Goal: Task Accomplishment & Management: Use online tool/utility

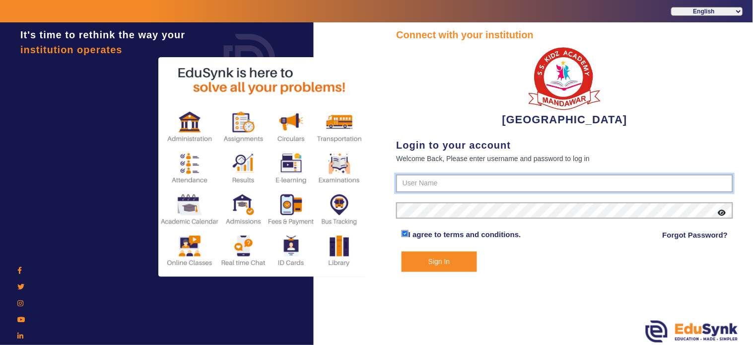
type input "9928895959"
click at [457, 259] on button "Sign In" at bounding box center [439, 261] width 75 height 20
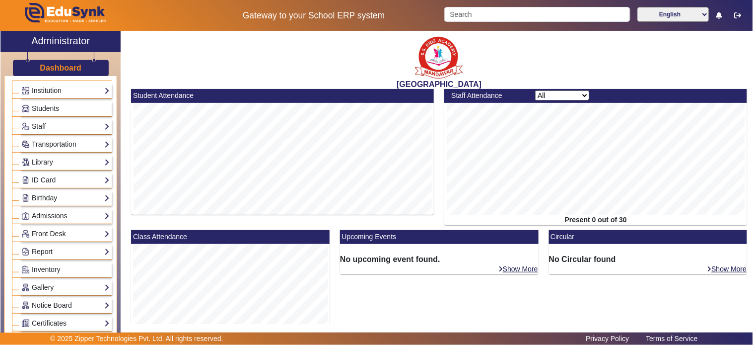
scroll to position [55, 0]
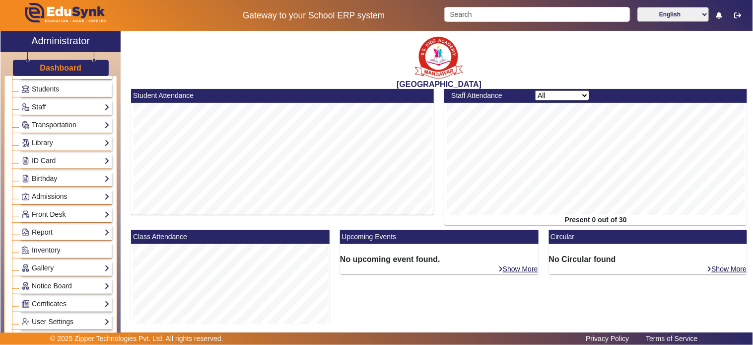
click at [44, 175] on link "Birthday" at bounding box center [65, 178] width 88 height 11
click at [43, 190] on link "Students" at bounding box center [39, 192] width 27 height 8
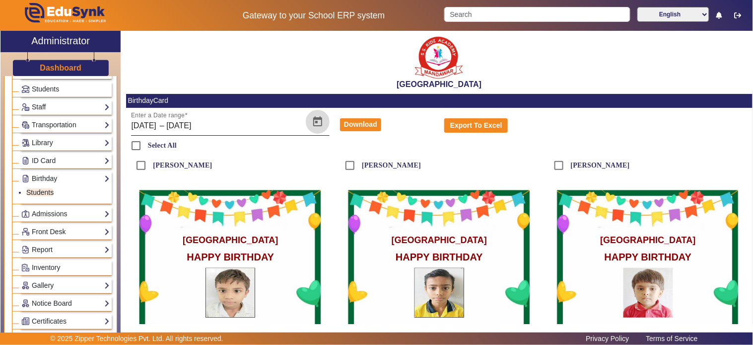
click at [308, 122] on span "Open calendar" at bounding box center [318, 122] width 24 height 24
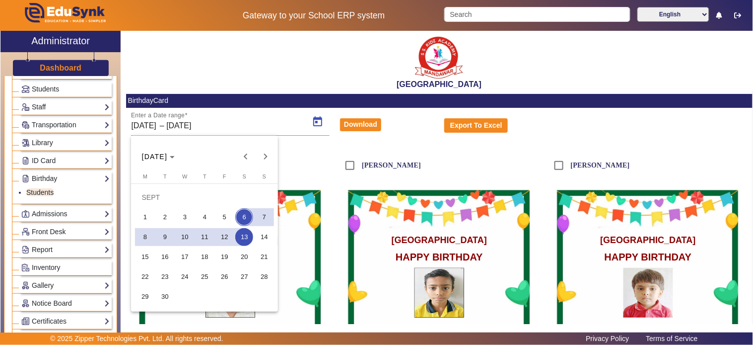
click at [206, 216] on span "4" at bounding box center [205, 217] width 18 height 18
type input "04/09/2025"
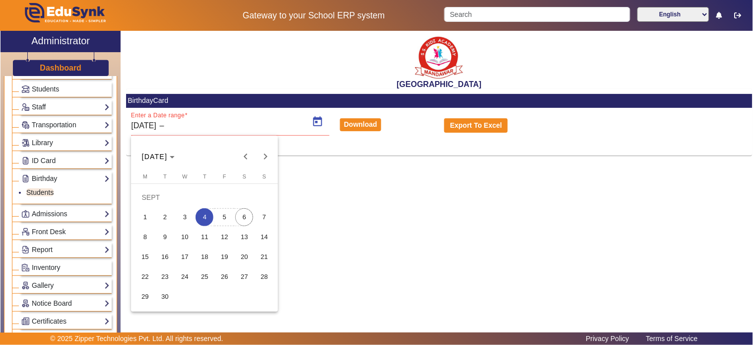
click at [243, 217] on span "6" at bounding box center [244, 217] width 18 height 18
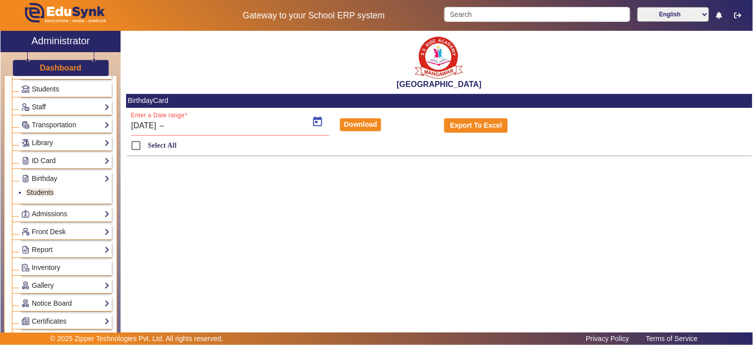
type input "[DATE]"
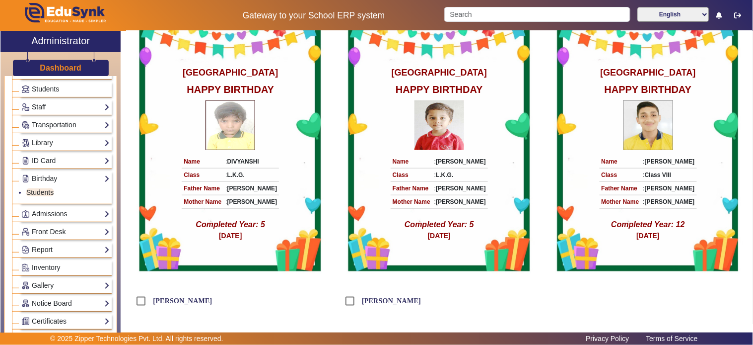
scroll to position [64, 0]
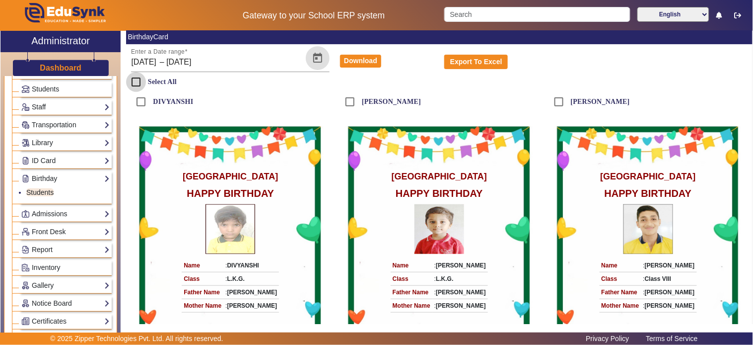
click at [138, 80] on input "Select All" at bounding box center [136, 82] width 20 height 20
checkbox input "true"
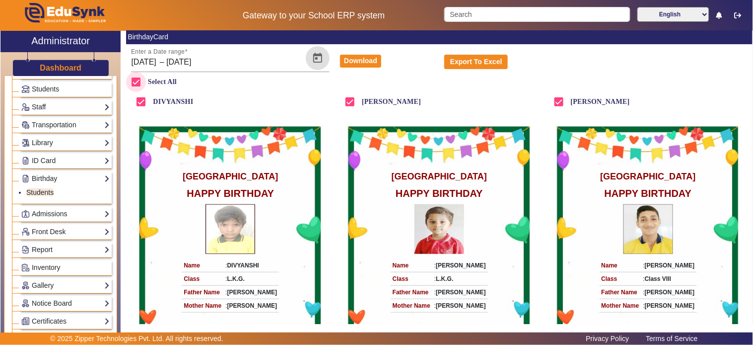
checkbox input "true"
click at [353, 58] on button "Download" at bounding box center [360, 61] width 41 height 13
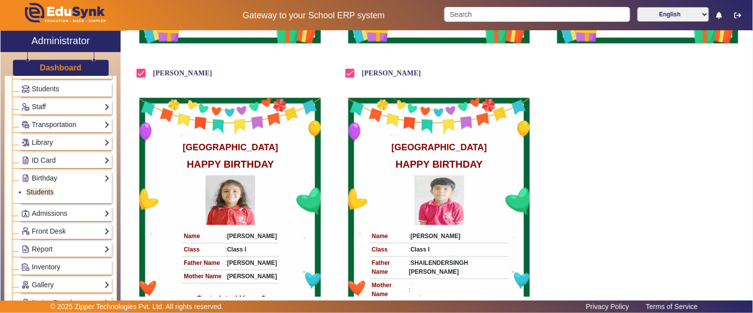
scroll to position [119, 0]
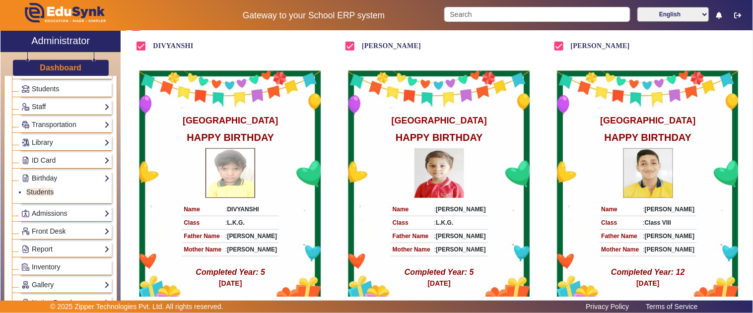
click at [58, 60] on div "Dashboard" at bounding box center [60, 64] width 120 height 24
drag, startPoint x: 64, startPoint y: 63, endPoint x: 81, endPoint y: 71, distance: 19.1
click at [64, 63] on h3 "Dashboard" at bounding box center [61, 67] width 42 height 9
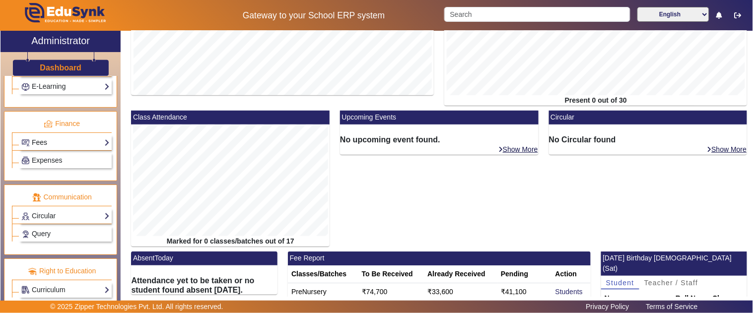
click at [52, 137] on link "Fees" at bounding box center [65, 142] width 88 height 11
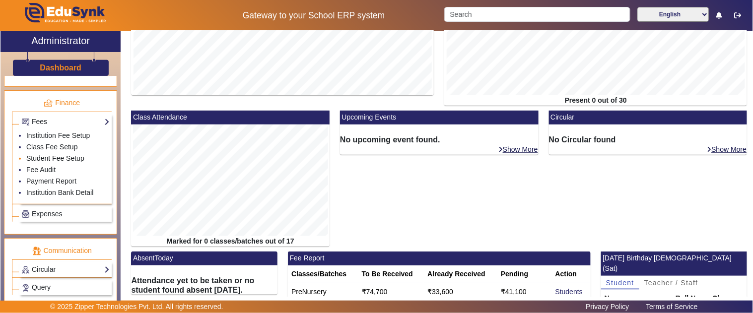
scroll to position [493, 0]
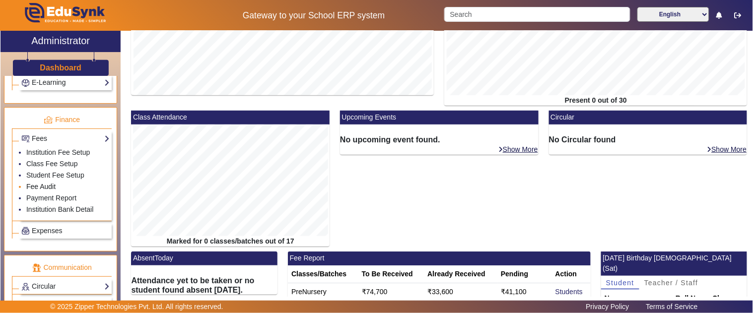
click at [41, 186] on link "Fee Audit" at bounding box center [40, 187] width 29 height 8
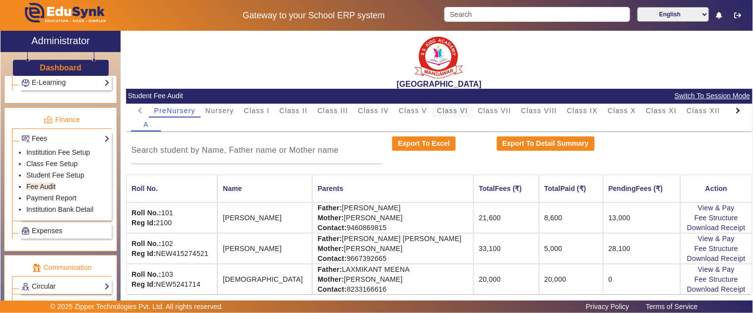
click at [450, 113] on span "Class VI" at bounding box center [452, 110] width 31 height 7
click at [230, 146] on input at bounding box center [256, 151] width 251 height 12
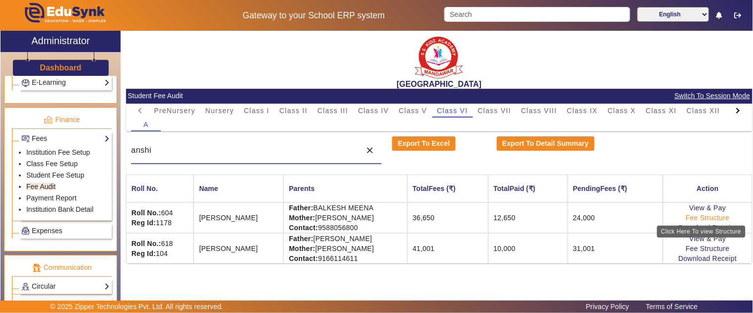
click at [697, 217] on link "Fee Structure" at bounding box center [708, 218] width 44 height 8
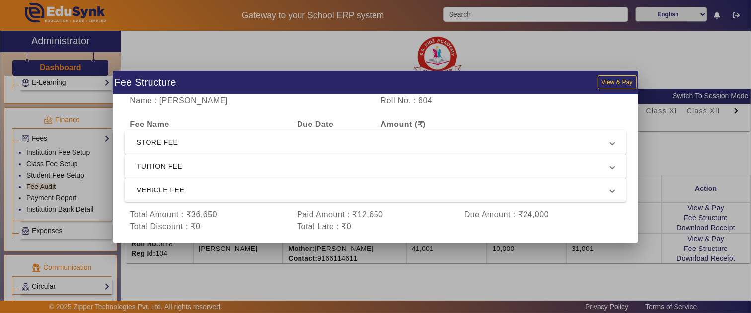
click at [216, 200] on mat-expansion-panel-header "VEHICLE FEE" at bounding box center [376, 190] width 502 height 24
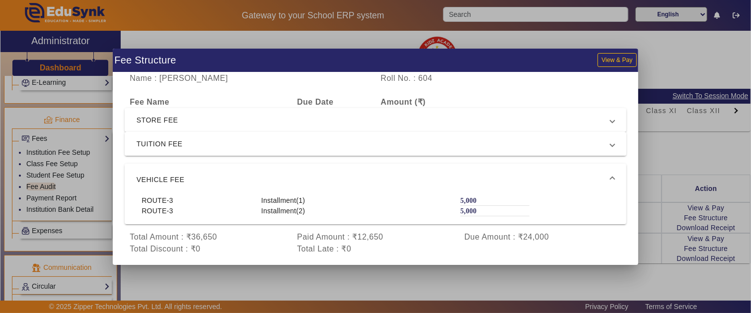
click at [252, 146] on span "TUITION FEE" at bounding box center [374, 144] width 474 height 12
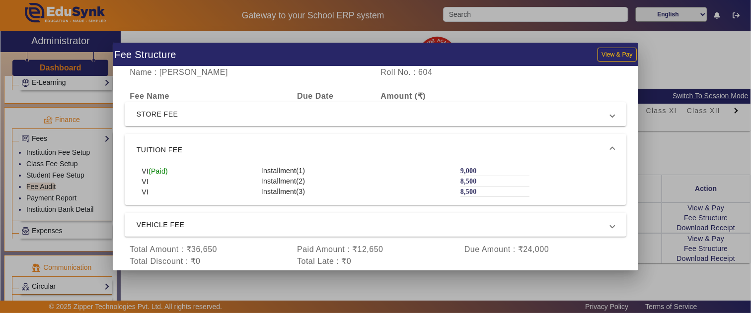
click at [309, 33] on div at bounding box center [375, 156] width 751 height 313
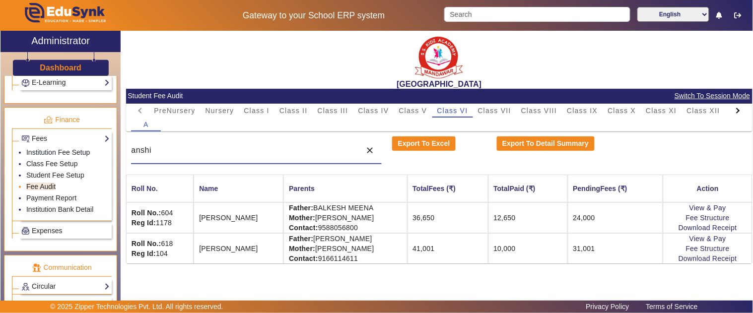
drag, startPoint x: 223, startPoint y: 151, endPoint x: 32, endPoint y: 192, distance: 195.5
click at [31, 192] on div "X Administrator Dashboard Administration Institution Institution Details Sessio…" at bounding box center [376, 174] width 752 height 287
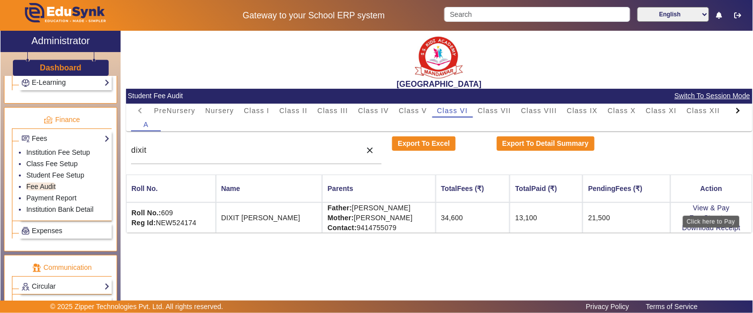
click at [703, 219] on div "Click here to Pay" at bounding box center [711, 222] width 57 height 12
click at [701, 219] on link "Fee Structure" at bounding box center [712, 218] width 44 height 8
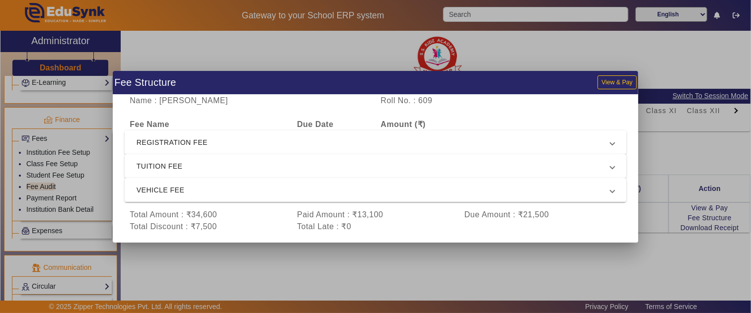
click at [201, 141] on span "REGISTRATION FEE" at bounding box center [374, 143] width 474 height 12
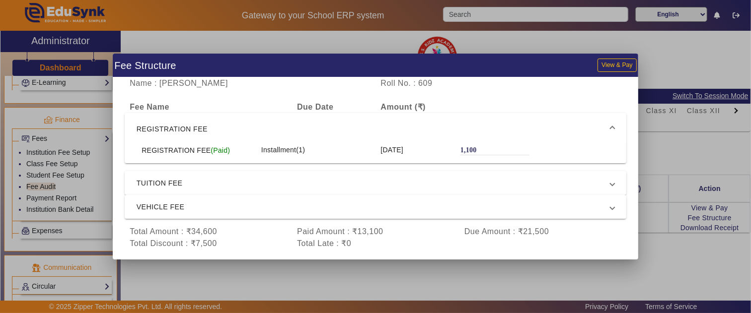
click at [195, 125] on span "REGISTRATION FEE" at bounding box center [374, 129] width 474 height 12
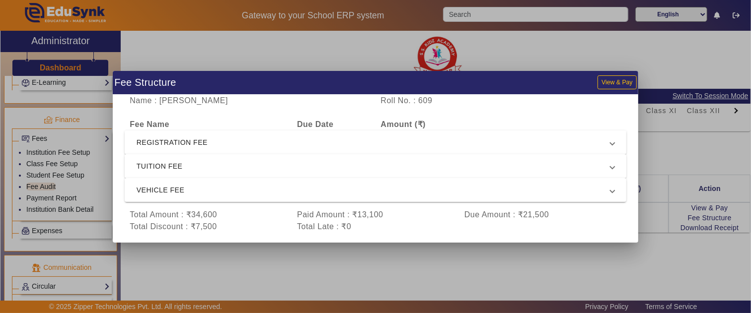
click at [192, 164] on span "TUITION FEE" at bounding box center [374, 166] width 474 height 12
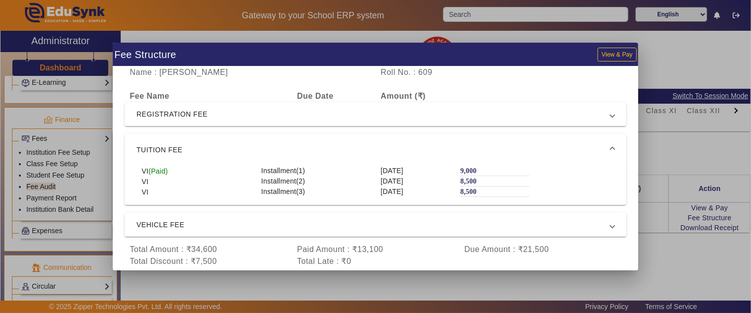
click at [196, 151] on span "TUITION FEE" at bounding box center [374, 150] width 474 height 12
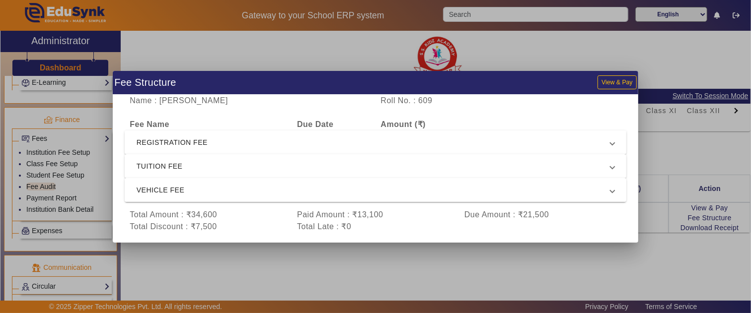
click at [193, 190] on span "VEHICLE FEE" at bounding box center [374, 190] width 474 height 12
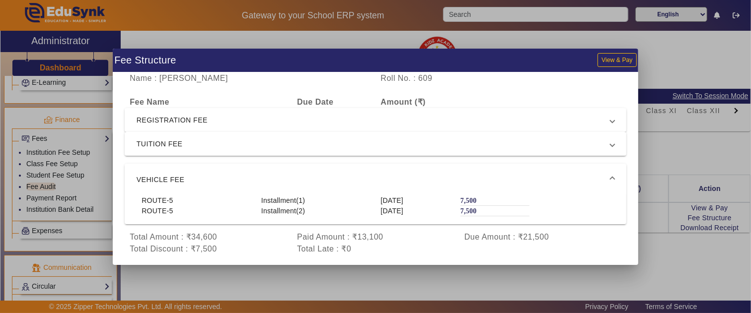
click at [197, 171] on mat-expansion-panel-header "VEHICLE FEE" at bounding box center [376, 180] width 502 height 32
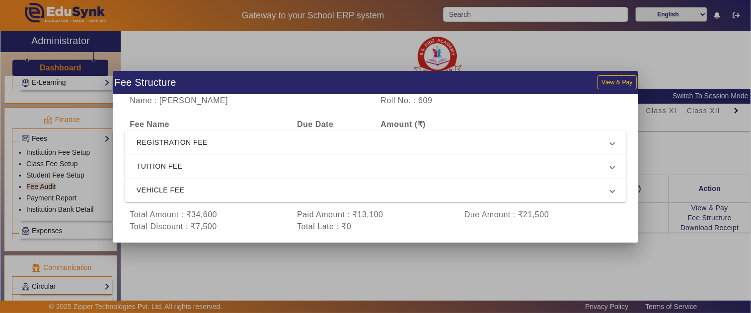
click at [188, 165] on span "TUITION FEE" at bounding box center [374, 166] width 474 height 12
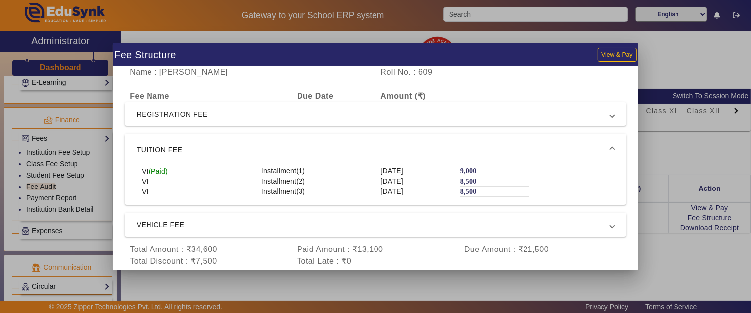
scroll to position [7, 0]
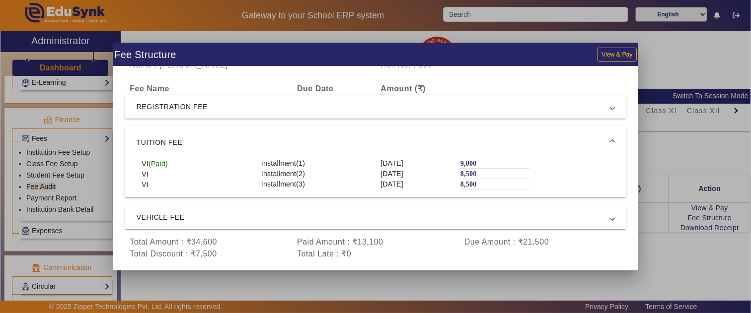
click at [167, 217] on span "VEHICLE FEE" at bounding box center [374, 218] width 474 height 12
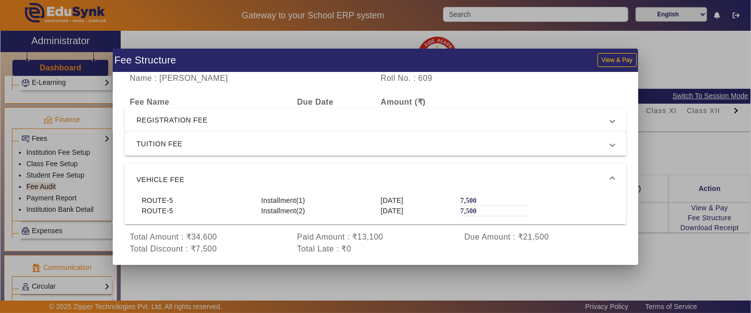
click at [234, 125] on span "REGISTRATION FEE" at bounding box center [374, 120] width 474 height 12
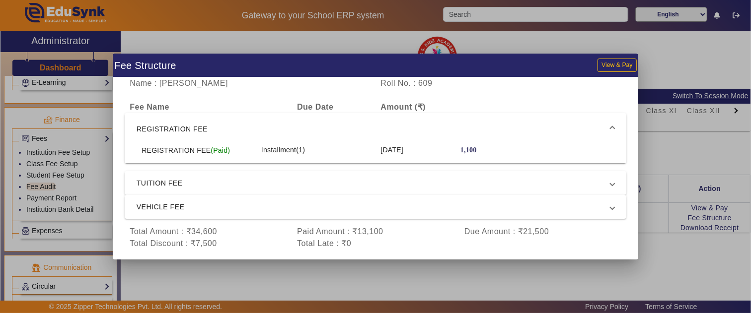
click at [693, 147] on div at bounding box center [375, 156] width 751 height 313
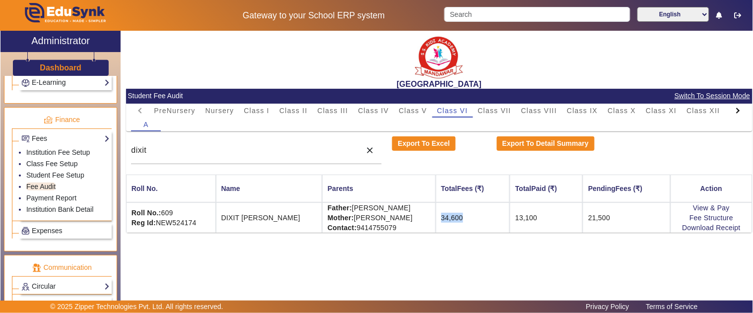
drag, startPoint x: 475, startPoint y: 221, endPoint x: 438, endPoint y: 217, distance: 37.0
click at [438, 217] on td "34,600" at bounding box center [473, 218] width 74 height 30
click at [702, 208] on link "View & Pay" at bounding box center [711, 208] width 37 height 8
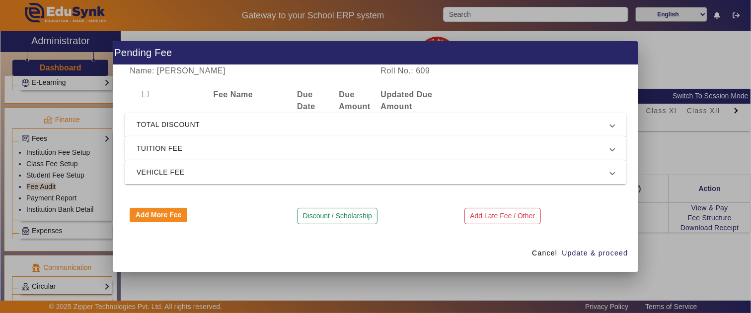
click at [155, 119] on span "TOTAL DISCOUNT" at bounding box center [374, 125] width 474 height 12
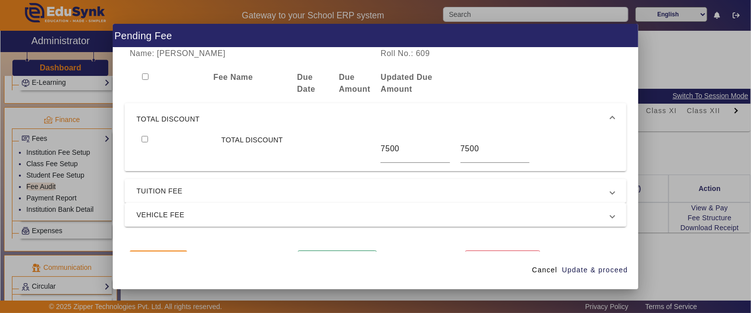
click at [676, 121] on div at bounding box center [375, 156] width 751 height 313
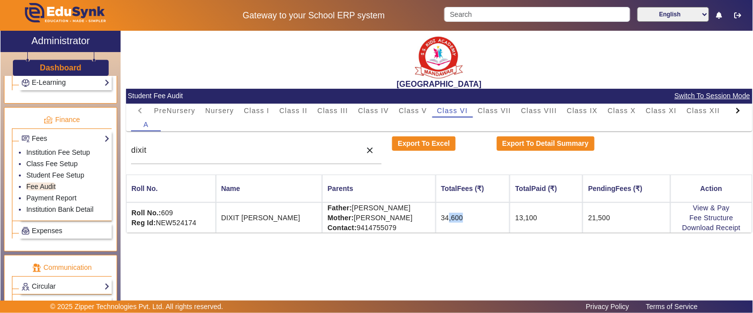
drag, startPoint x: 462, startPoint y: 217, endPoint x: 457, endPoint y: 220, distance: 5.4
click at [445, 217] on td "34,600" at bounding box center [473, 218] width 74 height 30
click at [699, 219] on link "Fee Structure" at bounding box center [712, 218] width 44 height 8
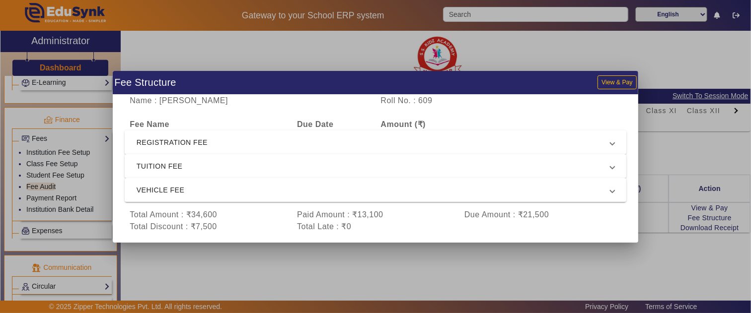
click at [193, 144] on span "REGISTRATION FEE" at bounding box center [374, 143] width 474 height 12
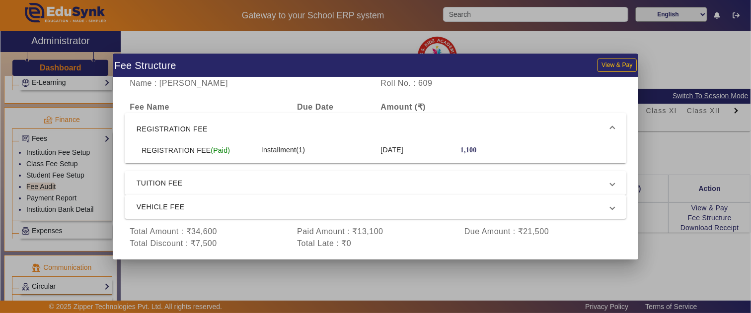
click at [191, 181] on span "TUITION FEE" at bounding box center [374, 183] width 474 height 12
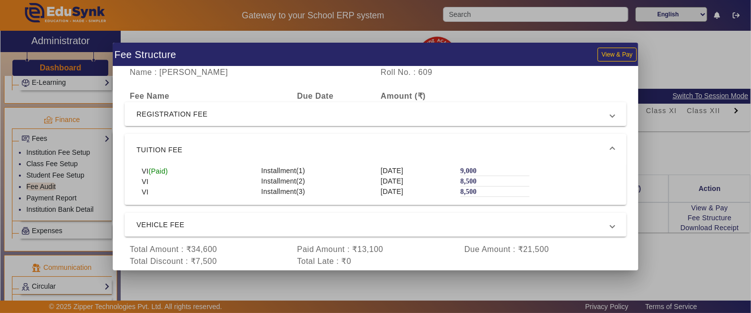
scroll to position [7, 0]
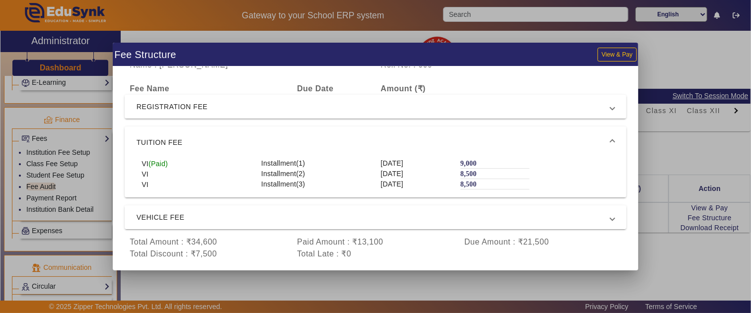
click at [177, 216] on span "VEHICLE FEE" at bounding box center [374, 218] width 474 height 12
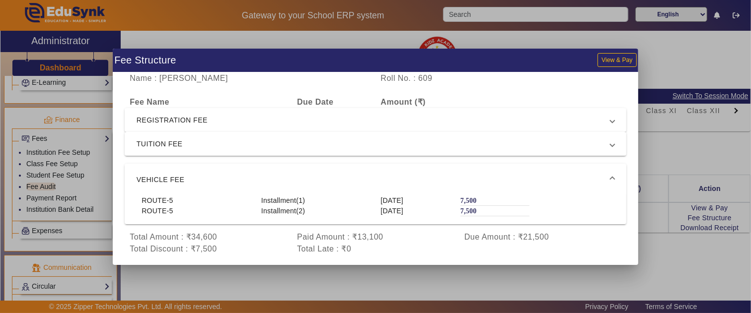
scroll to position [0, 0]
click at [667, 155] on div at bounding box center [375, 156] width 751 height 313
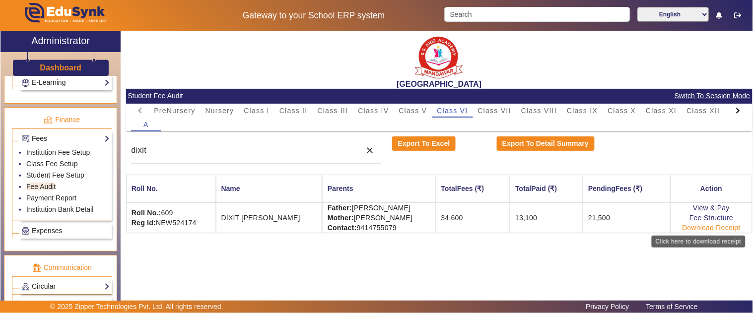
click at [705, 228] on link "Download Receipt" at bounding box center [712, 228] width 59 height 8
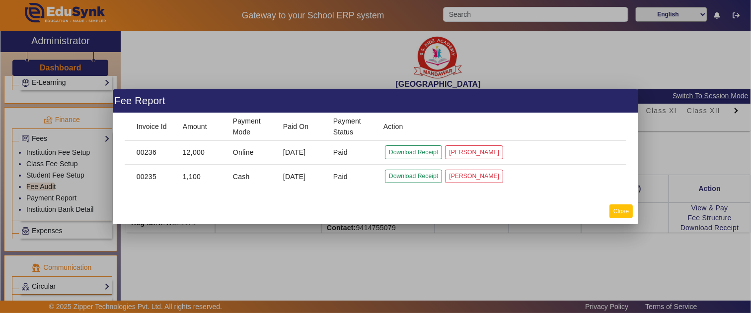
click at [623, 209] on button "Close" at bounding box center [620, 211] width 23 height 13
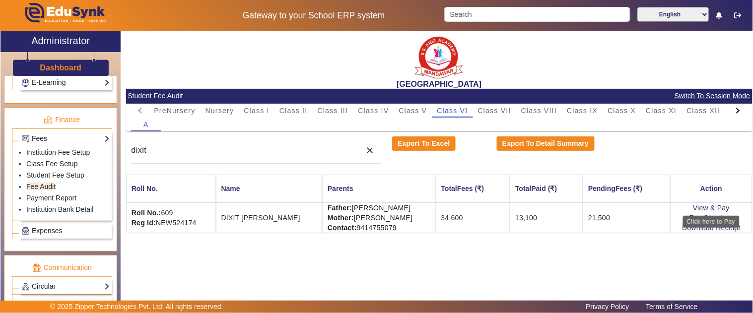
click at [694, 219] on div "Click here to Pay" at bounding box center [711, 222] width 57 height 12
click at [698, 218] on link "Fee Structure" at bounding box center [712, 218] width 44 height 8
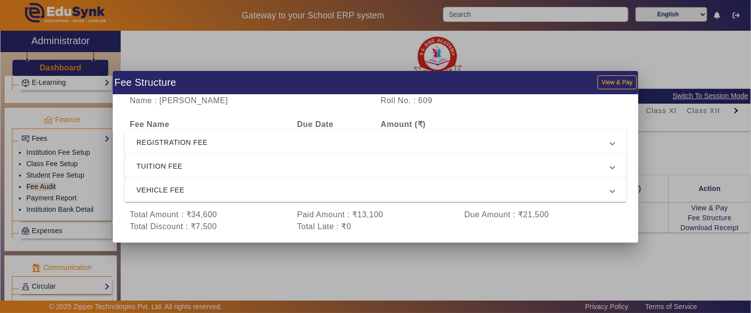
click at [247, 138] on span "REGISTRATION FEE" at bounding box center [374, 143] width 474 height 12
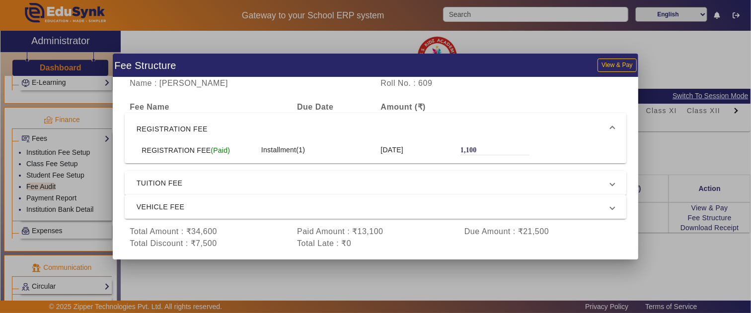
click at [207, 184] on span "TUITION FEE" at bounding box center [374, 183] width 474 height 12
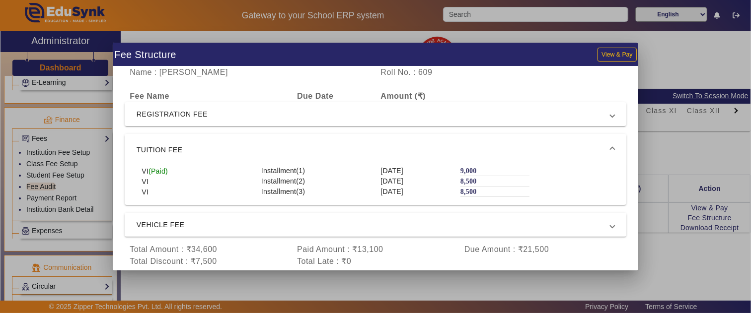
scroll to position [7, 0]
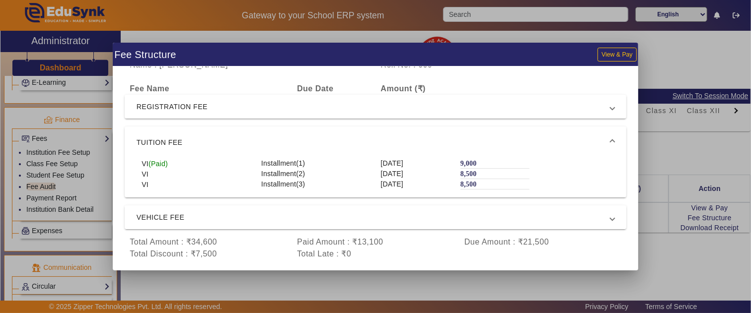
click at [231, 209] on mat-expansion-panel-header "VEHICLE FEE" at bounding box center [376, 218] width 502 height 24
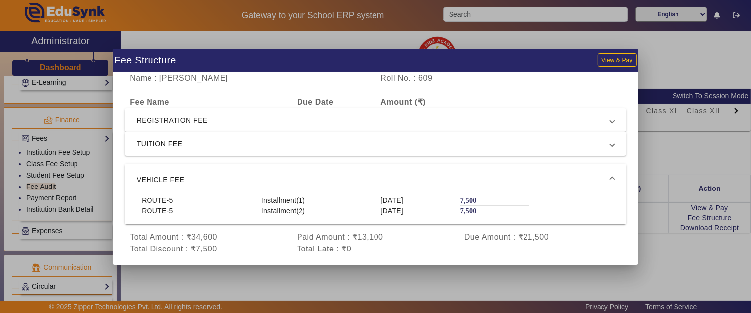
scroll to position [0, 0]
click at [247, 178] on span "VEHICLE FEE" at bounding box center [374, 180] width 474 height 12
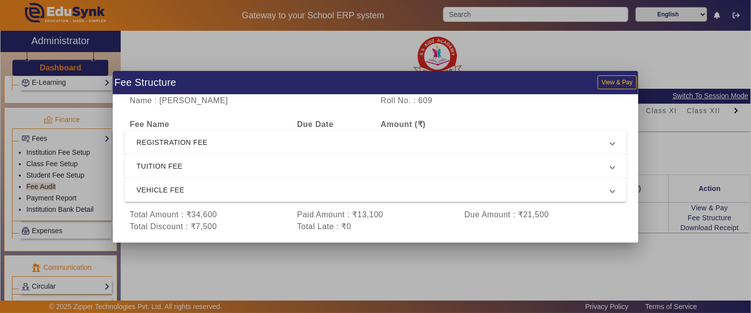
click at [242, 170] on span "TUITION FEE" at bounding box center [374, 166] width 474 height 12
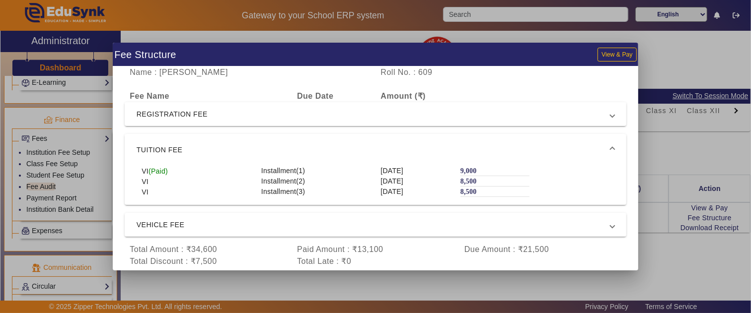
click at [697, 141] on div at bounding box center [375, 156] width 751 height 313
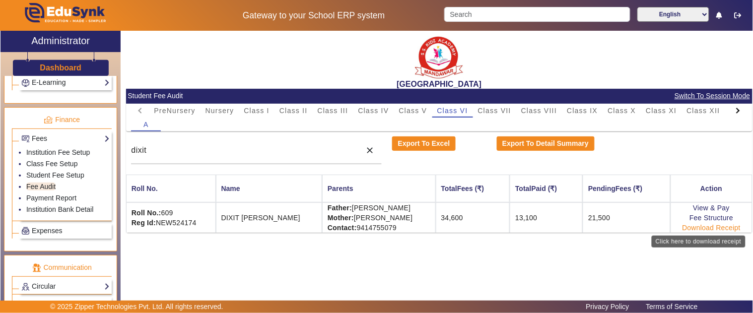
click at [692, 227] on link "Download Receipt" at bounding box center [712, 228] width 59 height 8
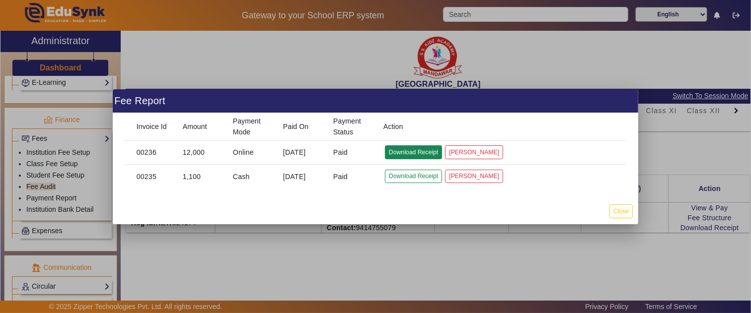
click at [405, 152] on button "Download Receipt" at bounding box center [413, 152] width 57 height 13
drag, startPoint x: 624, startPoint y: 212, endPoint x: 609, endPoint y: 219, distance: 16.0
click at [624, 212] on button "Close" at bounding box center [620, 211] width 23 height 13
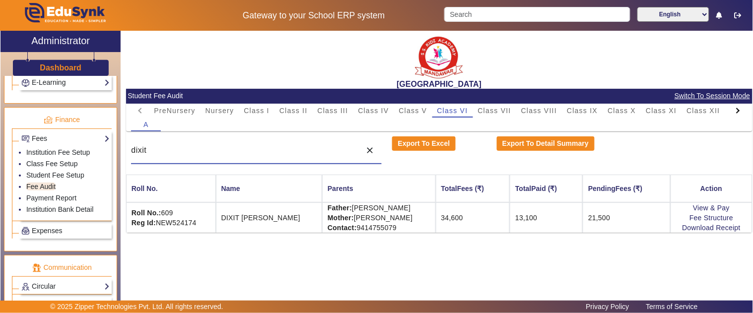
drag, startPoint x: 211, startPoint y: 154, endPoint x: 103, endPoint y: 155, distance: 107.8
click at [103, 155] on div "X Administrator Dashboard Administration Institution Institution Details Sessio…" at bounding box center [376, 174] width 752 height 287
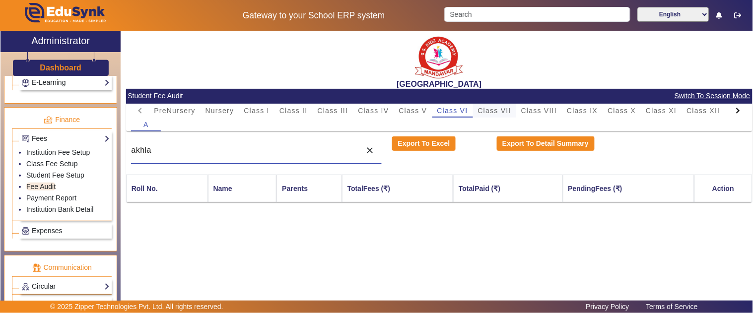
type input "akhla"
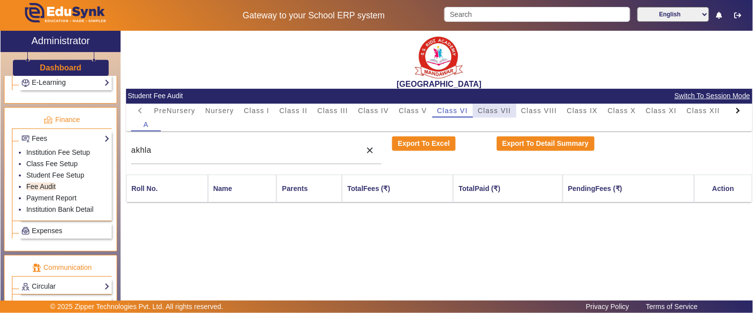
click at [501, 108] on span "Class VII" at bounding box center [494, 110] width 33 height 7
click at [291, 154] on input "akhla" at bounding box center [243, 151] width 225 height 12
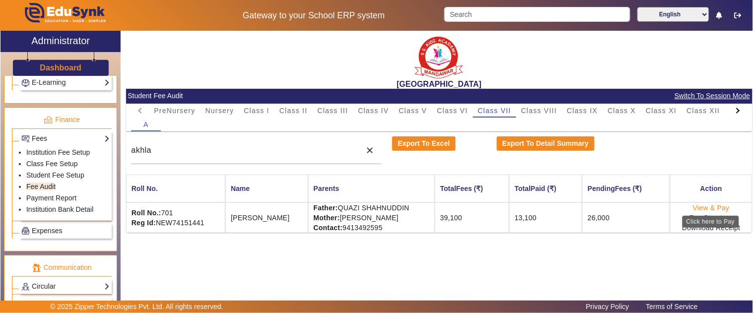
click at [711, 206] on link "View & Pay" at bounding box center [711, 208] width 37 height 8
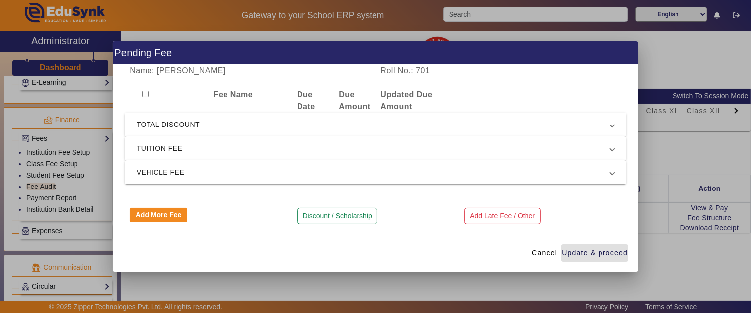
click at [389, 119] on span "TOTAL DISCOUNT" at bounding box center [374, 125] width 474 height 12
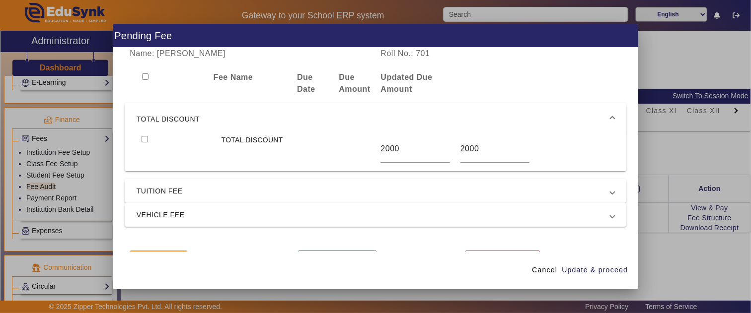
click at [390, 127] on mat-expansion-panel-header "TOTAL DISCOUNT" at bounding box center [376, 119] width 502 height 32
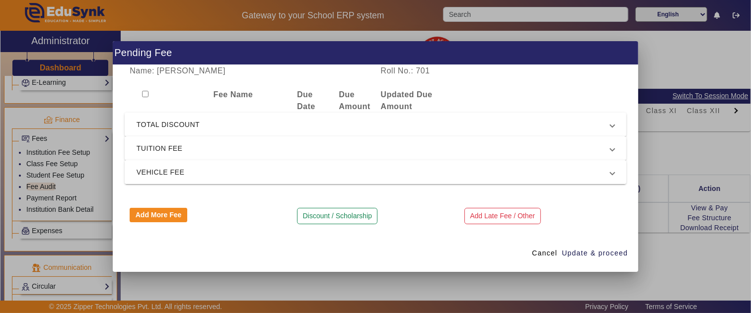
click at [315, 165] on mat-expansion-panel-header "VEHICLE FEE" at bounding box center [376, 172] width 502 height 24
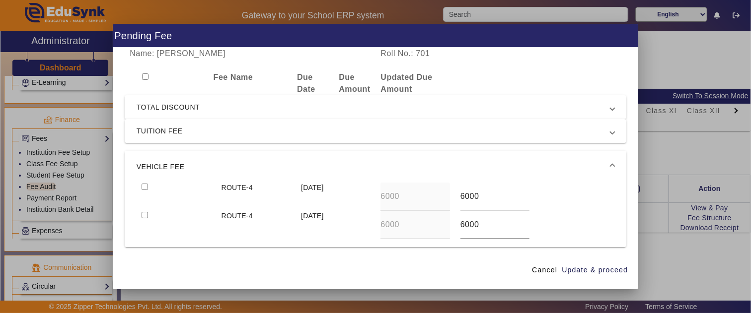
click at [308, 145] on div "Name: AKHLAK KHAN Roll No.: 701 Fee Name Due Date Due Amount Updated Due Amount…" at bounding box center [375, 150] width 525 height 204
drag, startPoint x: 488, startPoint y: 201, endPoint x: 345, endPoint y: 194, distance: 143.2
click at [345, 194] on div "ROUTE-4 15 Apr 2025 6000 6000" at bounding box center [376, 197] width 478 height 28
type input "7500"
drag, startPoint x: 140, startPoint y: 187, endPoint x: 146, endPoint y: 189, distance: 7.2
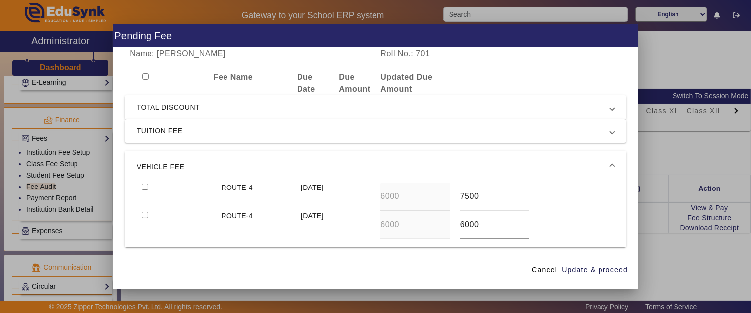
click at [140, 187] on div at bounding box center [176, 197] width 79 height 28
click at [143, 185] on div at bounding box center [176, 197] width 79 height 28
click at [142, 185] on input "checkbox" at bounding box center [145, 187] width 6 height 6
checkbox input "true"
click at [145, 213] on input "checkbox" at bounding box center [145, 215] width 6 height 6
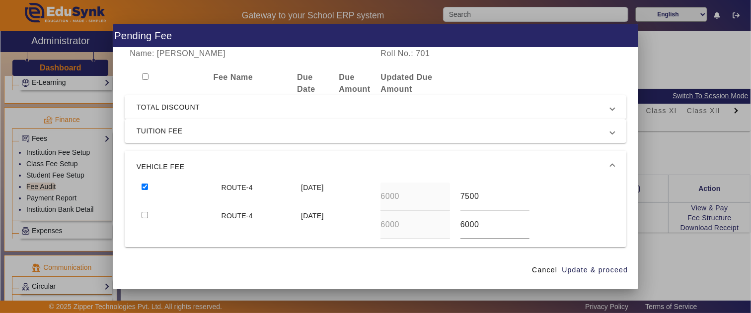
checkbox input "true"
drag, startPoint x: 491, startPoint y: 222, endPoint x: 380, endPoint y: 234, distance: 110.9
click at [380, 234] on div "ROUTE-4 15 Oct 2025 6000 6000" at bounding box center [376, 225] width 478 height 28
type input "7500"
click at [586, 266] on span "Update & proceed" at bounding box center [595, 270] width 66 height 10
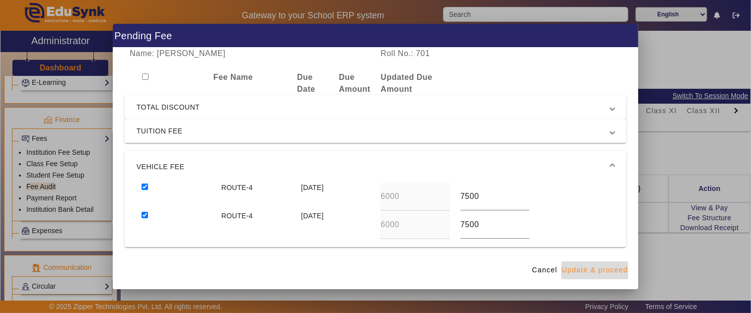
type input "7500"
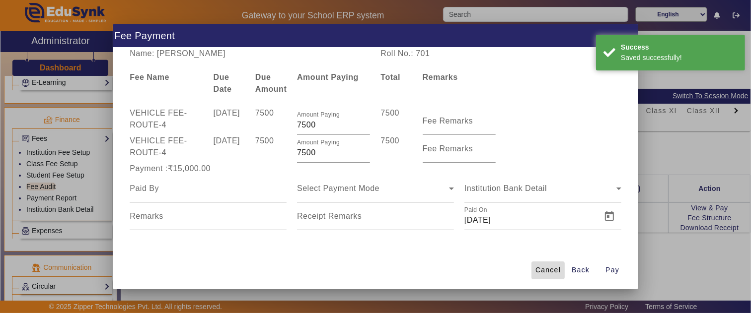
click at [559, 267] on span "Cancel" at bounding box center [547, 270] width 25 height 10
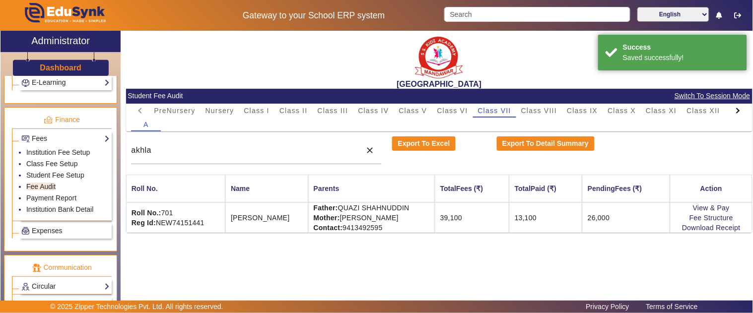
click at [626, 239] on div "SANTIANS INTERNATIONAL SCHOOL Student Fee Audit Switch To Session Mode PreNurse…" at bounding box center [437, 169] width 632 height 277
click at [612, 236] on div "SANTIANS INTERNATIONAL SCHOOL Student Fee Audit Switch To Session Mode PreNurse…" at bounding box center [439, 134] width 627 height 207
click at [606, 223] on td "29,000" at bounding box center [627, 218] width 88 height 30
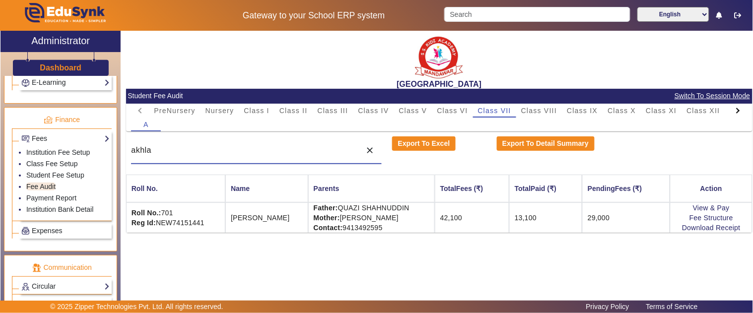
drag, startPoint x: 229, startPoint y: 151, endPoint x: 0, endPoint y: 171, distance: 229.7
click at [0, 171] on div "X Administrator Dashboard Administration Institution Institution Details Sessio…" at bounding box center [376, 174] width 752 height 287
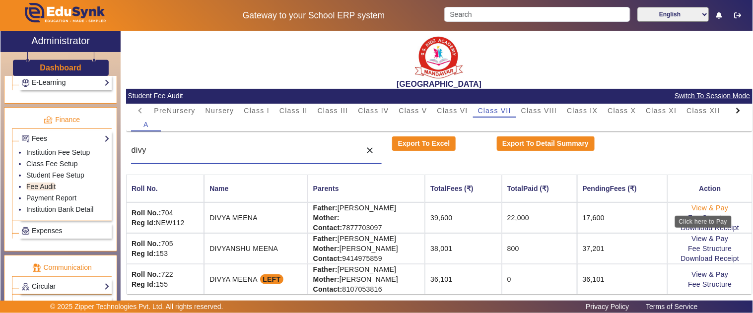
type input "divy"
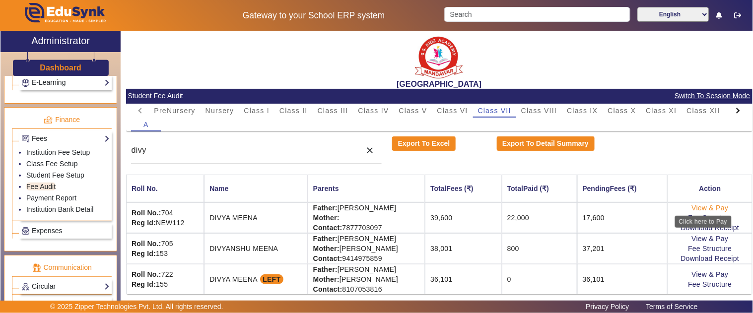
click at [697, 211] on link "View & Pay" at bounding box center [710, 208] width 37 height 8
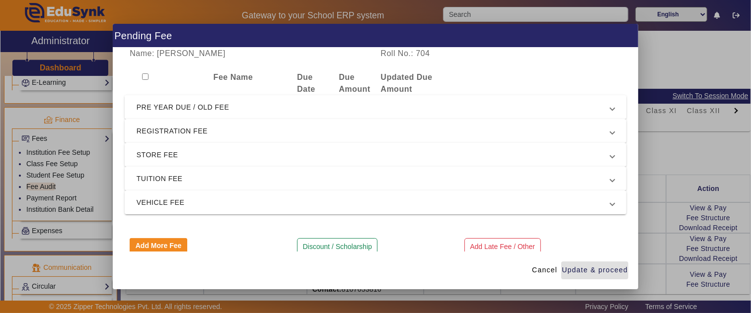
click at [262, 100] on mat-expansion-panel-header "PRE YEAR DUE / OLD FEE" at bounding box center [376, 107] width 502 height 24
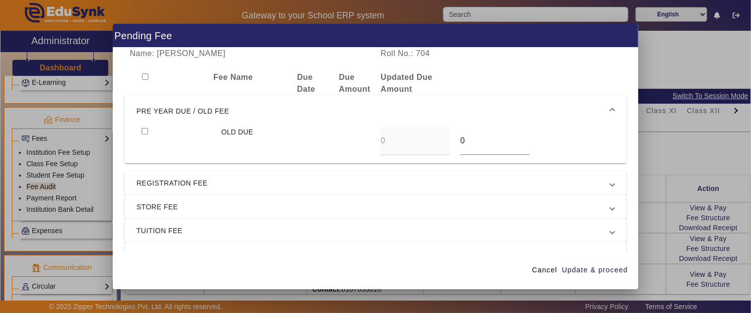
click at [263, 108] on span "PRE YEAR DUE / OLD FEE" at bounding box center [374, 111] width 474 height 12
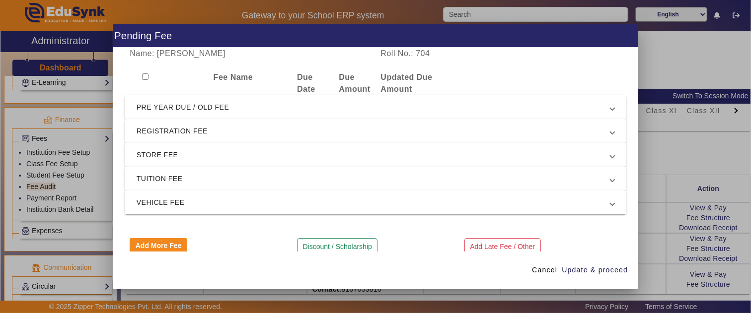
click at [202, 131] on span "REGISTRATION FEE" at bounding box center [374, 131] width 474 height 12
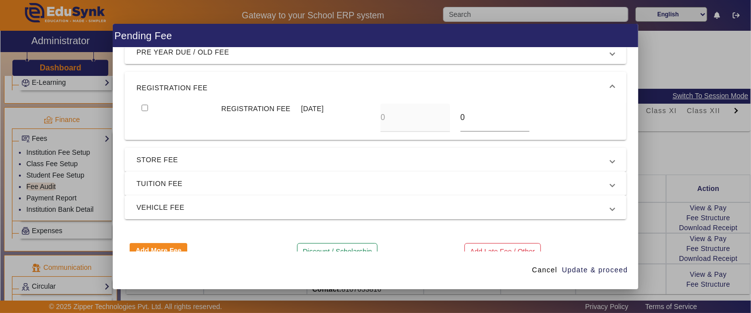
click at [201, 93] on span "REGISTRATION FEE" at bounding box center [374, 88] width 474 height 12
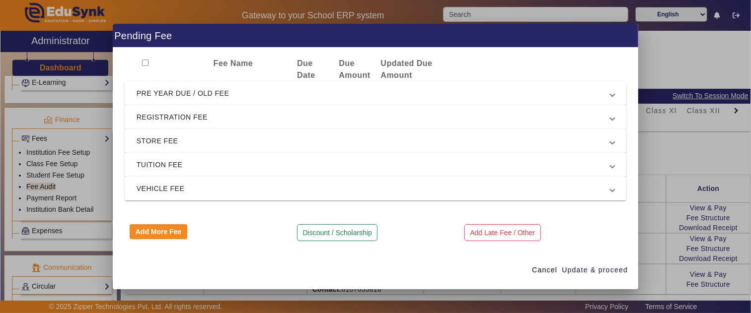
scroll to position [13, 0]
click at [196, 152] on mat-expansion-panel-header "STORE FEE" at bounding box center [376, 142] width 502 height 24
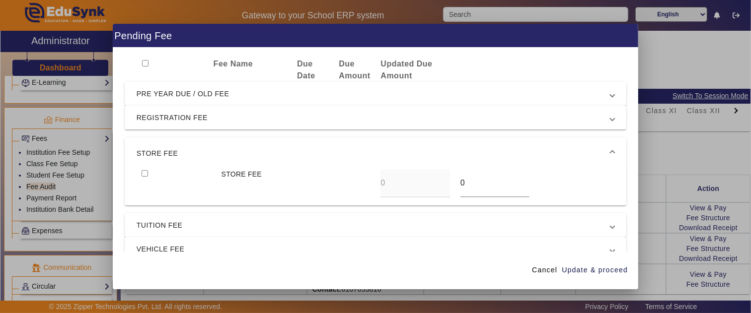
click at [199, 149] on span "STORE FEE" at bounding box center [374, 153] width 474 height 12
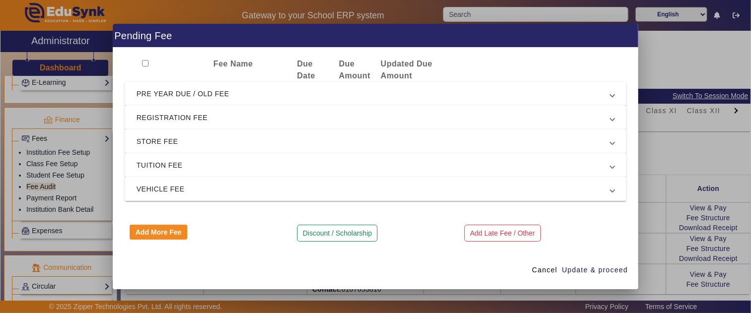
click at [190, 171] on span "TUITION FEE" at bounding box center [374, 165] width 474 height 12
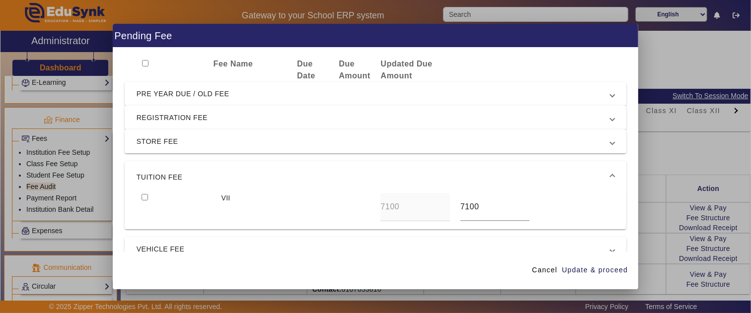
scroll to position [69, 0]
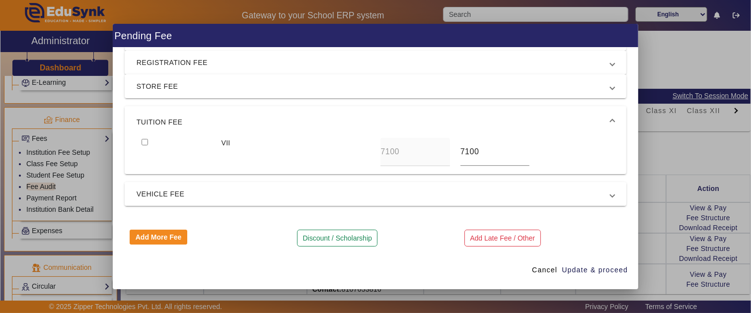
click at [179, 189] on span "VEHICLE FEE" at bounding box center [374, 194] width 474 height 12
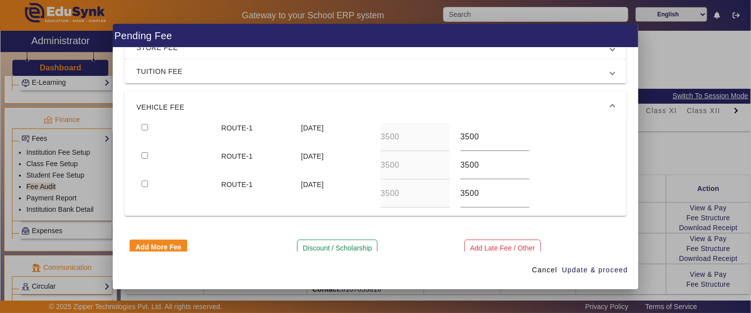
scroll to position [122, 0]
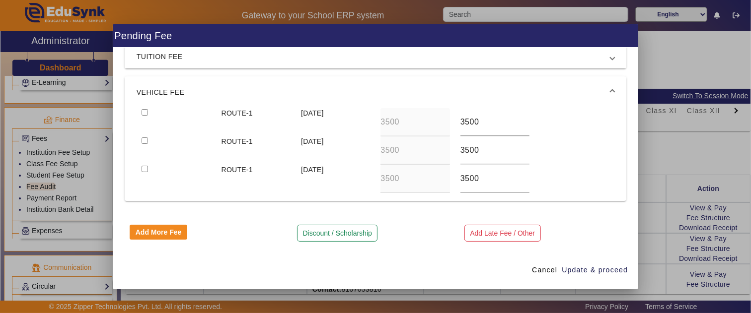
click at [163, 171] on div at bounding box center [176, 179] width 79 height 28
click at [146, 167] on input "checkbox" at bounding box center [145, 169] width 6 height 6
checkbox input "true"
drag, startPoint x: 464, startPoint y: 180, endPoint x: 448, endPoint y: 180, distance: 16.4
click at [448, 180] on div "ROUTE-1 15 Oct 2025 3500 3500" at bounding box center [376, 179] width 478 height 28
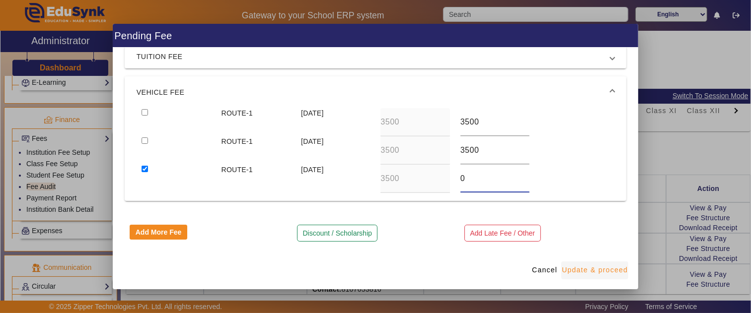
type input "0"
click at [584, 266] on span "Update & proceed" at bounding box center [595, 270] width 66 height 10
type input "0"
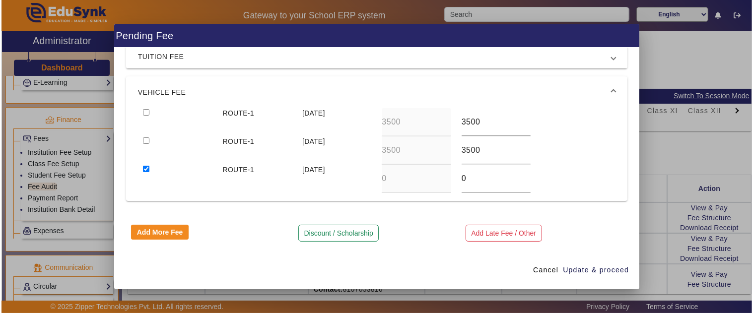
scroll to position [0, 0]
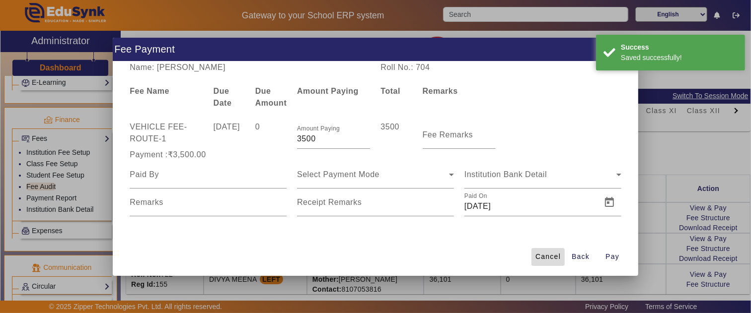
click at [543, 259] on span "Cancel" at bounding box center [547, 257] width 25 height 10
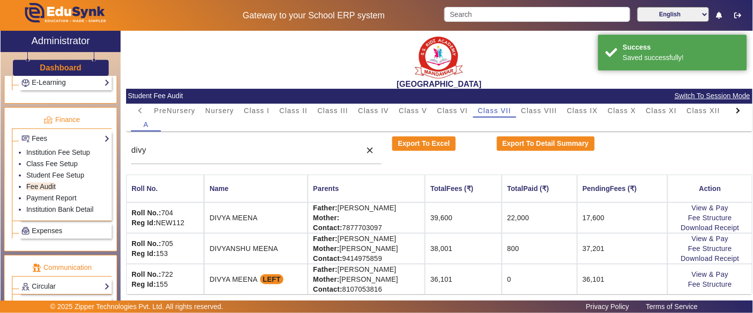
scroll to position [2, 0]
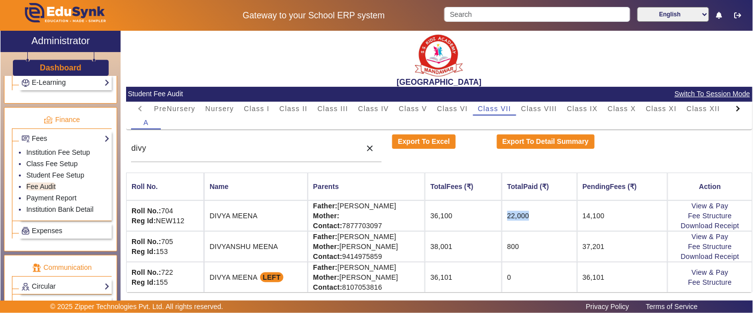
drag, startPoint x: 521, startPoint y: 216, endPoint x: 510, endPoint y: 216, distance: 11.4
click at [510, 216] on td "22,000" at bounding box center [539, 216] width 75 height 31
drag, startPoint x: 510, startPoint y: 216, endPoint x: 485, endPoint y: 214, distance: 25.9
click at [511, 216] on td "22,000" at bounding box center [539, 216] width 75 height 31
click at [451, 212] on td "36,100" at bounding box center [463, 216] width 77 height 31
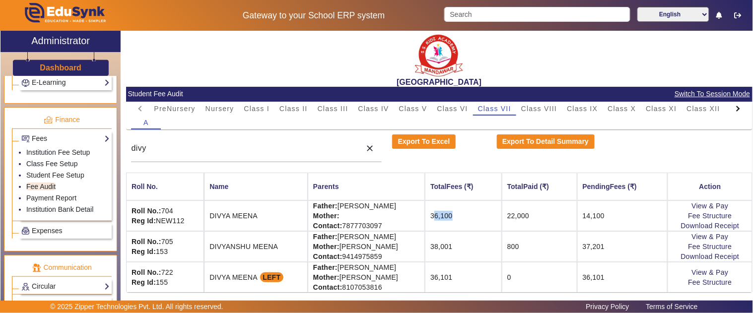
drag, startPoint x: 444, startPoint y: 215, endPoint x: 491, endPoint y: 216, distance: 46.7
click at [491, 216] on td "36,100" at bounding box center [463, 216] width 77 height 31
drag, startPoint x: 440, startPoint y: 215, endPoint x: 611, endPoint y: 212, distance: 171.4
click at [611, 212] on tr "Roll No.: 704 Reg Id: NEW112 DIVYA MEENA Father: MANISH MEENA Mother: Contact: …" at bounding box center [439, 216] width 627 height 31
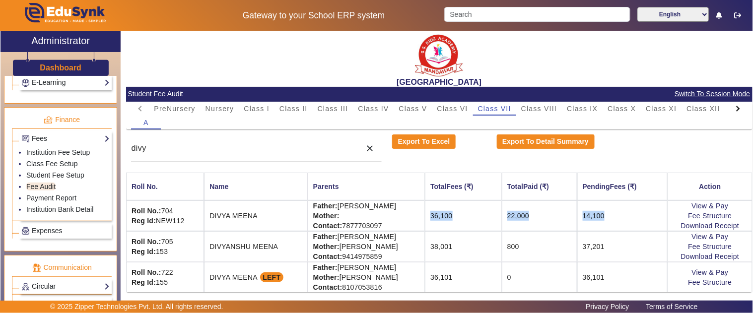
click at [606, 214] on td "14,100" at bounding box center [623, 216] width 91 height 31
drag, startPoint x: 616, startPoint y: 215, endPoint x: 467, endPoint y: 223, distance: 149.7
click at [450, 219] on tr "Roll No.: 704 Reg Id: NEW112 DIVYA MEENA Father: MANISH MEENA Mother: Contact: …" at bounding box center [439, 216] width 627 height 31
click at [695, 204] on link "View & Pay" at bounding box center [710, 206] width 37 height 8
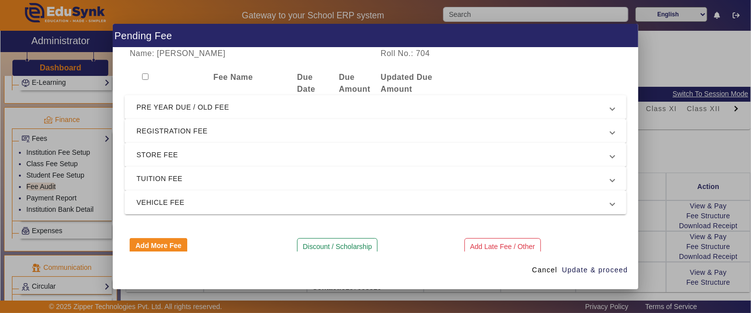
drag, startPoint x: 156, startPoint y: 126, endPoint x: 167, endPoint y: 133, distance: 13.6
click at [156, 127] on span "REGISTRATION FEE" at bounding box center [374, 131] width 474 height 12
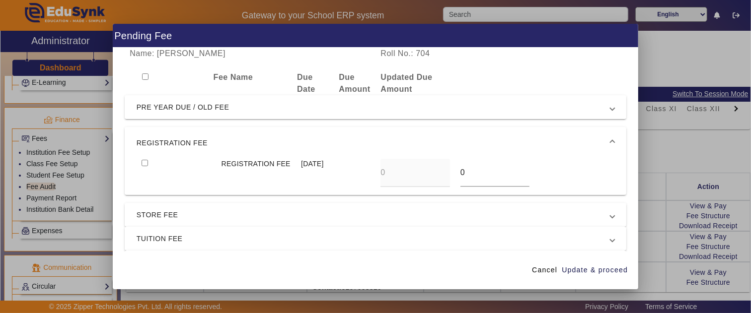
click at [142, 162] on input "checkbox" at bounding box center [145, 163] width 6 height 6
checkbox input "true"
drag, startPoint x: 468, startPoint y: 174, endPoint x: 439, endPoint y: 174, distance: 29.3
click at [439, 174] on div "REGISTRATION FEE 15 Jul 2025 0 0" at bounding box center [376, 173] width 478 height 28
type input "3100"
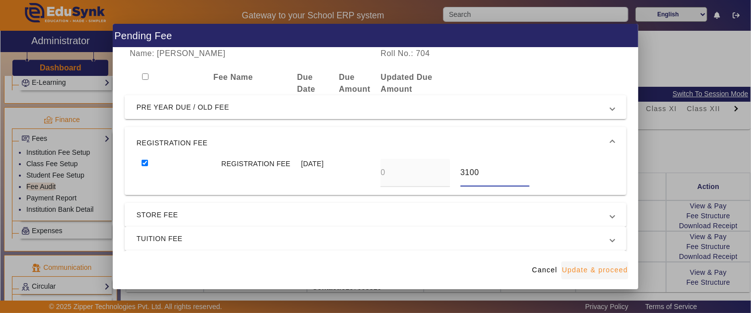
click at [599, 267] on span "Update & proceed" at bounding box center [595, 270] width 66 height 10
type input "3100"
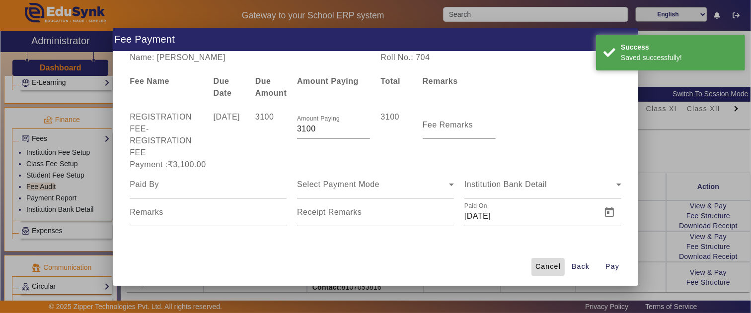
click at [549, 264] on span "Cancel" at bounding box center [547, 267] width 25 height 10
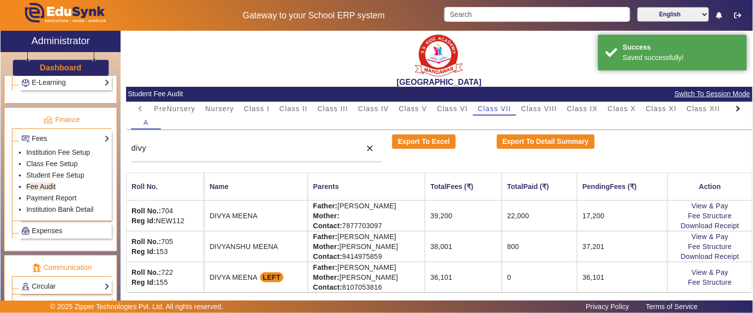
click at [638, 205] on td "17,200" at bounding box center [623, 216] width 91 height 31
click at [627, 212] on td "17,200" at bounding box center [623, 216] width 91 height 31
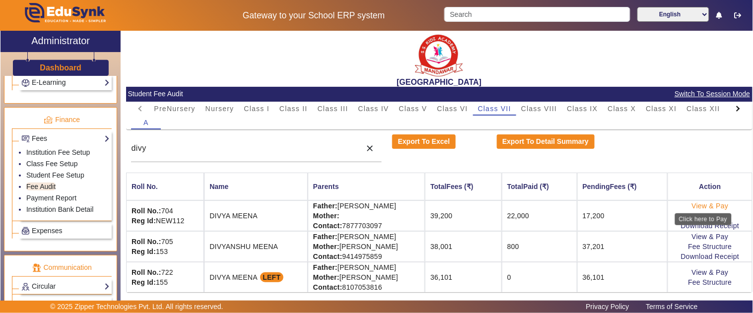
click at [706, 204] on link "View & Pay" at bounding box center [710, 206] width 37 height 8
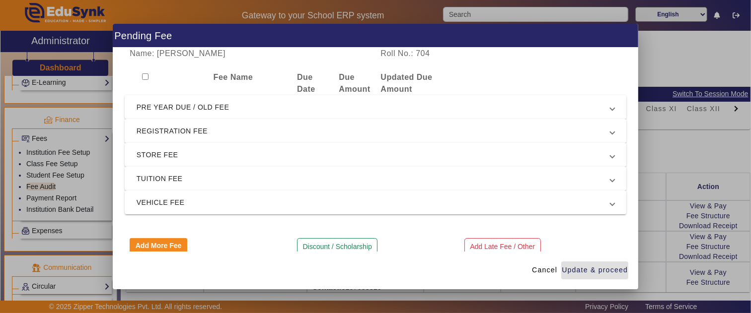
click at [219, 130] on span "REGISTRATION FEE" at bounding box center [374, 131] width 474 height 12
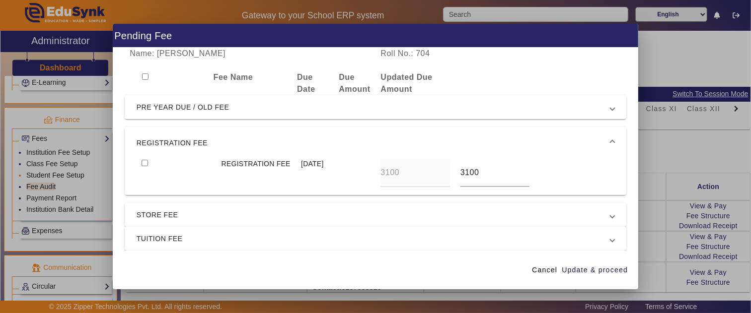
click at [32, 176] on div at bounding box center [375, 156] width 751 height 313
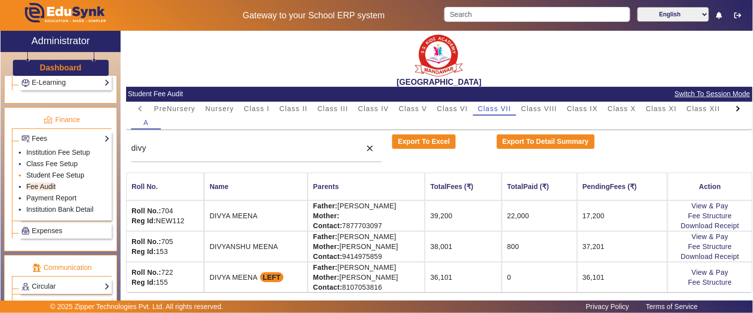
click at [42, 179] on link "Student Fee Setup" at bounding box center [55, 175] width 58 height 8
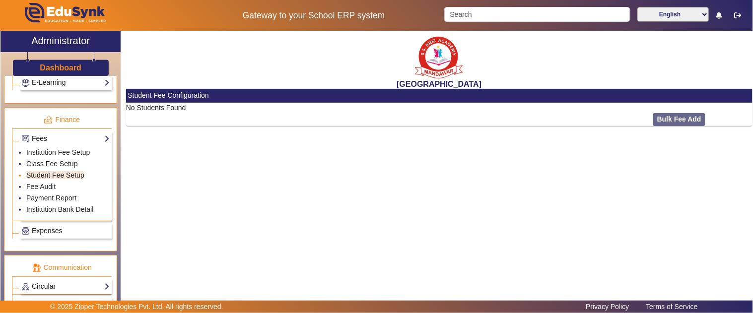
click at [41, 179] on link "Student Fee Setup" at bounding box center [55, 175] width 58 height 8
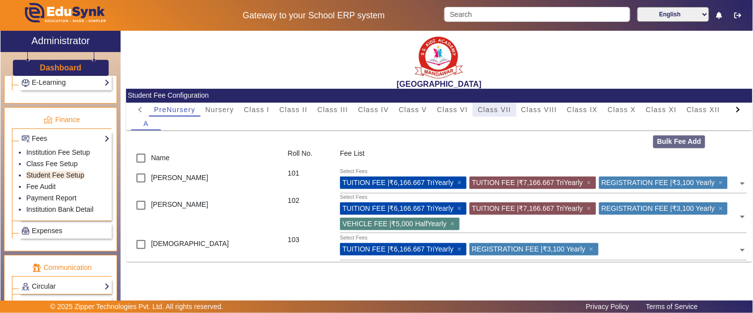
drag, startPoint x: 503, startPoint y: 109, endPoint x: 494, endPoint y: 126, distance: 18.9
click at [502, 109] on span "Class VII" at bounding box center [494, 109] width 33 height 7
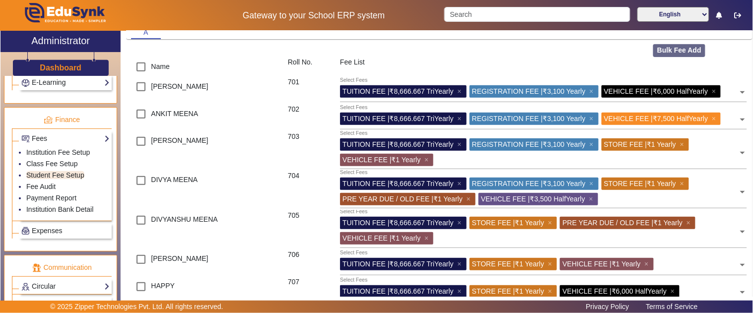
scroll to position [110, 0]
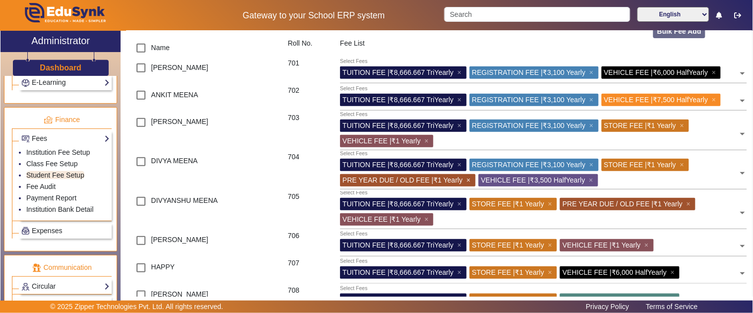
click at [468, 184] on span "×" at bounding box center [470, 180] width 6 height 8
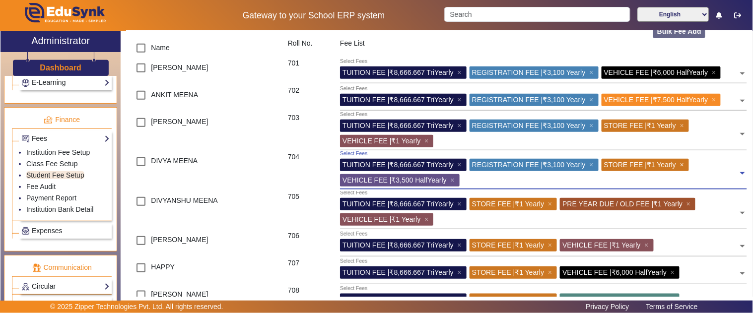
click at [687, 169] on span "×" at bounding box center [683, 165] width 6 height 8
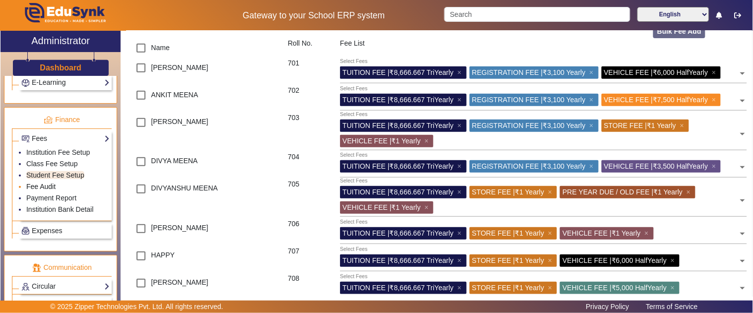
click at [42, 188] on link "Fee Audit" at bounding box center [40, 187] width 29 height 8
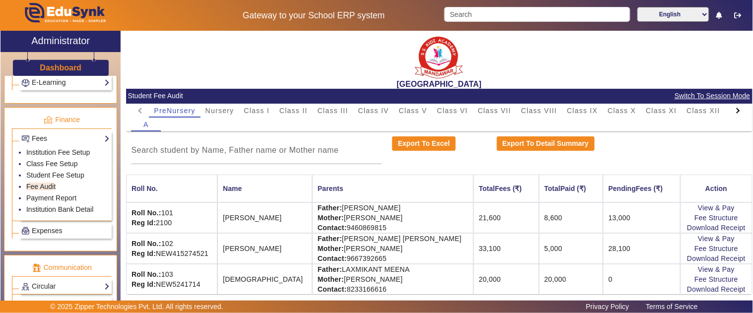
drag, startPoint x: 493, startPoint y: 109, endPoint x: 389, endPoint y: 166, distance: 117.8
click at [493, 110] on span "Class VII" at bounding box center [494, 110] width 33 height 7
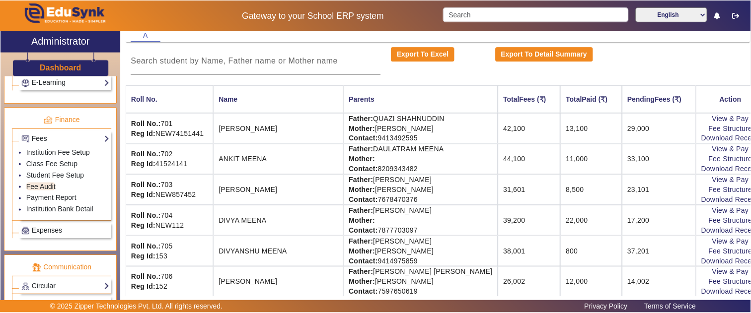
scroll to position [110, 0]
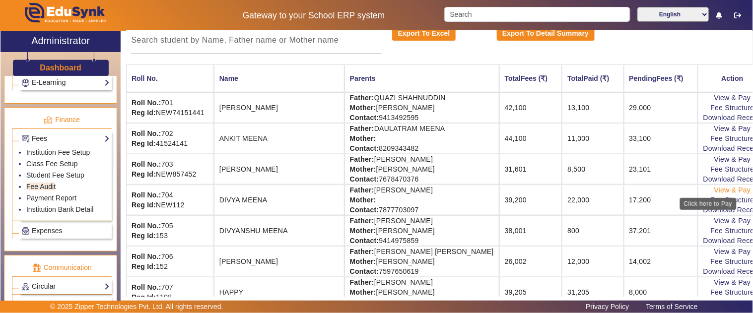
click at [715, 186] on link "View & Pay" at bounding box center [733, 190] width 37 height 8
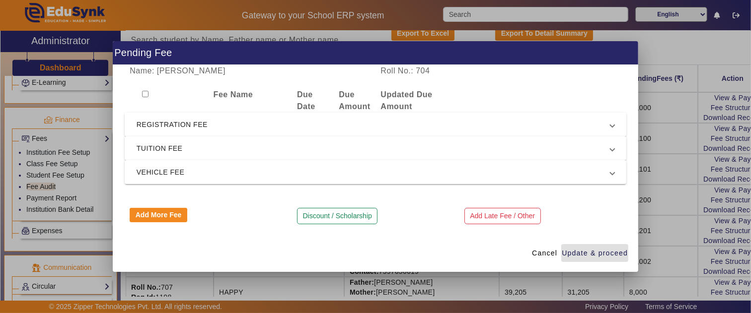
click at [208, 120] on span "REGISTRATION FEE" at bounding box center [374, 125] width 474 height 12
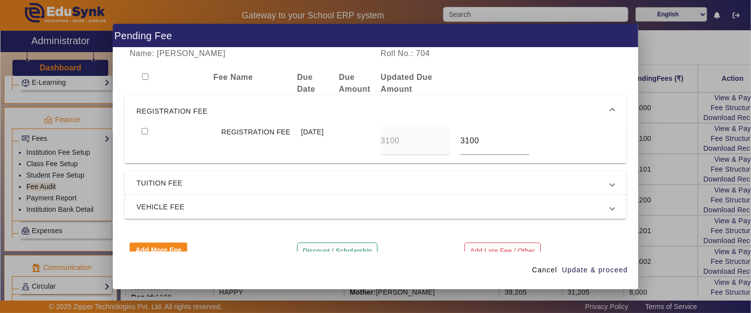
click at [208, 104] on mat-expansion-panel-header "REGISTRATION FEE" at bounding box center [376, 111] width 502 height 32
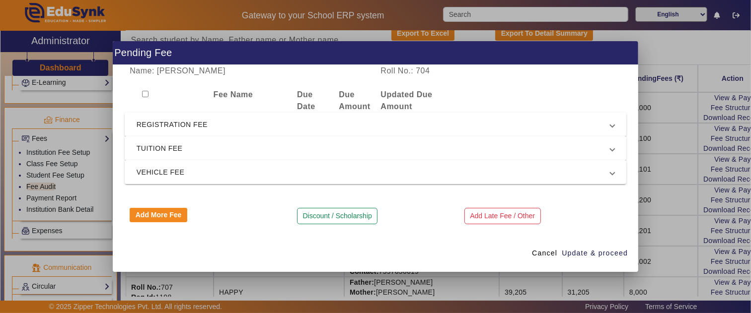
click at [186, 142] on mat-expansion-panel-header "TUITION FEE" at bounding box center [376, 149] width 502 height 24
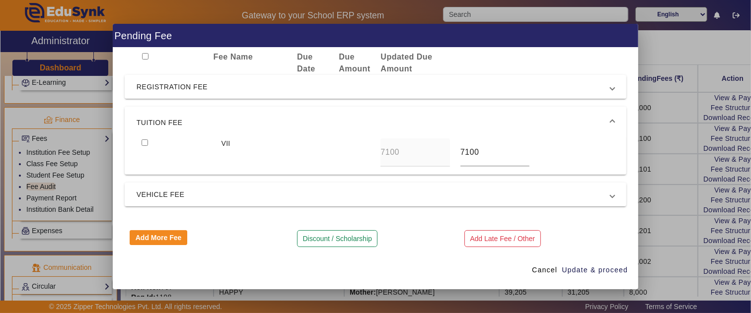
scroll to position [26, 0]
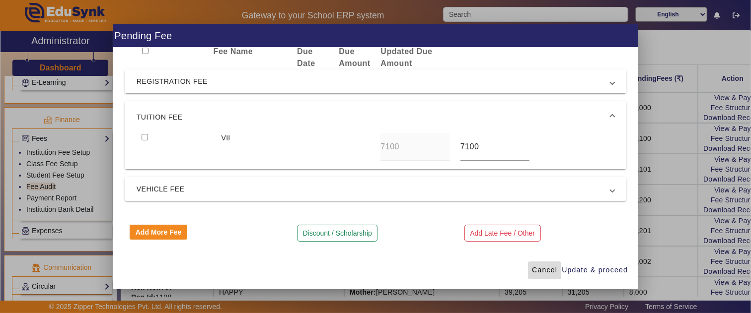
click at [542, 268] on span "Cancel" at bounding box center [544, 270] width 25 height 10
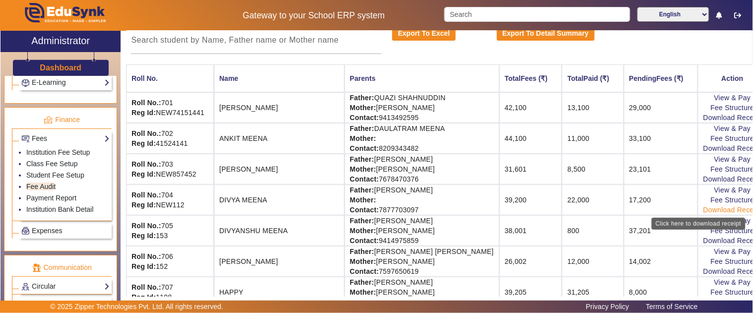
click at [704, 210] on link "Download Receipt" at bounding box center [733, 210] width 59 height 8
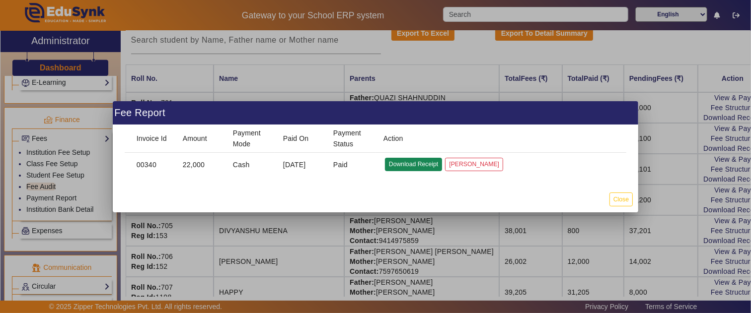
click at [414, 163] on button "Download Receipt" at bounding box center [413, 164] width 57 height 13
drag, startPoint x: 628, startPoint y: 202, endPoint x: 502, endPoint y: 207, distance: 126.2
click at [628, 202] on button "Close" at bounding box center [620, 199] width 23 height 13
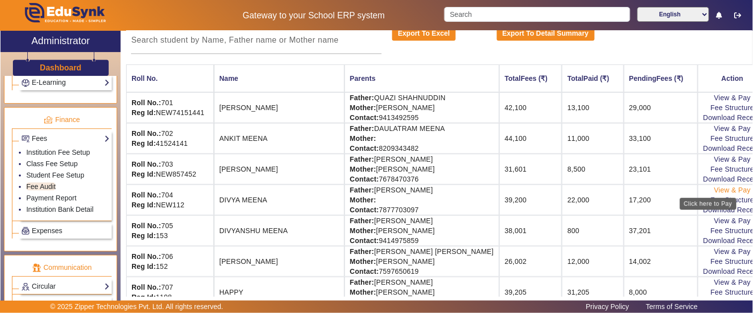
click at [715, 190] on link "View & Pay" at bounding box center [733, 190] width 37 height 8
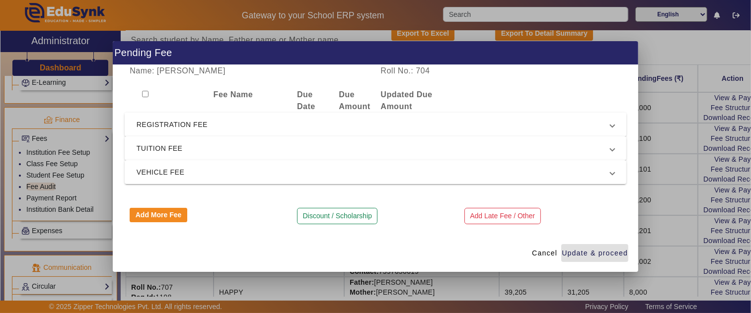
click at [155, 121] on span "REGISTRATION FEE" at bounding box center [374, 125] width 474 height 12
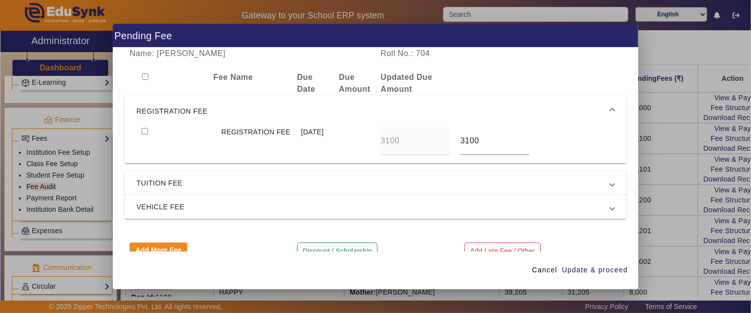
click at [143, 130] on input "checkbox" at bounding box center [145, 131] width 6 height 6
checkbox input "true"
drag, startPoint x: 470, startPoint y: 143, endPoint x: 434, endPoint y: 143, distance: 36.3
click at [434, 143] on div "REGISTRATION FEE 15 Jul 2025 3100 3100" at bounding box center [376, 141] width 478 height 28
type input "0"
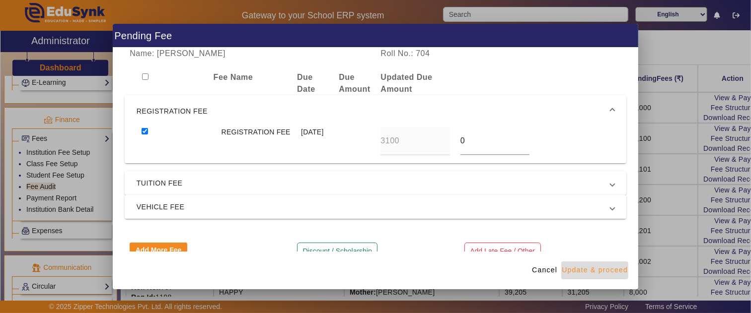
click at [614, 266] on span "Update & proceed" at bounding box center [595, 270] width 66 height 10
type input "0"
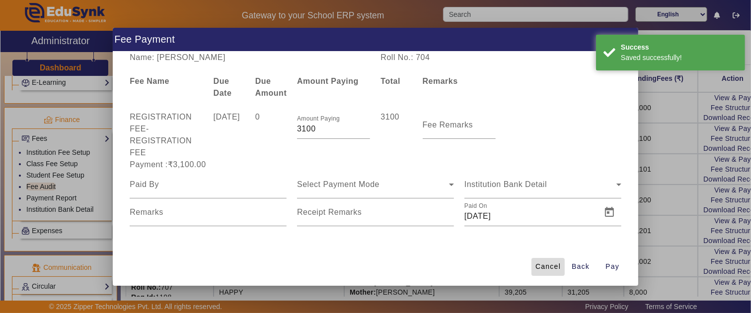
click at [550, 262] on span "Cancel" at bounding box center [547, 267] width 25 height 10
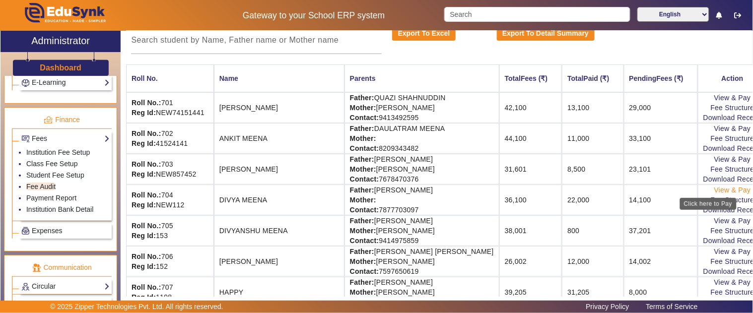
click at [715, 186] on link "View & Pay" at bounding box center [733, 190] width 37 height 8
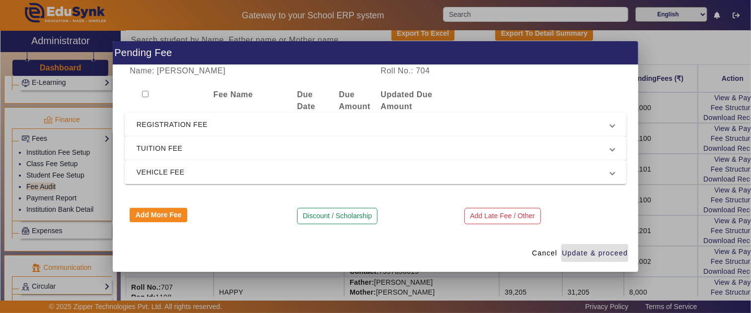
click at [207, 132] on mat-expansion-panel-header "REGISTRATION FEE" at bounding box center [376, 125] width 502 height 24
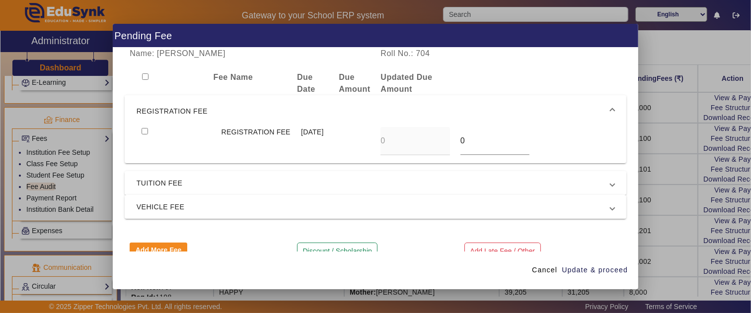
click at [179, 176] on mat-expansion-panel-header "TUITION FEE" at bounding box center [376, 183] width 502 height 24
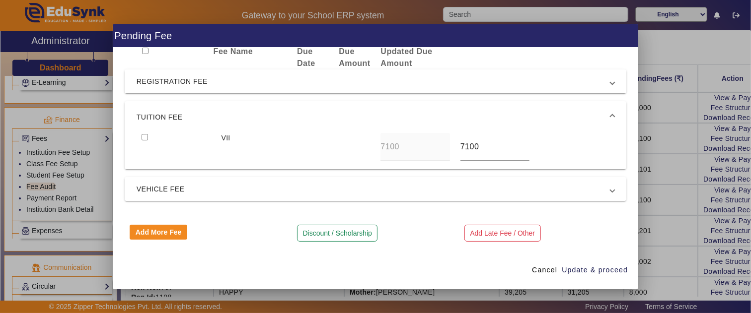
click at [190, 189] on span "VEHICLE FEE" at bounding box center [374, 189] width 474 height 12
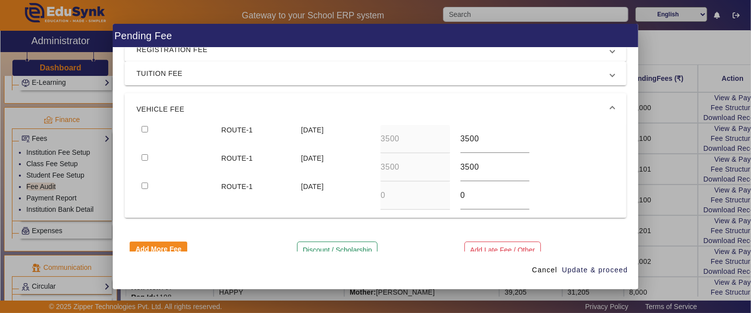
scroll to position [75, 0]
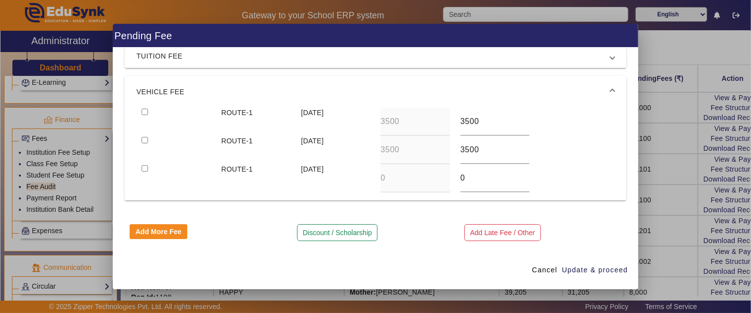
drag, startPoint x: 143, startPoint y: 110, endPoint x: 181, endPoint y: 123, distance: 40.4
click at [143, 110] on input "checkbox" at bounding box center [145, 112] width 6 height 6
checkbox input "true"
type input "2500"
click at [142, 137] on input "checkbox" at bounding box center [145, 140] width 6 height 6
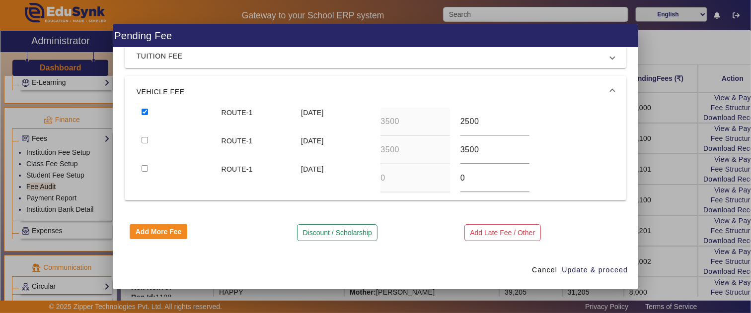
checkbox input "true"
type input "2500"
click at [579, 269] on span "Update & proceed" at bounding box center [595, 270] width 66 height 10
type input "2500"
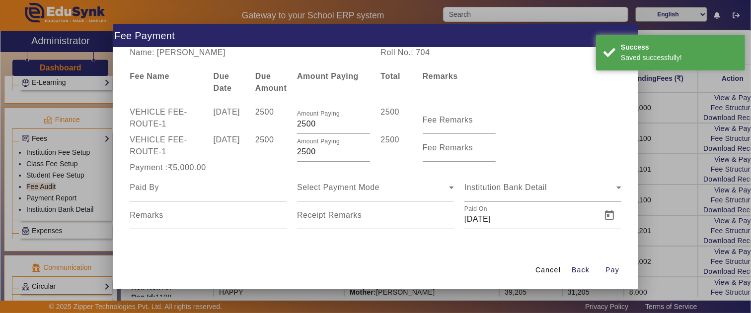
scroll to position [1, 0]
click at [555, 273] on span "Cancel" at bounding box center [547, 270] width 25 height 10
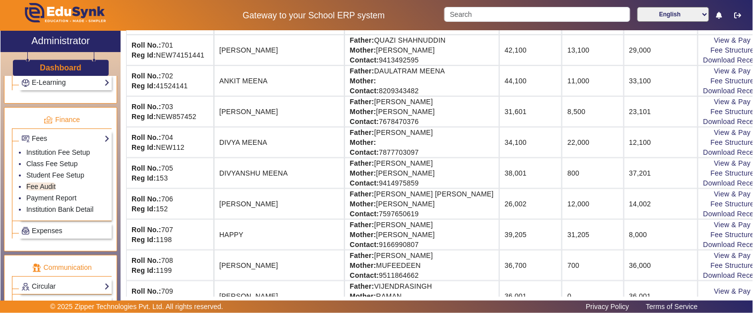
scroll to position [276, 0]
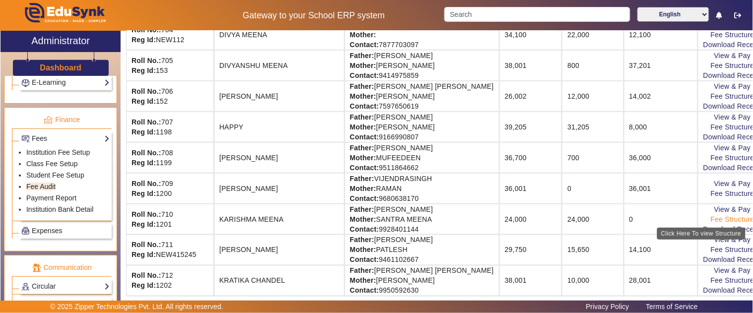
click at [711, 220] on link "Fee Structure" at bounding box center [733, 220] width 44 height 8
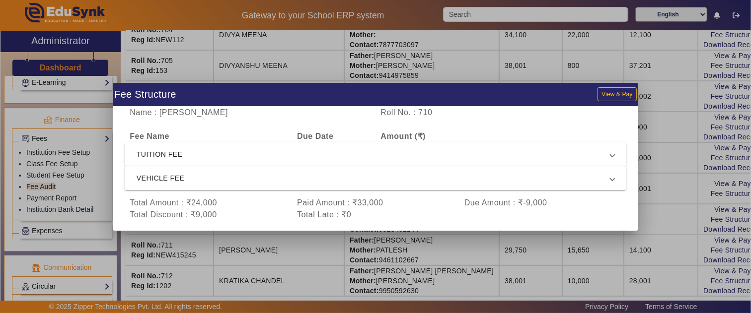
click at [205, 150] on span "TUITION FEE" at bounding box center [374, 154] width 474 height 12
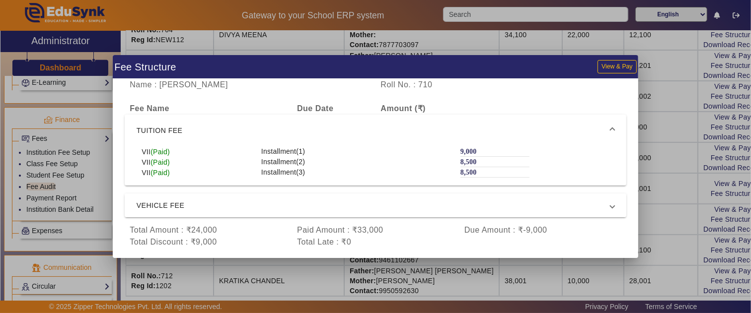
click at [211, 198] on mat-expansion-panel-header "VEHICLE FEE" at bounding box center [376, 206] width 502 height 24
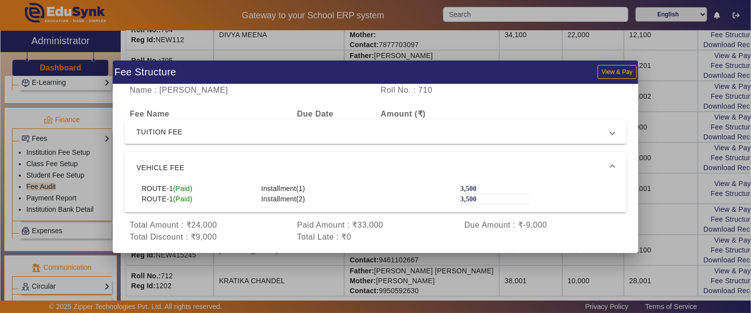
click at [391, 45] on div at bounding box center [375, 156] width 751 height 313
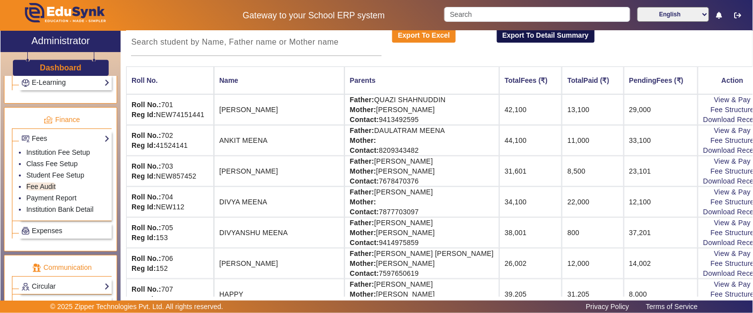
scroll to position [0, 0]
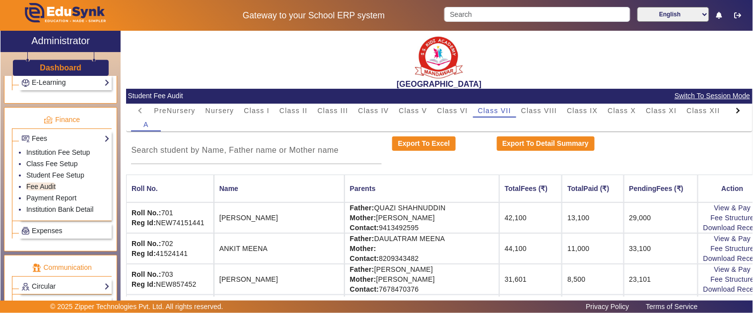
drag, startPoint x: 527, startPoint y: 112, endPoint x: 518, endPoint y: 129, distance: 19.5
click at [527, 111] on span "Class VIII" at bounding box center [539, 110] width 36 height 7
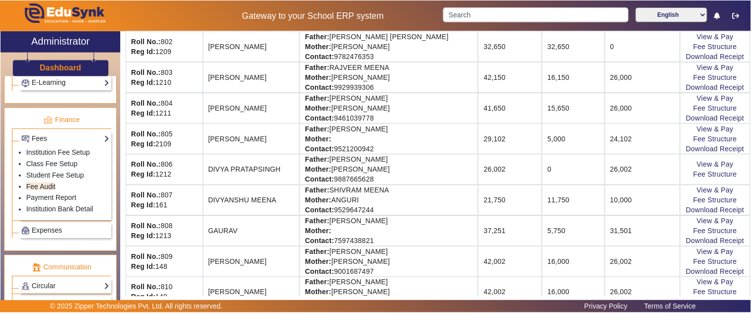
scroll to position [220, 0]
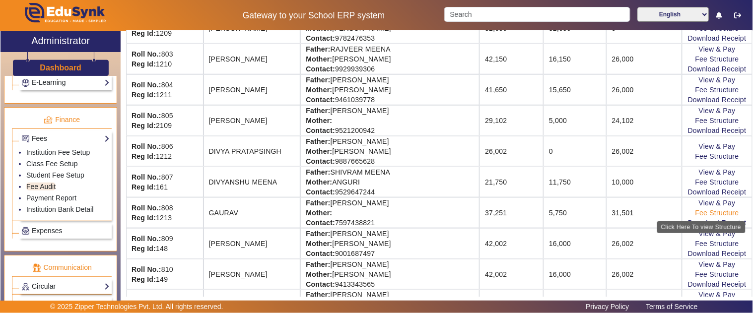
click at [696, 215] on link "Fee Structure" at bounding box center [718, 213] width 44 height 8
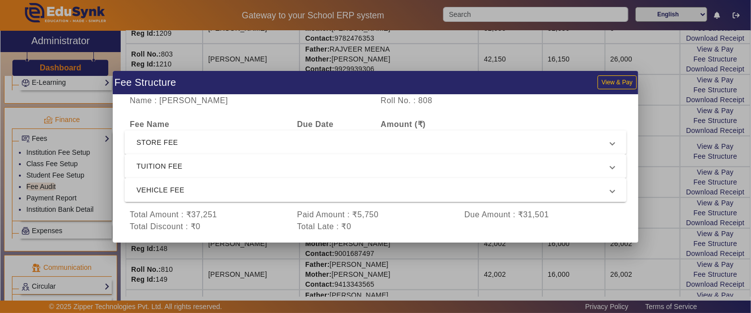
click at [177, 190] on span "VEHICLE FEE" at bounding box center [374, 190] width 474 height 12
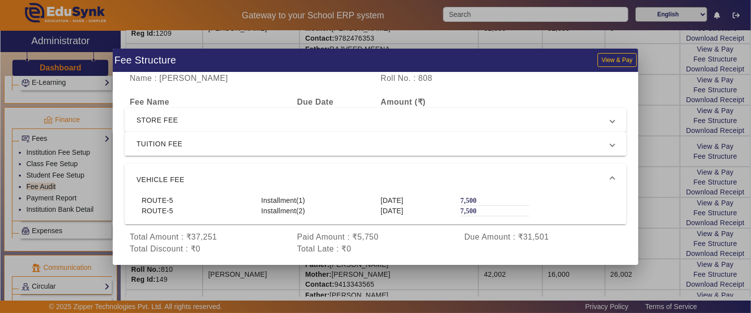
click at [280, 143] on span "TUITION FEE" at bounding box center [374, 144] width 474 height 12
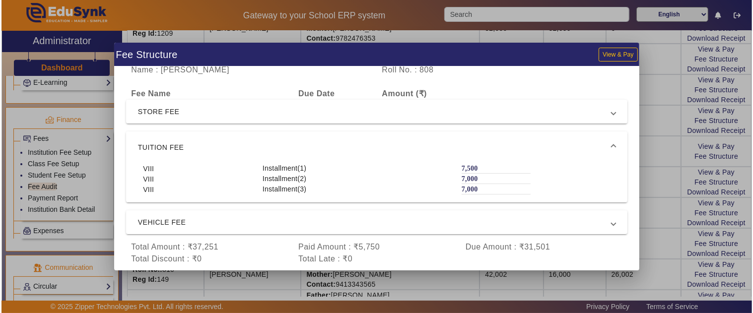
scroll to position [7, 0]
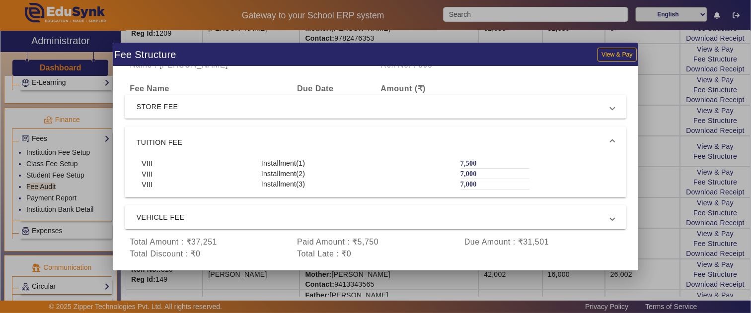
click at [651, 170] on div at bounding box center [375, 156] width 751 height 313
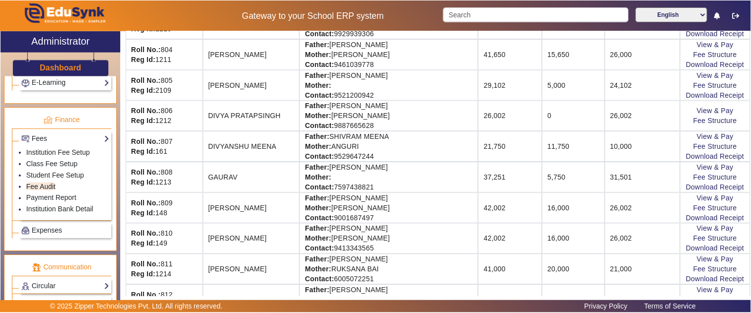
scroll to position [276, 0]
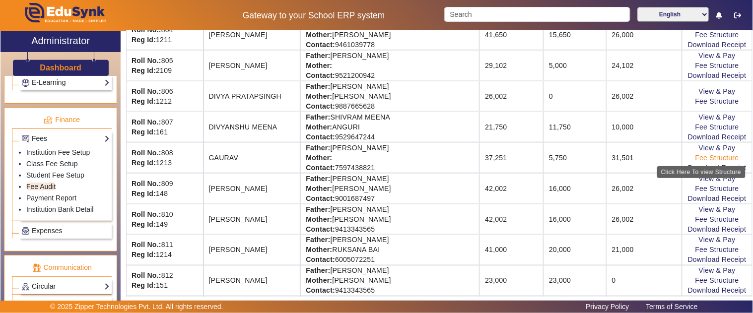
click at [704, 157] on link "Fee Structure" at bounding box center [718, 158] width 44 height 8
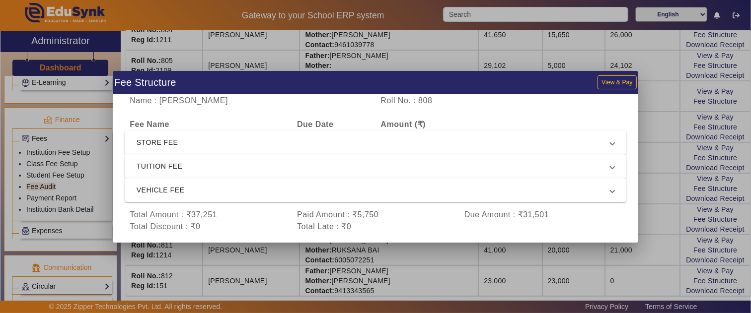
click at [278, 160] on span "TUITION FEE" at bounding box center [374, 166] width 474 height 12
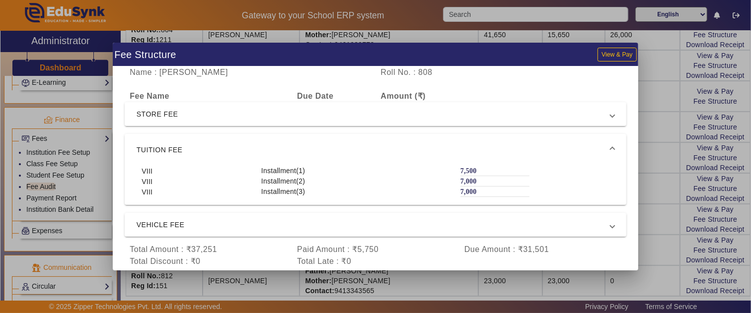
click at [657, 151] on div at bounding box center [375, 156] width 751 height 313
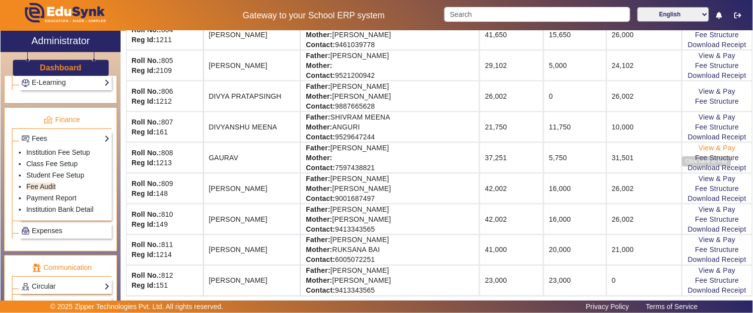
click at [701, 150] on link "View & Pay" at bounding box center [717, 148] width 37 height 8
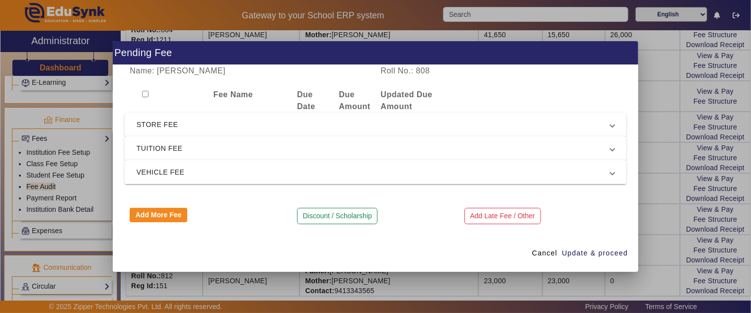
click at [251, 139] on mat-expansion-panel-header "TUITION FEE" at bounding box center [376, 149] width 502 height 24
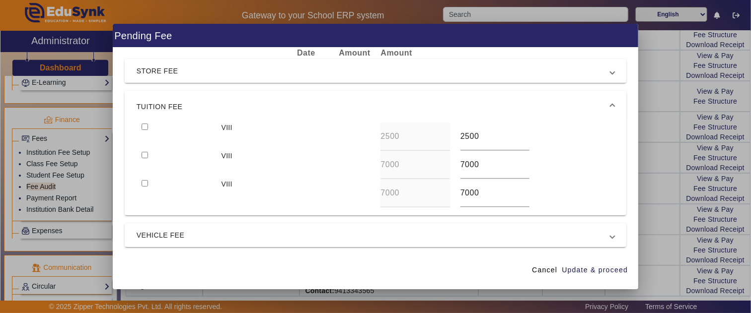
scroll to position [55, 0]
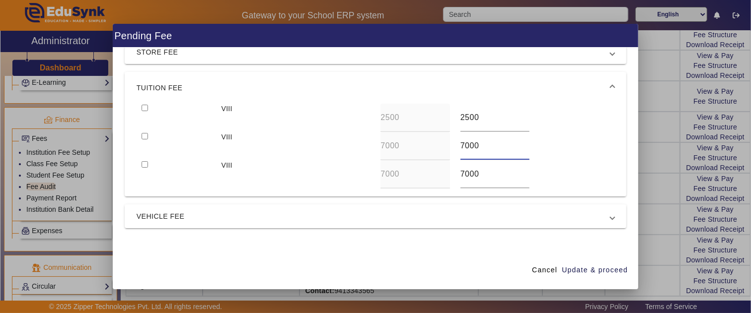
drag, startPoint x: 480, startPoint y: 143, endPoint x: 416, endPoint y: 144, distance: 64.1
click at [416, 143] on div "VIII 7000 7000" at bounding box center [376, 146] width 478 height 28
type input "8500"
drag, startPoint x: 494, startPoint y: 179, endPoint x: 439, endPoint y: 179, distance: 54.1
click at [440, 179] on div "VIII 7000 7000" at bounding box center [376, 174] width 478 height 28
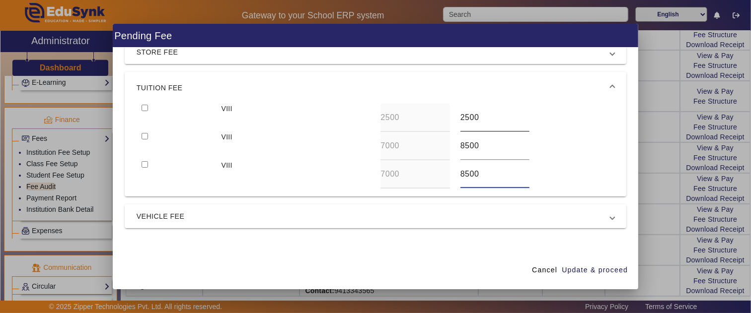
type input "8500"
drag, startPoint x: 480, startPoint y: 116, endPoint x: 415, endPoint y: 107, distance: 65.6
click at [415, 107] on div "VIII 2500 2500" at bounding box center [376, 118] width 478 height 28
type input "4000"
click at [146, 106] on input "checkbox" at bounding box center [145, 108] width 6 height 6
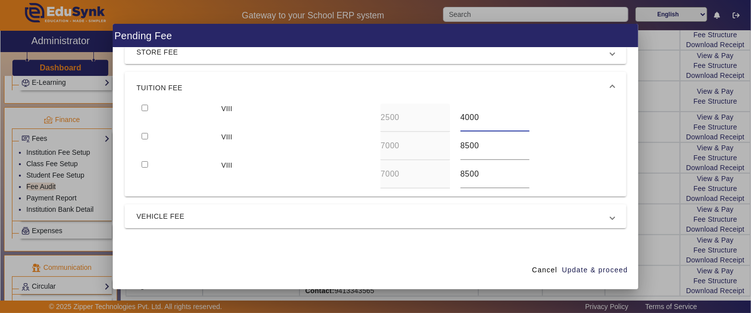
checkbox input "true"
click at [142, 137] on input "checkbox" at bounding box center [145, 136] width 6 height 6
checkbox input "true"
click at [149, 156] on div "VIII 2500 4000 VIII 7000 8500 VIII 7000 8500" at bounding box center [376, 150] width 502 height 93
click at [143, 165] on input "checkbox" at bounding box center [145, 164] width 6 height 6
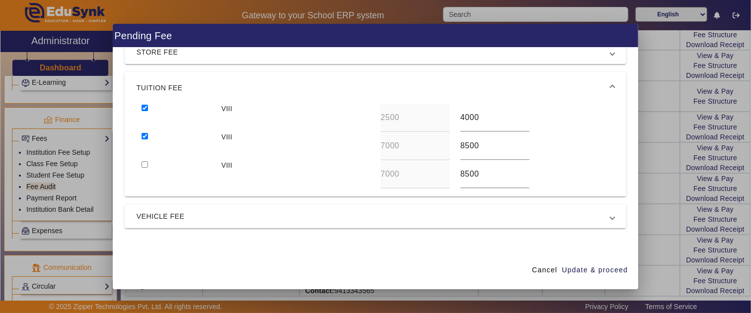
checkbox input "true"
click at [594, 269] on span "Update & proceed" at bounding box center [595, 270] width 66 height 10
type input "9000"
type input "8500"
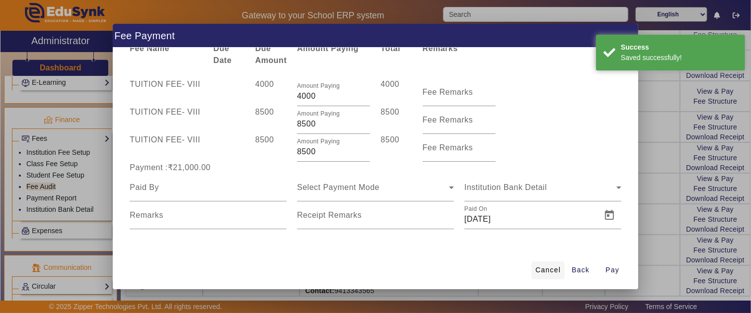
scroll to position [28, 0]
click at [553, 270] on span "Cancel" at bounding box center [547, 270] width 25 height 10
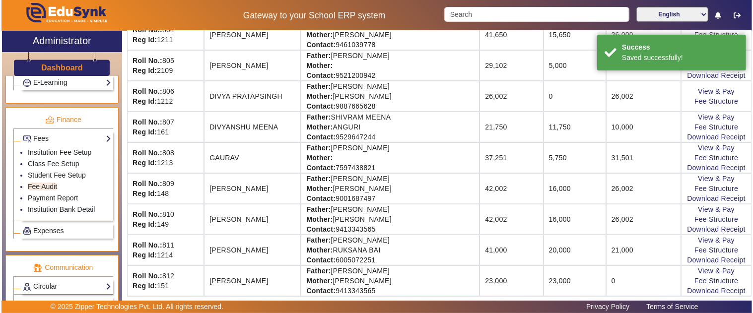
scroll to position [0, 0]
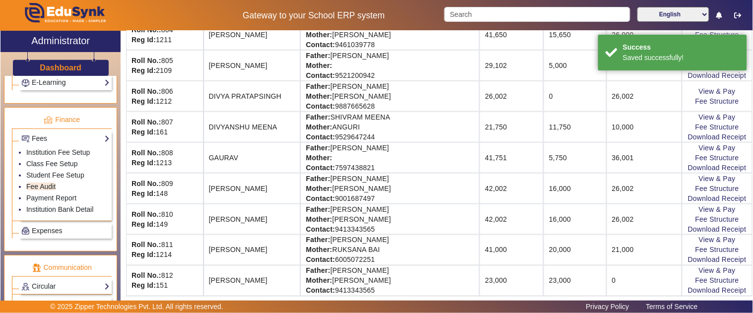
click at [582, 158] on td "5,750" at bounding box center [575, 158] width 63 height 31
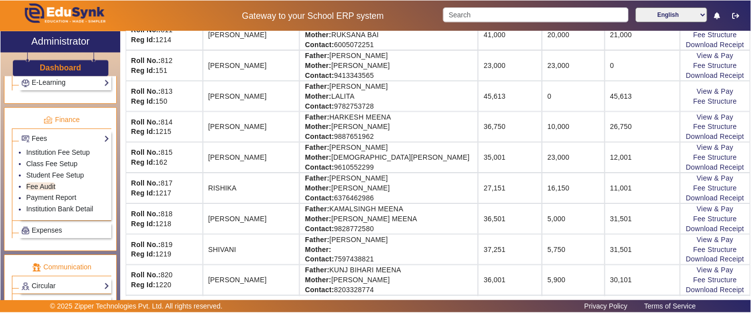
scroll to position [497, 0]
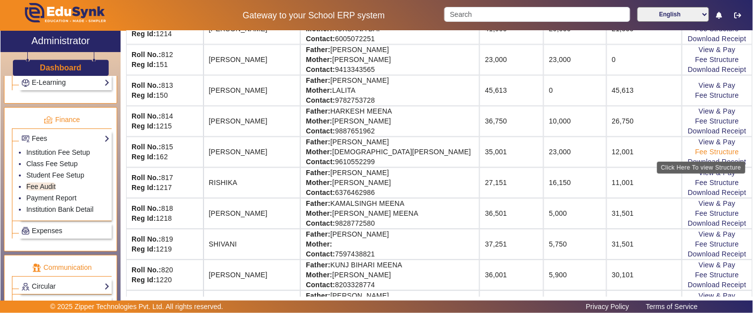
click at [697, 155] on link "Fee Structure" at bounding box center [718, 152] width 44 height 8
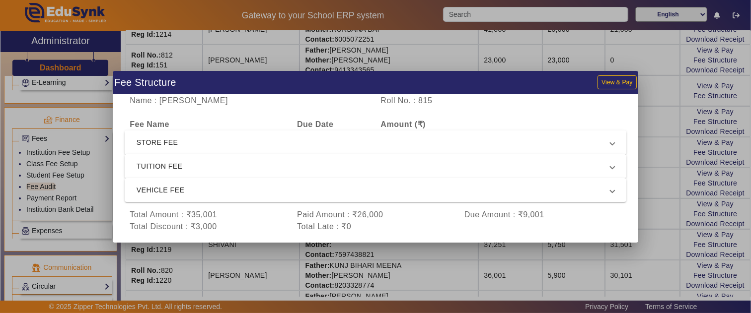
click at [229, 162] on span "TUITION FEE" at bounding box center [374, 166] width 474 height 12
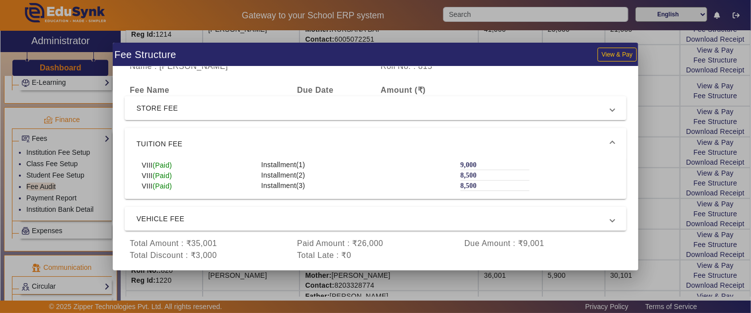
scroll to position [7, 0]
click at [201, 213] on span "VEHICLE FEE" at bounding box center [374, 218] width 474 height 12
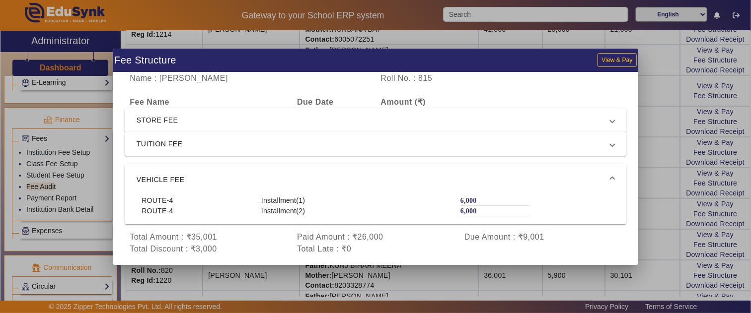
click at [269, 126] on span "STORE FEE" at bounding box center [374, 120] width 474 height 12
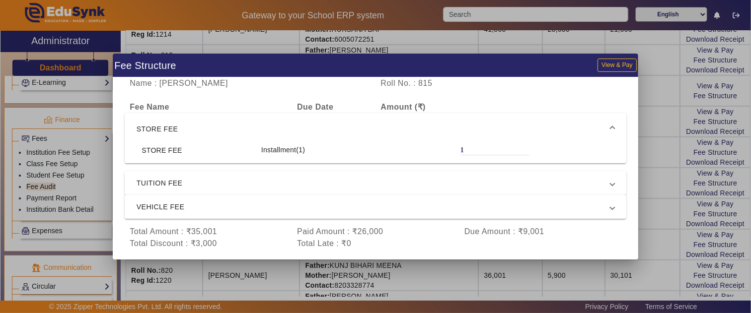
click at [271, 125] on span "STORE FEE" at bounding box center [374, 129] width 474 height 12
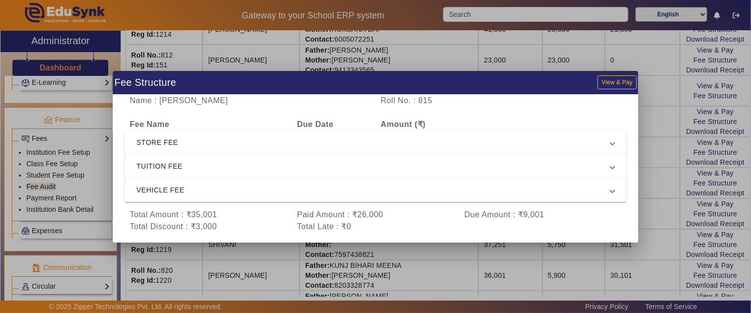
click at [242, 160] on span "TUITION FEE" at bounding box center [374, 166] width 474 height 12
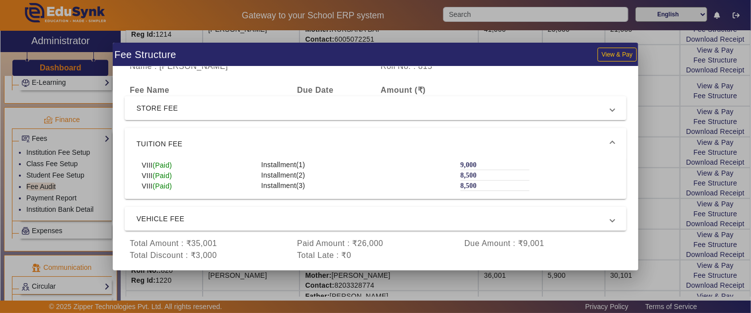
scroll to position [7, 0]
click at [181, 143] on span "TUITION FEE" at bounding box center [374, 143] width 474 height 12
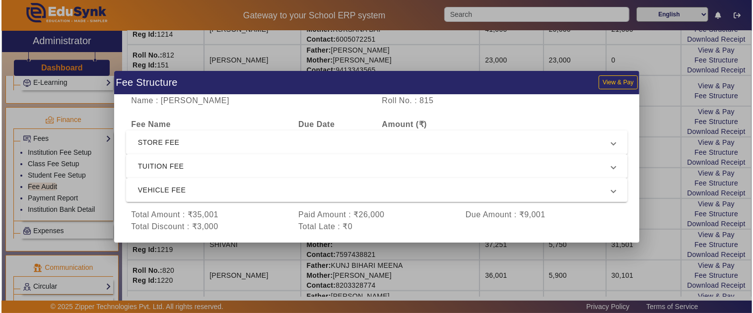
scroll to position [0, 0]
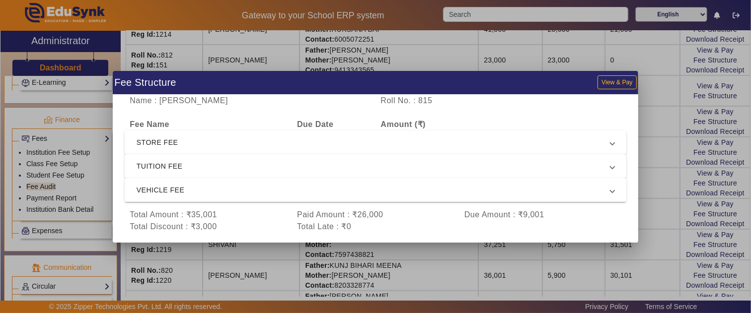
click at [182, 186] on span "VEHICLE FEE" at bounding box center [374, 190] width 474 height 12
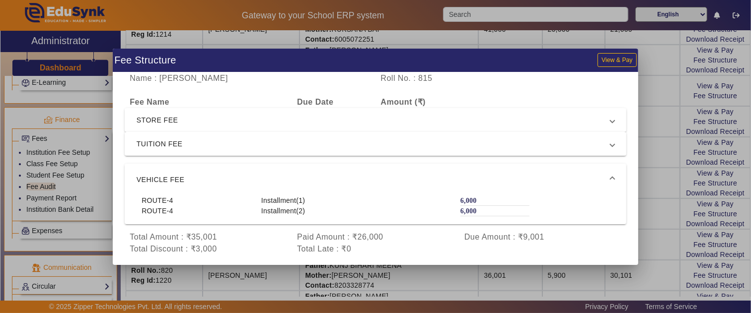
click at [666, 177] on div at bounding box center [375, 156] width 751 height 313
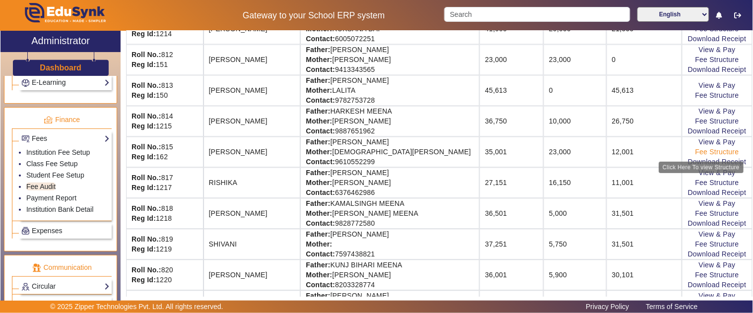
click at [704, 152] on link "Fee Structure" at bounding box center [718, 152] width 44 height 8
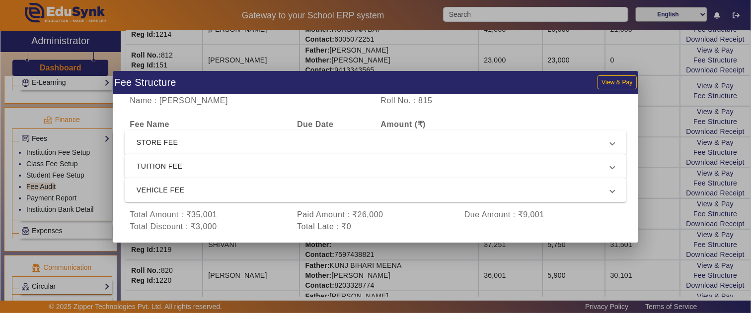
click at [613, 286] on div at bounding box center [375, 156] width 751 height 313
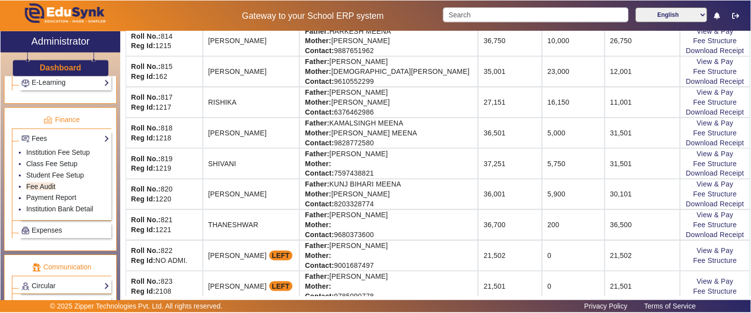
scroll to position [620, 0]
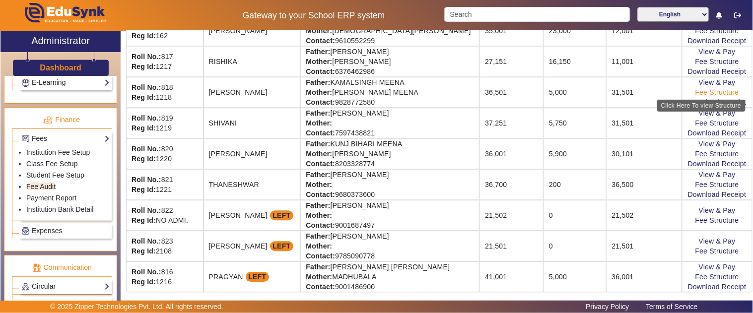
click at [700, 93] on link "Fee Structure" at bounding box center [718, 92] width 44 height 8
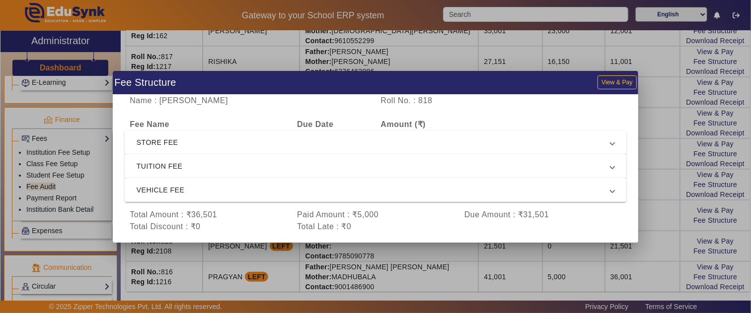
click at [176, 142] on span "STORE FEE" at bounding box center [374, 143] width 474 height 12
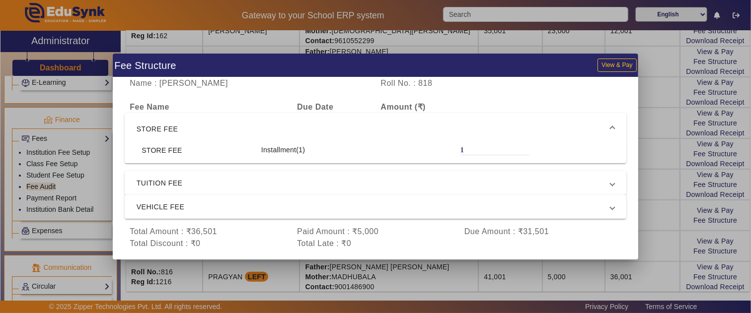
click at [179, 125] on span "STORE FEE" at bounding box center [374, 129] width 474 height 12
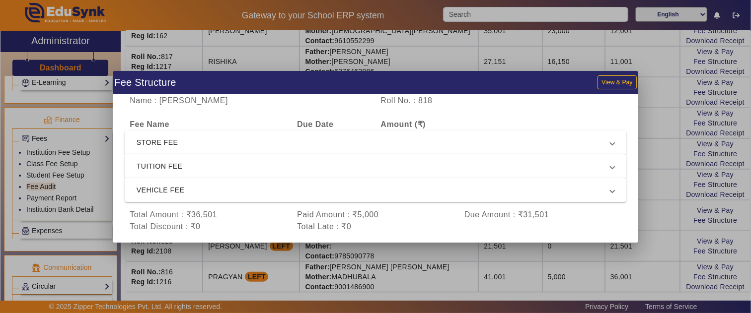
click at [182, 156] on mat-expansion-panel-header "TUITION FEE" at bounding box center [376, 166] width 502 height 24
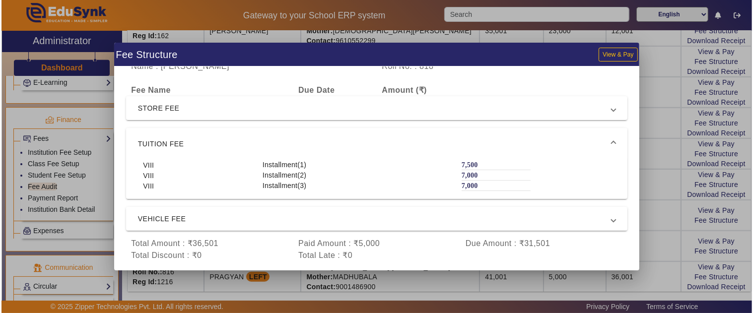
scroll to position [7, 0]
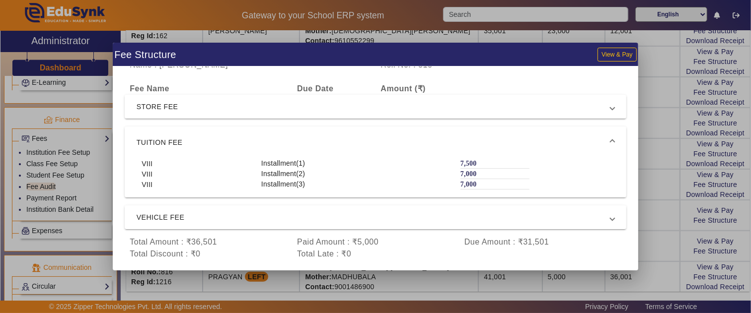
click at [676, 187] on div at bounding box center [375, 156] width 751 height 313
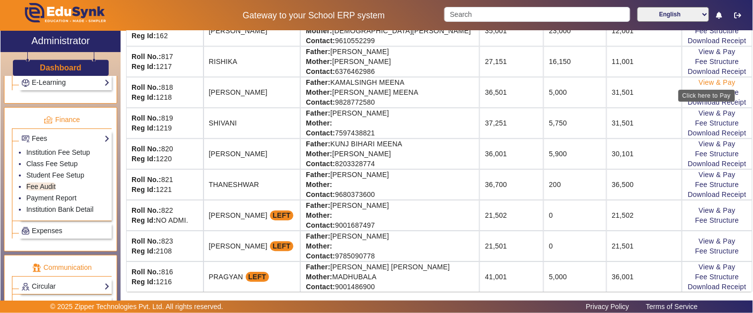
click at [699, 82] on link "View & Pay" at bounding box center [717, 82] width 37 height 8
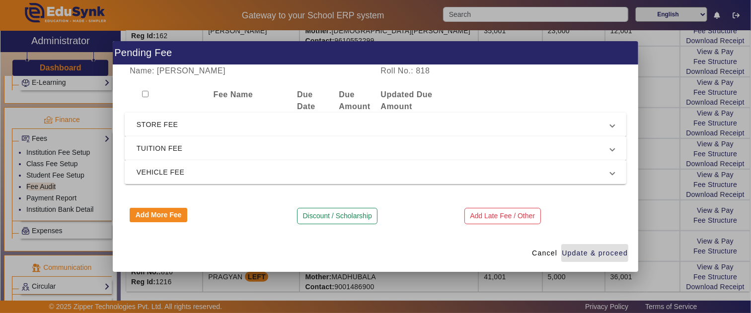
click at [189, 150] on span "TUITION FEE" at bounding box center [374, 149] width 474 height 12
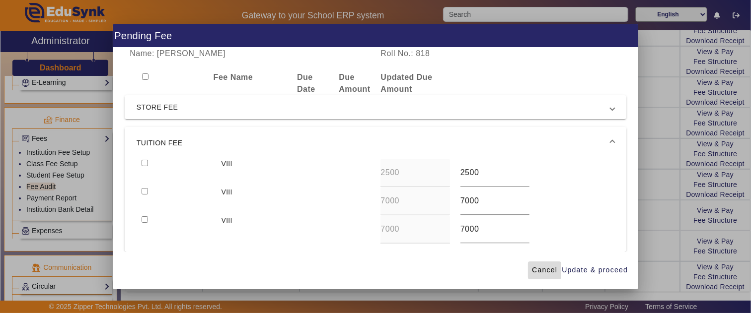
click at [552, 270] on span "Cancel" at bounding box center [544, 270] width 25 height 10
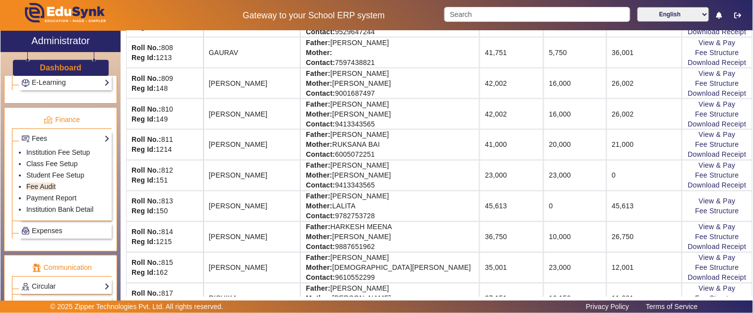
scroll to position [497, 0]
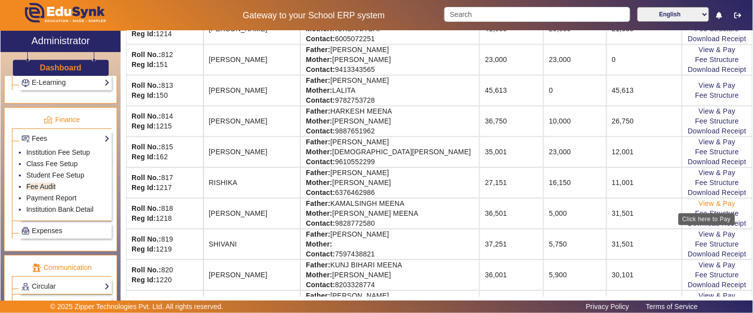
click at [702, 204] on link "View & Pay" at bounding box center [717, 204] width 37 height 8
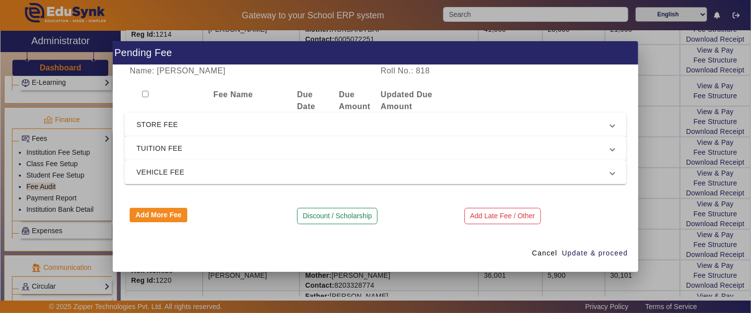
click at [174, 145] on span "TUITION FEE" at bounding box center [374, 149] width 474 height 12
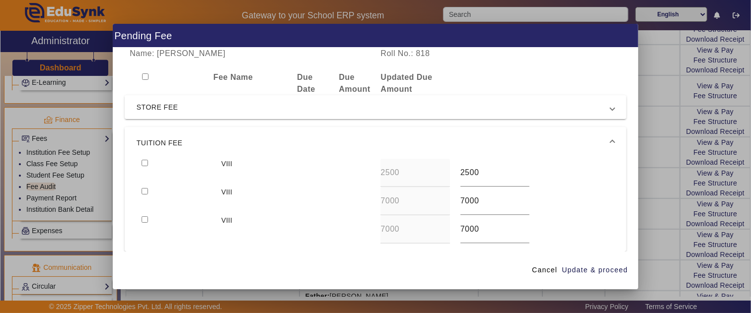
click at [144, 164] on input "checkbox" at bounding box center [145, 163] width 6 height 6
checkbox input "true"
click at [463, 175] on input "2500" at bounding box center [494, 173] width 69 height 12
drag, startPoint x: 473, startPoint y: 174, endPoint x: 415, endPoint y: 166, distance: 58.1
click at [416, 166] on div "VIII 2500 2500" at bounding box center [376, 173] width 478 height 28
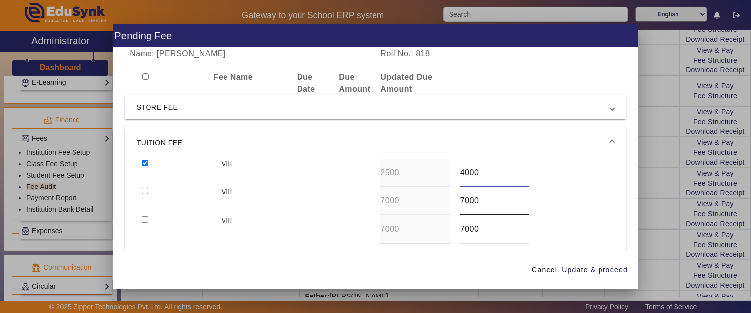
type input "4000"
drag, startPoint x: 481, startPoint y: 196, endPoint x: 439, endPoint y: 205, distance: 42.1
click at [439, 205] on div "VIII 7000 7000" at bounding box center [376, 201] width 478 height 28
type input "8500"
drag, startPoint x: 483, startPoint y: 232, endPoint x: 427, endPoint y: 234, distance: 56.2
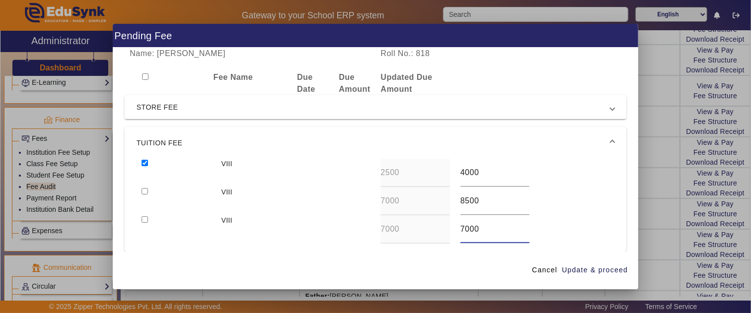
click at [427, 234] on div "VIII 7000 7000" at bounding box center [376, 230] width 478 height 28
type input "8500"
click at [142, 189] on input "checkbox" at bounding box center [145, 191] width 6 height 6
checkbox input "true"
click at [146, 222] on input "checkbox" at bounding box center [145, 220] width 6 height 6
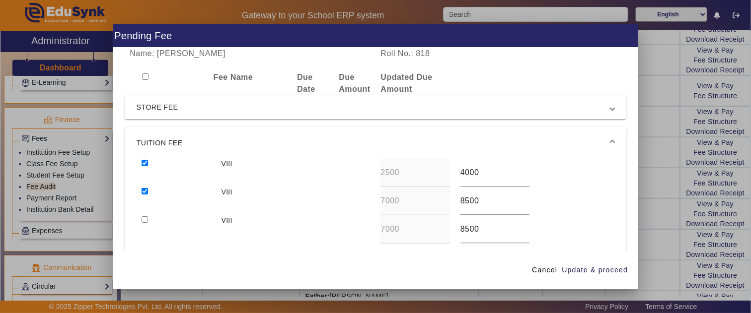
checkbox input "true"
click at [622, 267] on span "Update & proceed" at bounding box center [595, 270] width 66 height 10
type input "9000"
type input "8500"
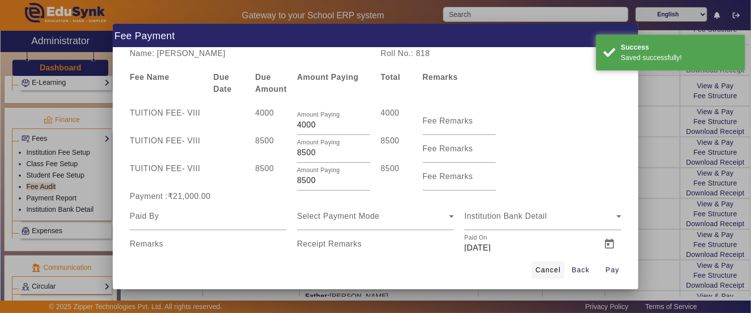
click at [552, 268] on span "Cancel" at bounding box center [547, 270] width 25 height 10
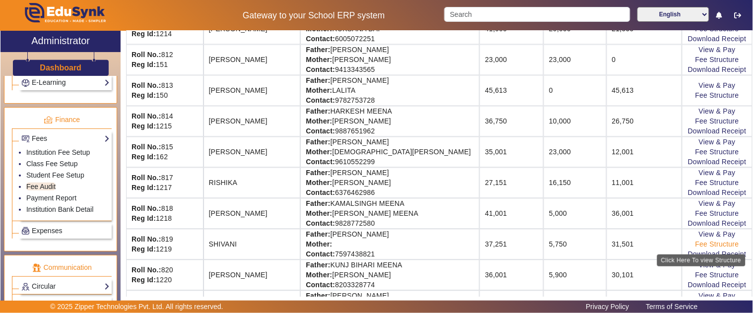
click at [705, 248] on link "Fee Structure" at bounding box center [718, 245] width 44 height 8
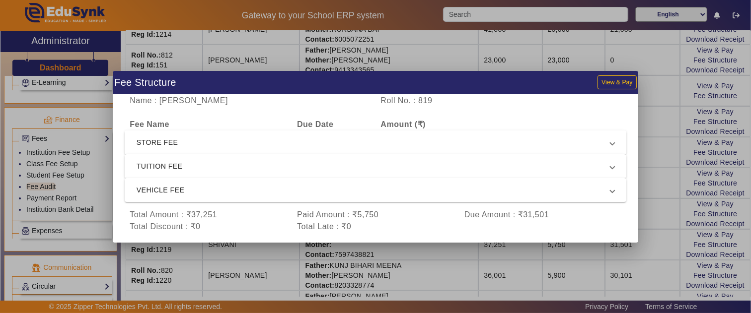
click at [202, 142] on span "STORE FEE" at bounding box center [374, 143] width 474 height 12
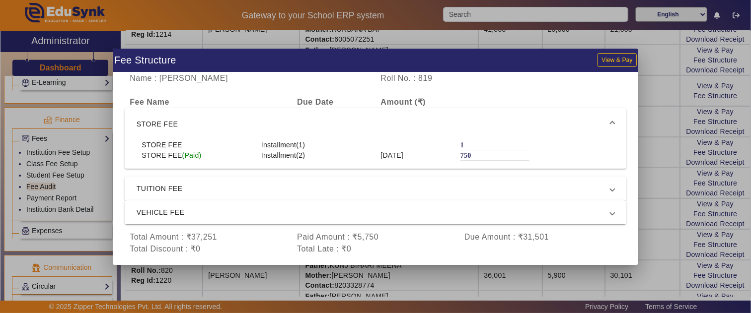
click at [200, 126] on span "STORE FEE" at bounding box center [374, 124] width 474 height 12
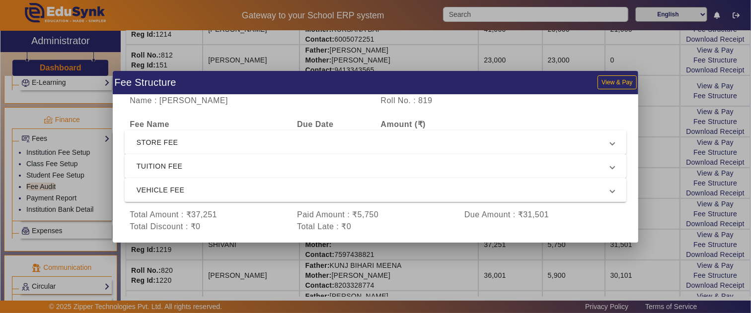
click at [189, 164] on span "TUITION FEE" at bounding box center [374, 166] width 474 height 12
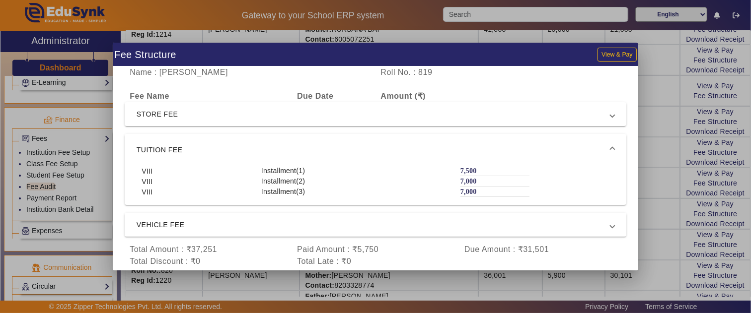
drag, startPoint x: 658, startPoint y: 220, endPoint x: 656, endPoint y: 207, distance: 13.6
click at [657, 221] on div at bounding box center [375, 156] width 751 height 313
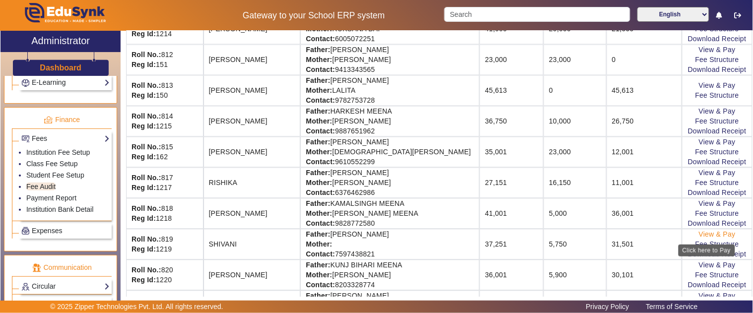
click at [704, 235] on link "View & Pay" at bounding box center [717, 235] width 37 height 8
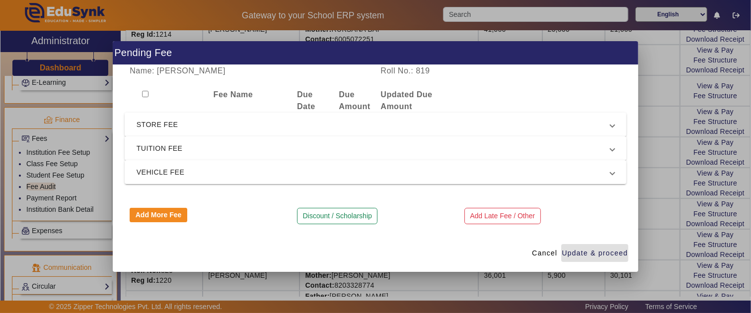
click at [157, 149] on span "TUITION FEE" at bounding box center [374, 149] width 474 height 12
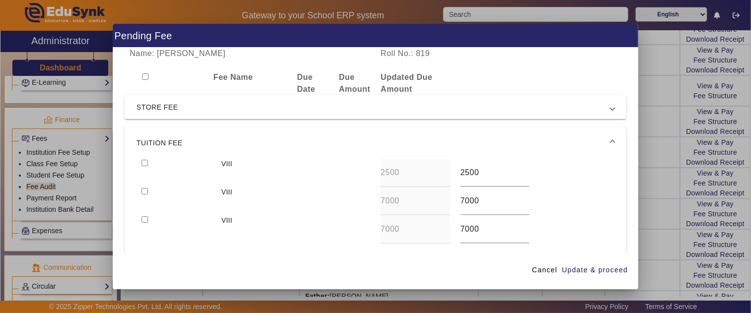
click at [146, 160] on input "checkbox" at bounding box center [145, 163] width 6 height 6
checkbox input "true"
drag, startPoint x: 445, startPoint y: 172, endPoint x: 405, endPoint y: 161, distance: 42.0
click at [405, 161] on div "VIII 2500 2500" at bounding box center [376, 173] width 478 height 28
type input "4000"
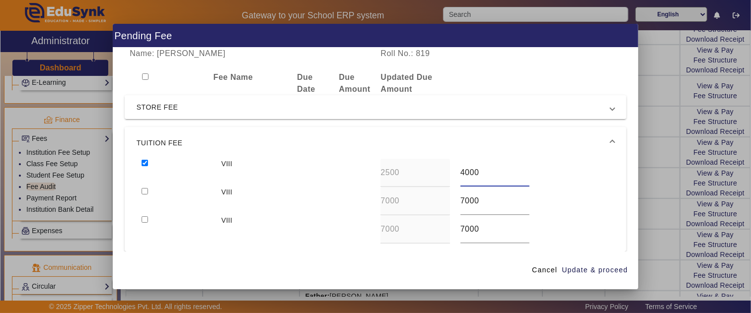
click at [147, 192] on div at bounding box center [176, 201] width 79 height 28
click at [146, 218] on input "checkbox" at bounding box center [145, 220] width 6 height 6
checkbox input "true"
click at [142, 189] on input "checkbox" at bounding box center [145, 191] width 6 height 6
checkbox input "true"
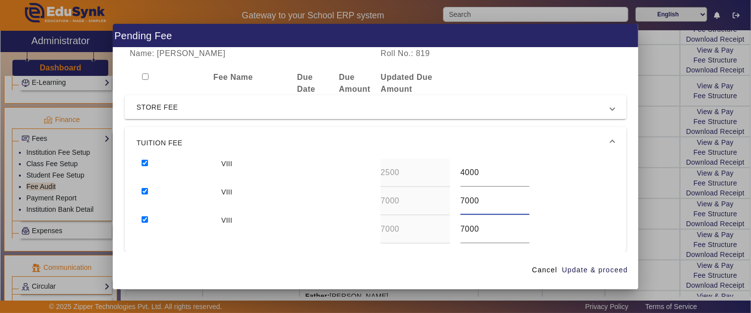
drag, startPoint x: 482, startPoint y: 199, endPoint x: 418, endPoint y: 205, distance: 63.8
click at [432, 204] on div "VIII 7000 7000" at bounding box center [376, 201] width 478 height 28
type input "8500"
drag, startPoint x: 479, startPoint y: 228, endPoint x: 415, endPoint y: 229, distance: 64.1
click at [415, 229] on div "VIII 7000 7000" at bounding box center [376, 230] width 478 height 28
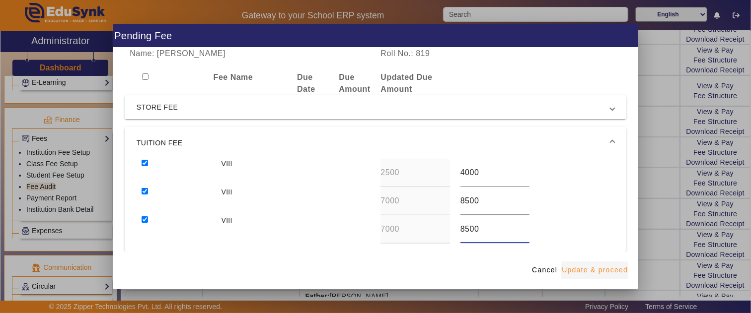
type input "8500"
click at [612, 266] on span "Update & proceed" at bounding box center [595, 270] width 66 height 10
type input "9000"
type input "8500"
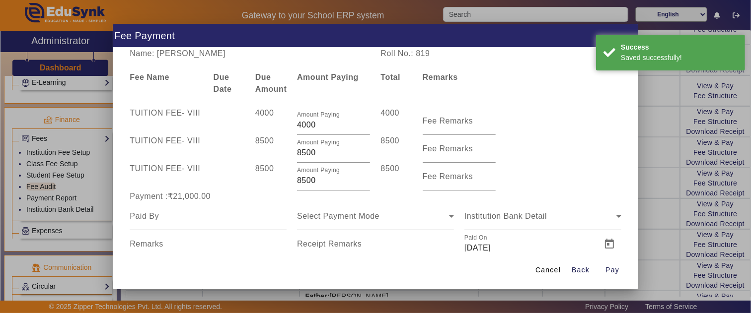
drag, startPoint x: 548, startPoint y: 268, endPoint x: 652, endPoint y: 287, distance: 105.9
click at [547, 268] on span "Cancel" at bounding box center [547, 270] width 25 height 10
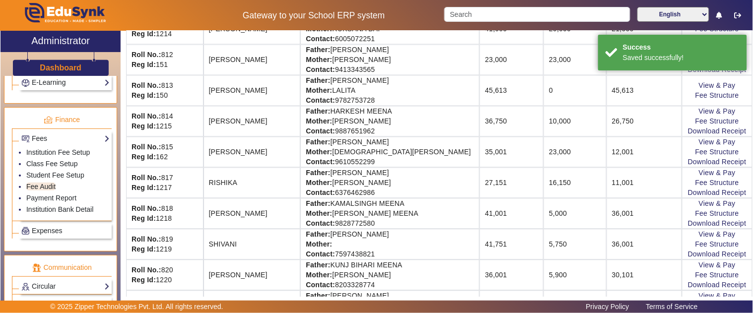
click at [618, 231] on td "36,001" at bounding box center [644, 244] width 75 height 31
click at [293, 251] on td "SHIVANI" at bounding box center [252, 244] width 97 height 31
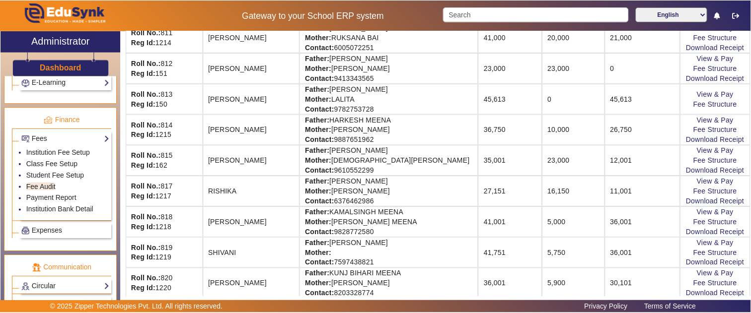
scroll to position [620, 0]
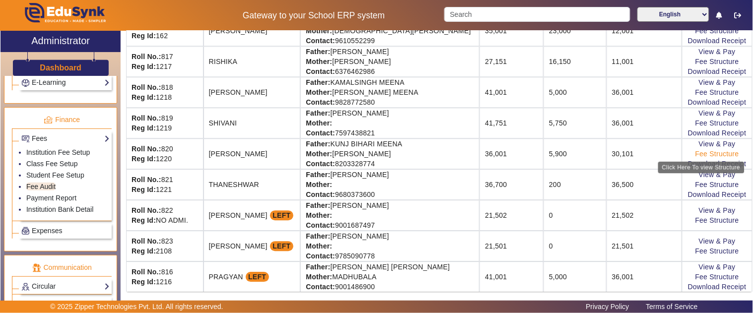
click at [696, 154] on link "Fee Structure" at bounding box center [718, 154] width 44 height 8
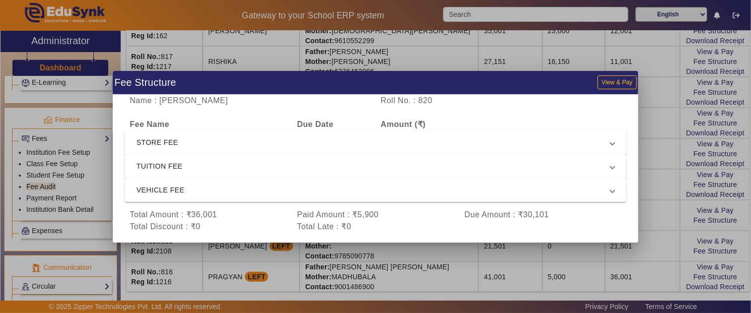
click at [192, 138] on span "STORE FEE" at bounding box center [374, 143] width 474 height 12
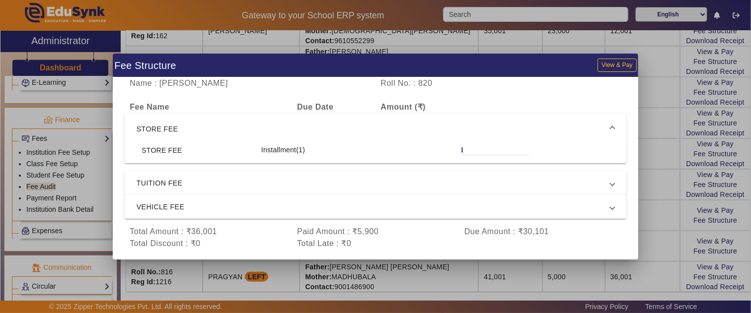
click at [197, 123] on span "STORE FEE" at bounding box center [374, 129] width 474 height 12
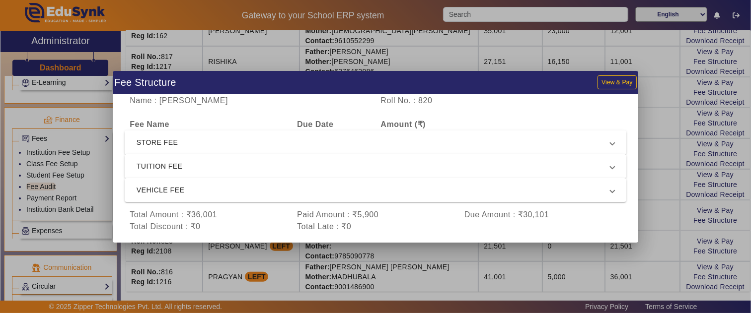
click at [195, 156] on mat-expansion-panel-header "TUITION FEE" at bounding box center [376, 166] width 502 height 24
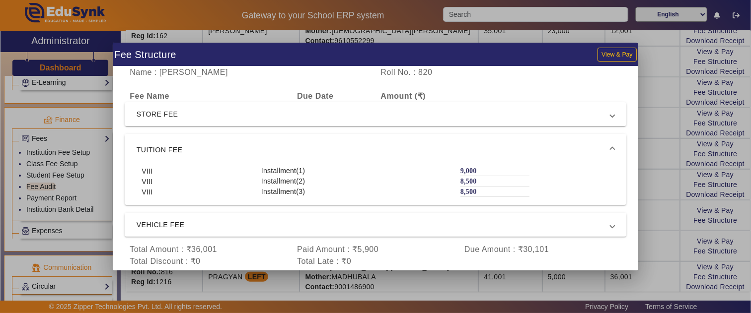
click at [204, 151] on span "TUITION FEE" at bounding box center [374, 150] width 474 height 12
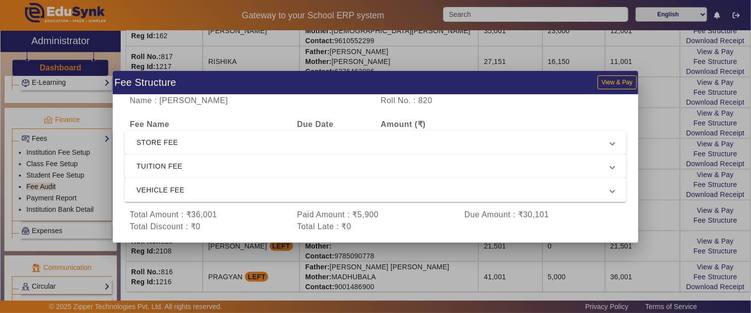
click at [190, 187] on span "VEHICLE FEE" at bounding box center [374, 190] width 474 height 12
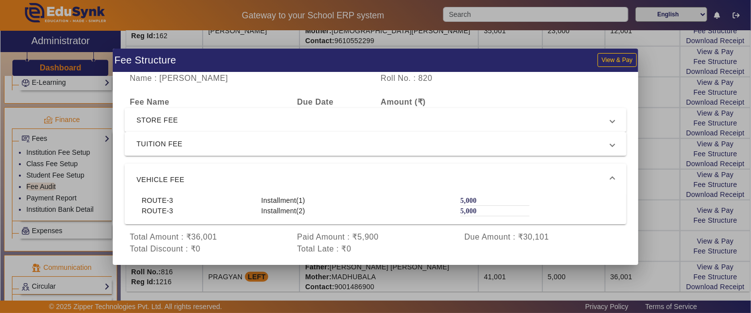
click at [187, 179] on span "VEHICLE FEE" at bounding box center [374, 180] width 474 height 12
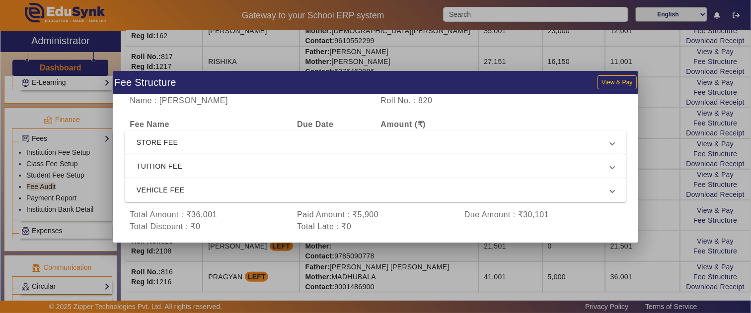
click at [647, 182] on div at bounding box center [375, 156] width 751 height 313
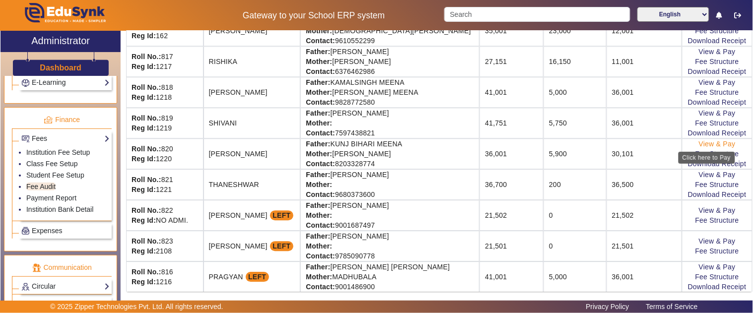
click at [699, 141] on link "View & Pay" at bounding box center [717, 144] width 37 height 8
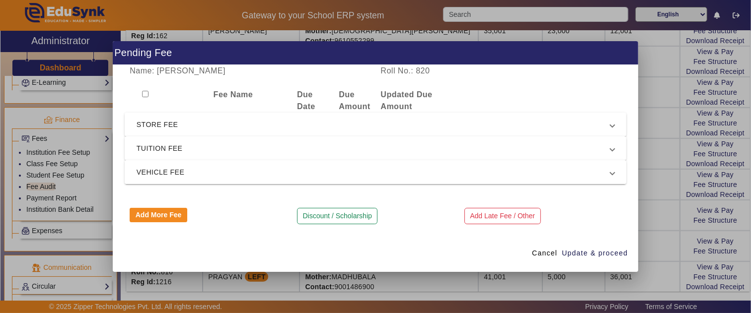
click at [169, 178] on mat-expansion-panel-header "VEHICLE FEE" at bounding box center [376, 172] width 502 height 24
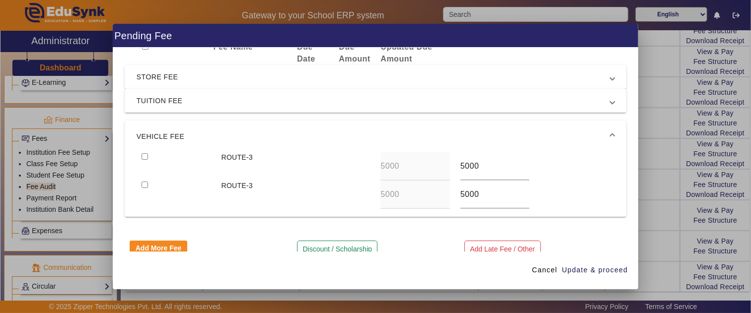
scroll to position [46, 0]
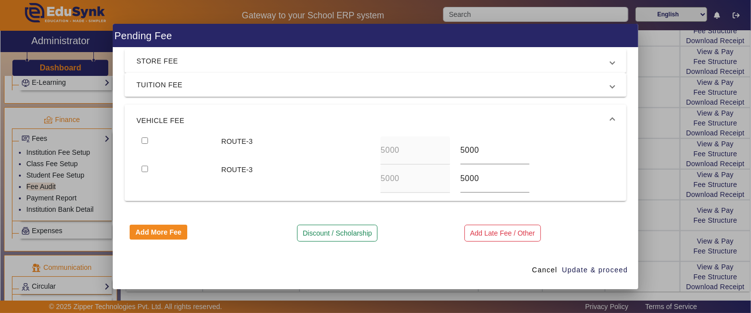
click at [142, 141] on input "checkbox" at bounding box center [145, 141] width 6 height 6
checkbox input "true"
drag, startPoint x: 484, startPoint y: 151, endPoint x: 443, endPoint y: 153, distance: 40.3
click at [443, 151] on div "ROUTE-3 5000 5000" at bounding box center [376, 151] width 478 height 28
type input "6000"
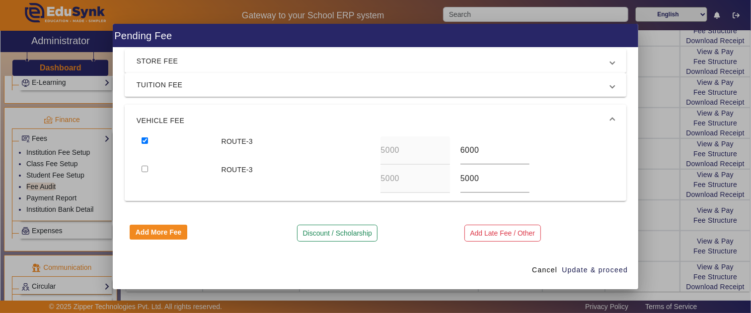
click at [142, 170] on input "checkbox" at bounding box center [145, 169] width 6 height 6
checkbox input "true"
drag, startPoint x: 494, startPoint y: 177, endPoint x: 432, endPoint y: 177, distance: 62.1
click at [432, 177] on div "ROUTE-3 5000 5000" at bounding box center [376, 179] width 478 height 28
type input "6000"
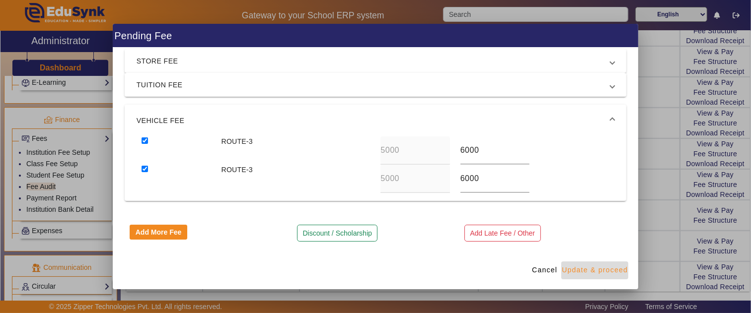
click at [604, 268] on span "Update & proceed" at bounding box center [595, 270] width 66 height 10
type input "6000"
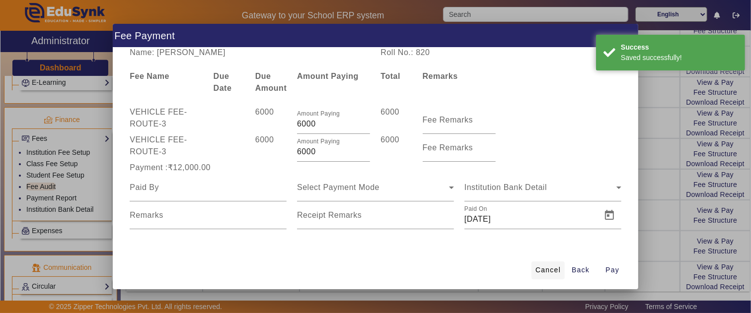
scroll to position [1, 0]
click at [543, 269] on span "Cancel" at bounding box center [547, 270] width 25 height 10
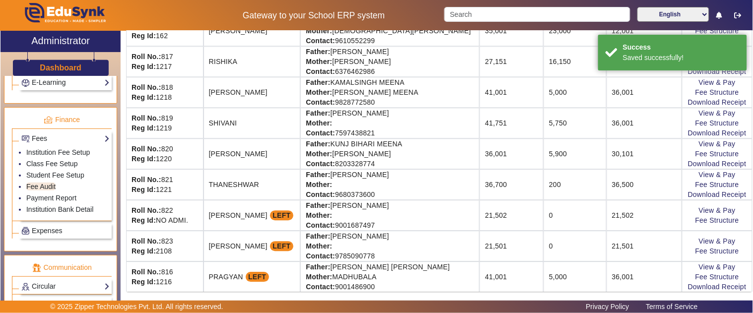
scroll to position [0, 0]
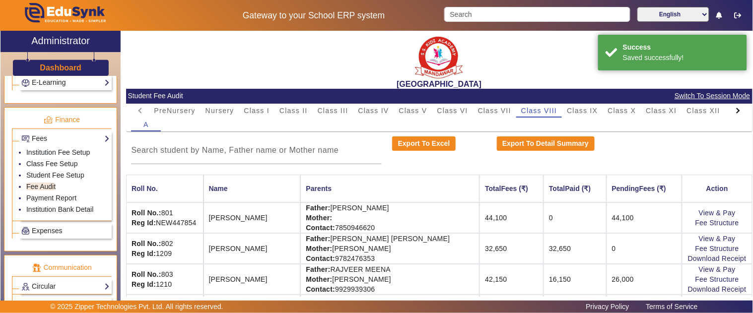
click at [607, 197] on th "PendingFees (₹)" at bounding box center [644, 189] width 75 height 28
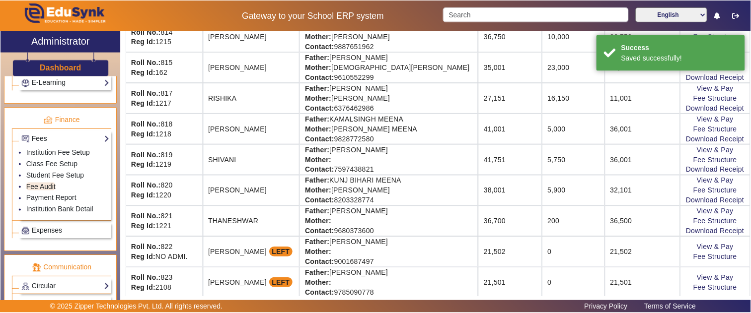
scroll to position [607, 0]
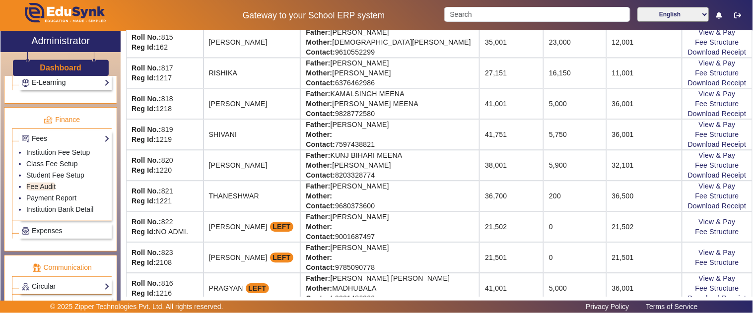
click at [619, 172] on td "32,101" at bounding box center [644, 165] width 75 height 31
click at [699, 197] on div "Click here to Pay" at bounding box center [707, 202] width 57 height 12
click at [696, 200] on link "Fee Structure" at bounding box center [718, 196] width 44 height 8
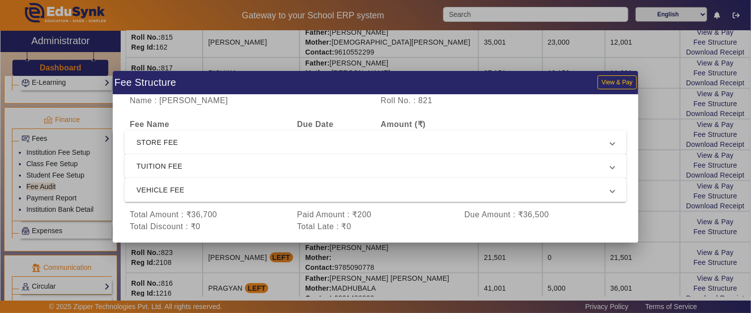
click at [174, 158] on mat-expansion-panel-header "TUITION FEE" at bounding box center [376, 166] width 502 height 24
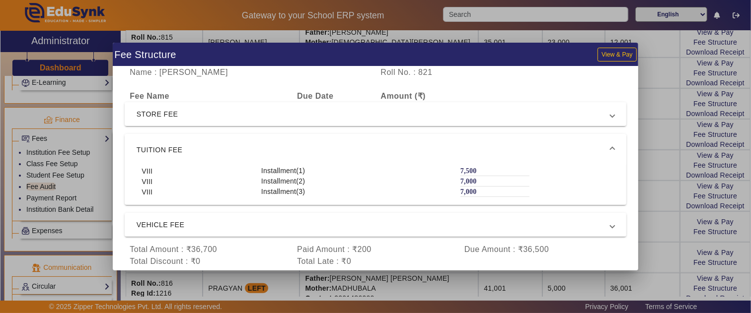
click at [172, 152] on span "TUITION FEE" at bounding box center [374, 150] width 474 height 12
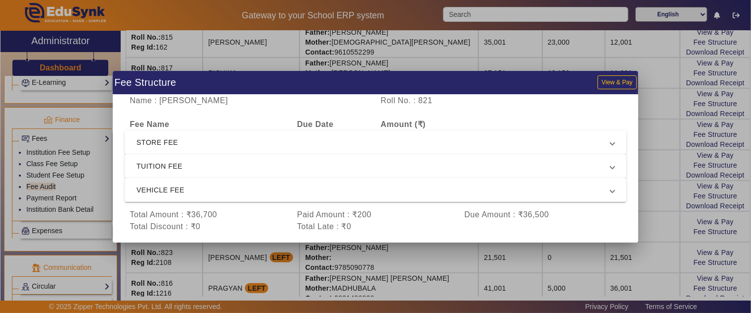
click at [167, 143] on span "STORE FEE" at bounding box center [374, 143] width 474 height 12
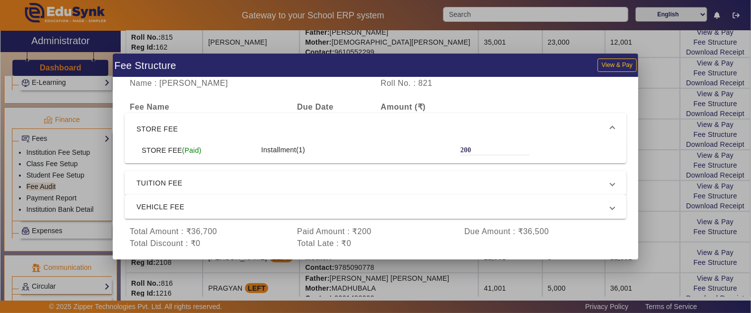
click at [166, 127] on span "STORE FEE" at bounding box center [374, 129] width 474 height 12
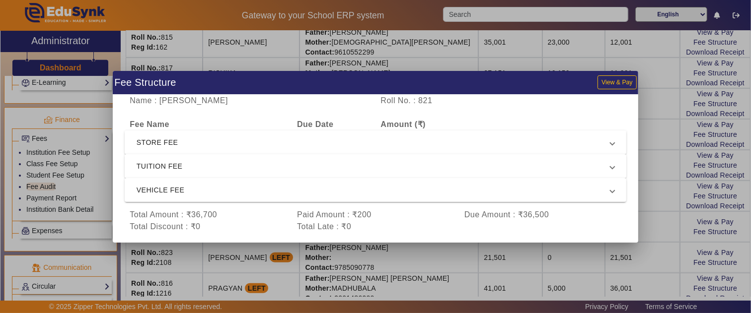
click at [170, 161] on span "TUITION FEE" at bounding box center [374, 166] width 474 height 12
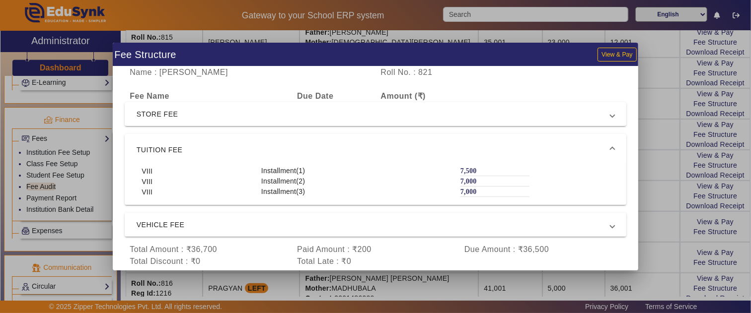
click at [237, 137] on mat-expansion-panel-header "TUITION FEE" at bounding box center [376, 150] width 502 height 32
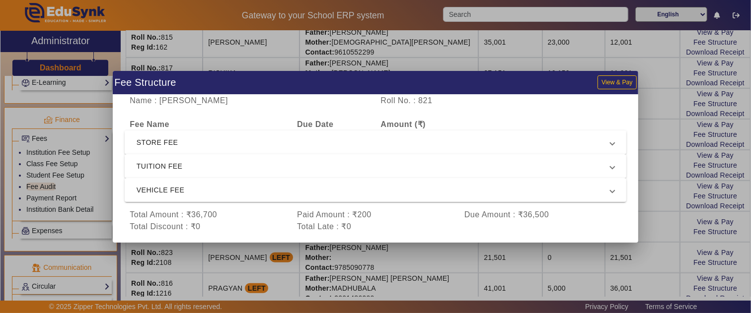
click at [659, 184] on div at bounding box center [375, 156] width 751 height 313
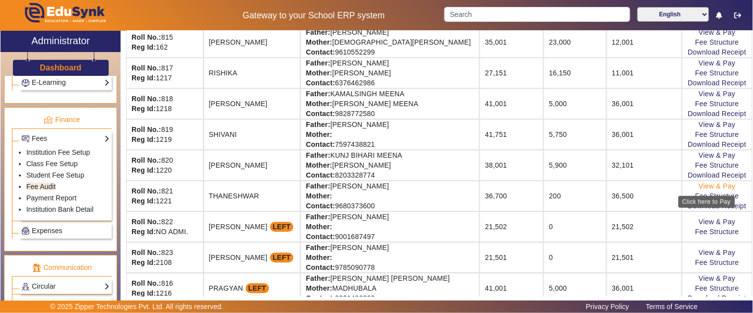
click at [700, 187] on link "View & Pay" at bounding box center [717, 186] width 37 height 8
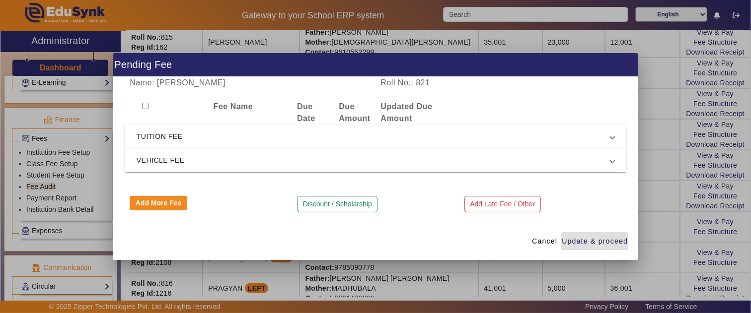
click at [184, 156] on span "VEHICLE FEE" at bounding box center [374, 160] width 474 height 12
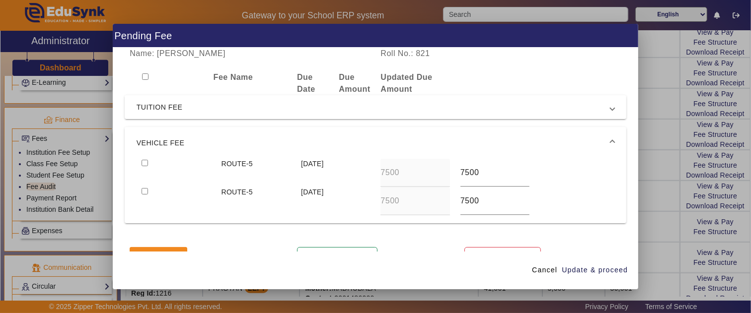
click at [144, 163] on input "checkbox" at bounding box center [145, 163] width 6 height 6
checkbox input "true"
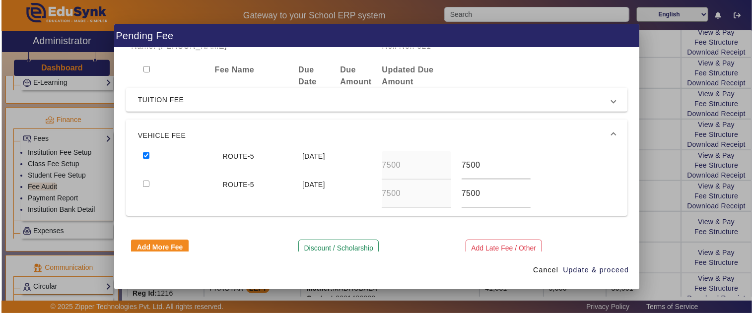
scroll to position [0, 0]
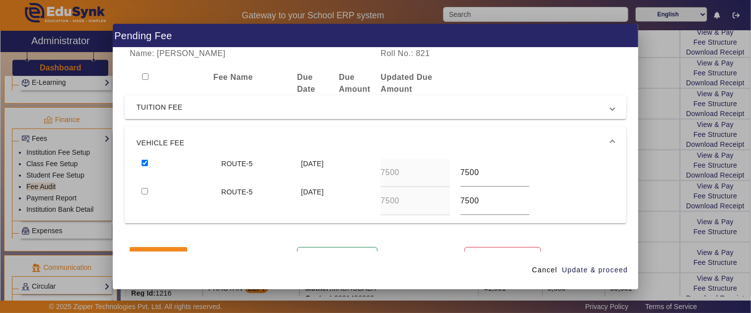
click at [158, 96] on mat-expansion-panel-header "TUITION FEE" at bounding box center [376, 107] width 502 height 24
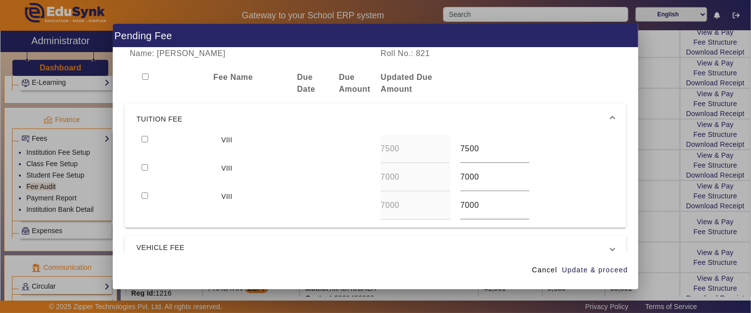
click at [143, 138] on input "checkbox" at bounding box center [145, 139] width 6 height 6
checkbox input "true"
drag, startPoint x: 481, startPoint y: 147, endPoint x: 428, endPoint y: 147, distance: 53.1
click at [428, 147] on div "VIII 7500 7500" at bounding box center [376, 149] width 478 height 28
type input "9000"
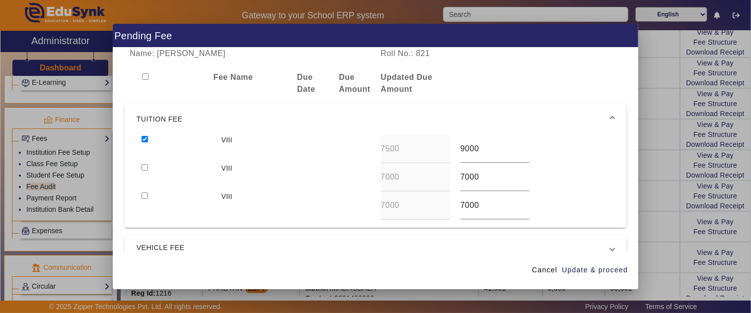
click at [142, 164] on input "checkbox" at bounding box center [145, 167] width 6 height 6
checkbox input "true"
type input "8500"
click at [142, 193] on input "checkbox" at bounding box center [145, 196] width 6 height 6
checkbox input "true"
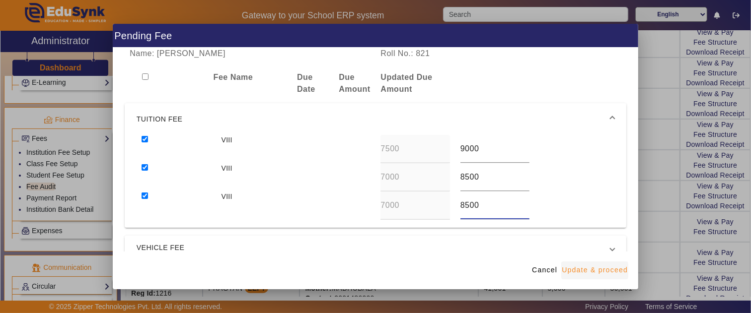
type input "8500"
click at [586, 270] on span "Update & proceed" at bounding box center [595, 270] width 66 height 10
type input "9000"
type input "8500"
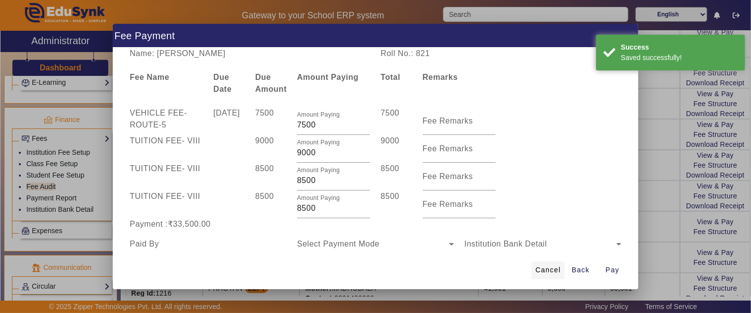
click at [536, 271] on span "Cancel" at bounding box center [547, 270] width 25 height 10
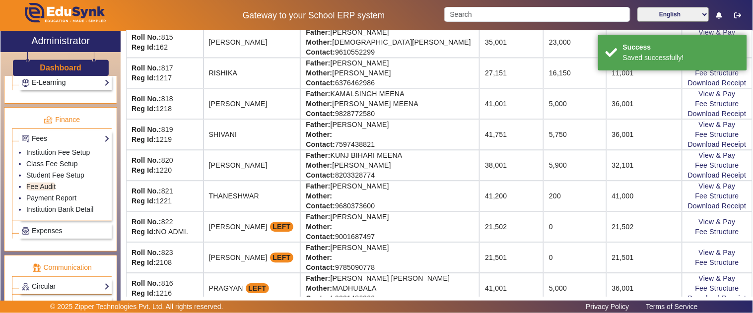
click at [607, 201] on td "41,000" at bounding box center [644, 196] width 75 height 31
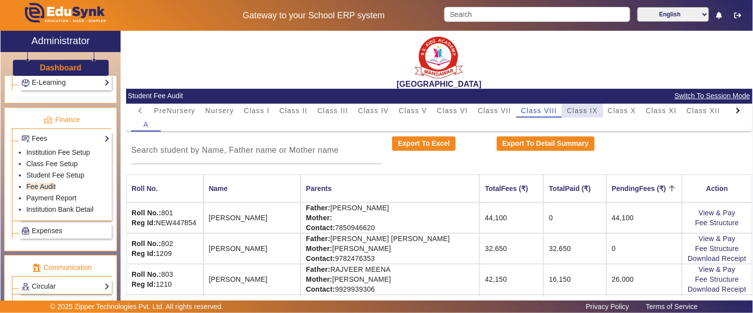
click at [581, 108] on span "Class IX" at bounding box center [582, 110] width 31 height 7
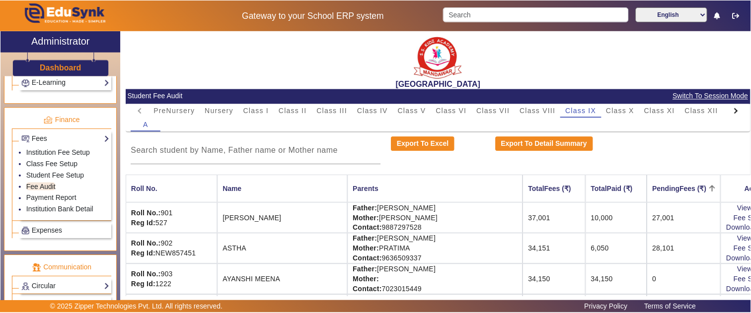
scroll to position [55, 0]
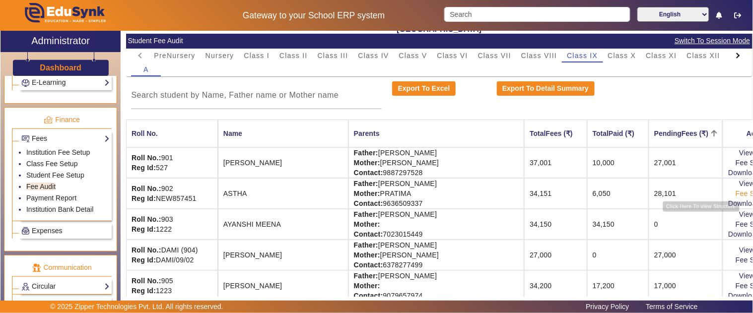
click at [736, 192] on link "Fee Structure" at bounding box center [758, 194] width 44 height 8
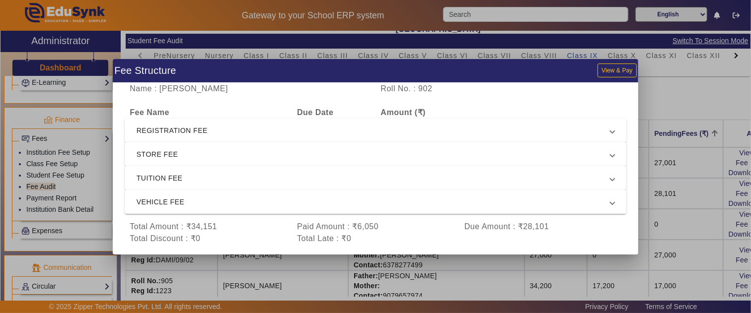
click at [183, 129] on span "REGISTRATION FEE" at bounding box center [374, 131] width 474 height 12
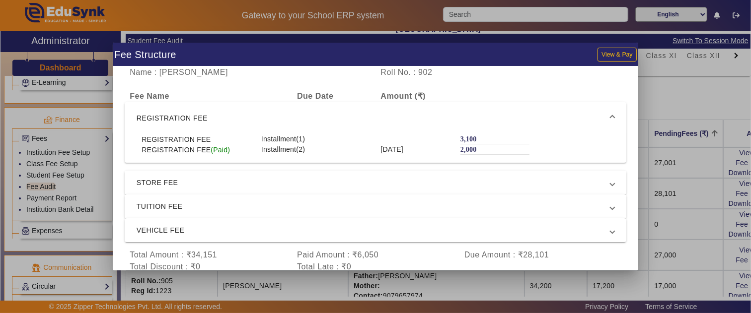
click at [181, 115] on span "REGISTRATION FEE" at bounding box center [374, 118] width 474 height 12
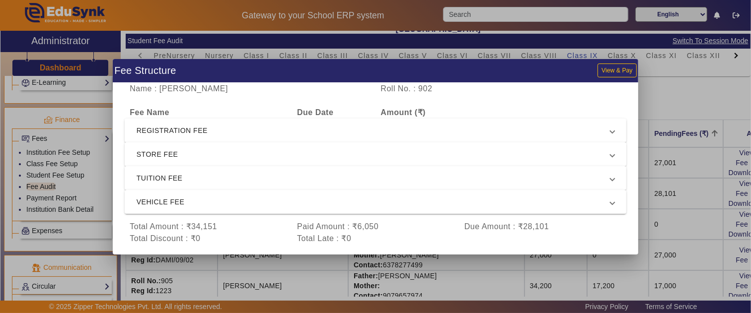
click at [180, 155] on span "STORE FEE" at bounding box center [374, 154] width 474 height 12
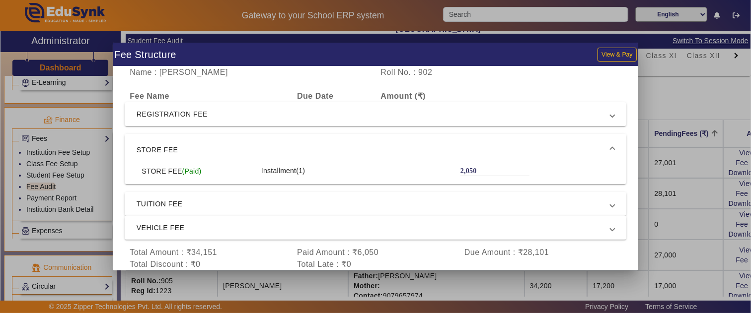
click at [176, 147] on span "STORE FEE" at bounding box center [374, 150] width 474 height 12
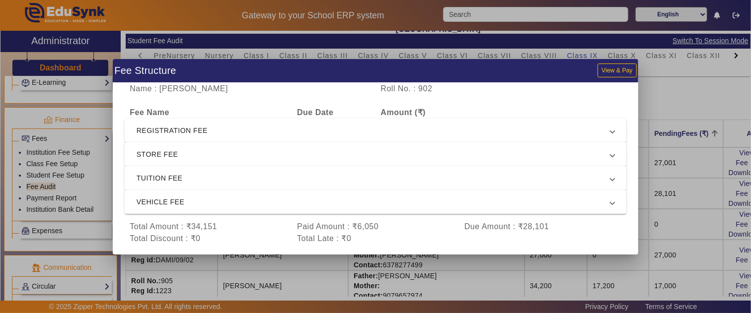
click at [175, 175] on span "TUITION FEE" at bounding box center [374, 178] width 474 height 12
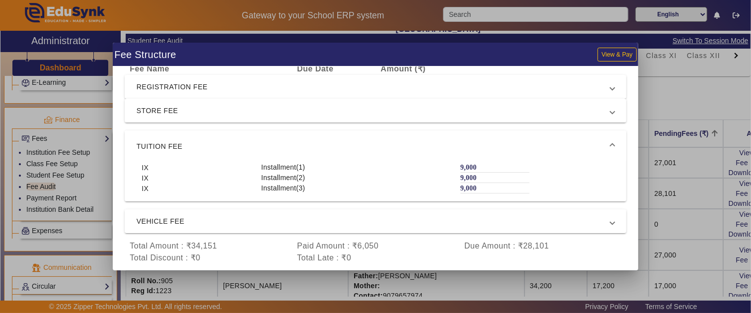
scroll to position [31, 0]
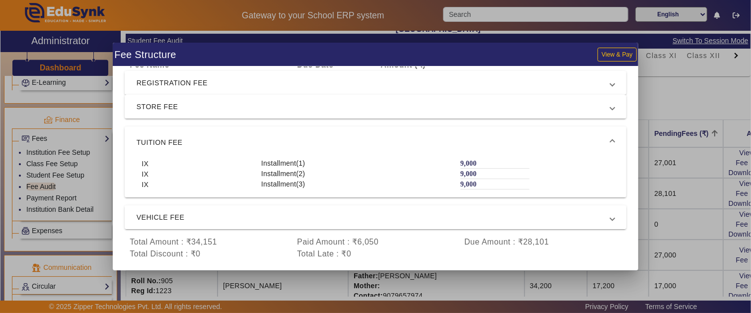
click at [151, 217] on span "VEHICLE FEE" at bounding box center [374, 218] width 474 height 12
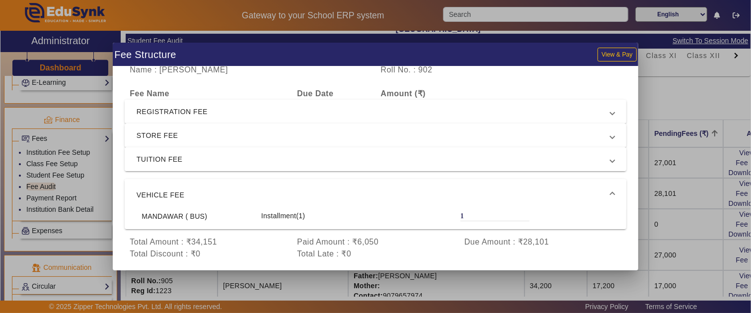
scroll to position [2, 0]
click at [681, 217] on div at bounding box center [375, 156] width 751 height 313
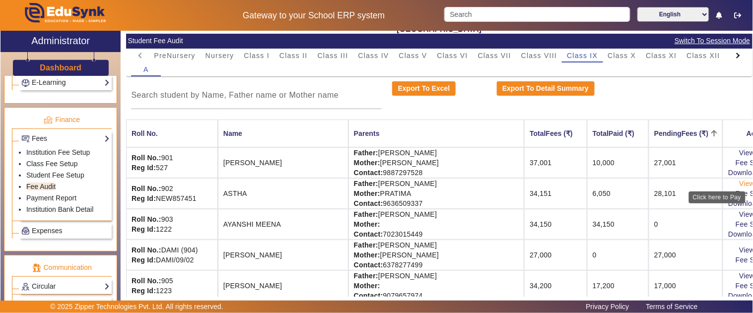
click at [739, 185] on link "View & Pay" at bounding box center [757, 184] width 37 height 8
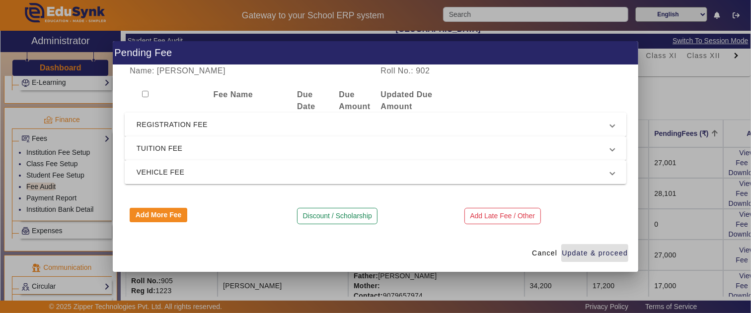
click at [183, 128] on span "REGISTRATION FEE" at bounding box center [374, 125] width 474 height 12
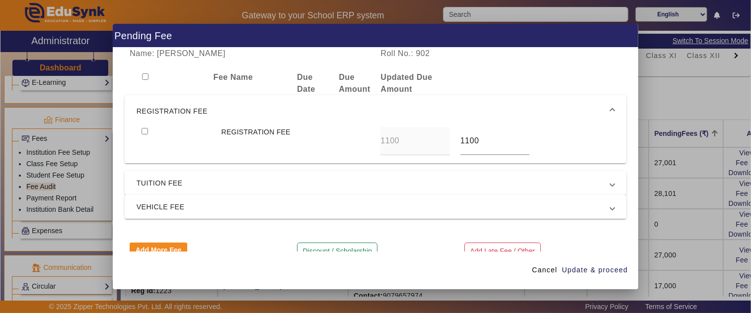
click at [182, 112] on span "REGISTRATION FEE" at bounding box center [374, 111] width 474 height 12
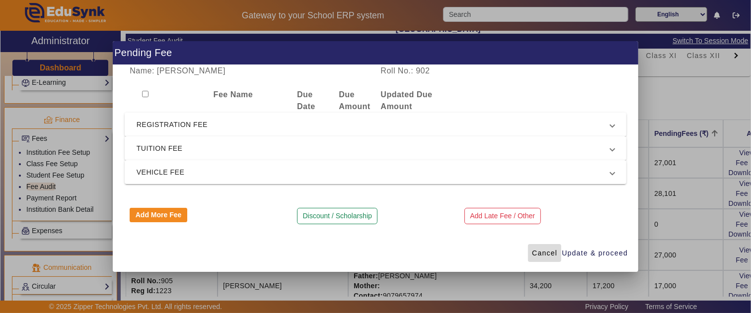
click at [543, 251] on span "Cancel" at bounding box center [544, 253] width 25 height 10
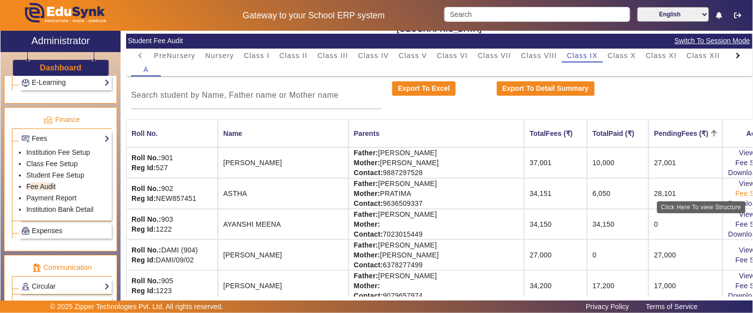
click at [736, 194] on link "Fee Structure" at bounding box center [758, 194] width 44 height 8
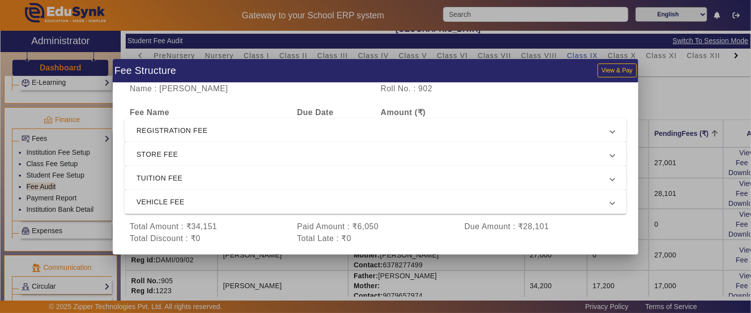
click at [197, 132] on span "REGISTRATION FEE" at bounding box center [374, 131] width 474 height 12
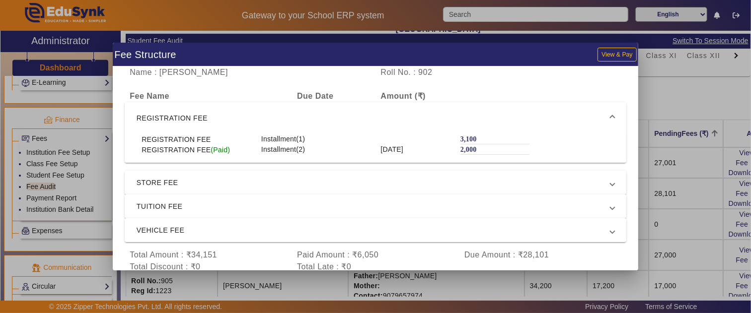
click at [197, 117] on span "REGISTRATION FEE" at bounding box center [374, 118] width 474 height 12
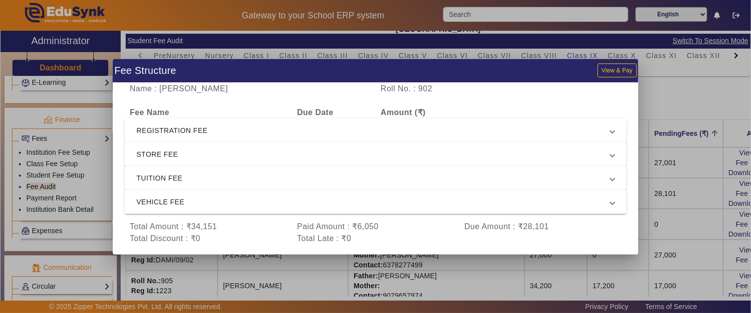
click at [199, 130] on span "REGISTRATION FEE" at bounding box center [374, 131] width 474 height 12
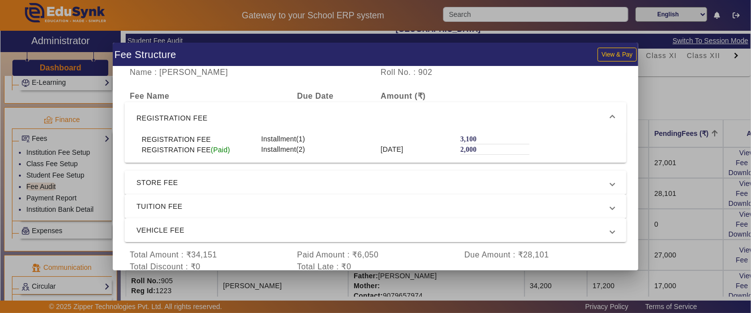
click at [204, 119] on span "REGISTRATION FEE" at bounding box center [374, 118] width 474 height 12
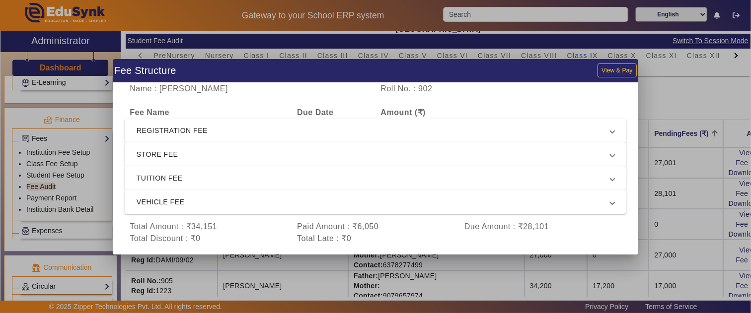
click at [678, 194] on div at bounding box center [375, 156] width 751 height 313
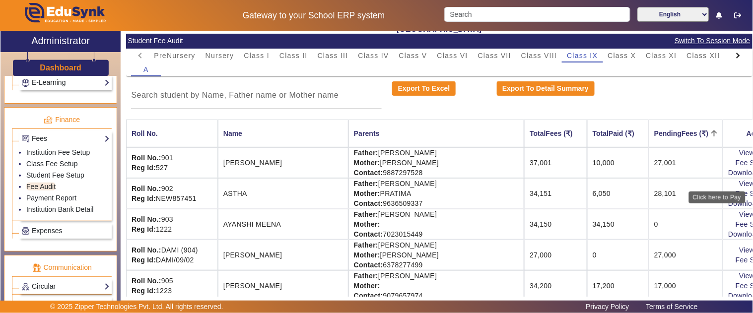
click at [718, 192] on div "Click here to Pay" at bounding box center [717, 198] width 57 height 12
click at [736, 194] on link "Fee Structure" at bounding box center [758, 194] width 44 height 8
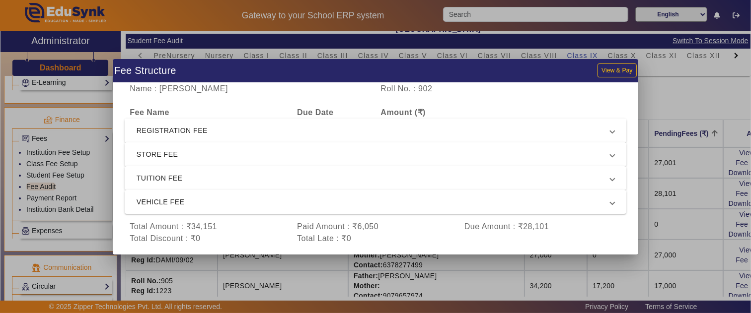
click at [251, 150] on span "STORE FEE" at bounding box center [374, 154] width 474 height 12
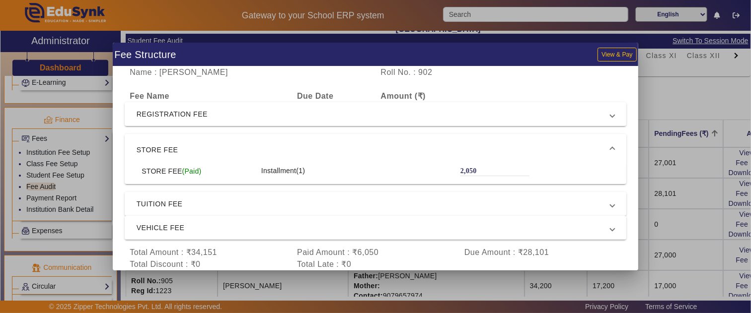
click at [244, 146] on span "STORE FEE" at bounding box center [374, 150] width 474 height 12
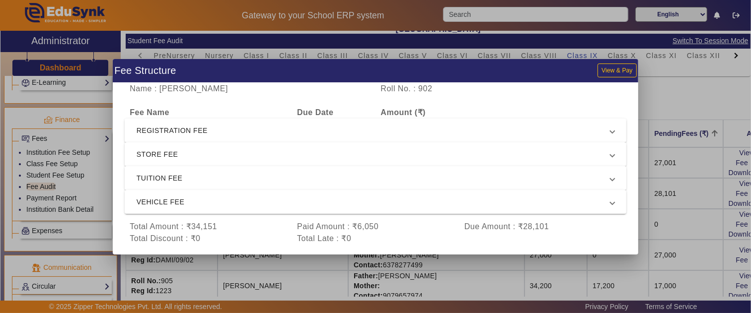
click at [217, 177] on span "TUITION FEE" at bounding box center [374, 178] width 474 height 12
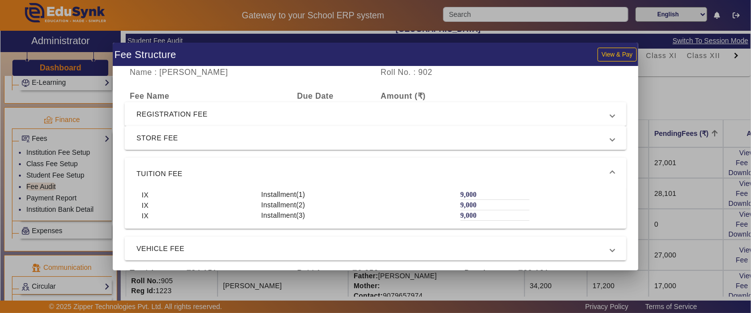
scroll to position [31, 0]
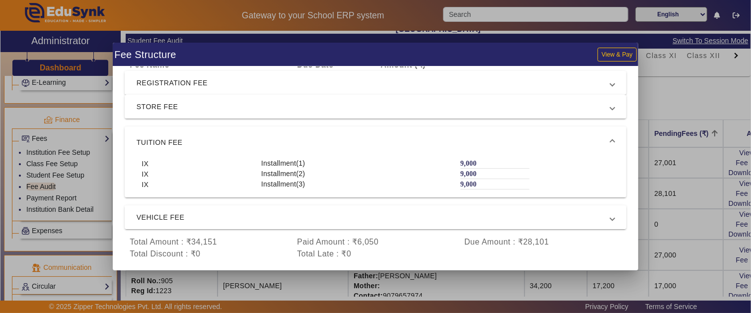
click at [193, 210] on mat-expansion-panel-header "VEHICLE FEE" at bounding box center [376, 218] width 502 height 24
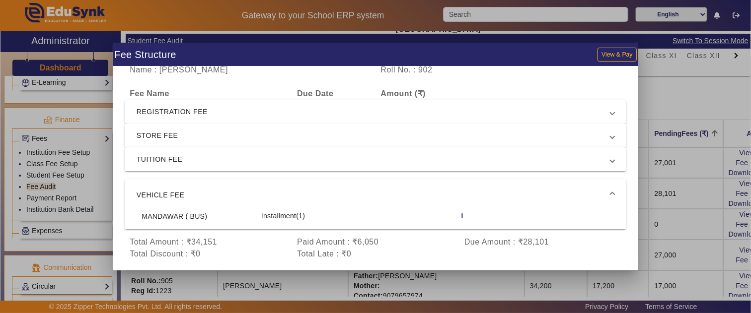
scroll to position [2, 0]
click at [200, 162] on span "TUITION FEE" at bounding box center [374, 159] width 474 height 12
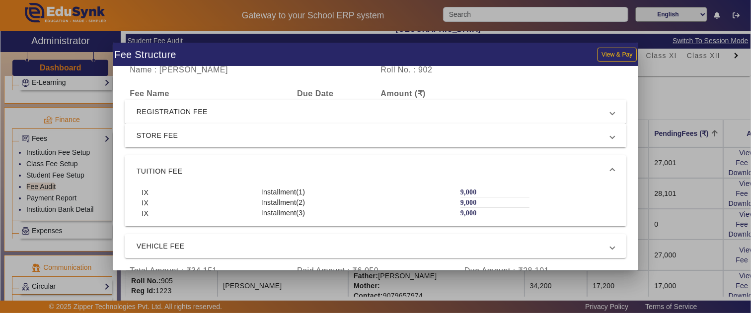
click at [195, 142] on mat-expansion-panel-header "STORE FEE" at bounding box center [376, 136] width 502 height 24
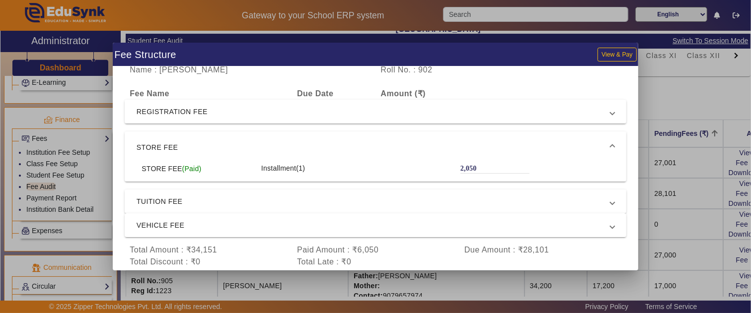
click at [661, 152] on div at bounding box center [375, 156] width 751 height 313
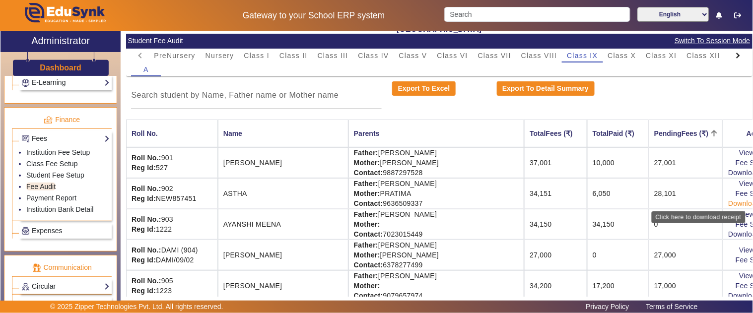
click at [729, 202] on link "Download Receipt" at bounding box center [758, 204] width 59 height 8
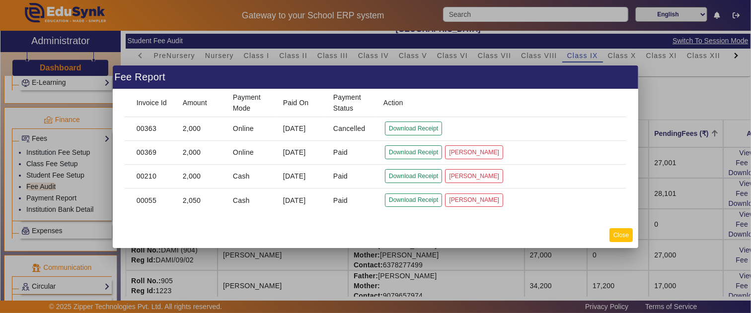
click at [626, 232] on button "Close" at bounding box center [620, 234] width 23 height 13
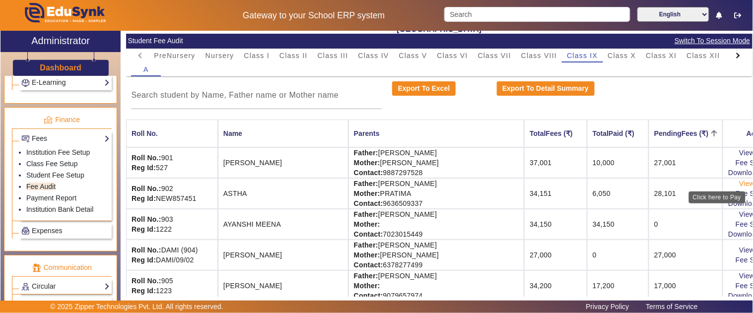
click at [739, 182] on link "View & Pay" at bounding box center [757, 184] width 37 height 8
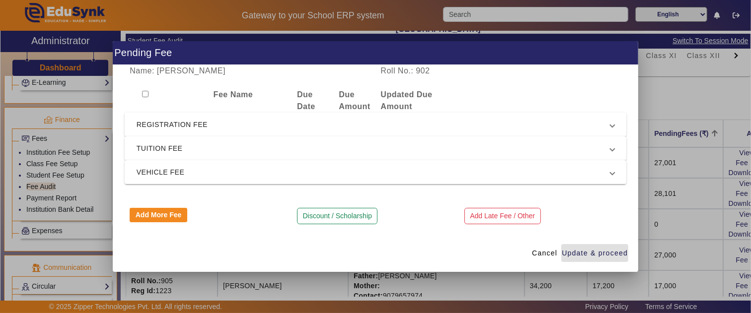
click at [194, 113] on mat-expansion-panel-header "REGISTRATION FEE" at bounding box center [376, 125] width 502 height 24
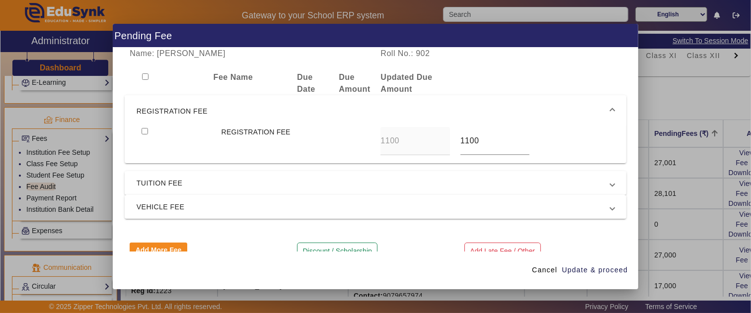
click at [192, 112] on span "REGISTRATION FEE" at bounding box center [374, 111] width 474 height 12
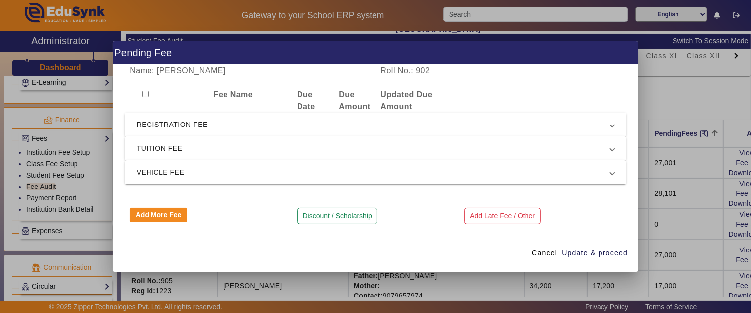
click at [174, 145] on span "TUITION FEE" at bounding box center [374, 149] width 474 height 12
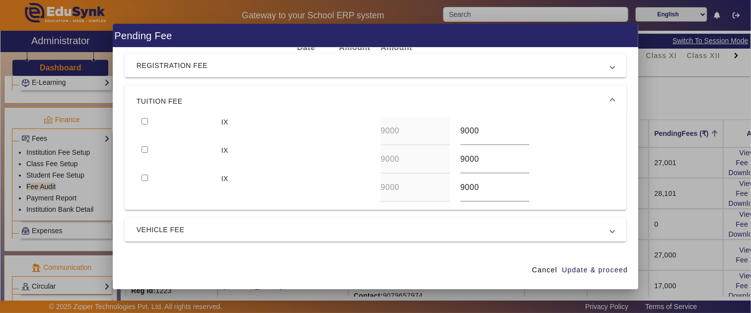
scroll to position [0, 0]
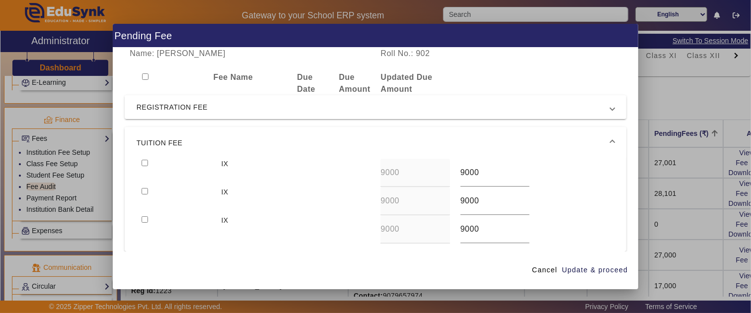
click at [184, 140] on span "TUITION FEE" at bounding box center [374, 143] width 474 height 12
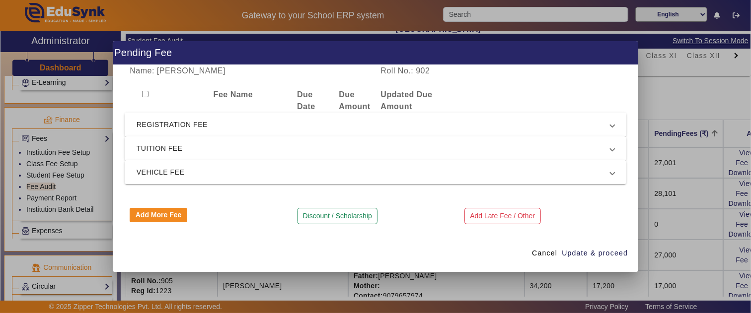
click at [157, 174] on span "VEHICLE FEE" at bounding box center [374, 172] width 474 height 12
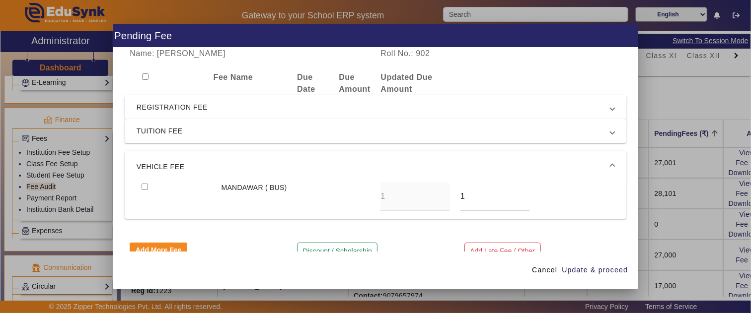
click at [174, 163] on span "VEHICLE FEE" at bounding box center [374, 167] width 474 height 12
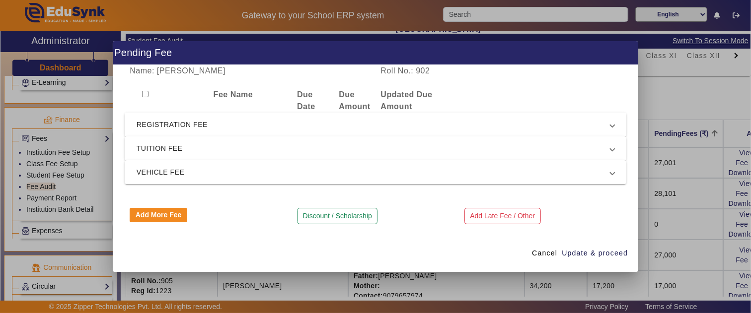
click at [169, 146] on span "TUITION FEE" at bounding box center [374, 149] width 474 height 12
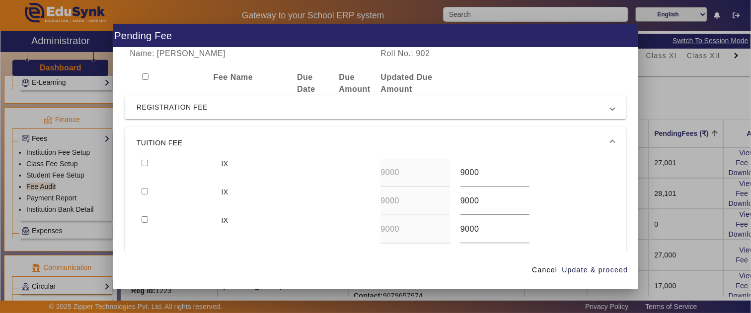
click at [169, 146] on span "TUITION FEE" at bounding box center [374, 143] width 474 height 12
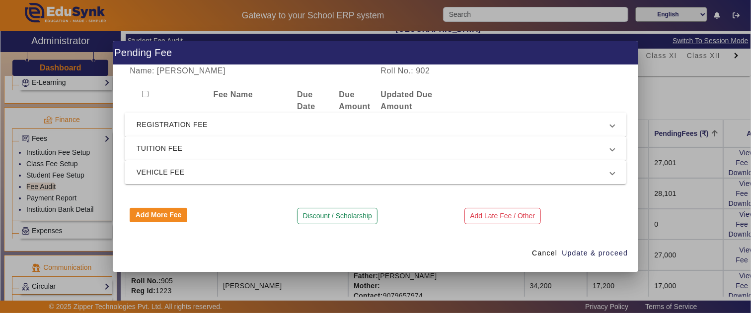
click at [169, 123] on span "REGISTRATION FEE" at bounding box center [374, 125] width 474 height 12
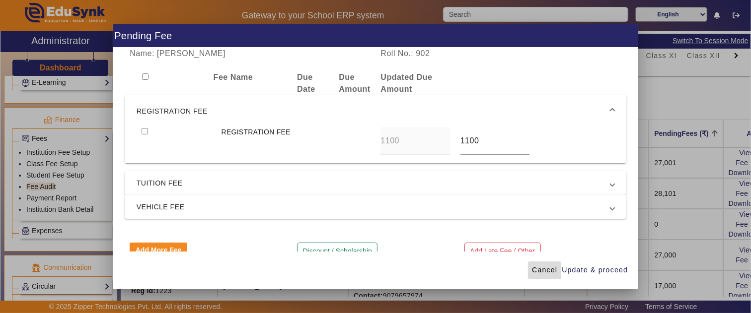
click at [534, 270] on span "Cancel" at bounding box center [544, 270] width 25 height 10
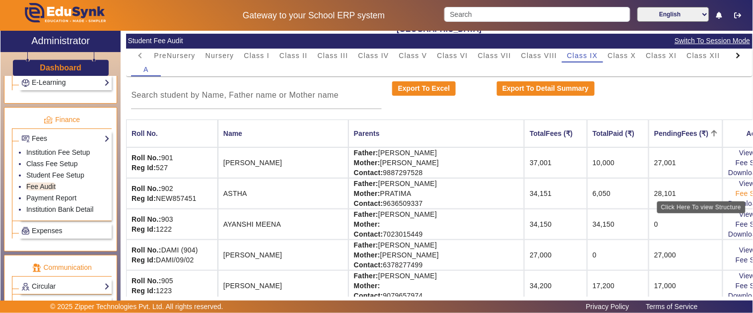
click at [736, 192] on link "Fee Structure" at bounding box center [758, 194] width 44 height 8
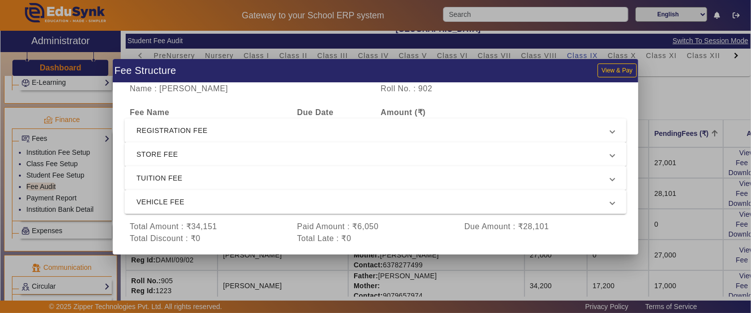
click at [183, 153] on span "STORE FEE" at bounding box center [374, 154] width 474 height 12
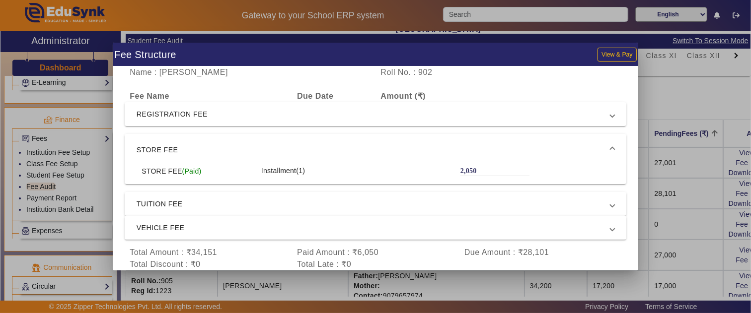
click at [182, 149] on span "STORE FEE" at bounding box center [374, 150] width 474 height 12
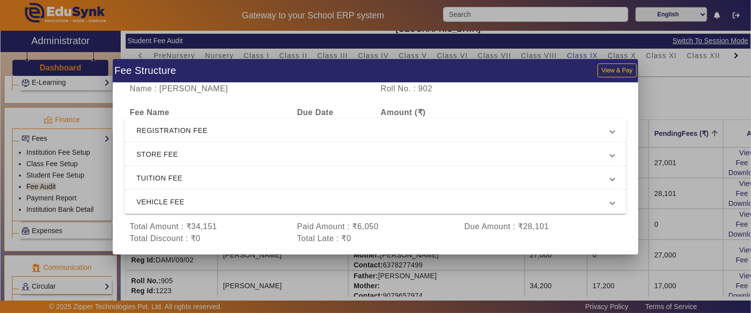
click at [185, 133] on span "REGISTRATION FEE" at bounding box center [374, 131] width 474 height 12
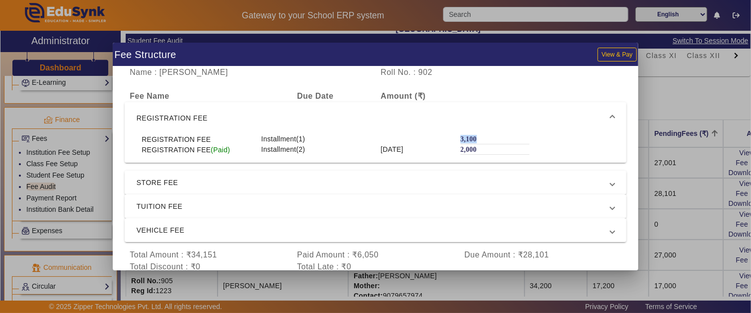
drag, startPoint x: 480, startPoint y: 138, endPoint x: 438, endPoint y: 136, distance: 42.3
click at [438, 136] on div "REGISTRATION FEE Installment(1) 3,100" at bounding box center [376, 139] width 478 height 10
click at [655, 176] on div at bounding box center [375, 156] width 751 height 313
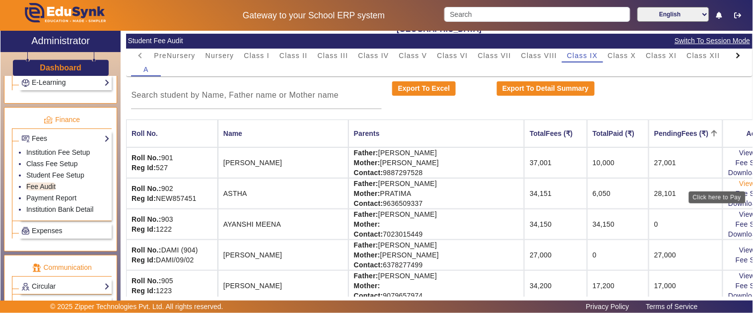
click at [739, 181] on link "View & Pay" at bounding box center [757, 184] width 37 height 8
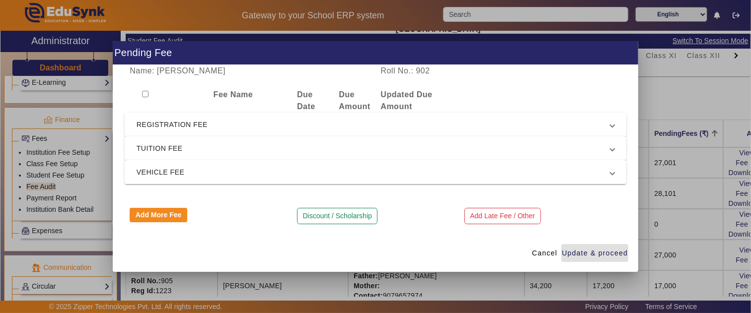
click at [214, 123] on span "REGISTRATION FEE" at bounding box center [374, 125] width 474 height 12
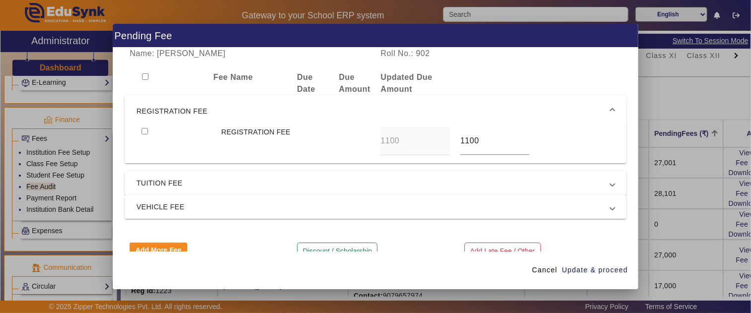
click at [211, 111] on span "REGISTRATION FEE" at bounding box center [374, 111] width 474 height 12
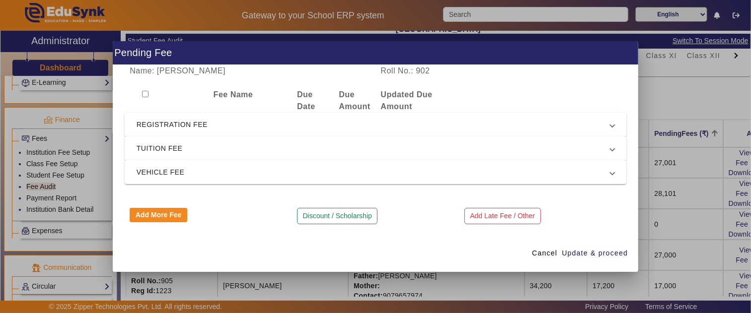
click at [204, 143] on span "TUITION FEE" at bounding box center [374, 149] width 474 height 12
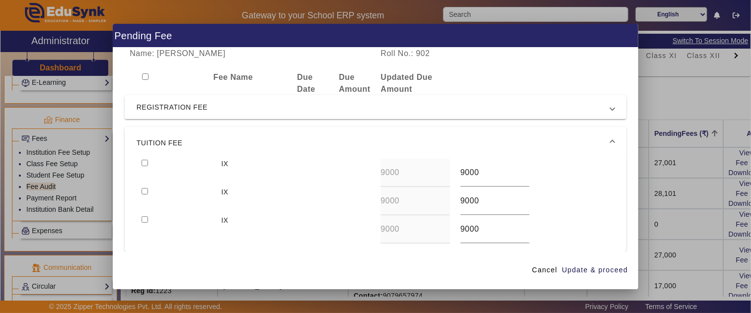
click at [204, 143] on span "TUITION FEE" at bounding box center [374, 143] width 474 height 12
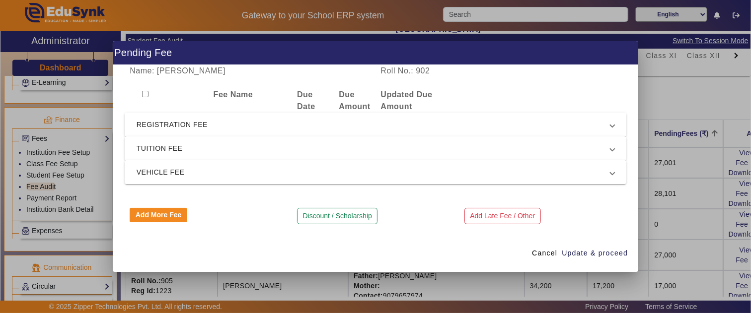
click at [202, 169] on span "VEHICLE FEE" at bounding box center [374, 172] width 474 height 12
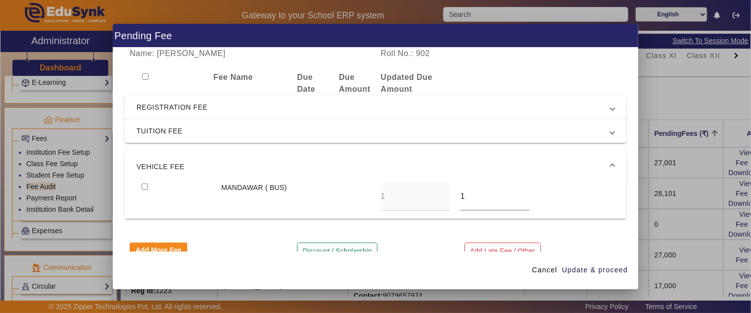
click at [202, 169] on span "VEHICLE FEE" at bounding box center [374, 167] width 474 height 12
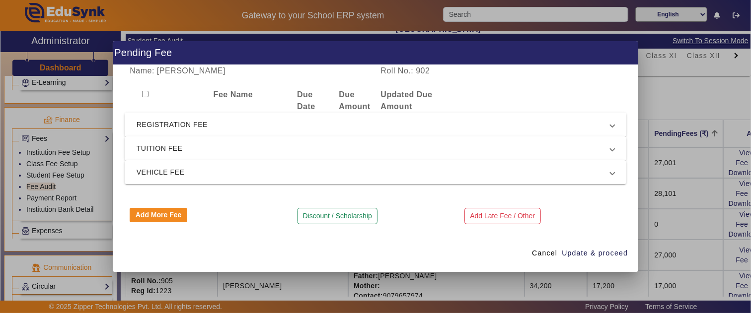
click at [200, 146] on span "TUITION FEE" at bounding box center [374, 149] width 474 height 12
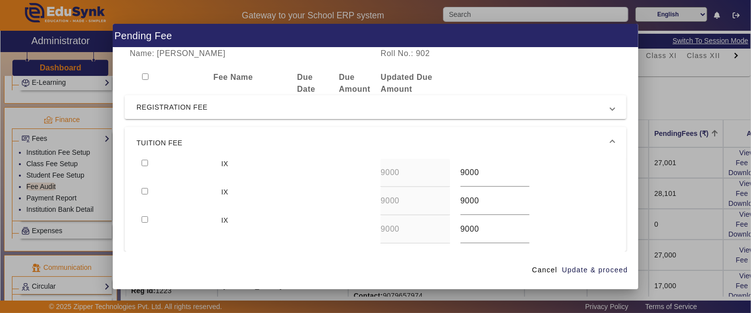
click at [200, 146] on span "TUITION FEE" at bounding box center [374, 143] width 474 height 12
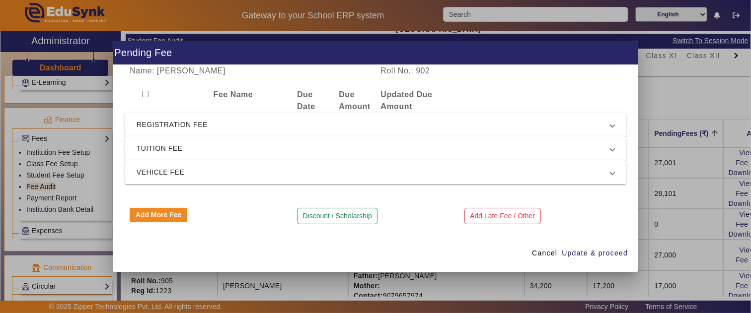
click at [200, 126] on span "REGISTRATION FEE" at bounding box center [374, 125] width 474 height 12
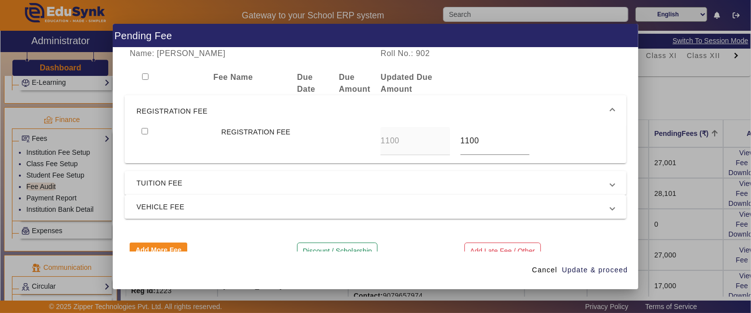
click at [207, 115] on span "REGISTRATION FEE" at bounding box center [374, 111] width 474 height 12
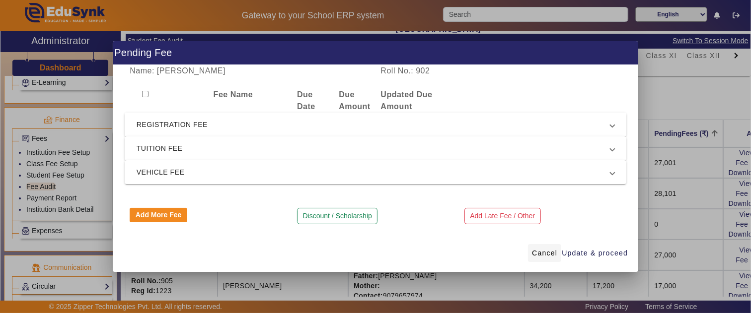
click at [553, 256] on span "Cancel" at bounding box center [544, 253] width 25 height 10
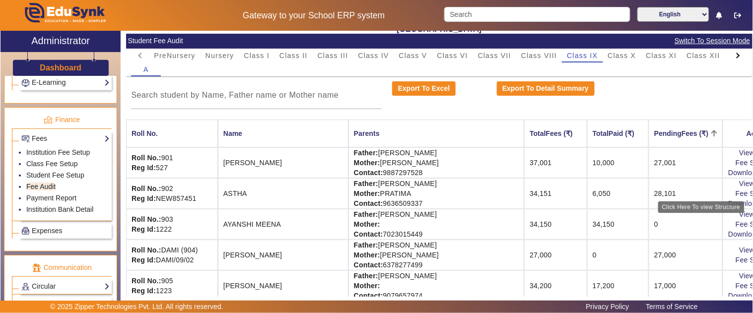
click at [728, 202] on div "Click Here To view Structure" at bounding box center [701, 208] width 88 height 12
click at [736, 192] on link "Fee Structure" at bounding box center [758, 194] width 44 height 8
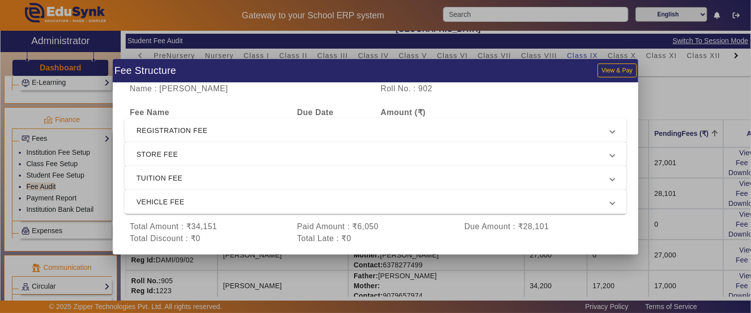
click at [181, 131] on span "REGISTRATION FEE" at bounding box center [374, 131] width 474 height 12
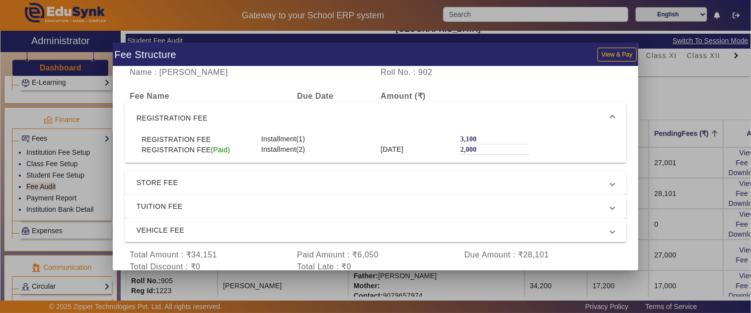
click at [215, 192] on mat-expansion-panel-header "STORE FEE" at bounding box center [376, 183] width 502 height 24
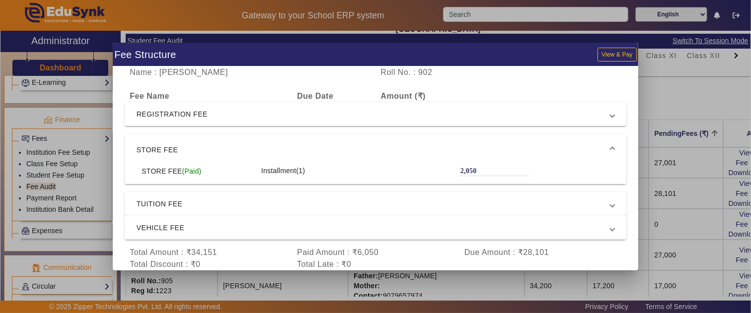
click at [218, 212] on mat-expansion-panel-header "TUITION FEE" at bounding box center [376, 204] width 502 height 24
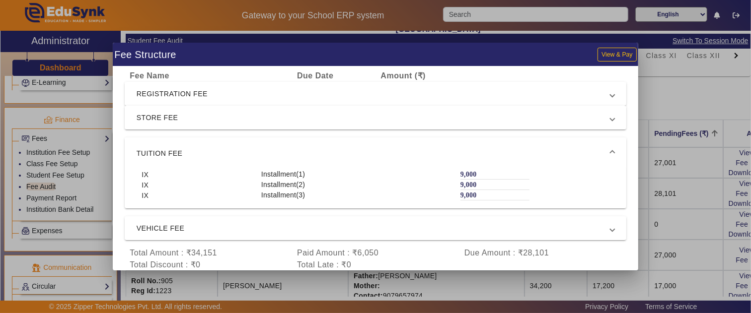
scroll to position [31, 0]
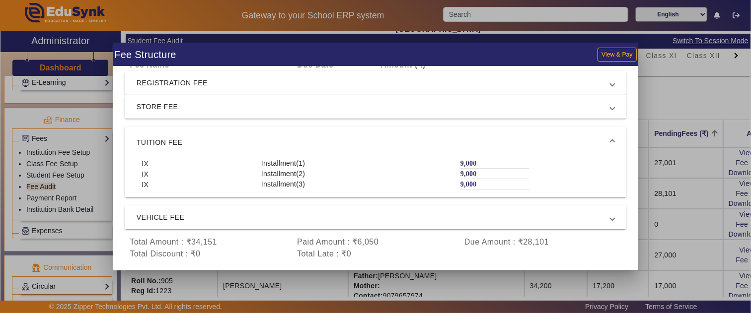
click at [265, 91] on mat-expansion-panel-header "REGISTRATION FEE" at bounding box center [376, 83] width 502 height 24
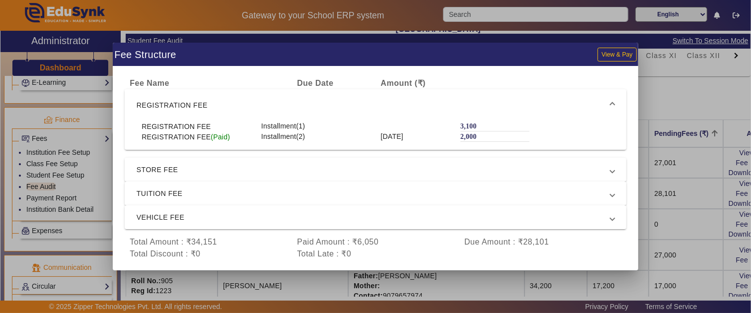
scroll to position [13, 0]
click at [256, 106] on span "REGISTRATION FEE" at bounding box center [374, 105] width 474 height 12
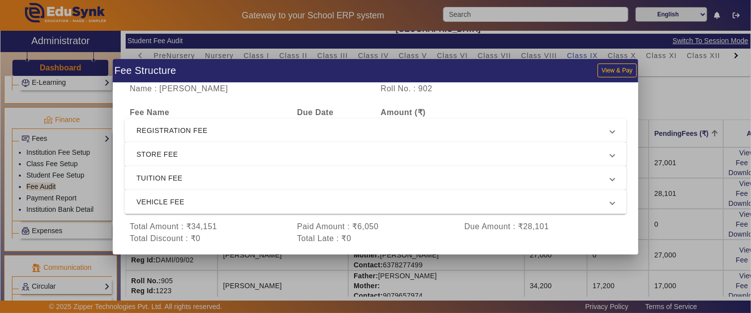
scroll to position [0, 0]
click at [228, 199] on span "VEHICLE FEE" at bounding box center [374, 202] width 474 height 12
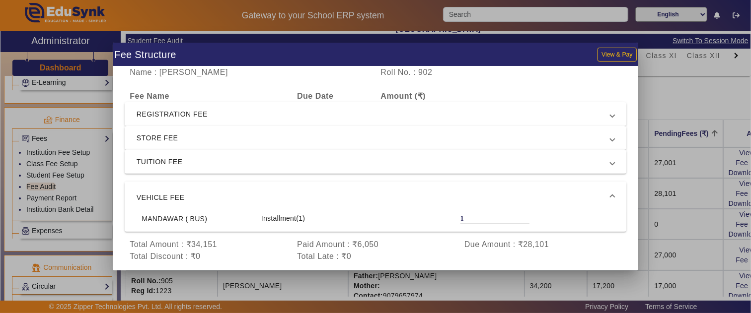
scroll to position [2, 0]
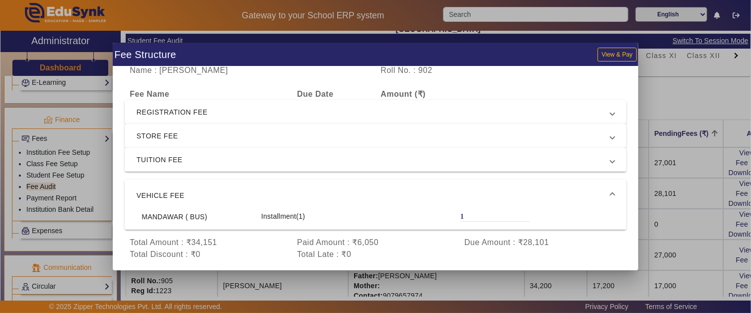
click at [666, 226] on div at bounding box center [375, 156] width 751 height 313
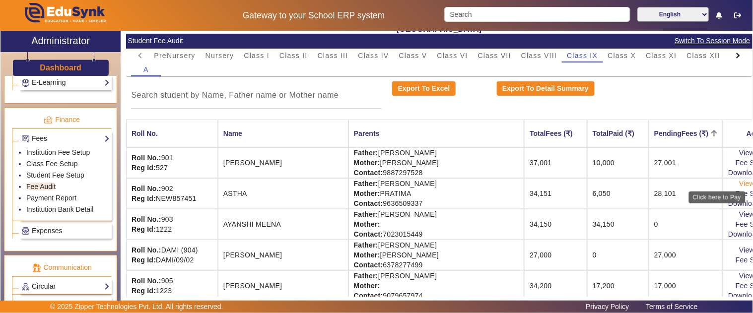
click at [739, 184] on link "View & Pay" at bounding box center [757, 184] width 37 height 8
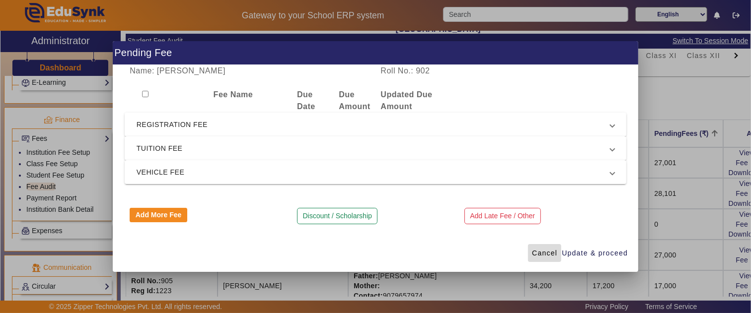
click at [541, 255] on span "Cancel" at bounding box center [544, 253] width 25 height 10
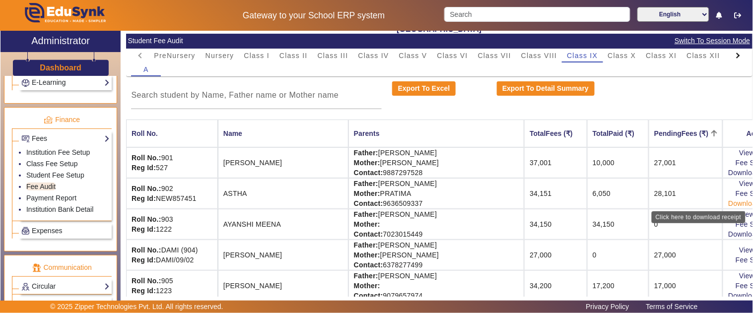
click at [729, 201] on link "Download Receipt" at bounding box center [758, 204] width 59 height 8
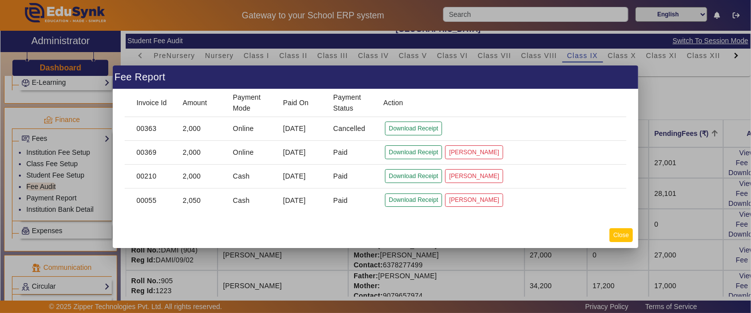
click at [620, 239] on button "Close" at bounding box center [620, 234] width 23 height 13
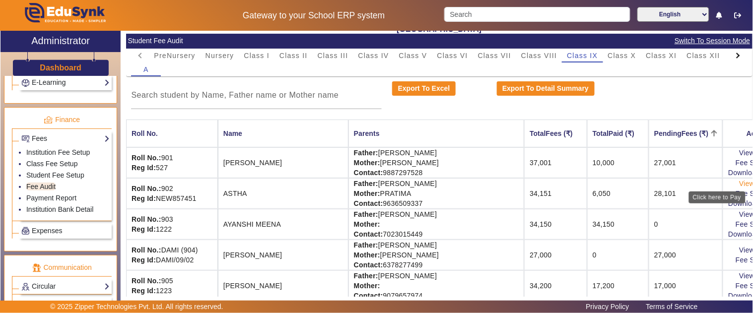
click at [739, 184] on link "View & Pay" at bounding box center [757, 184] width 37 height 8
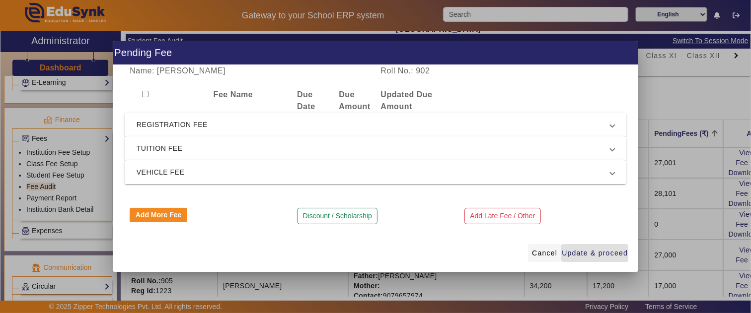
click at [543, 254] on span "Cancel" at bounding box center [544, 253] width 25 height 10
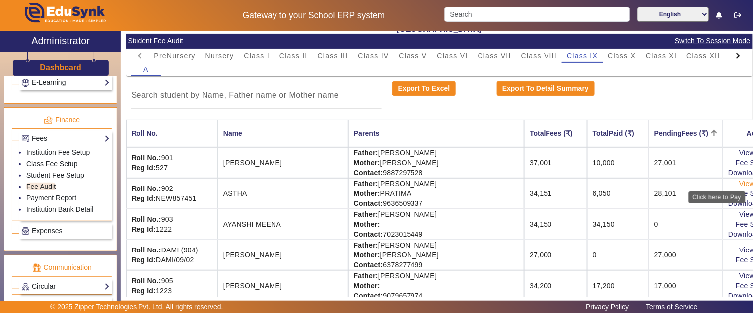
click at [739, 182] on link "View & Pay" at bounding box center [757, 184] width 37 height 8
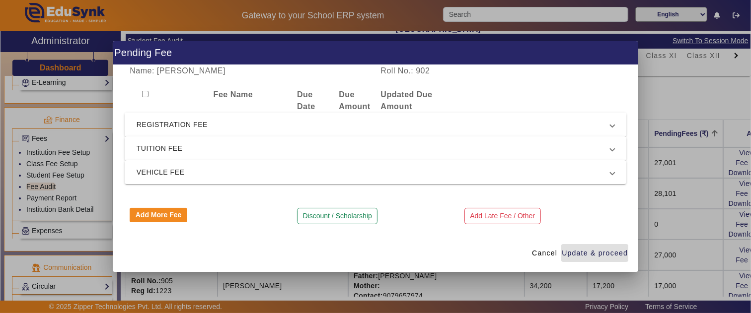
click at [241, 128] on span "REGISTRATION FEE" at bounding box center [374, 125] width 474 height 12
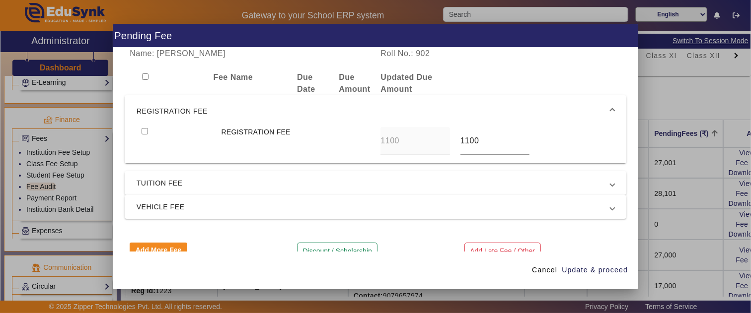
click at [224, 169] on div "Name: ASTHA Roll No.: 902 Fee Name Due Date Due Amount Updated Due Amount REGIS…" at bounding box center [375, 150] width 525 height 204
click at [222, 174] on mat-expansion-panel-header "TUITION FEE" at bounding box center [376, 183] width 502 height 24
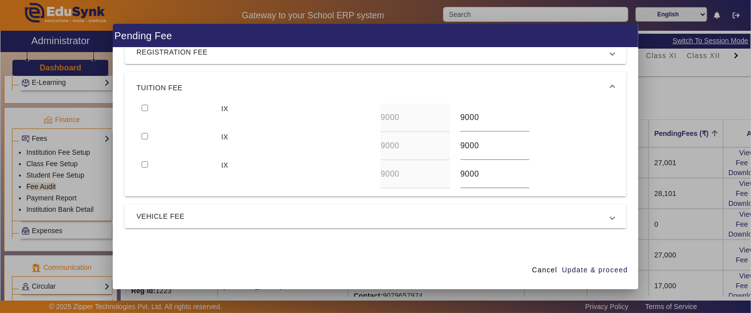
drag, startPoint x: 195, startPoint y: 208, endPoint x: 202, endPoint y: 220, distance: 14.0
click at [194, 210] on mat-expansion-panel-header "VEHICLE FEE" at bounding box center [376, 217] width 502 height 24
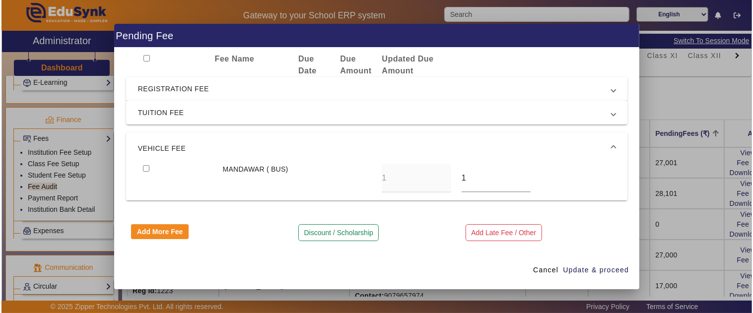
scroll to position [18, 0]
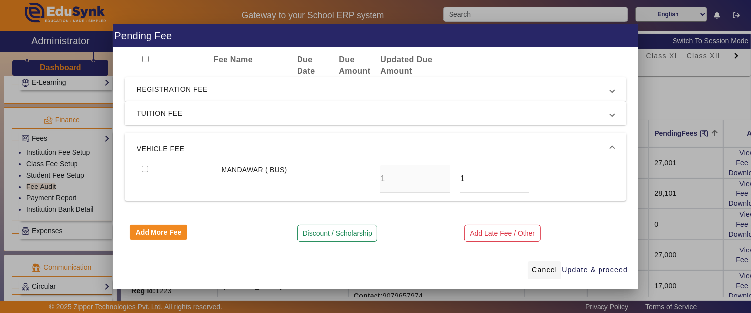
click at [545, 273] on span "Cancel" at bounding box center [544, 270] width 25 height 10
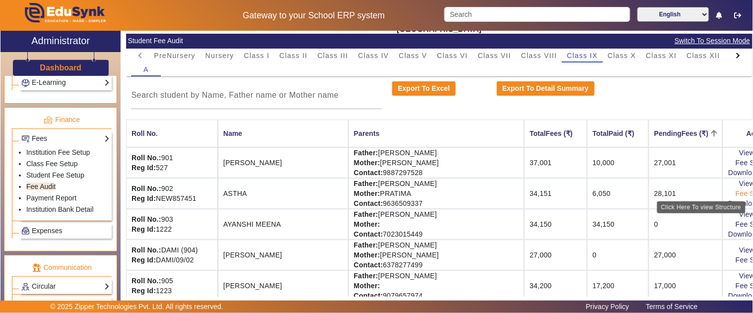
click at [736, 192] on link "Fee Structure" at bounding box center [758, 194] width 44 height 8
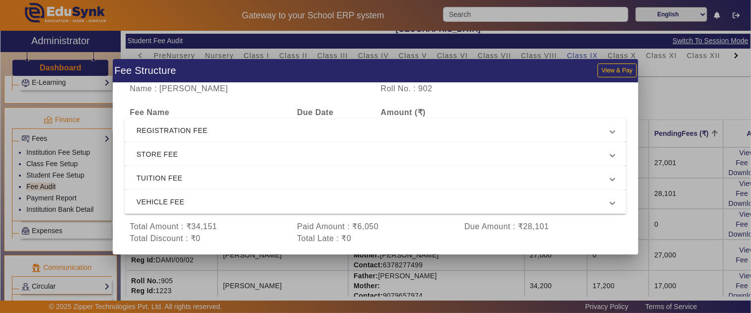
click at [667, 198] on div at bounding box center [375, 156] width 751 height 313
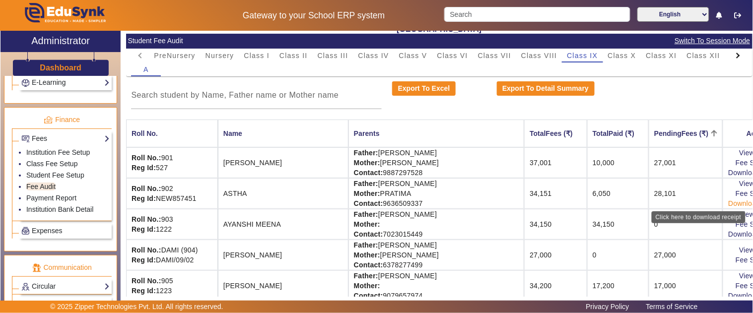
click at [729, 200] on link "Download Receipt" at bounding box center [758, 204] width 59 height 8
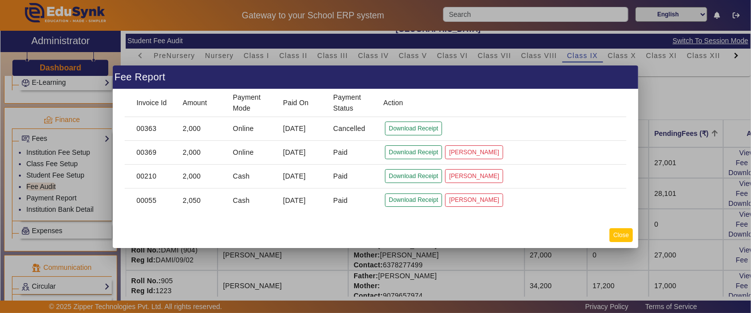
click at [624, 234] on button "Close" at bounding box center [620, 234] width 23 height 13
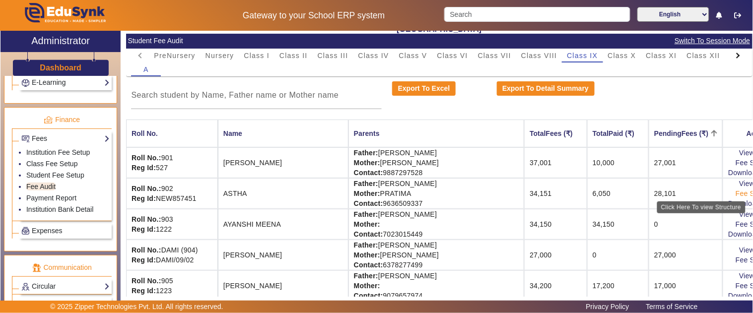
click at [736, 194] on link "Fee Structure" at bounding box center [758, 194] width 44 height 8
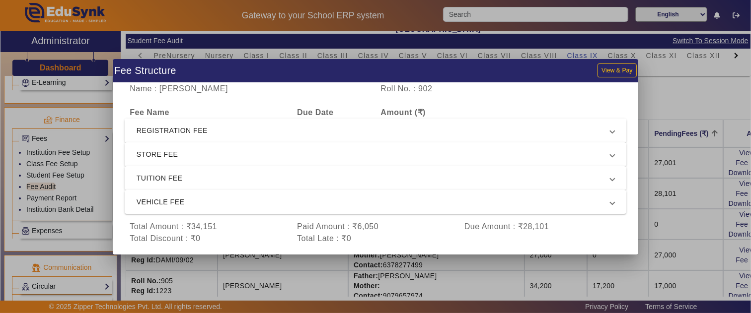
click at [280, 133] on span "REGISTRATION FEE" at bounding box center [374, 131] width 474 height 12
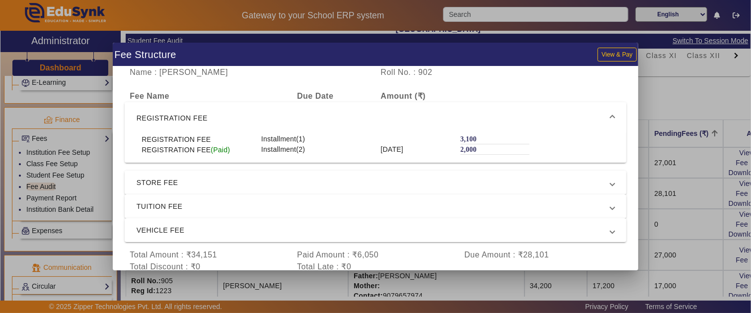
click at [276, 118] on span "REGISTRATION FEE" at bounding box center [374, 118] width 474 height 12
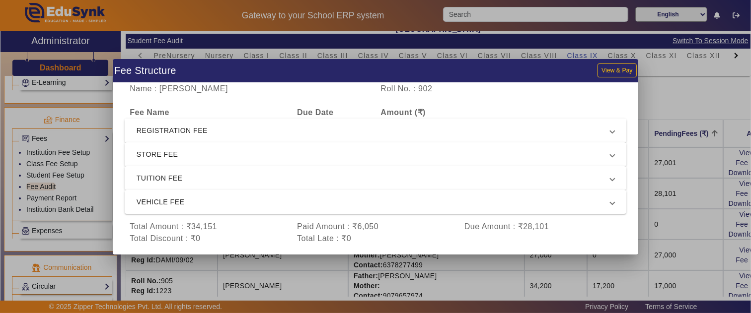
click at [281, 115] on div "Fee Name" at bounding box center [208, 113] width 167 height 12
click at [277, 134] on span "REGISTRATION FEE" at bounding box center [374, 131] width 474 height 12
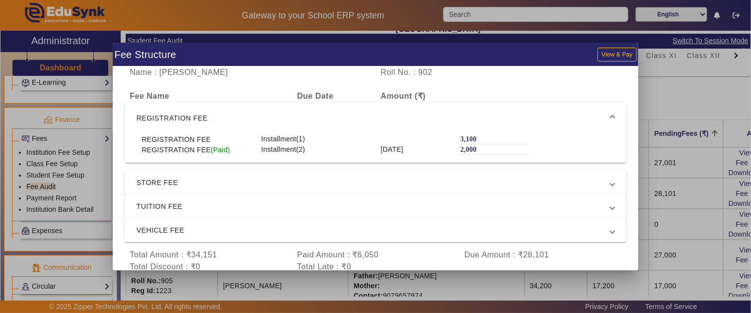
click at [659, 169] on div at bounding box center [375, 156] width 751 height 313
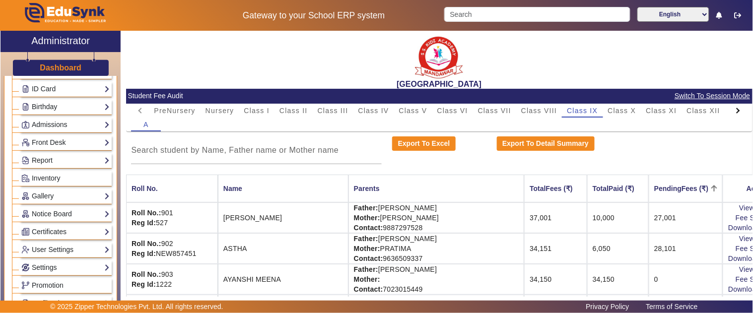
scroll to position [0, 0]
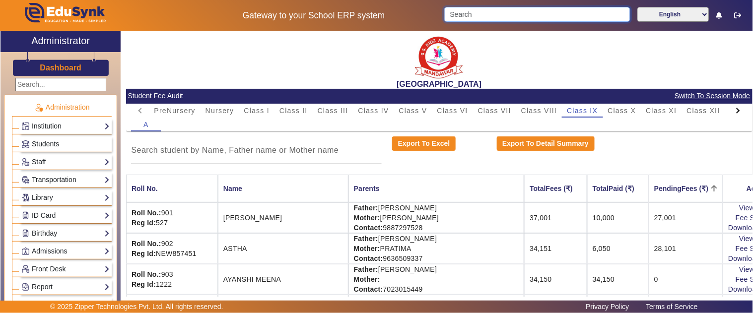
click at [468, 17] on input "Search" at bounding box center [537, 14] width 186 height 15
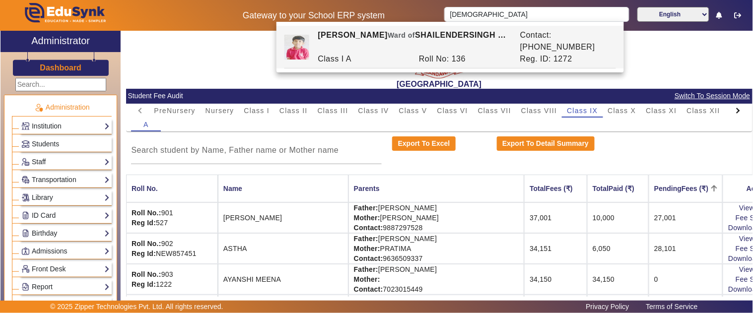
click at [415, 38] on span "Ward of" at bounding box center [401, 35] width 27 height 8
type input "[PERSON_NAME]"
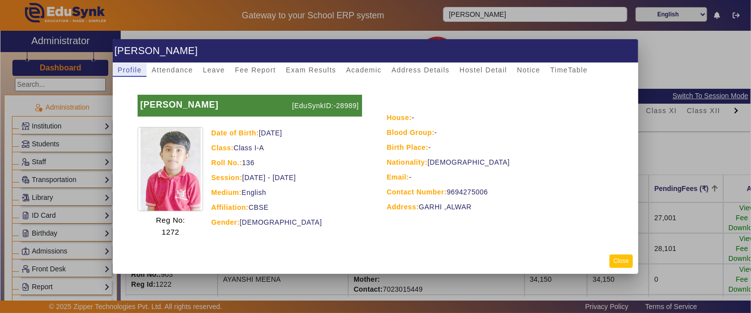
click at [626, 257] on button "Close" at bounding box center [620, 261] width 23 height 13
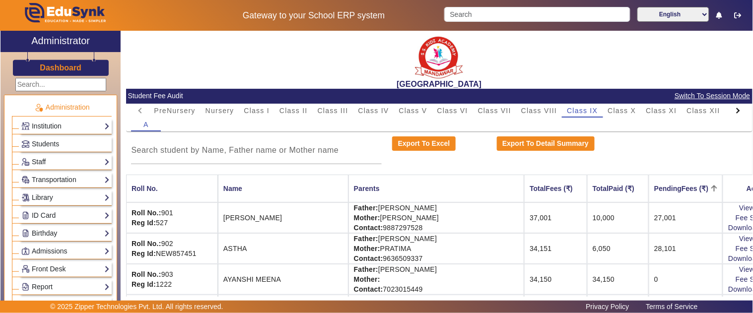
click at [683, 157] on div "Export To Excel Export To Detail Summary" at bounding box center [439, 151] width 627 height 28
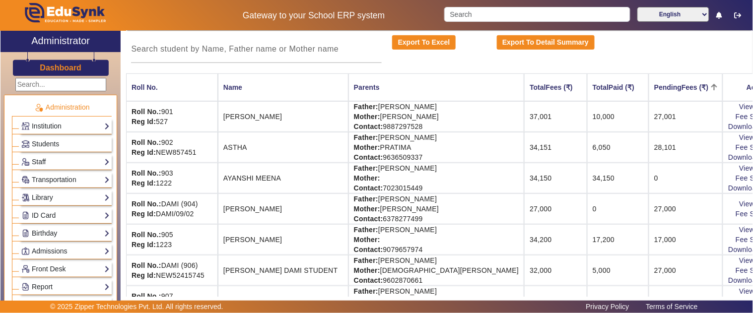
scroll to position [110, 0]
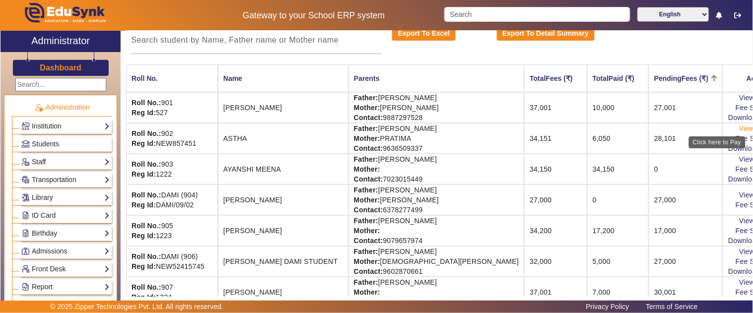
click at [739, 125] on link "View & Pay" at bounding box center [757, 129] width 37 height 8
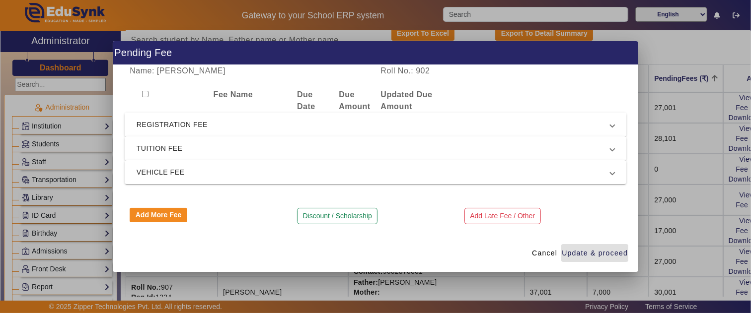
click at [169, 126] on span "REGISTRATION FEE" at bounding box center [374, 125] width 474 height 12
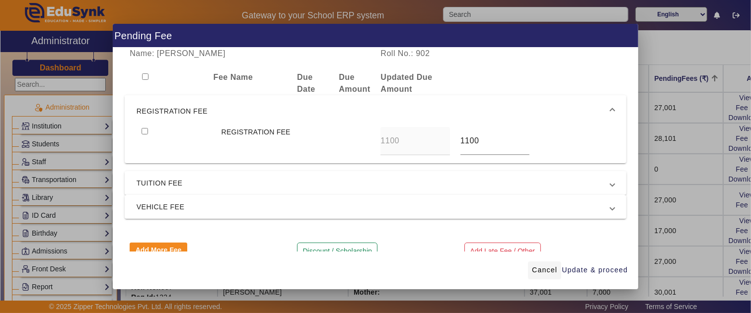
click at [547, 270] on span "Cancel" at bounding box center [544, 270] width 25 height 10
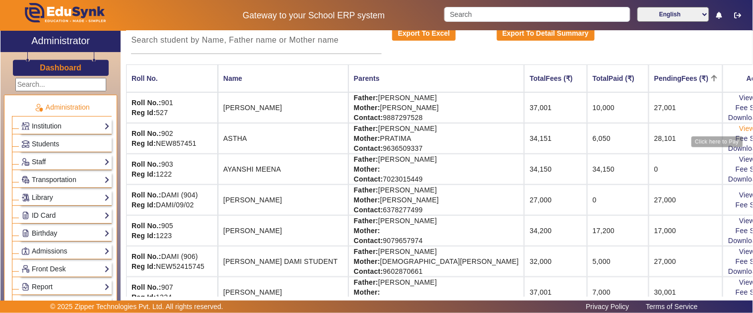
click at [739, 126] on link "View & Pay" at bounding box center [757, 129] width 37 height 8
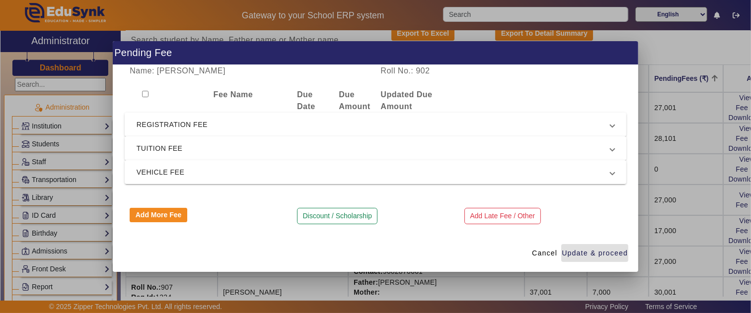
click at [174, 145] on span "TUITION FEE" at bounding box center [374, 149] width 474 height 12
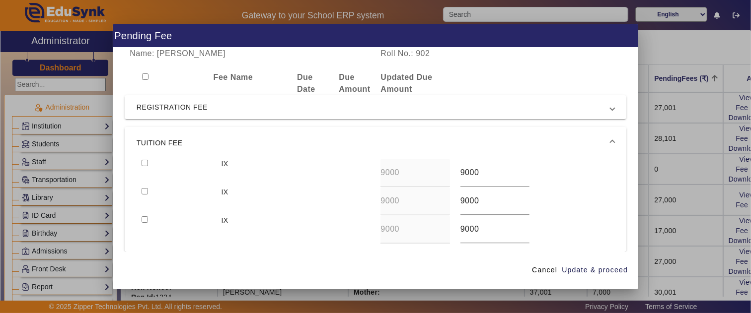
click at [142, 161] on input "checkbox" at bounding box center [145, 163] width 6 height 6
checkbox input "true"
drag, startPoint x: 488, startPoint y: 174, endPoint x: 448, endPoint y: 174, distance: 39.7
click at [448, 174] on div "IX 9000 9000" at bounding box center [376, 173] width 478 height 28
click at [532, 271] on span at bounding box center [544, 271] width 33 height 24
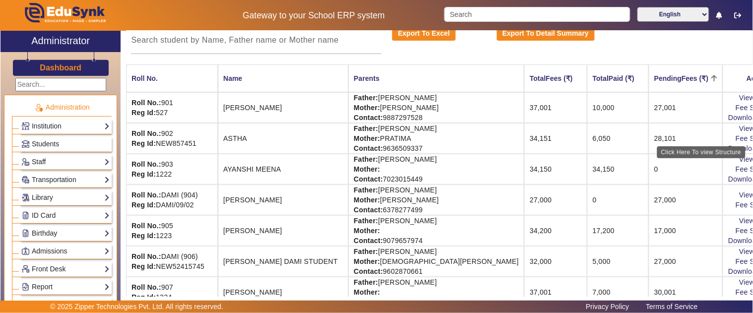
click at [715, 146] on div "Click Here To view Structure" at bounding box center [701, 152] width 88 height 12
click at [729, 146] on link "Download Receipt" at bounding box center [758, 149] width 59 height 8
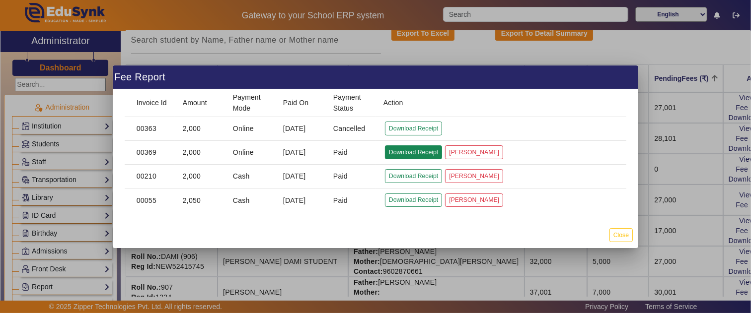
click at [403, 149] on button "Download Receipt" at bounding box center [413, 152] width 57 height 13
click at [404, 176] on button "Download Receipt" at bounding box center [413, 175] width 57 height 13
click at [420, 200] on button "Download Receipt" at bounding box center [413, 200] width 57 height 13
click at [626, 230] on button "Close" at bounding box center [620, 234] width 23 height 13
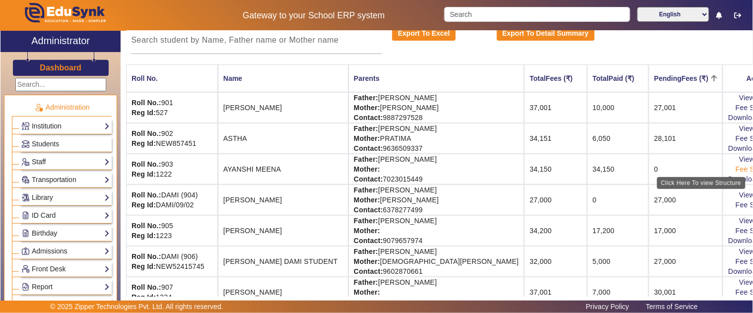
click at [736, 165] on link "Fee Structure" at bounding box center [758, 169] width 44 height 8
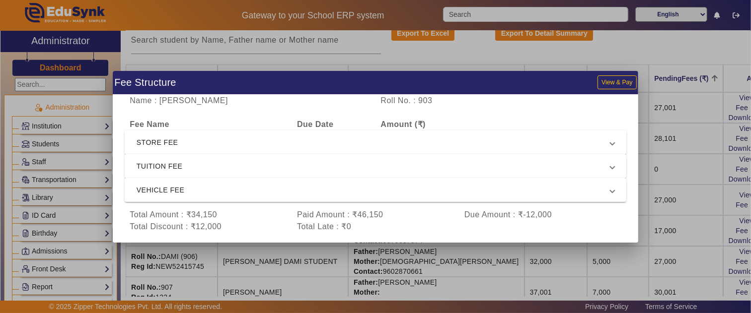
click at [187, 147] on span "STORE FEE" at bounding box center [374, 143] width 474 height 12
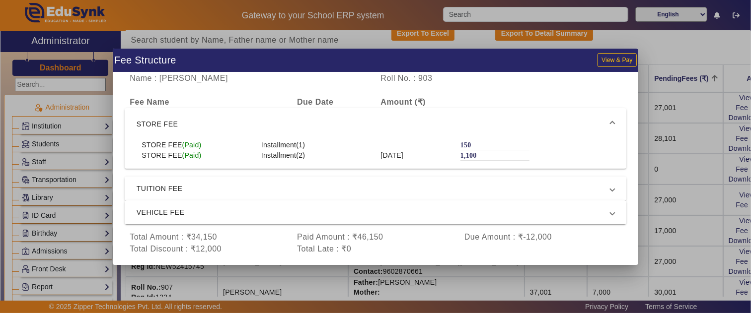
click at [226, 187] on span "TUITION FEE" at bounding box center [374, 189] width 474 height 12
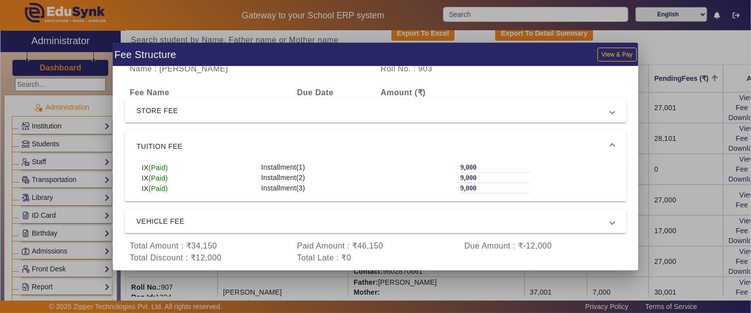
scroll to position [7, 0]
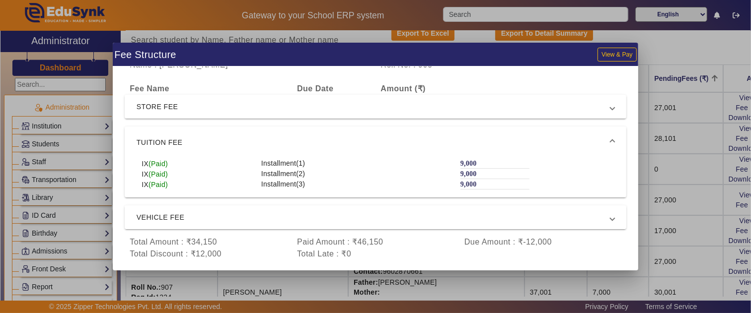
click at [205, 222] on span "VEHICLE FEE" at bounding box center [374, 218] width 474 height 12
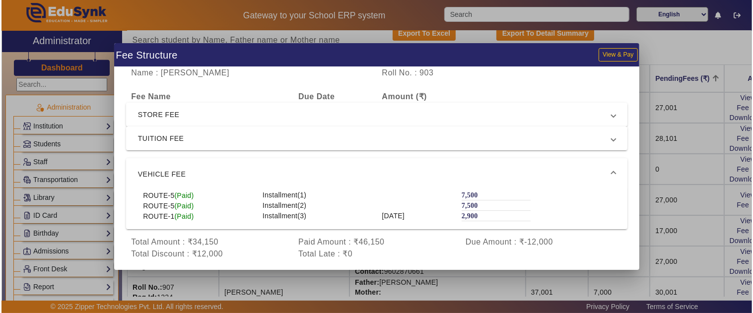
scroll to position [0, 0]
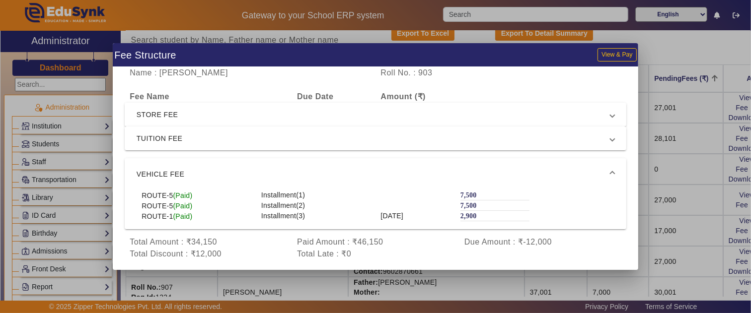
click at [666, 212] on div at bounding box center [375, 156] width 751 height 313
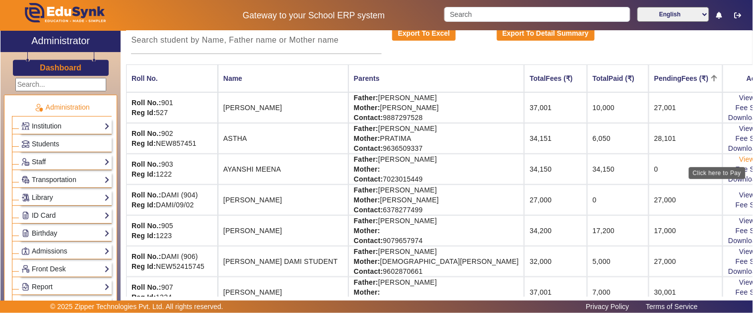
click at [739, 161] on link "View & Pay" at bounding box center [757, 159] width 37 height 8
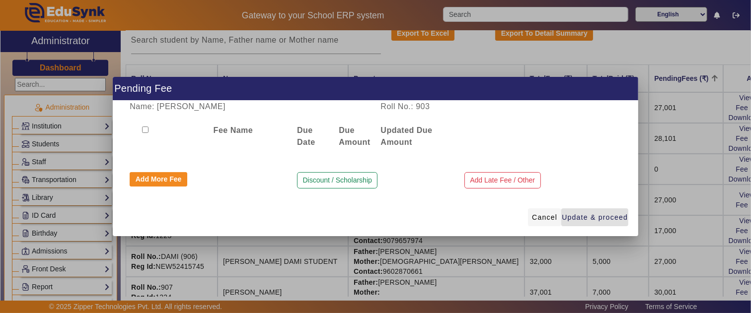
click at [545, 218] on span "Cancel" at bounding box center [544, 218] width 25 height 10
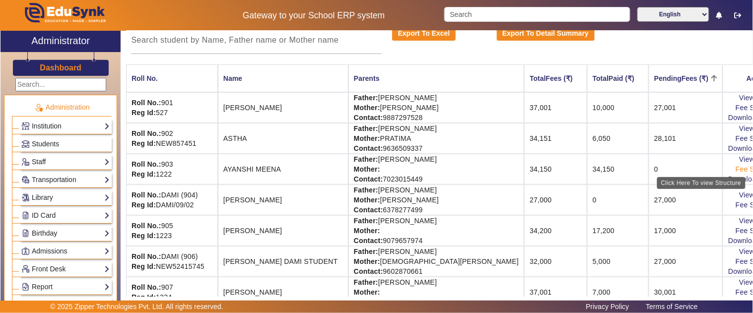
click at [736, 169] on link "Fee Structure" at bounding box center [758, 169] width 44 height 8
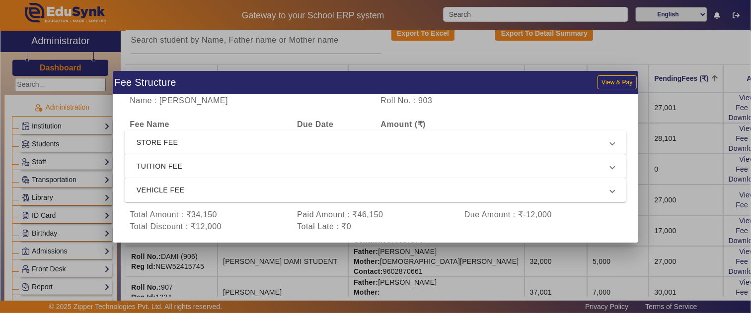
click at [691, 180] on div at bounding box center [375, 156] width 751 height 313
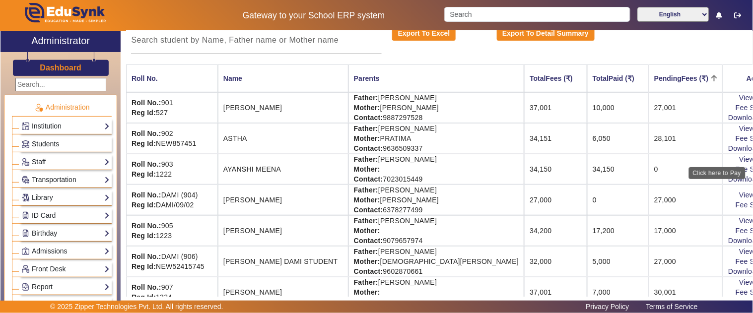
click at [714, 167] on div "Click here to Pay" at bounding box center [717, 173] width 57 height 12
click at [739, 156] on link "View & Pay" at bounding box center [757, 159] width 37 height 8
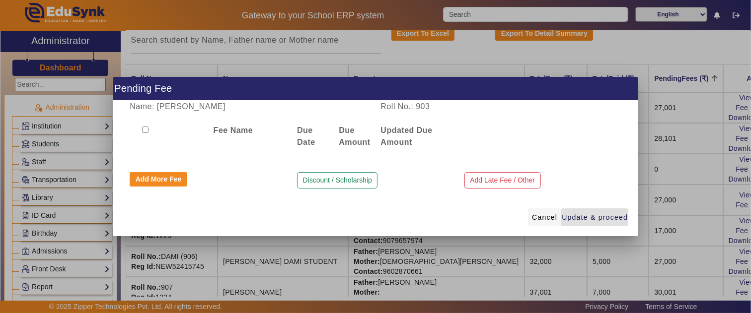
click at [549, 219] on span "Cancel" at bounding box center [544, 218] width 25 height 10
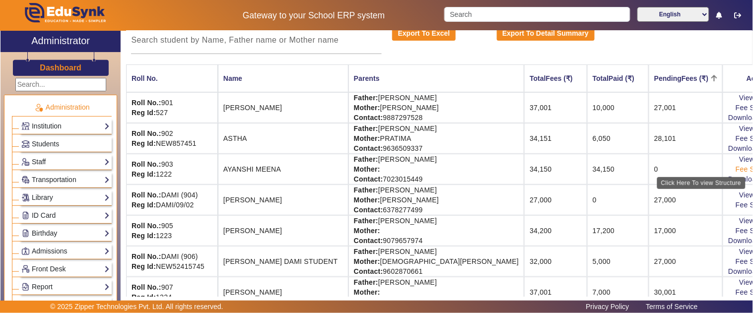
click at [736, 166] on link "Fee Structure" at bounding box center [758, 169] width 44 height 8
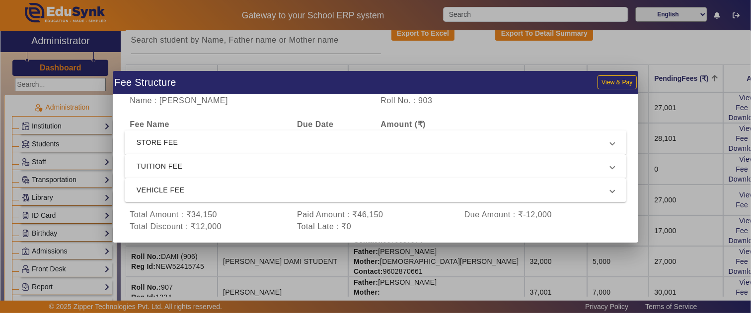
click at [667, 121] on div at bounding box center [375, 156] width 751 height 313
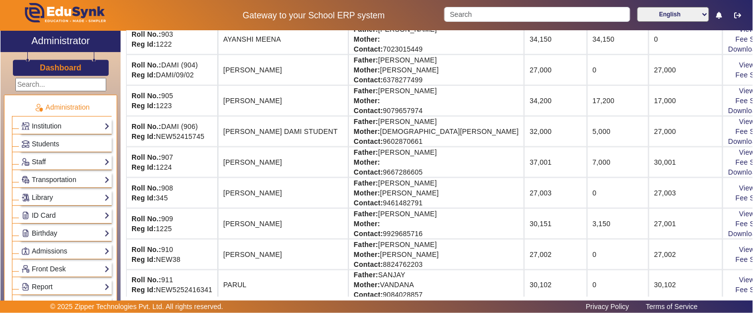
scroll to position [276, 0]
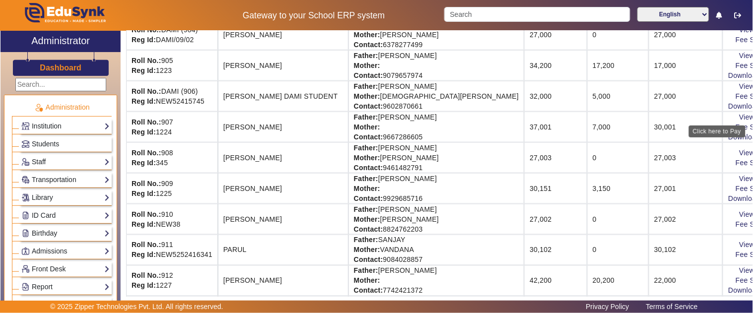
click at [718, 128] on div "Click here to Pay" at bounding box center [717, 132] width 57 height 12
click at [736, 125] on link "Fee Structure" at bounding box center [758, 127] width 44 height 8
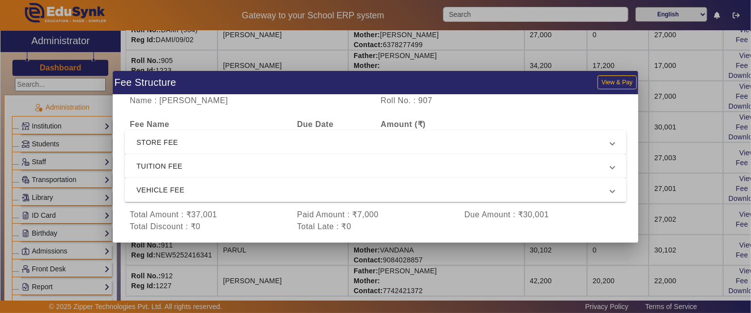
drag, startPoint x: 222, startPoint y: 212, endPoint x: 221, endPoint y: 197, distance: 14.9
click at [221, 212] on div "Total Amount : ₹37,001" at bounding box center [208, 215] width 167 height 12
click at [221, 193] on span "VEHICLE FEE" at bounding box center [374, 190] width 474 height 12
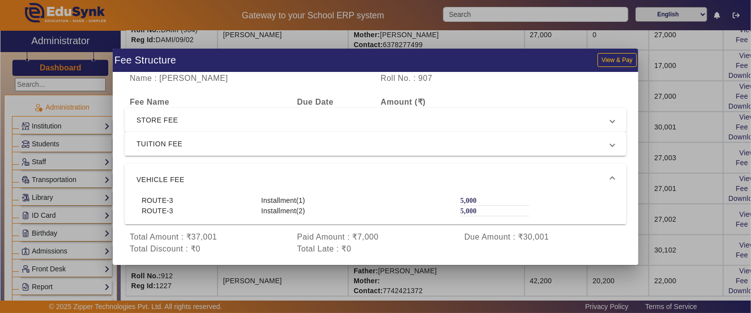
click at [215, 171] on mat-expansion-panel-header "VEHICLE FEE" at bounding box center [376, 180] width 502 height 32
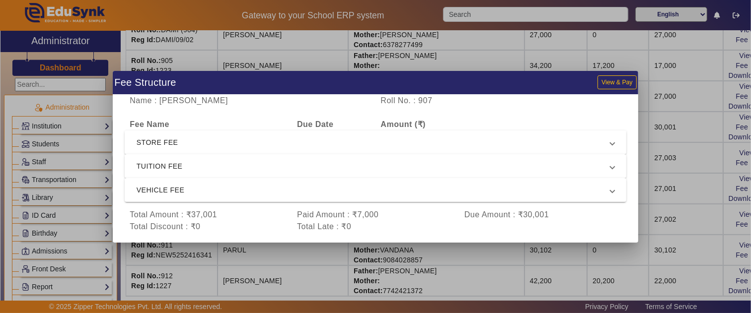
click at [682, 156] on div at bounding box center [375, 156] width 751 height 313
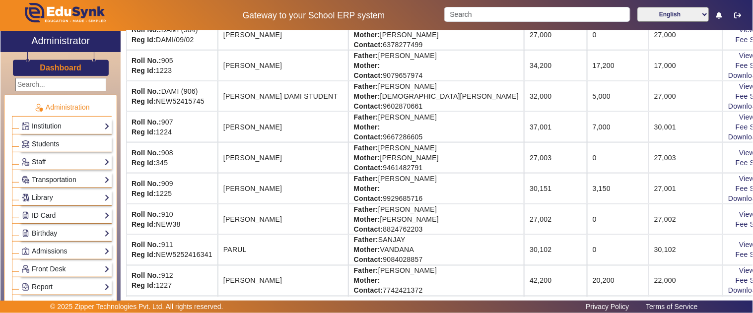
click at [587, 143] on td "0" at bounding box center [618, 158] width 62 height 31
click at [663, 131] on td "30,001" at bounding box center [686, 127] width 74 height 31
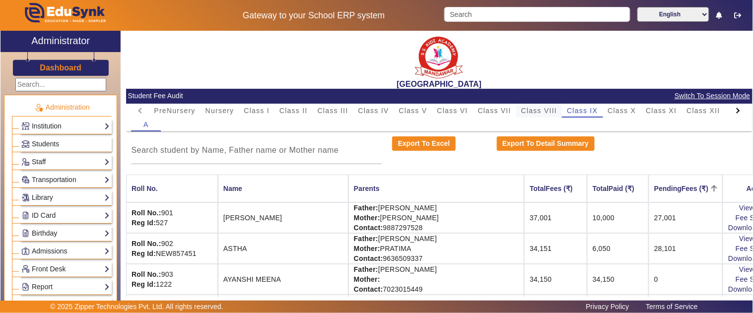
drag, startPoint x: 549, startPoint y: 112, endPoint x: 554, endPoint y: 113, distance: 5.2
click at [549, 111] on span "Class VIII" at bounding box center [539, 110] width 36 height 7
click at [573, 110] on span "Class IX" at bounding box center [582, 110] width 31 height 7
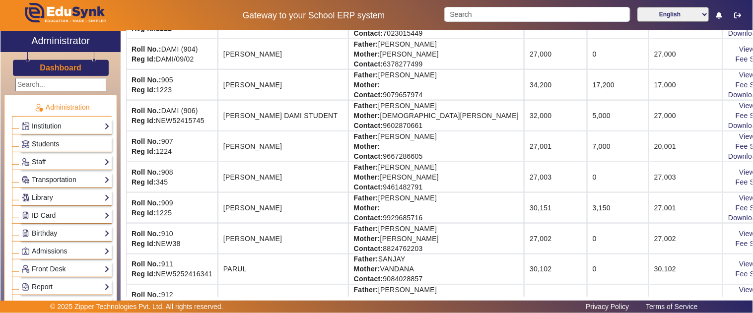
scroll to position [276, 0]
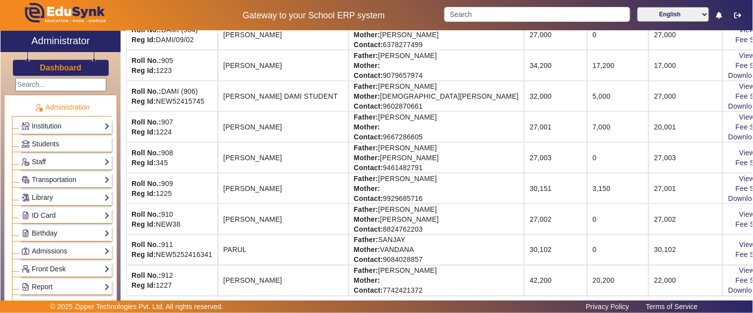
drag, startPoint x: 643, startPoint y: 128, endPoint x: 608, endPoint y: 128, distance: 35.3
click at [608, 128] on tr "Roll No.: 907 Reg Id: 1224 KAVITA SHARMA Father: HARIOM SHARMA Mother: Contact:…" at bounding box center [459, 127] width 666 height 31
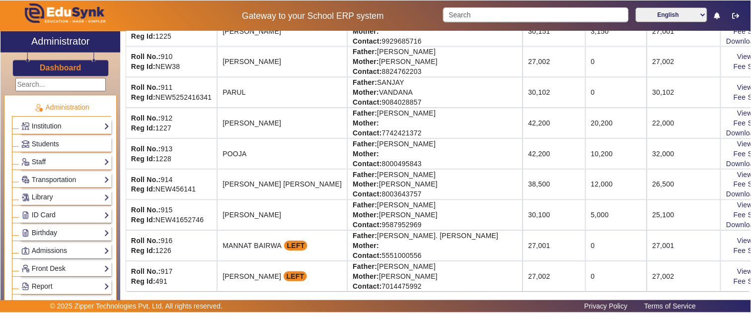
scroll to position [441, 0]
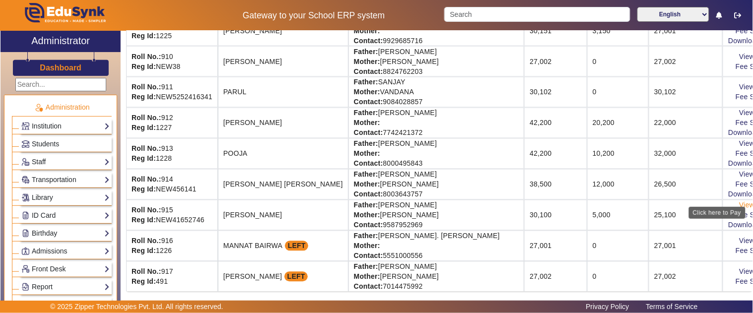
click at [739, 202] on link "View & Pay" at bounding box center [757, 206] width 37 height 8
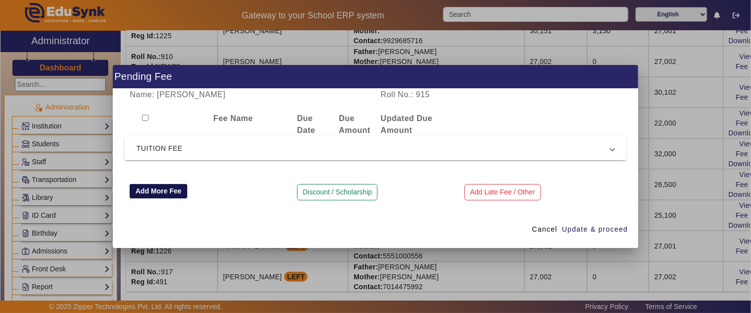
click at [161, 191] on button "Add More Fee" at bounding box center [159, 191] width 58 height 15
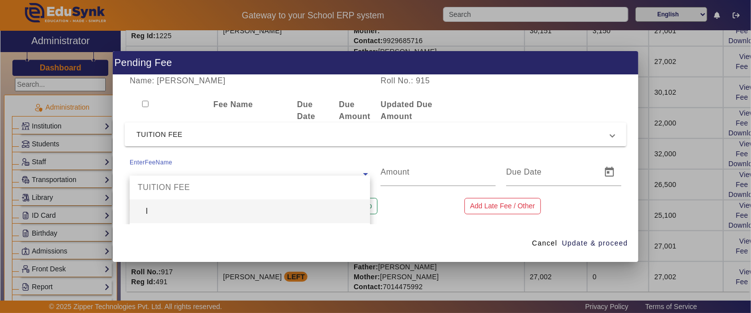
click at [170, 168] on input "text" at bounding box center [250, 174] width 240 height 12
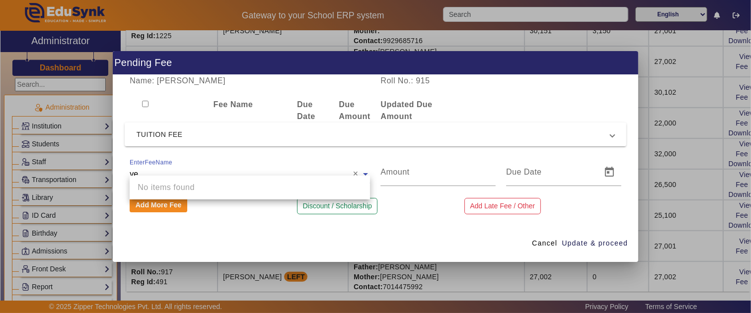
type input "v"
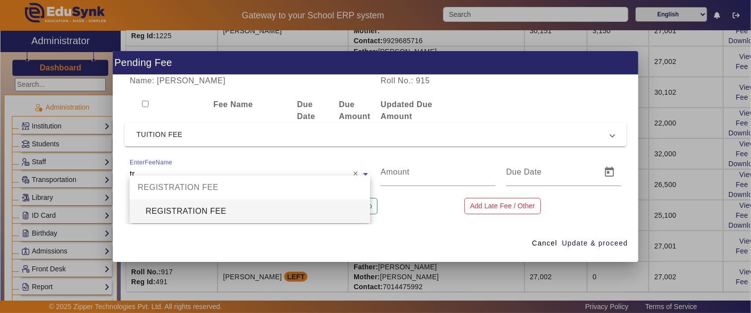
type input "t"
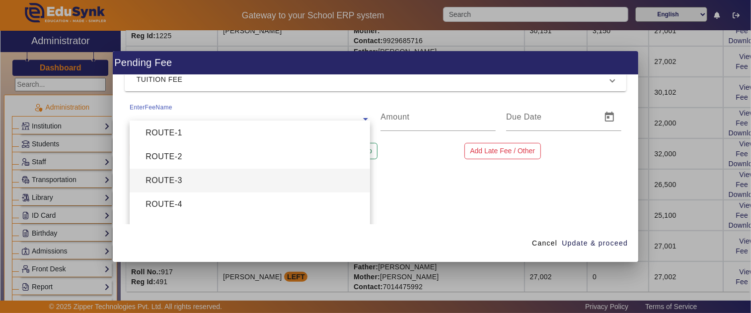
scroll to position [70, 0]
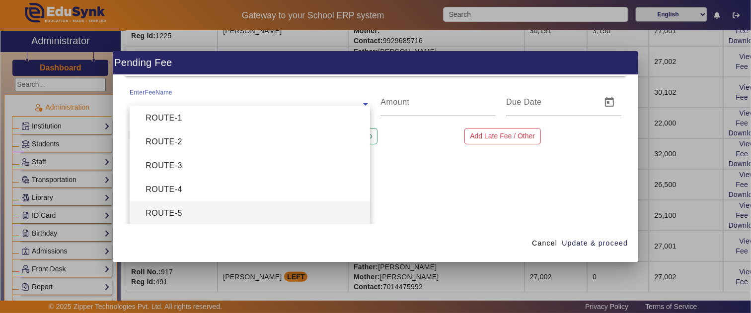
click at [249, 214] on div "ROUTE-5" at bounding box center [250, 214] width 240 height 24
type input "7500"
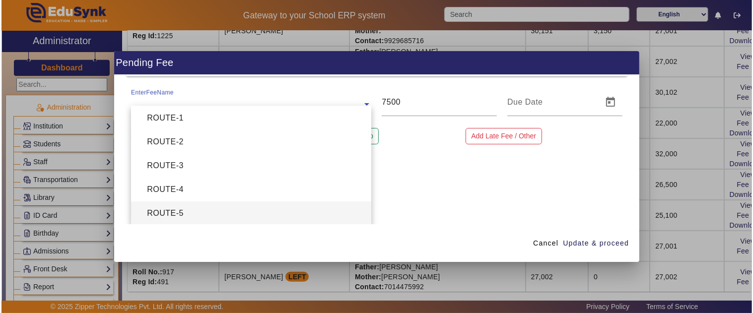
scroll to position [0, 0]
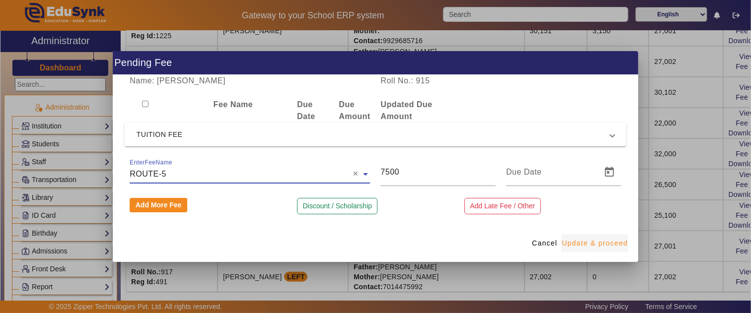
click at [593, 246] on span "Update & proceed" at bounding box center [595, 243] width 66 height 10
type input "[DATE]"
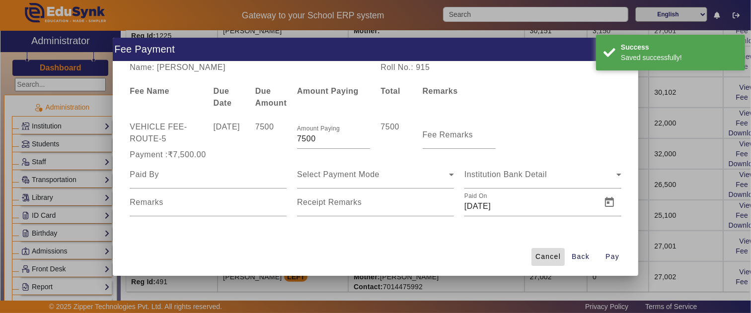
click at [552, 251] on span at bounding box center [547, 257] width 33 height 24
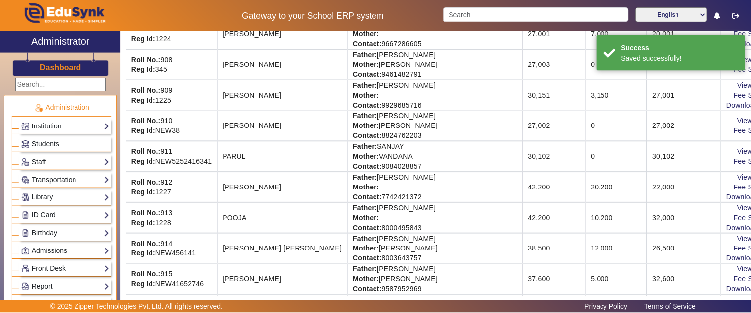
scroll to position [444, 0]
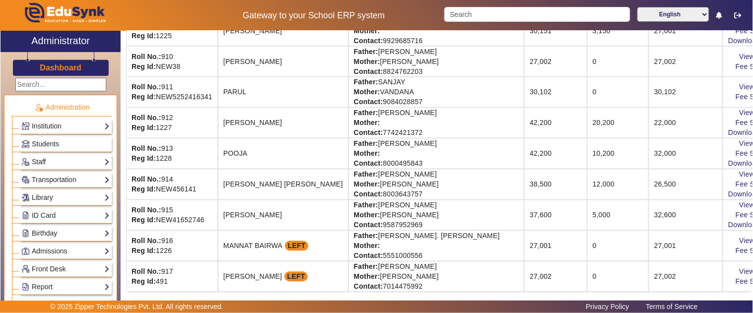
drag, startPoint x: 665, startPoint y: 207, endPoint x: 625, endPoint y: 210, distance: 40.8
click at [649, 210] on td "32,600" at bounding box center [686, 215] width 74 height 31
click at [739, 202] on link "View & Pay" at bounding box center [757, 206] width 37 height 8
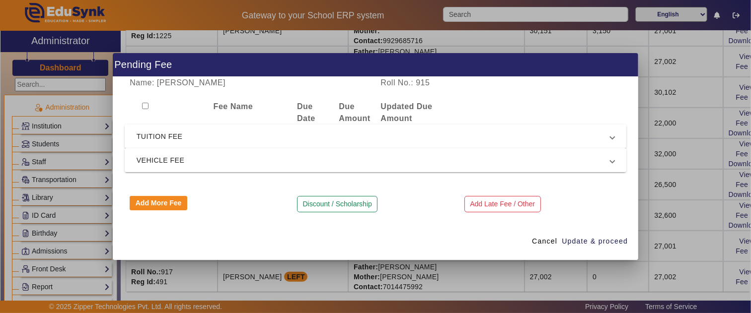
click at [191, 157] on span "VEHICLE FEE" at bounding box center [374, 160] width 474 height 12
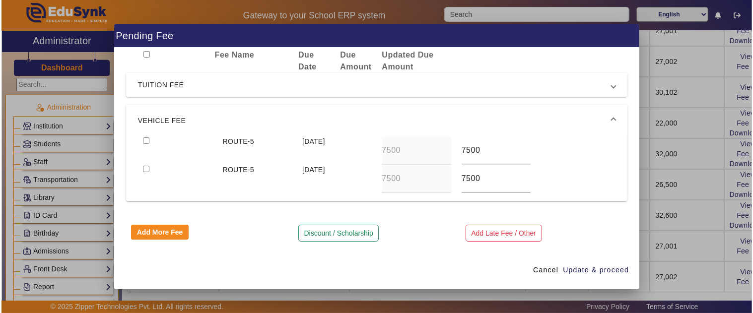
scroll to position [0, 0]
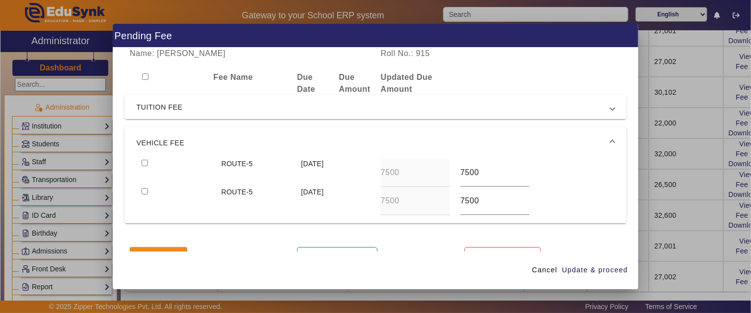
click at [212, 107] on span "TUITION FEE" at bounding box center [374, 107] width 474 height 12
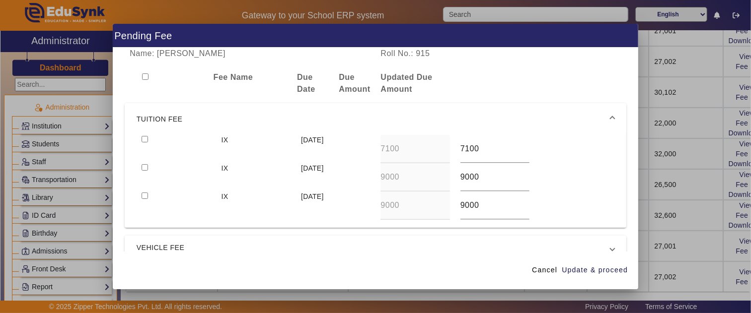
click at [218, 113] on span "TUITION FEE" at bounding box center [374, 119] width 474 height 12
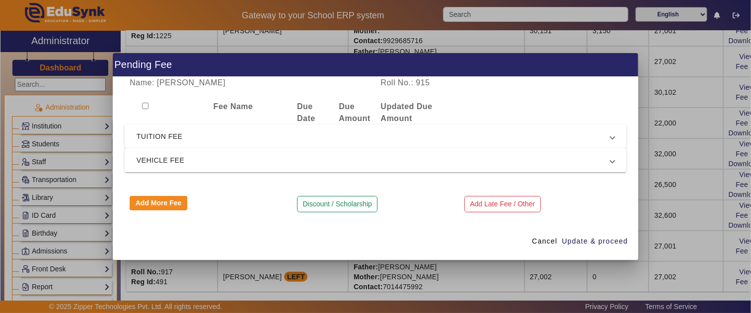
click at [205, 161] on span "VEHICLE FEE" at bounding box center [374, 160] width 474 height 12
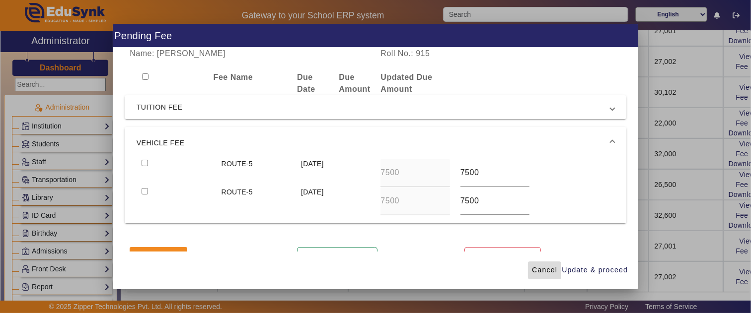
click at [548, 262] on span at bounding box center [544, 271] width 33 height 24
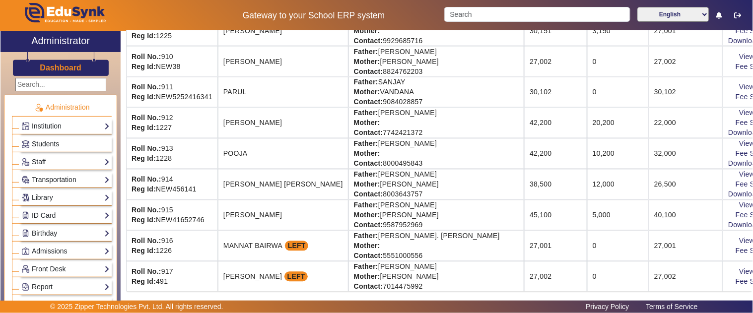
scroll to position [444, 0]
drag, startPoint x: 667, startPoint y: 206, endPoint x: 613, endPoint y: 206, distance: 54.1
click at [613, 206] on tr "Roll No.: 915 Reg Id: NEW41652746 TEJ SINGH Father: RADHE SHYAM GURJAR Mother: …" at bounding box center [459, 215] width 666 height 31
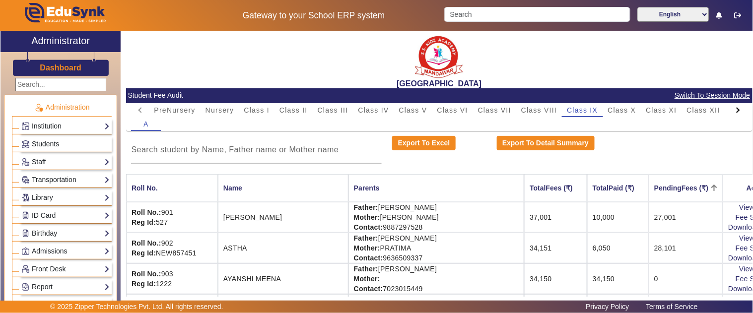
scroll to position [0, 0]
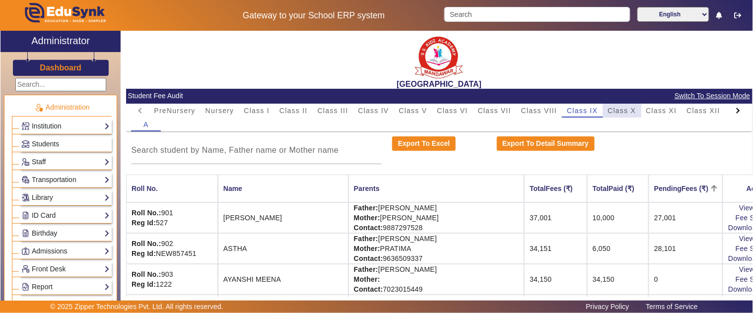
click at [623, 110] on span "Class X" at bounding box center [622, 110] width 28 height 7
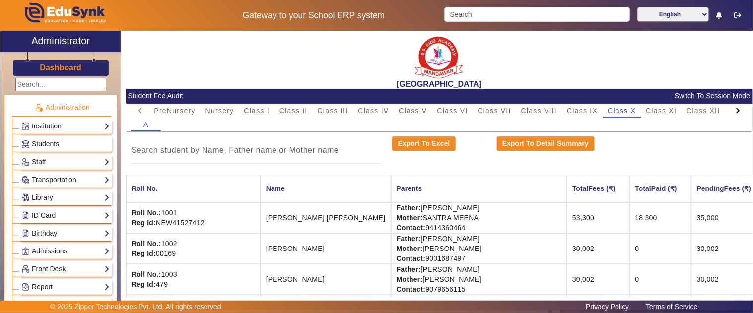
scroll to position [110, 0]
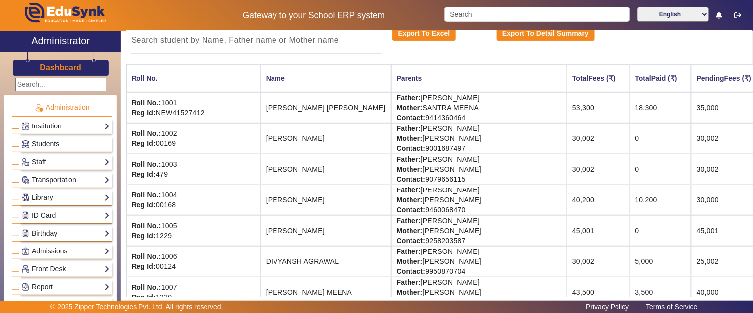
drag, startPoint x: 538, startPoint y: 107, endPoint x: 510, endPoint y: 108, distance: 27.8
click at [567, 108] on td "53,300" at bounding box center [598, 107] width 63 height 31
click at [567, 115] on td "53,300" at bounding box center [598, 107] width 63 height 31
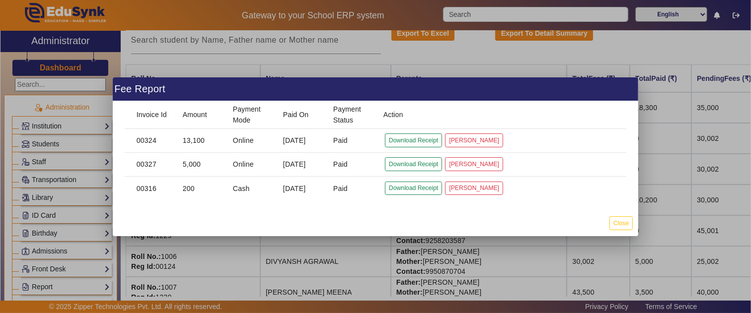
click at [235, 252] on div at bounding box center [375, 156] width 751 height 313
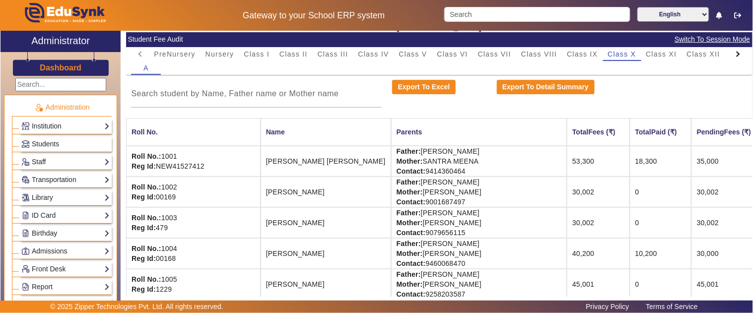
scroll to position [0, 0]
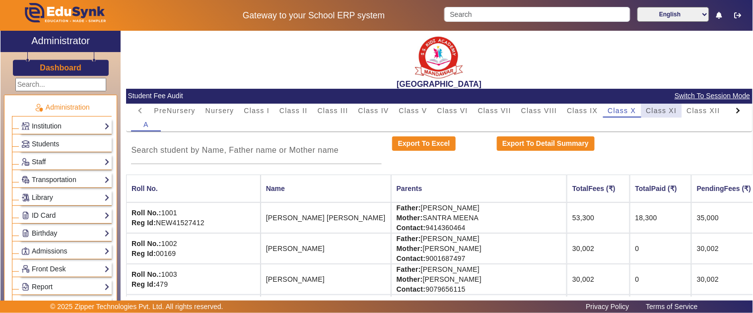
click at [655, 108] on span "Class XI" at bounding box center [662, 110] width 31 height 7
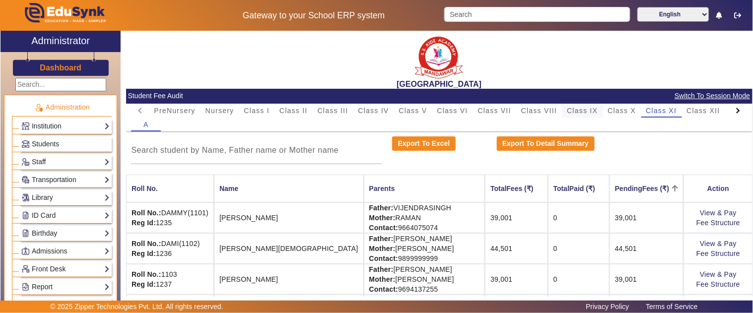
click at [586, 109] on span "Class IX" at bounding box center [582, 110] width 31 height 7
click at [656, 108] on span "Class XI" at bounding box center [662, 110] width 31 height 7
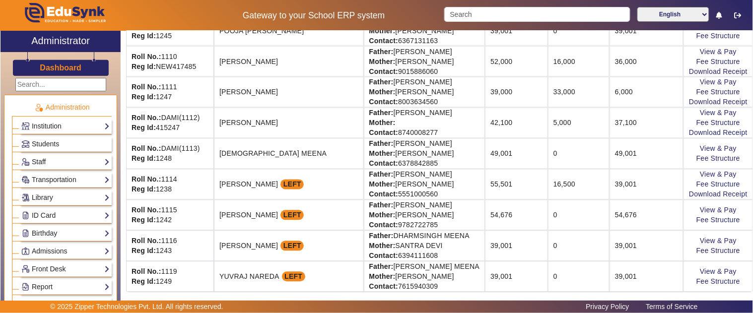
scroll to position [379, 0]
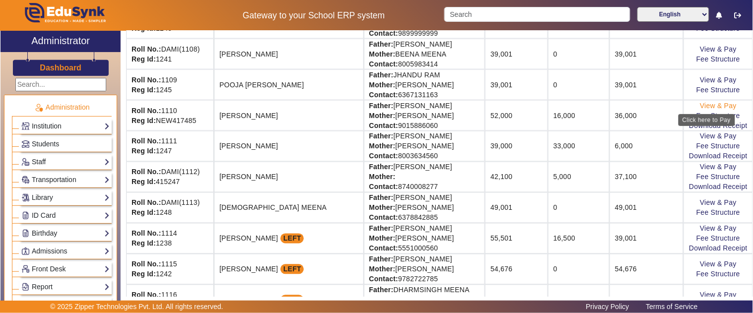
click at [700, 106] on link "View & Pay" at bounding box center [718, 106] width 37 height 8
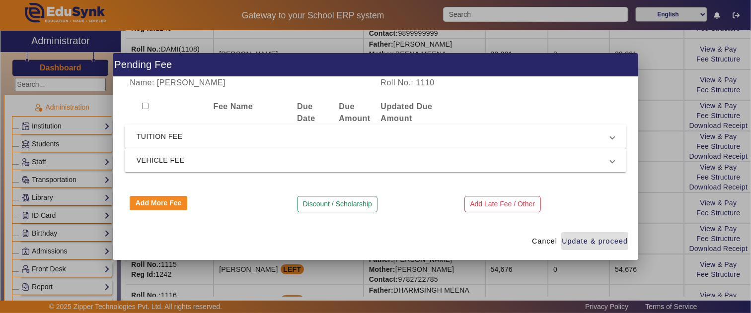
click at [193, 162] on span "VEHICLE FEE" at bounding box center [374, 160] width 474 height 12
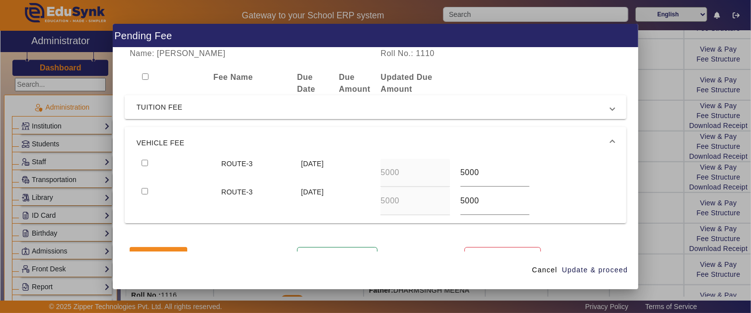
click at [142, 164] on input "checkbox" at bounding box center [145, 163] width 6 height 6
checkbox input "true"
drag, startPoint x: 482, startPoint y: 176, endPoint x: 357, endPoint y: 174, distance: 125.6
click at [357, 174] on div "ROUTE-3 15 Apr 2025 5000 5000" at bounding box center [376, 173] width 478 height 28
type input "6000"
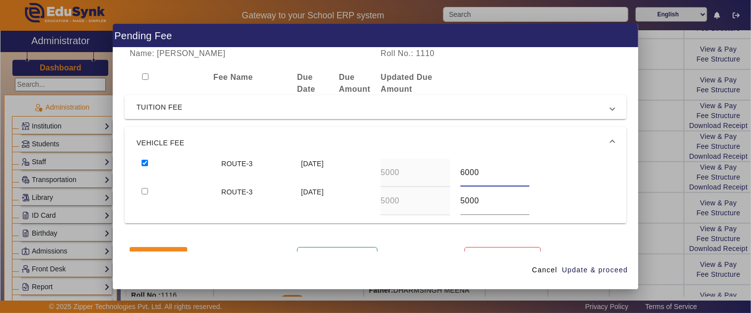
drag, startPoint x: 145, startPoint y: 192, endPoint x: 153, endPoint y: 194, distance: 8.7
click at [149, 192] on div at bounding box center [176, 201] width 79 height 28
drag, startPoint x: 480, startPoint y: 203, endPoint x: 440, endPoint y: 201, distance: 39.8
click at [440, 201] on div "ROUTE-3 15 Oct 2025 5000 5000" at bounding box center [376, 201] width 478 height 28
type input "6000"
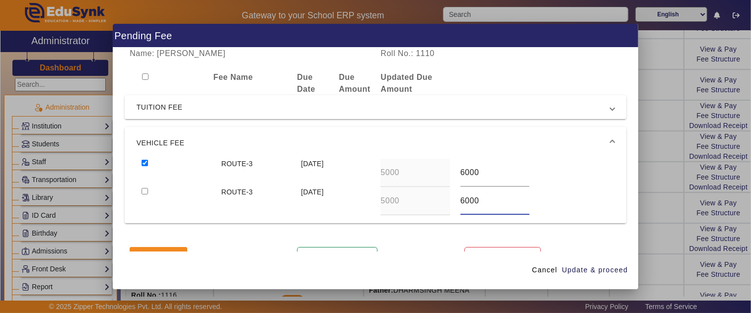
click at [143, 187] on div at bounding box center [176, 201] width 79 height 28
click at [142, 192] on input "checkbox" at bounding box center [145, 191] width 6 height 6
checkbox input "true"
click at [579, 272] on span "Update & proceed" at bounding box center [595, 270] width 66 height 10
type input "6000"
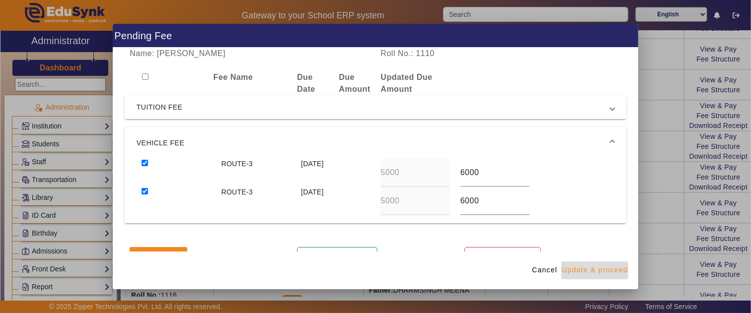
type input "6000"
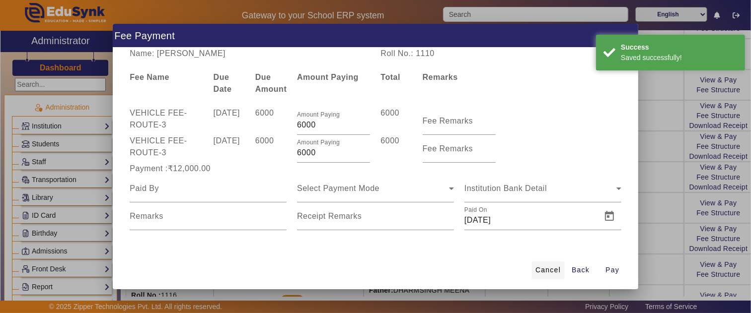
click at [552, 268] on span "Cancel" at bounding box center [547, 270] width 25 height 10
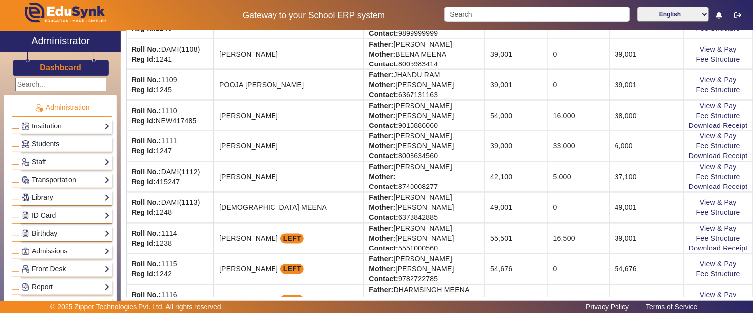
click at [610, 125] on td "38,000" at bounding box center [647, 115] width 74 height 31
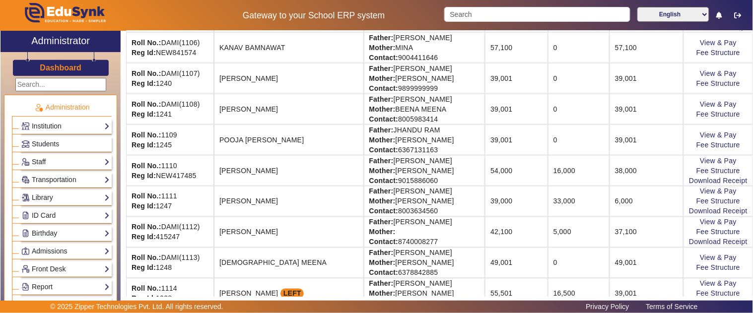
scroll to position [0, 0]
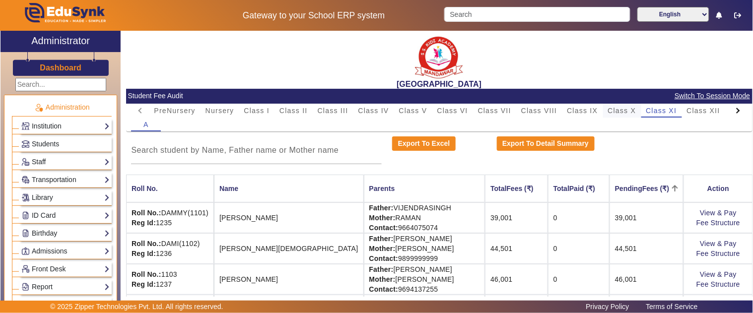
click at [638, 117] on div "Class X" at bounding box center [622, 111] width 38 height 14
click at [649, 108] on span "Class XI" at bounding box center [662, 110] width 31 height 7
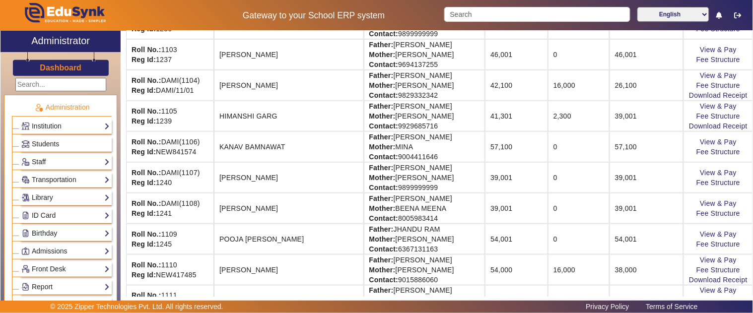
scroll to position [331, 0]
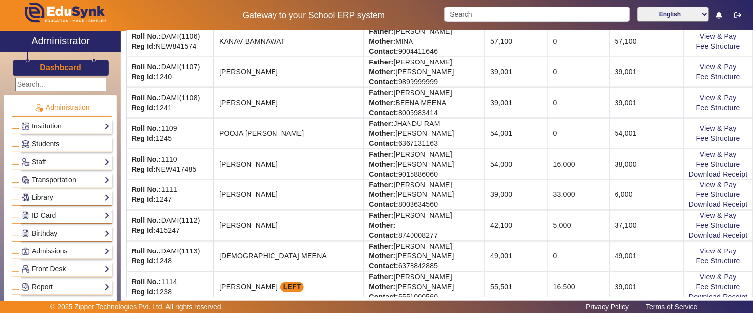
drag, startPoint x: 621, startPoint y: 134, endPoint x: 592, endPoint y: 137, distance: 29.0
click at [610, 137] on td "54,001" at bounding box center [647, 133] width 74 height 31
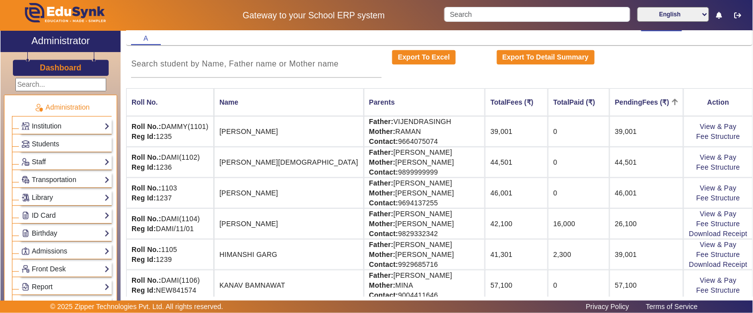
scroll to position [0, 0]
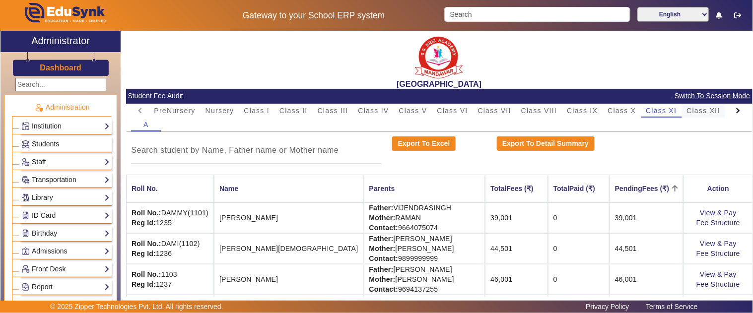
click at [696, 110] on span "Class XII" at bounding box center [703, 110] width 33 height 7
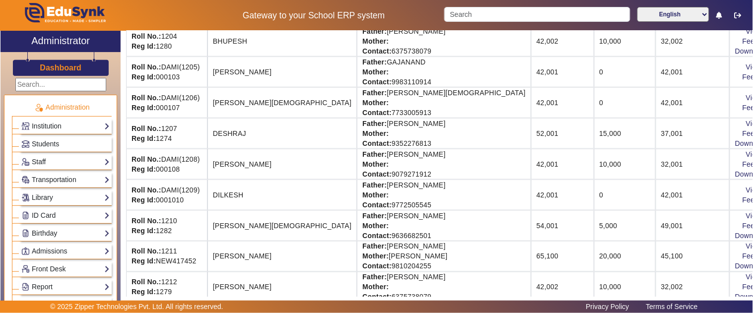
scroll to position [276, 0]
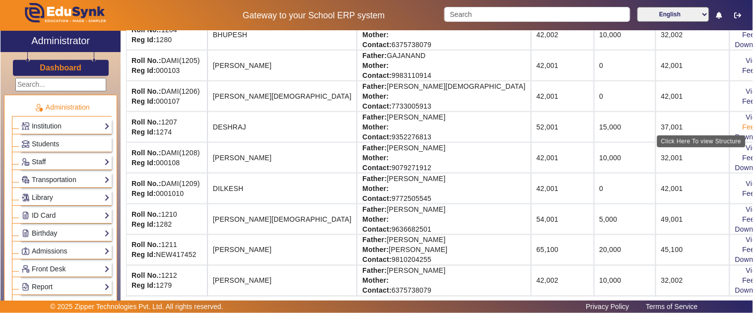
click at [743, 126] on link "Fee Structure" at bounding box center [765, 127] width 44 height 8
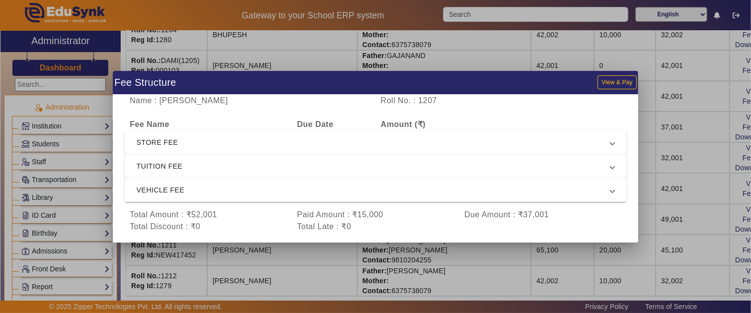
click at [211, 184] on span "VEHICLE FEE" at bounding box center [374, 190] width 474 height 12
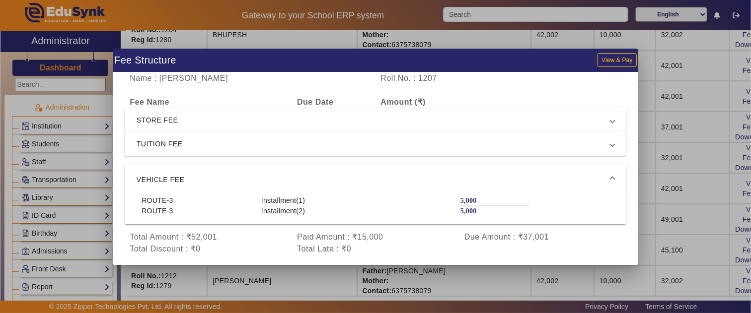
click at [211, 171] on mat-expansion-panel-header "VEHICLE FEE" at bounding box center [376, 180] width 502 height 32
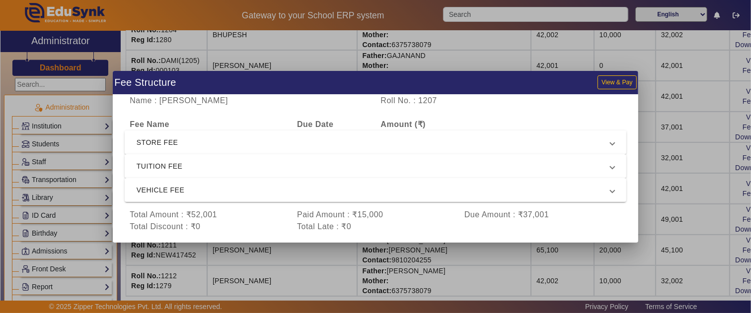
click at [662, 107] on div at bounding box center [375, 156] width 751 height 313
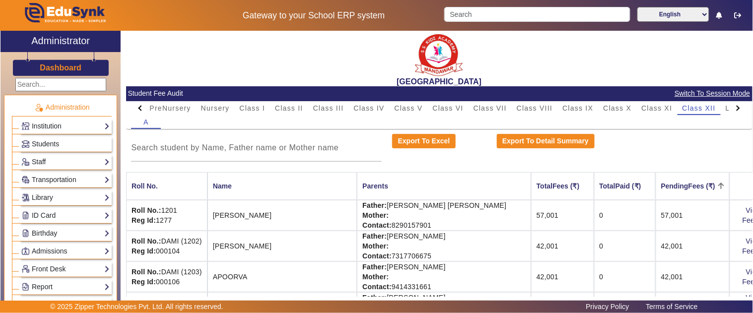
scroll to position [0, 0]
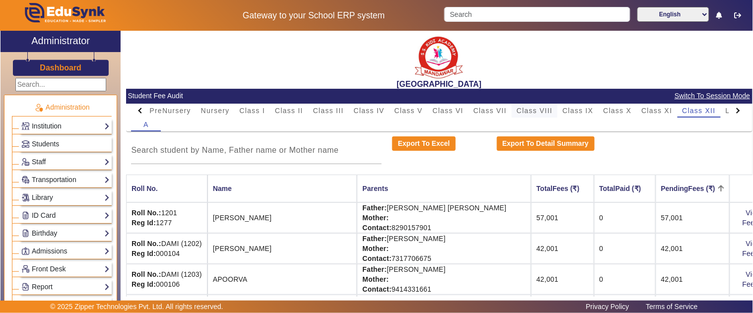
click at [547, 108] on span "Class VIII" at bounding box center [535, 110] width 36 height 7
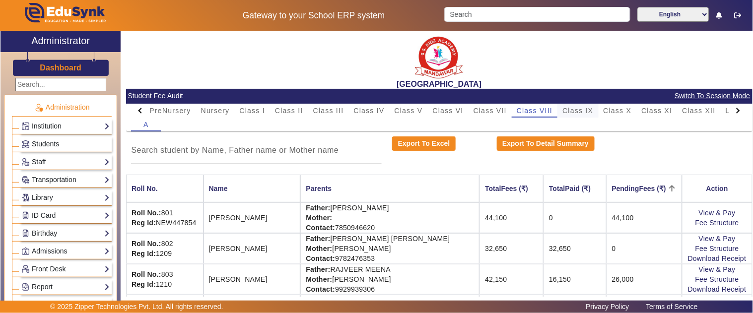
click at [587, 111] on span "Class IX" at bounding box center [578, 110] width 31 height 7
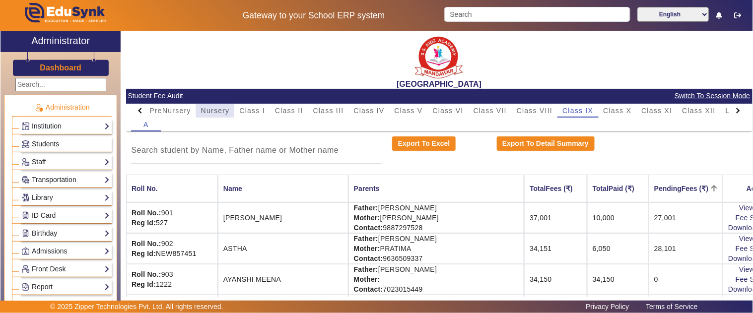
click at [210, 112] on span "Nursery" at bounding box center [215, 110] width 29 height 7
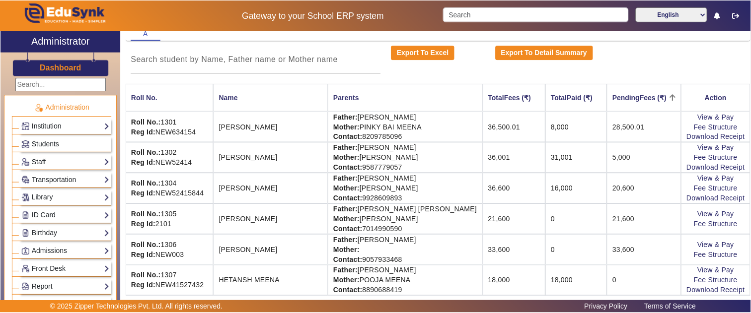
scroll to position [110, 0]
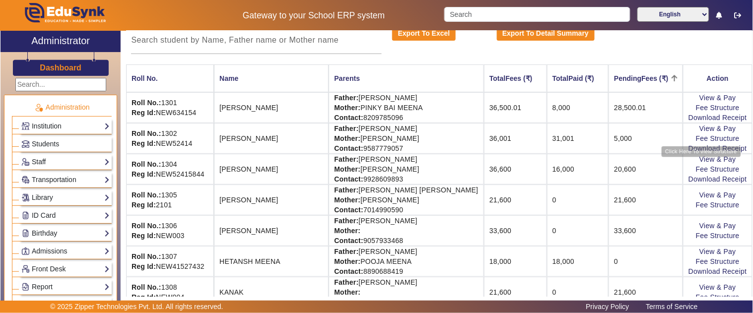
click at [700, 133] on td "View & Pay Fee Structure Download Receipt" at bounding box center [718, 138] width 70 height 31
click at [700, 141] on link "Fee Structure" at bounding box center [718, 139] width 44 height 8
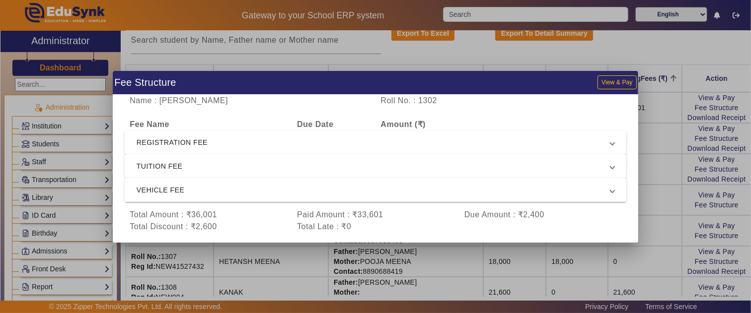
drag, startPoint x: 204, startPoint y: 184, endPoint x: 207, endPoint y: 191, distance: 7.3
click at [203, 185] on span "VEHICLE FEE" at bounding box center [374, 190] width 474 height 12
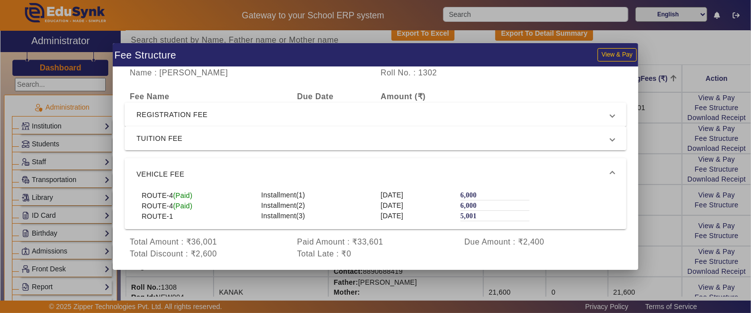
click at [402, 143] on span "TUITION FEE" at bounding box center [374, 139] width 474 height 12
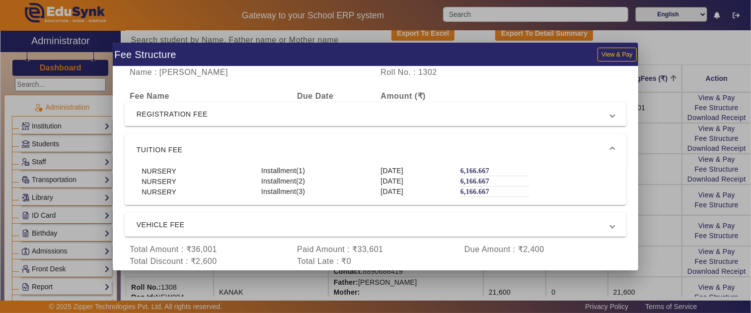
click at [401, 145] on span "TUITION FEE" at bounding box center [374, 150] width 474 height 12
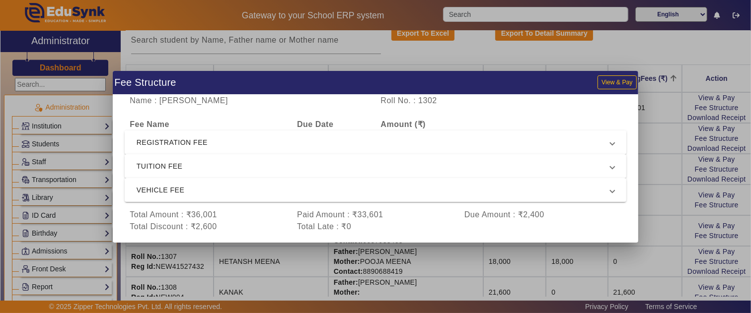
click at [387, 137] on span "REGISTRATION FEE" at bounding box center [374, 143] width 474 height 12
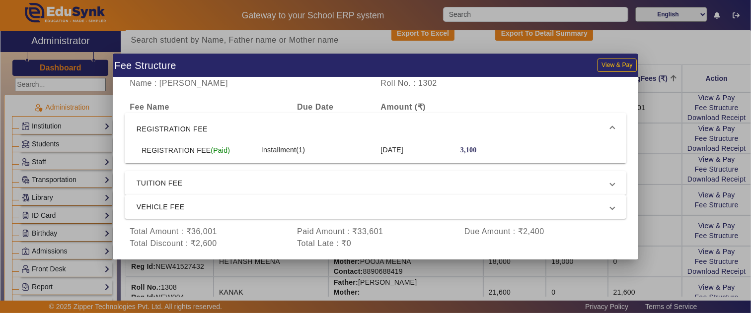
click at [382, 132] on span "REGISTRATION FEE" at bounding box center [374, 129] width 474 height 12
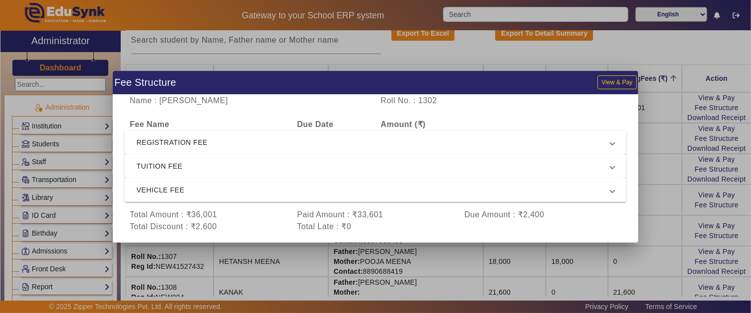
click at [655, 209] on div at bounding box center [375, 156] width 751 height 313
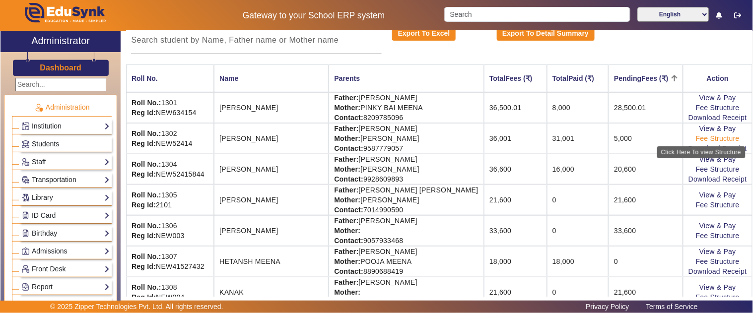
click at [702, 137] on link "Fee Structure" at bounding box center [718, 139] width 44 height 8
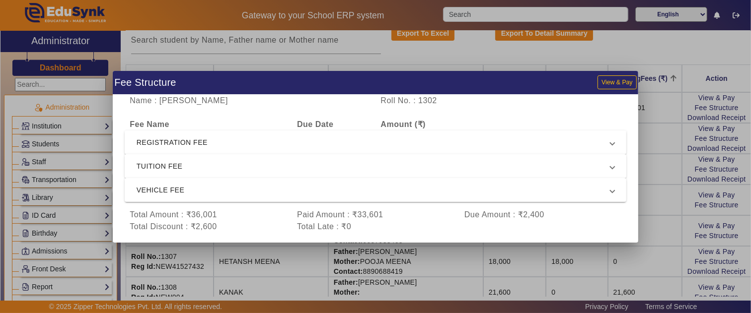
click at [190, 162] on span "TUITION FEE" at bounding box center [374, 166] width 474 height 12
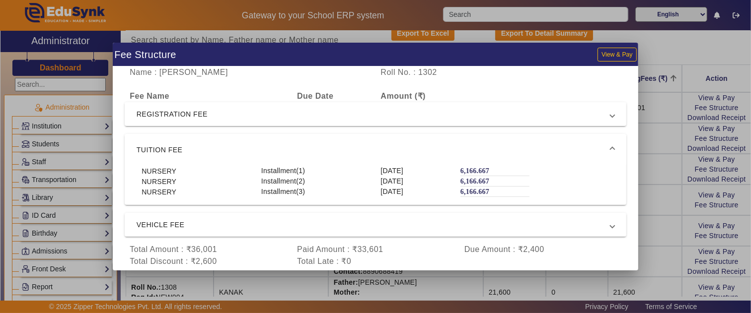
click at [189, 147] on span "TUITION FEE" at bounding box center [374, 150] width 474 height 12
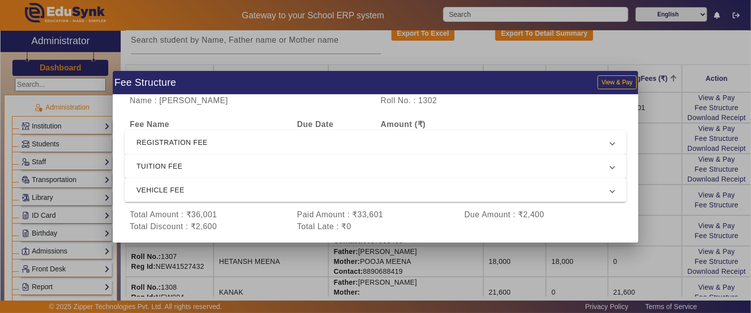
click at [187, 140] on span "REGISTRATION FEE" at bounding box center [374, 143] width 474 height 12
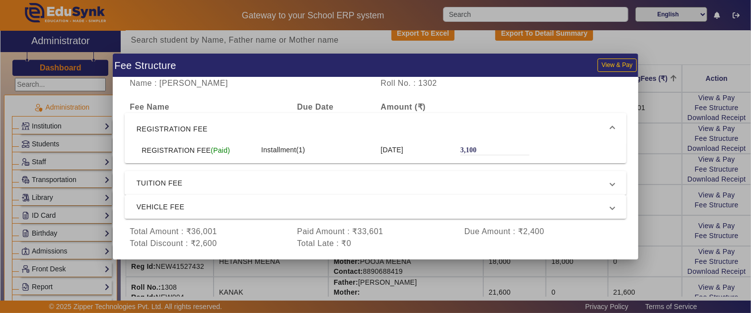
click at [186, 129] on span "REGISTRATION FEE" at bounding box center [374, 129] width 474 height 12
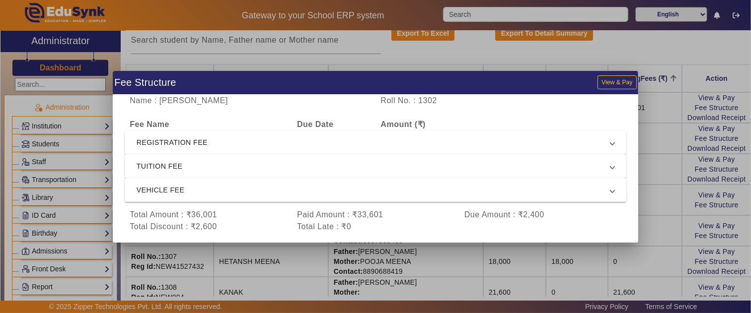
drag, startPoint x: 707, startPoint y: 157, endPoint x: 703, endPoint y: 138, distance: 19.8
click at [706, 157] on div at bounding box center [375, 156] width 751 height 313
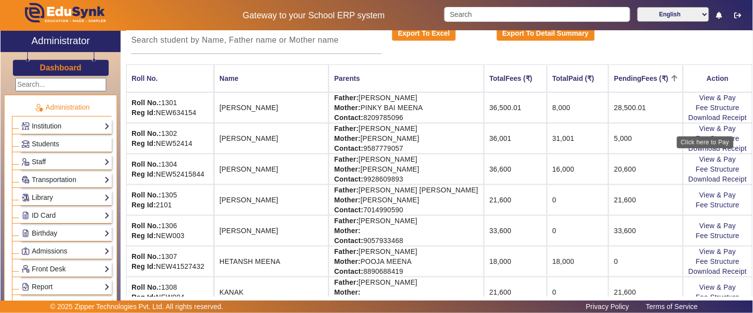
click at [693, 123] on td "View & Pay Fee Structure Download Receipt" at bounding box center [718, 138] width 70 height 31
click at [702, 128] on link "View & Pay" at bounding box center [718, 129] width 37 height 8
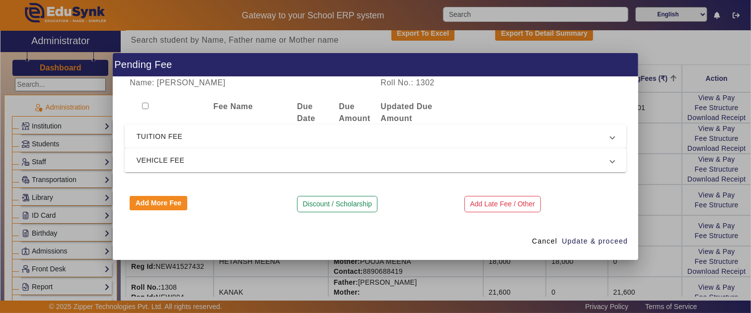
click at [201, 152] on mat-expansion-panel-header "VEHICLE FEE" at bounding box center [376, 160] width 502 height 24
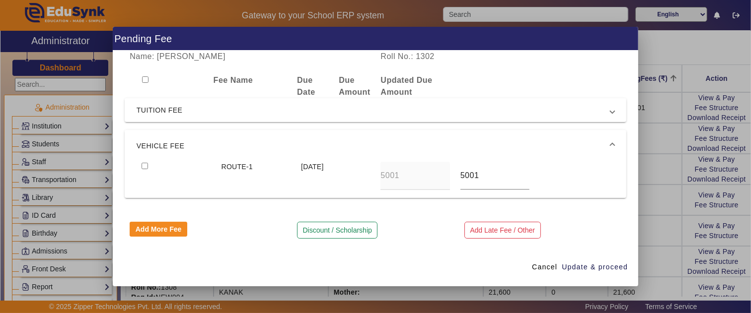
click at [143, 166] on input "checkbox" at bounding box center [145, 166] width 6 height 6
checkbox input "true"
drag, startPoint x: 498, startPoint y: 176, endPoint x: 387, endPoint y: 167, distance: 110.6
click at [387, 167] on div "ROUTE-1 4 Sept 2025 5001 5001" at bounding box center [376, 176] width 478 height 28
type input "3000"
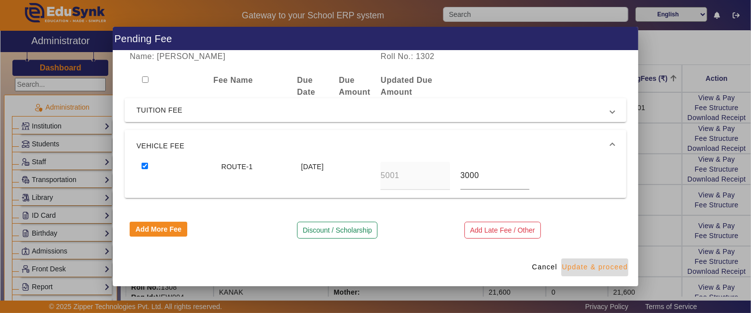
click at [609, 264] on span "Update & proceed" at bounding box center [595, 267] width 66 height 10
type input "3000"
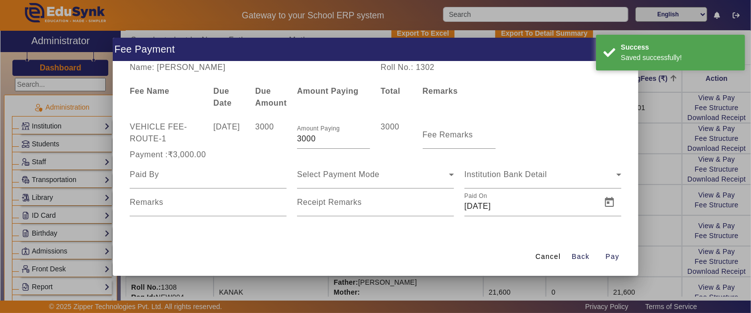
click at [549, 257] on span "Cancel" at bounding box center [547, 257] width 25 height 10
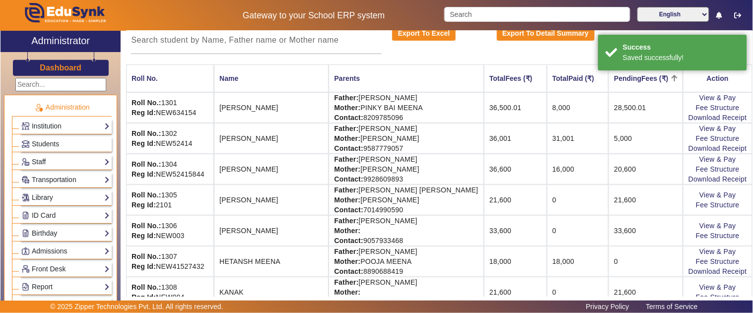
click at [638, 156] on td "20,600" at bounding box center [646, 169] width 74 height 31
click at [620, 143] on td "2,999" at bounding box center [646, 138] width 74 height 31
click at [699, 122] on td "View & Pay Fee Structure Download Receipt" at bounding box center [718, 107] width 70 height 31
click at [700, 130] on link "View & Pay" at bounding box center [718, 129] width 37 height 8
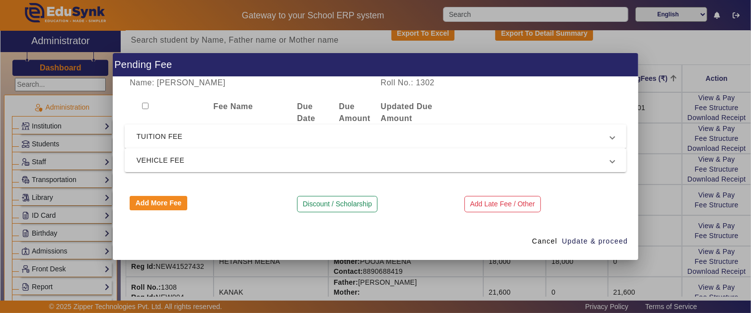
click at [174, 123] on div at bounding box center [166, 113] width 83 height 24
click at [179, 131] on span "TUITION FEE" at bounding box center [374, 137] width 474 height 12
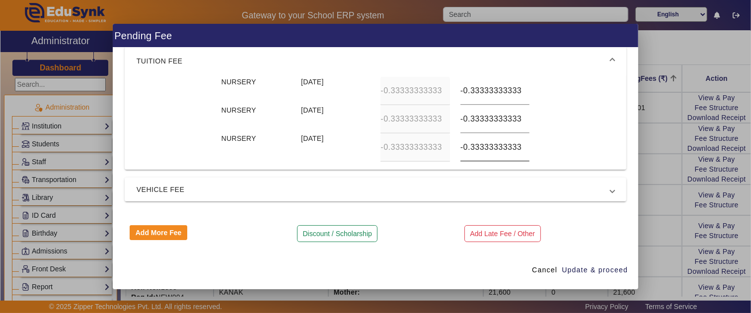
scroll to position [59, 0]
click at [465, 95] on input "-0.33333333333" at bounding box center [494, 90] width 69 height 12
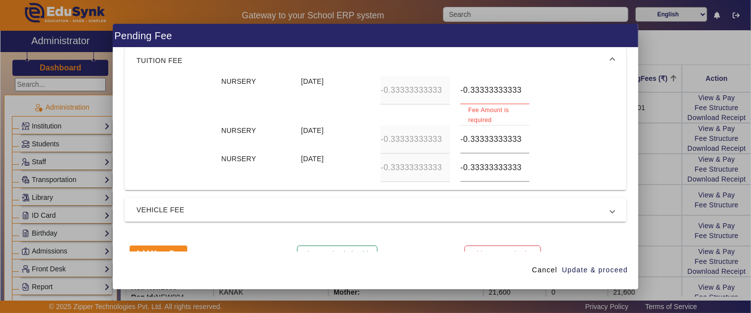
click at [178, 188] on mat-accordion "TUITION FEE NURSERY 15 Apr 2025 -0.33333333333 -0.33333333333 Fee Amount is req…" at bounding box center [376, 133] width 502 height 177
click at [178, 205] on span "VEHICLE FEE" at bounding box center [374, 210] width 474 height 12
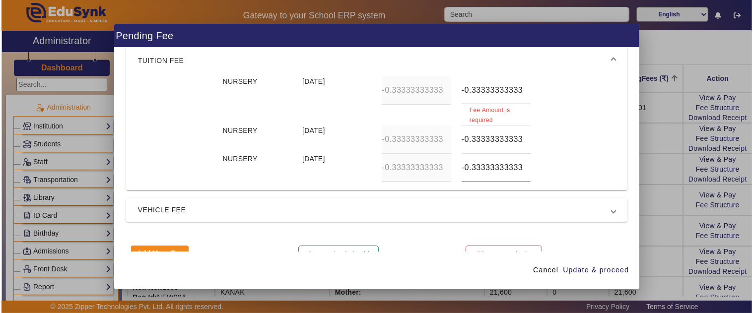
scroll to position [0, 0]
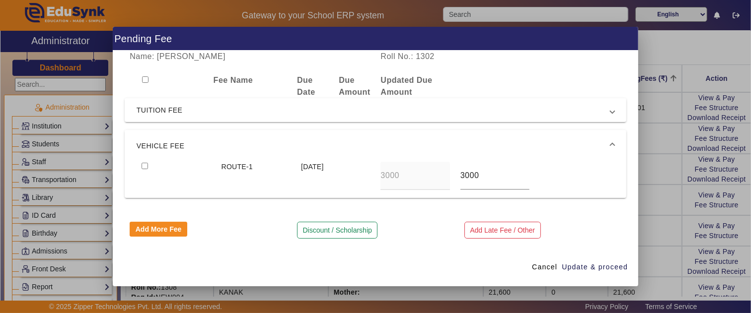
click at [143, 166] on input "checkbox" at bounding box center [145, 166] width 6 height 6
checkbox input "true"
drag, startPoint x: 495, startPoint y: 180, endPoint x: 437, endPoint y: 177, distance: 57.7
click at [437, 177] on div "ROUTE-1 4 Sept 2025 3000 3000" at bounding box center [376, 176] width 478 height 28
type input "3001"
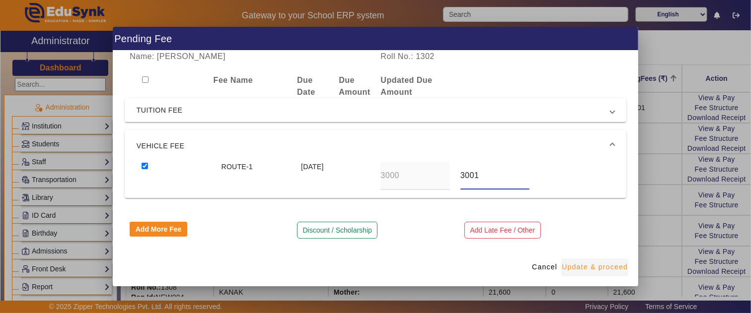
click at [584, 261] on span "button" at bounding box center [594, 268] width 67 height 24
type input "3001"
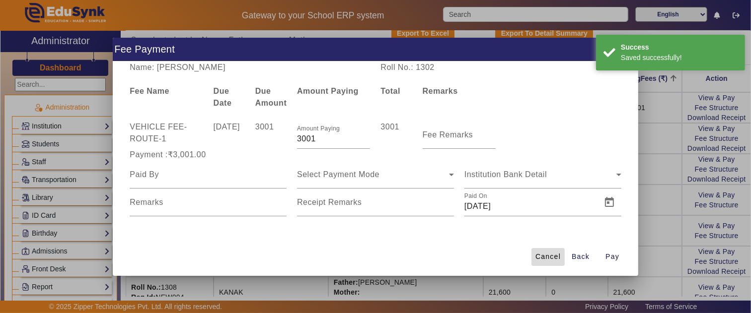
drag, startPoint x: 537, startPoint y: 259, endPoint x: 552, endPoint y: 250, distance: 17.4
click at [537, 258] on span "Cancel" at bounding box center [547, 257] width 25 height 10
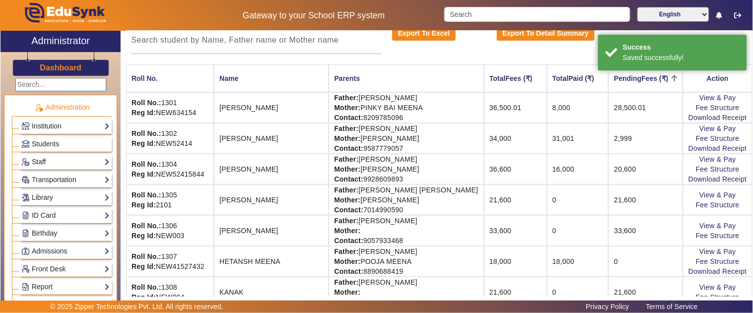
click at [614, 137] on td "2,999" at bounding box center [646, 138] width 74 height 31
click at [622, 131] on td "3,000" at bounding box center [646, 138] width 74 height 31
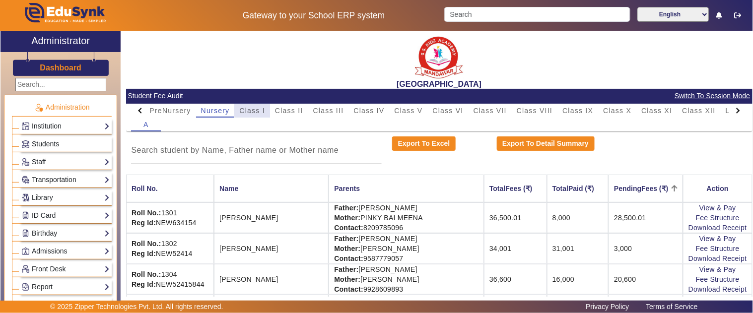
click at [265, 110] on span "Class I" at bounding box center [252, 110] width 26 height 7
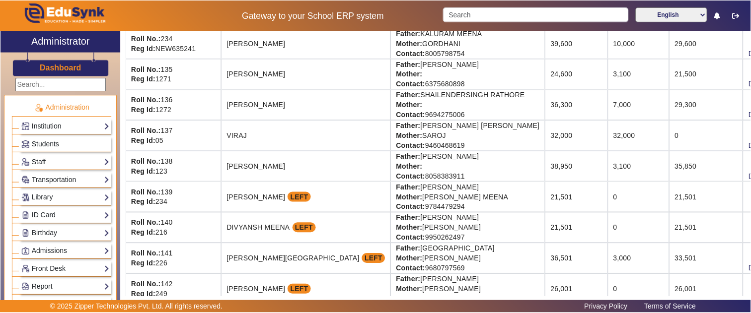
scroll to position [1048, 0]
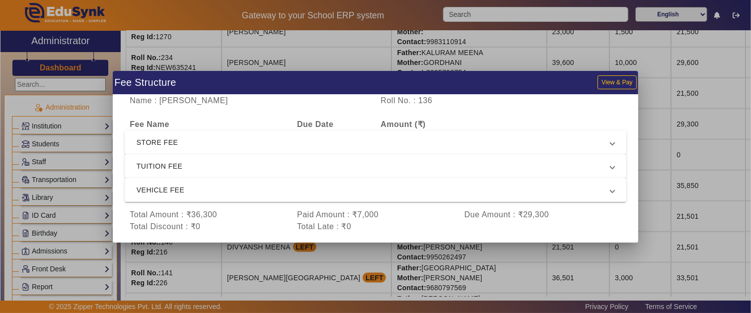
click at [209, 138] on span "STORE FEE" at bounding box center [374, 143] width 474 height 12
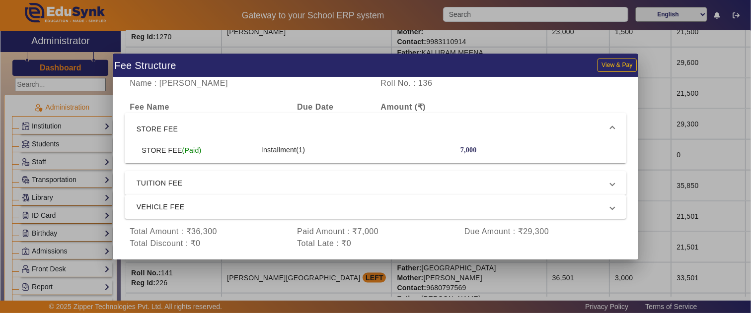
click at [217, 134] on span "STORE FEE" at bounding box center [374, 129] width 474 height 12
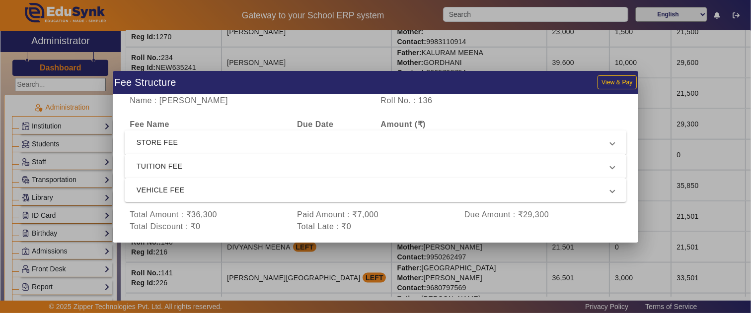
click at [213, 162] on span "TUITION FEE" at bounding box center [374, 166] width 474 height 12
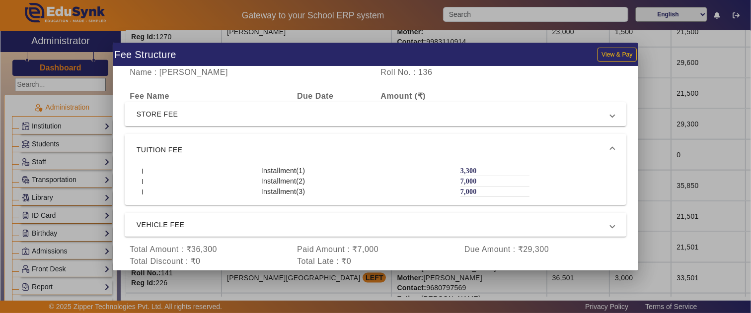
scroll to position [7, 0]
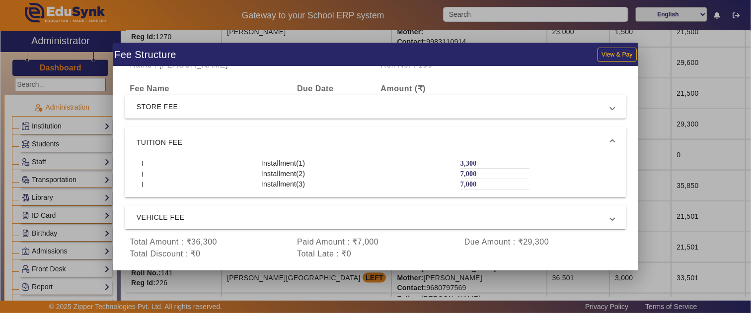
click at [196, 210] on mat-expansion-panel-header "VEHICLE FEE" at bounding box center [376, 218] width 502 height 24
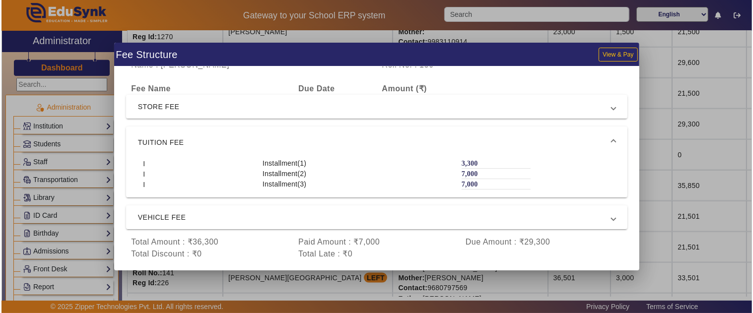
scroll to position [0, 0]
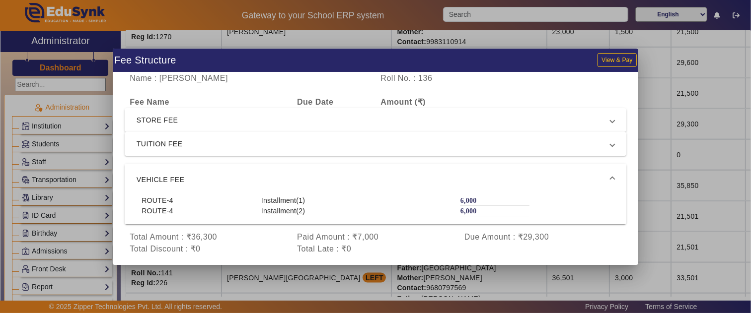
click at [215, 149] on span "TUITION FEE" at bounding box center [374, 144] width 474 height 12
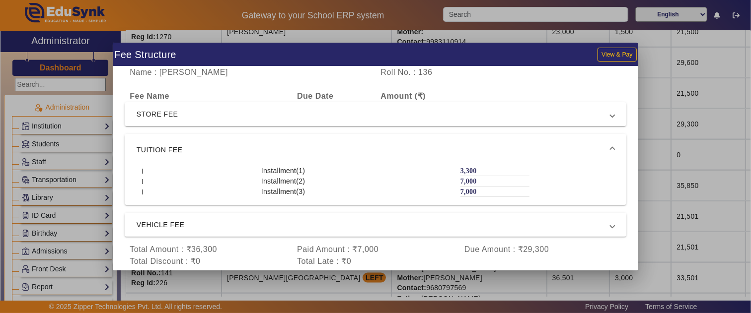
click at [645, 201] on div at bounding box center [375, 156] width 751 height 313
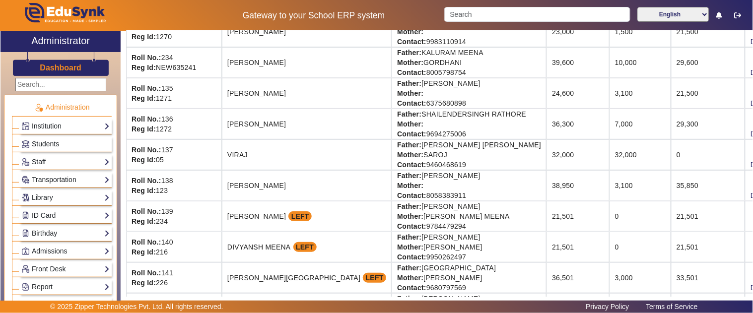
drag, startPoint x: 587, startPoint y: 117, endPoint x: 566, endPoint y: 125, distance: 22.1
click at [610, 125] on td "7,000" at bounding box center [641, 124] width 62 height 31
drag, startPoint x: 559, startPoint y: 127, endPoint x: 565, endPoint y: 130, distance: 6.0
click at [610, 128] on td "7,000" at bounding box center [641, 124] width 62 height 31
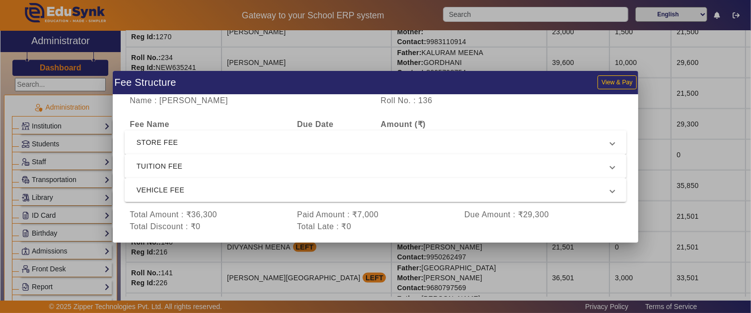
click at [204, 140] on span "STORE FEE" at bounding box center [374, 143] width 474 height 12
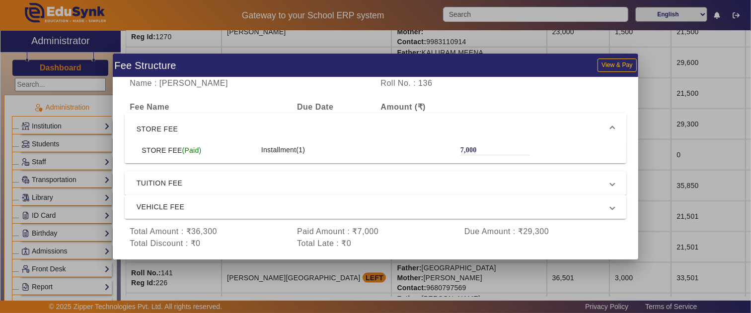
click at [209, 123] on span "STORE FEE" at bounding box center [374, 129] width 474 height 12
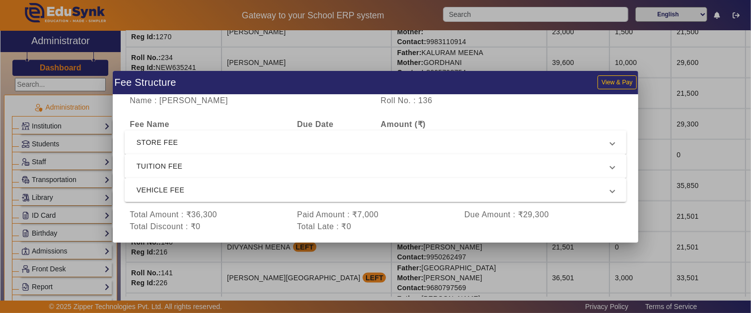
click at [202, 163] on span "TUITION FEE" at bounding box center [374, 166] width 474 height 12
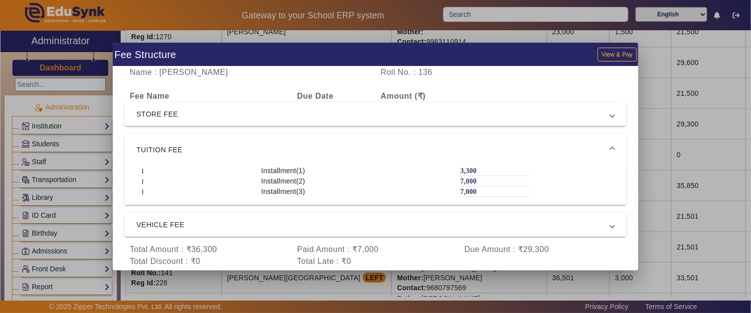
click at [196, 145] on span "TUITION FEE" at bounding box center [374, 150] width 474 height 12
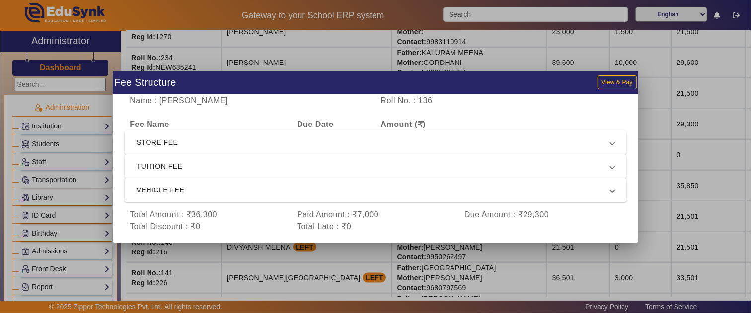
click at [257, 185] on span "VEHICLE FEE" at bounding box center [374, 190] width 474 height 12
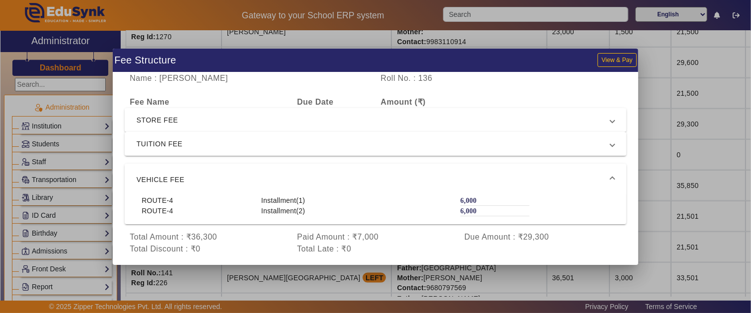
click at [251, 177] on span "VEHICLE FEE" at bounding box center [374, 180] width 474 height 12
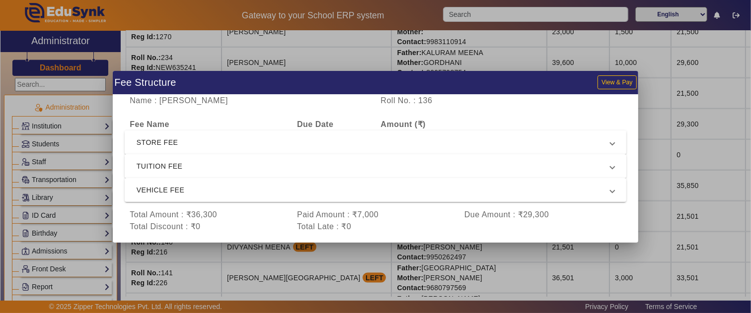
click at [247, 164] on span "TUITION FEE" at bounding box center [374, 166] width 474 height 12
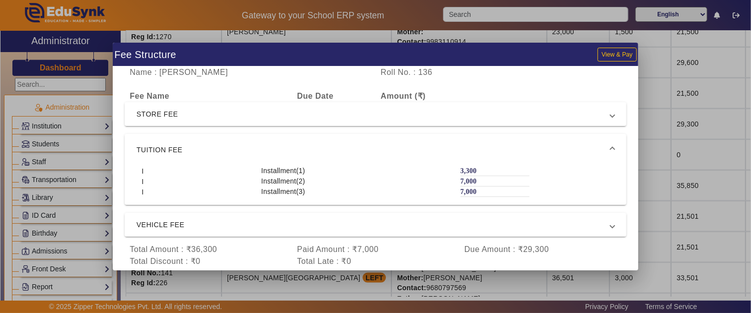
drag, startPoint x: 471, startPoint y: 170, endPoint x: 457, endPoint y: 170, distance: 13.9
click at [460, 170] on div "3,300" at bounding box center [494, 171] width 69 height 10
click at [648, 171] on div at bounding box center [375, 156] width 751 height 313
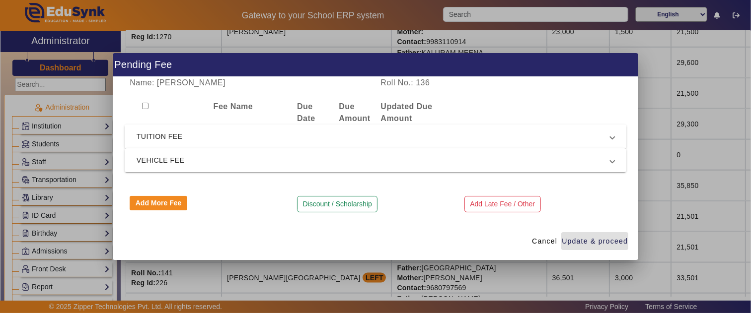
click at [256, 134] on span "TUITION FEE" at bounding box center [374, 137] width 474 height 12
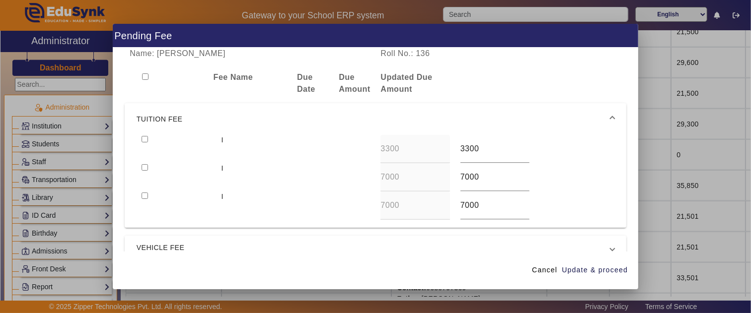
click at [143, 139] on input "checkbox" at bounding box center [145, 139] width 6 height 6
checkbox input "true"
drag, startPoint x: 486, startPoint y: 146, endPoint x: 341, endPoint y: 148, distance: 145.0
click at [341, 148] on div "I 3300 3300" at bounding box center [376, 149] width 478 height 28
type input "7500"
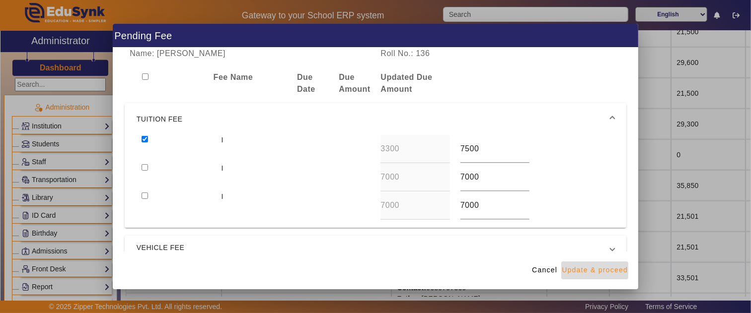
click at [603, 272] on span "Update & proceed" at bounding box center [595, 270] width 66 height 10
type input "7500"
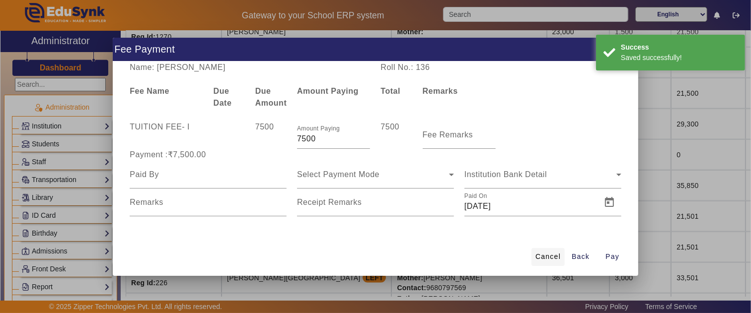
click at [558, 252] on span "Cancel" at bounding box center [547, 257] width 25 height 10
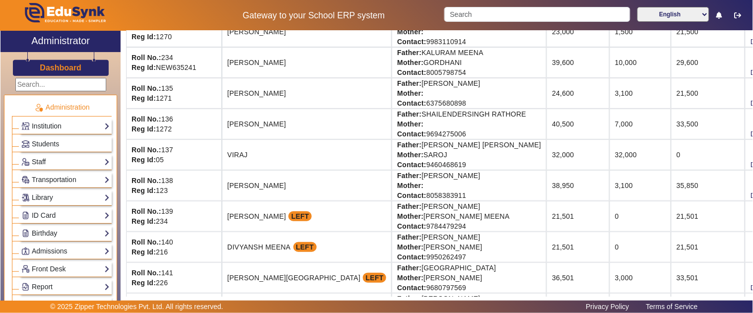
click at [610, 124] on td "7,000" at bounding box center [641, 124] width 62 height 31
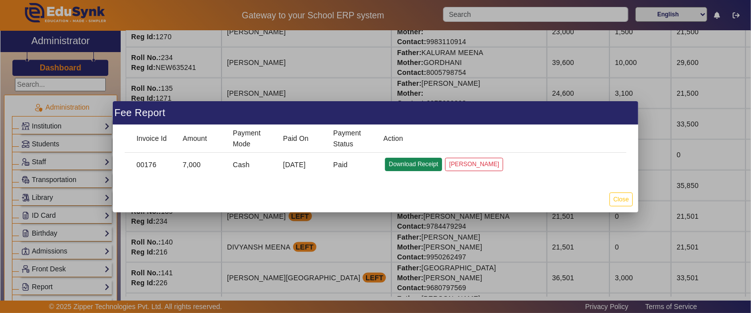
click at [396, 164] on button "Download Receipt" at bounding box center [413, 164] width 57 height 13
click at [618, 197] on button "Close" at bounding box center [620, 199] width 23 height 13
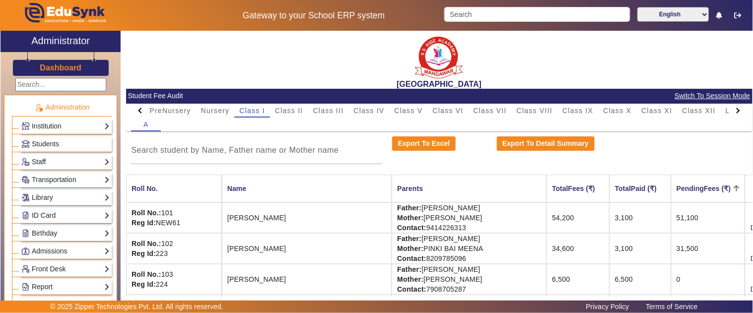
click at [287, 119] on div "A" at bounding box center [439, 125] width 616 height 14
drag, startPoint x: 289, startPoint y: 108, endPoint x: 289, endPoint y: 115, distance: 6.5
click at [289, 108] on span "Class II" at bounding box center [289, 110] width 28 height 7
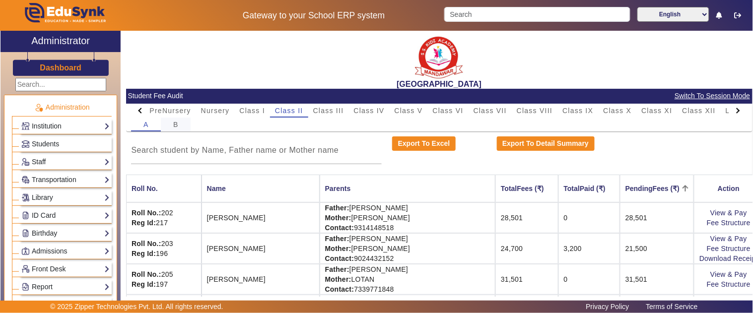
click at [179, 118] on div "B" at bounding box center [176, 125] width 30 height 14
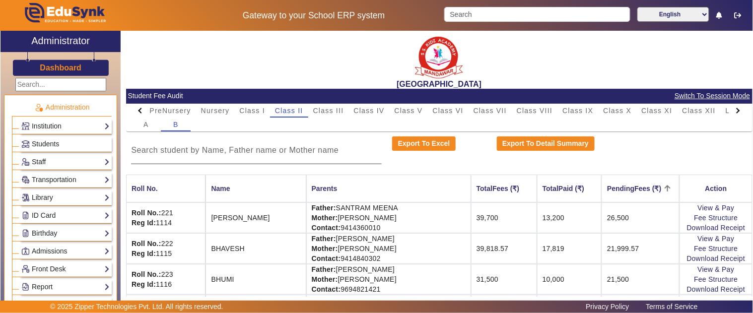
click at [212, 143] on div at bounding box center [256, 151] width 251 height 28
drag, startPoint x: 148, startPoint y: 119, endPoint x: 192, endPoint y: 150, distance: 53.7
click at [147, 120] on span "A" at bounding box center [146, 125] width 5 height 14
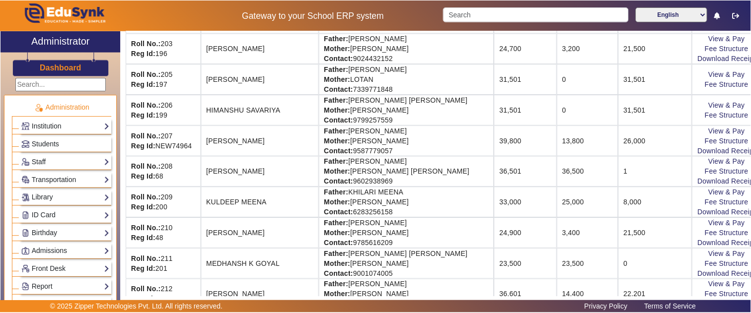
scroll to position [165, 0]
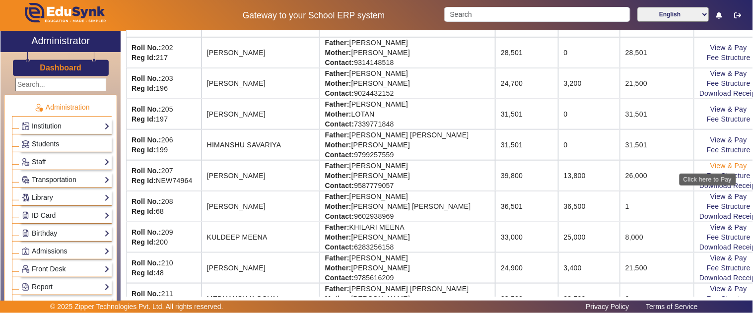
click at [711, 164] on link "View & Pay" at bounding box center [729, 166] width 37 height 8
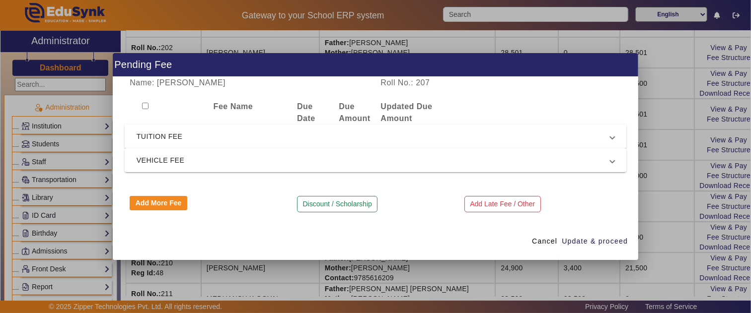
click at [167, 159] on span "VEHICLE FEE" at bounding box center [374, 160] width 474 height 12
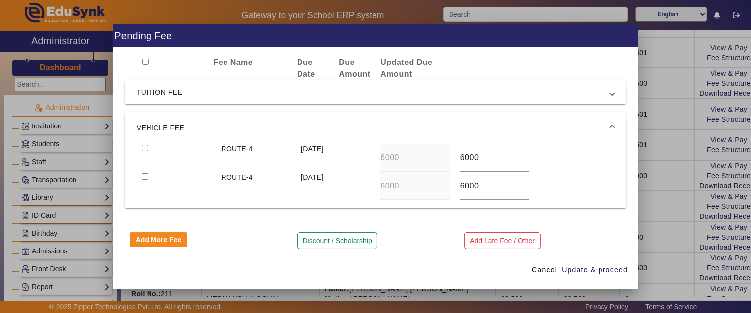
scroll to position [22, 0]
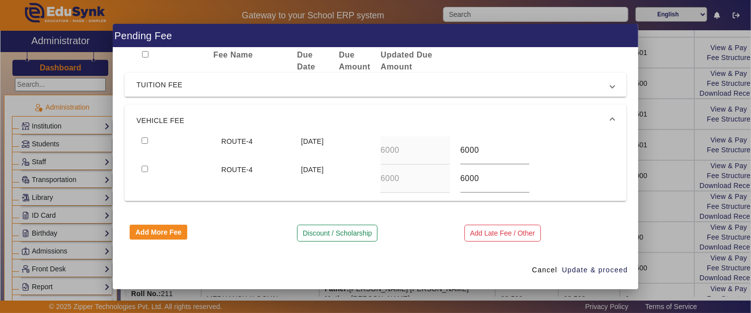
drag, startPoint x: 140, startPoint y: 141, endPoint x: 146, endPoint y: 141, distance: 6.0
click at [141, 141] on div at bounding box center [176, 151] width 79 height 28
click at [146, 140] on div at bounding box center [176, 151] width 79 height 28
click at [145, 140] on input "checkbox" at bounding box center [145, 141] width 6 height 6
checkbox input "true"
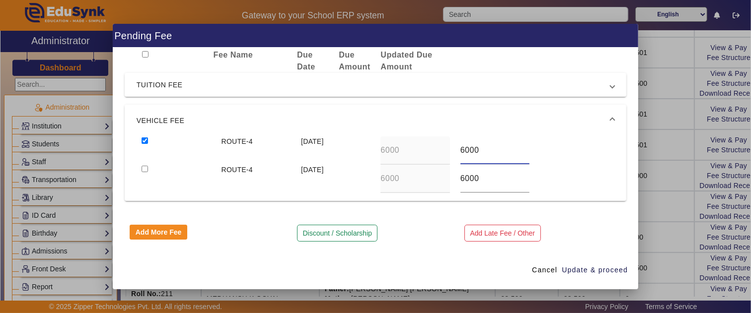
drag, startPoint x: 472, startPoint y: 155, endPoint x: 439, endPoint y: 150, distance: 32.7
click at [440, 150] on div "ROUTE-4 15 Apr 2025 6000 6000" at bounding box center [376, 151] width 478 height 28
type input "7500"
click at [142, 166] on input "checkbox" at bounding box center [145, 169] width 6 height 6
checkbox input "true"
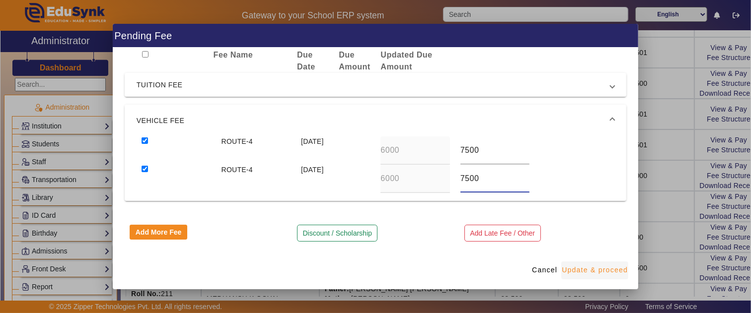
type input "7500"
click at [614, 274] on span "Update & proceed" at bounding box center [595, 270] width 66 height 10
type input "7500"
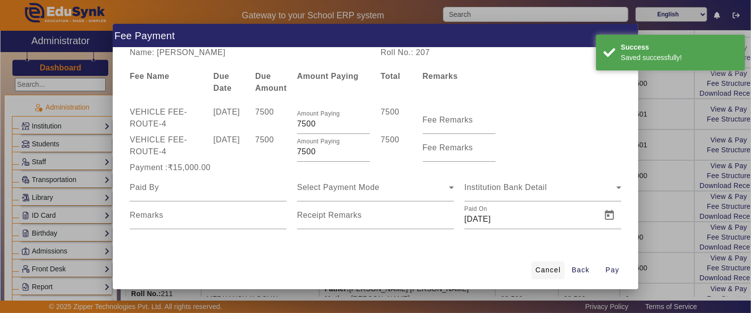
scroll to position [1, 0]
click at [541, 273] on span "Cancel" at bounding box center [547, 270] width 25 height 10
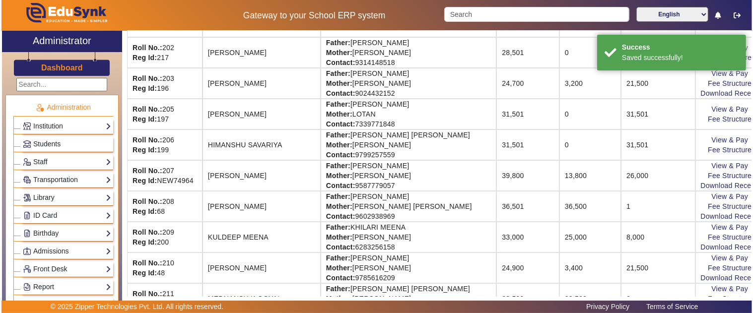
scroll to position [0, 0]
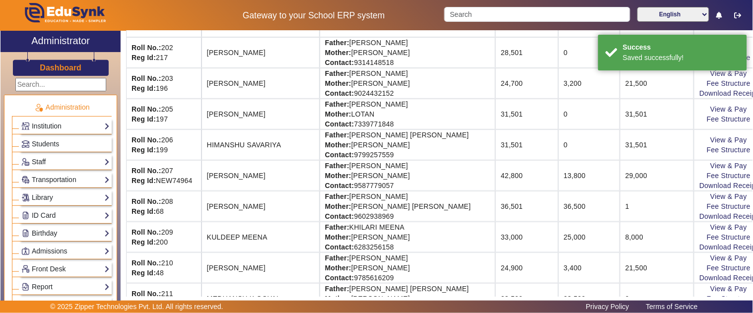
click at [596, 182] on tr "Roll No.: 207 Reg Id: NEW74964 ISHIKA GURJAR Father: MUKESH GURJAR Mother: MAMT…" at bounding box center [445, 175] width 638 height 31
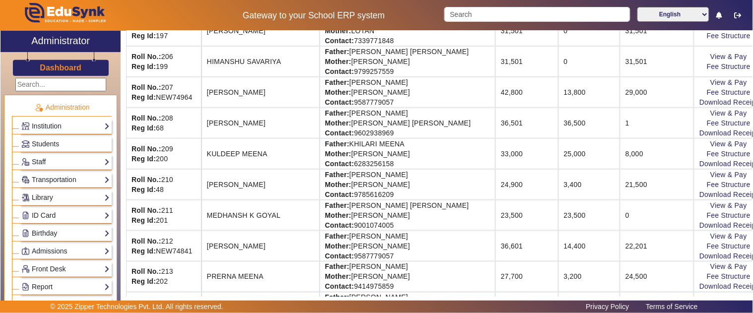
scroll to position [276, 0]
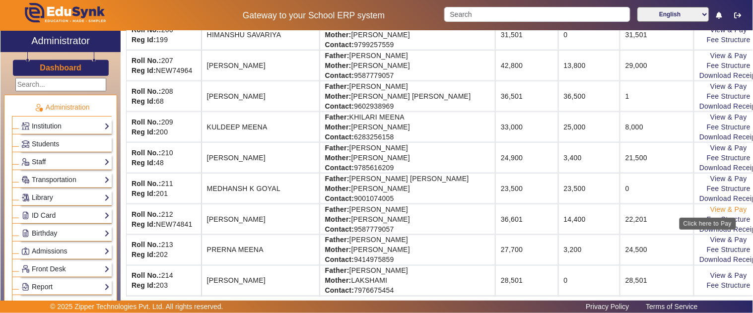
click at [711, 206] on link "View & Pay" at bounding box center [729, 210] width 37 height 8
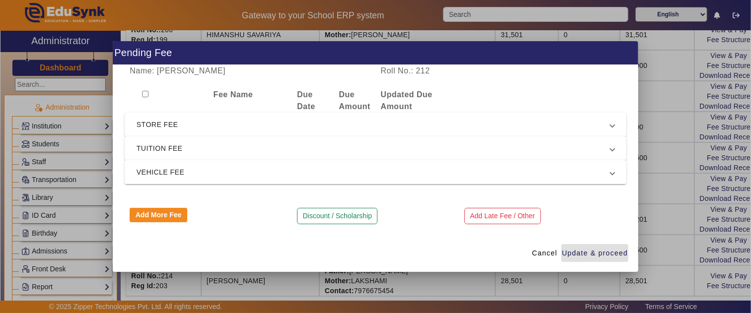
click at [169, 178] on mat-expansion-panel-header "VEHICLE FEE" at bounding box center [376, 172] width 502 height 24
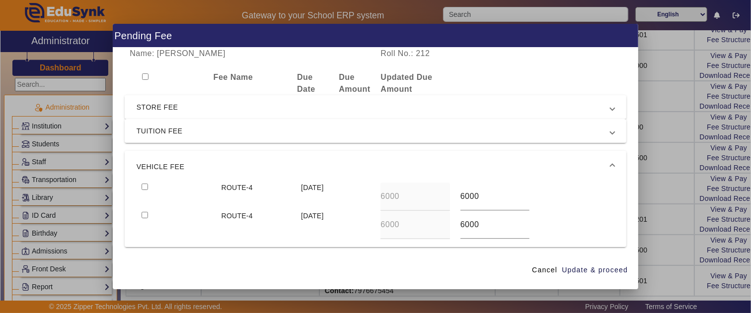
click at [146, 185] on input "checkbox" at bounding box center [145, 187] width 6 height 6
checkbox input "true"
type input "7500"
click at [142, 212] on input "checkbox" at bounding box center [145, 215] width 6 height 6
checkbox input "true"
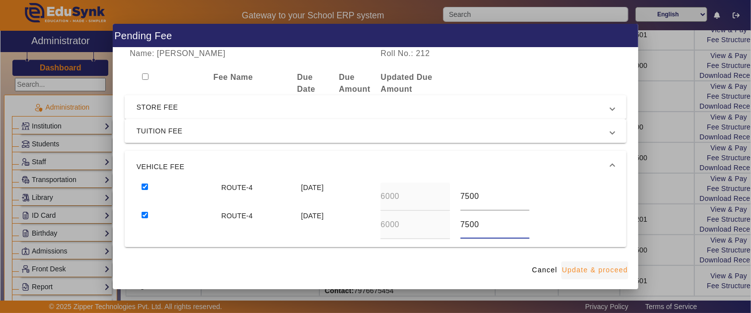
type input "7500"
click at [594, 276] on span "button" at bounding box center [594, 271] width 67 height 24
type input "7500"
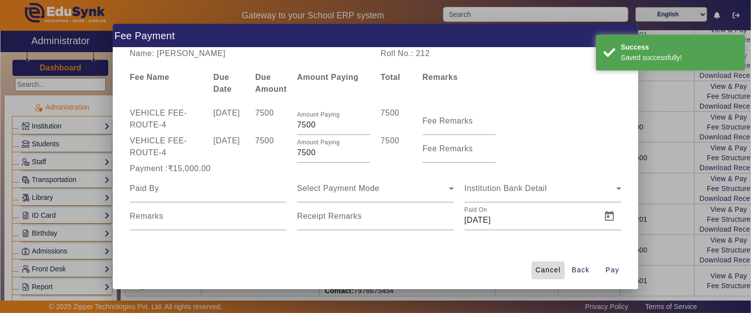
click at [554, 269] on span "Cancel" at bounding box center [547, 270] width 25 height 10
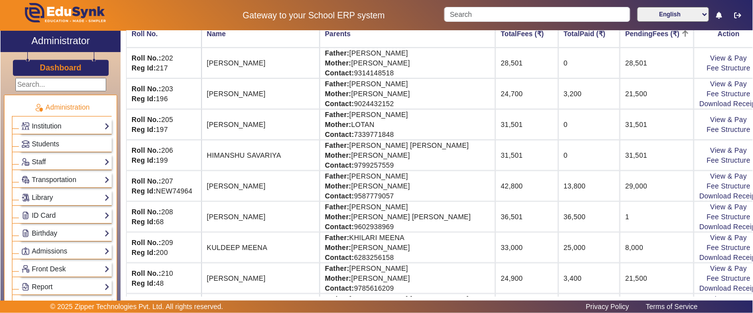
scroll to position [55, 0]
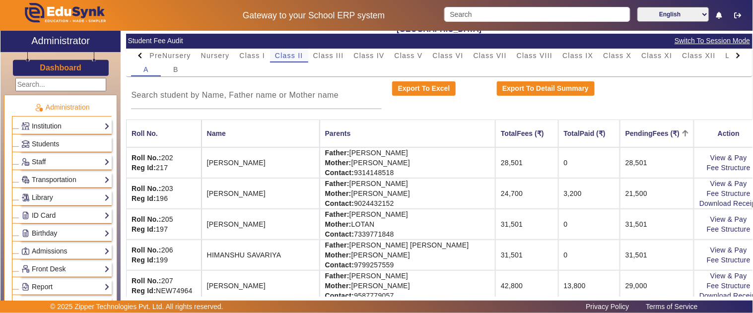
drag, startPoint x: 260, startPoint y: 52, endPoint x: 293, endPoint y: 59, distance: 34.0
click at [261, 52] on span "Class I" at bounding box center [252, 55] width 26 height 7
click at [295, 55] on span "Class II" at bounding box center [289, 55] width 28 height 7
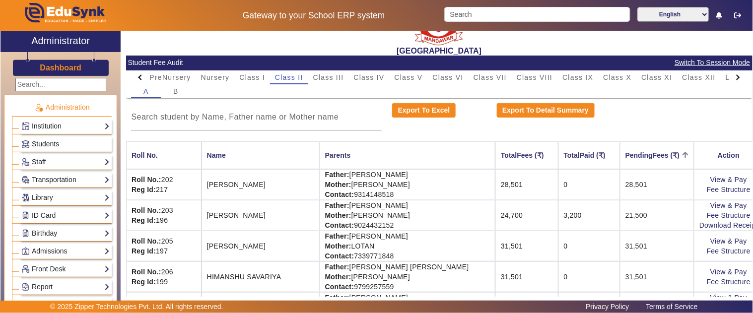
scroll to position [0, 0]
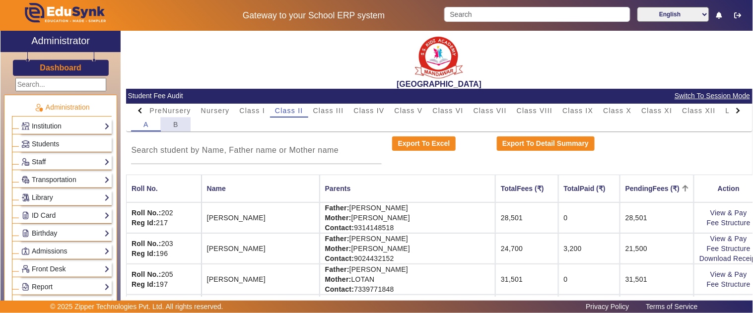
click at [169, 125] on div "B" at bounding box center [176, 125] width 30 height 14
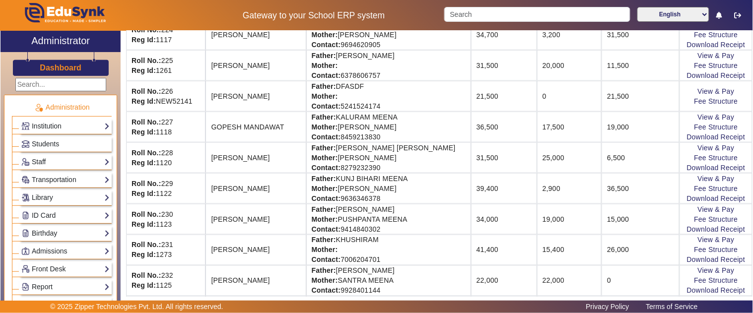
scroll to position [220, 0]
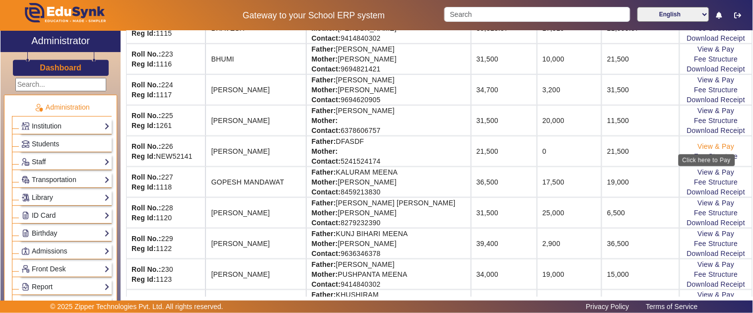
click at [698, 146] on link "View & Pay" at bounding box center [716, 147] width 37 height 8
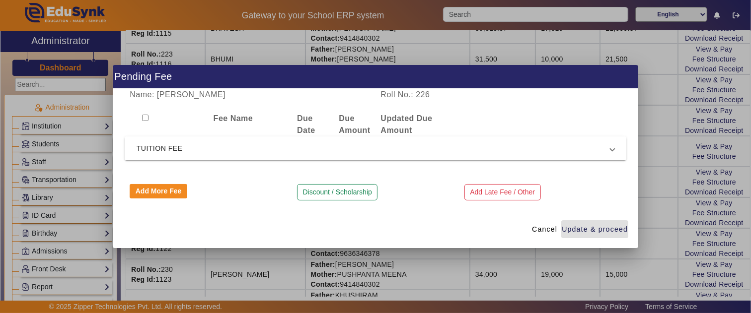
click at [147, 152] on span "TUITION FEE" at bounding box center [374, 149] width 474 height 12
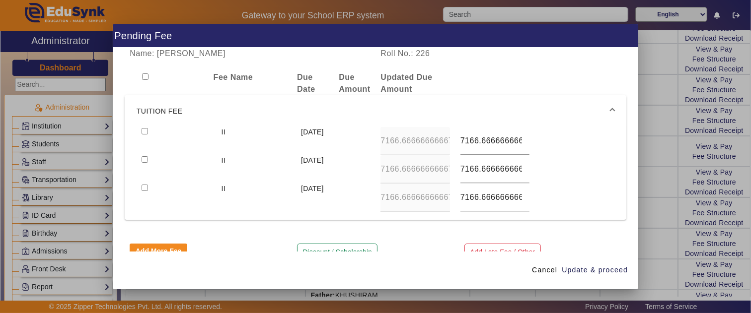
click at [167, 104] on mat-expansion-panel-header "TUITION FEE" at bounding box center [376, 111] width 502 height 32
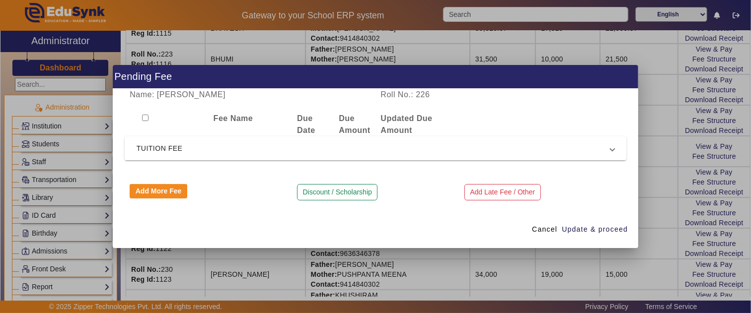
click at [154, 155] on mat-expansion-panel-header "TUITION FEE" at bounding box center [376, 149] width 502 height 24
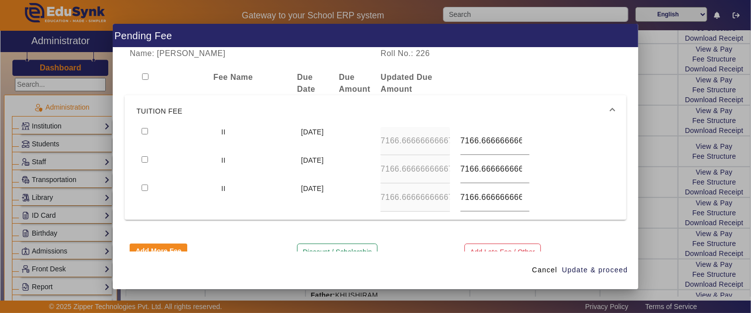
click at [144, 136] on div at bounding box center [176, 141] width 79 height 28
click at [145, 132] on input "checkbox" at bounding box center [145, 131] width 6 height 6
checkbox input "true"
type input "7500"
click at [142, 156] on input "checkbox" at bounding box center [145, 159] width 6 height 6
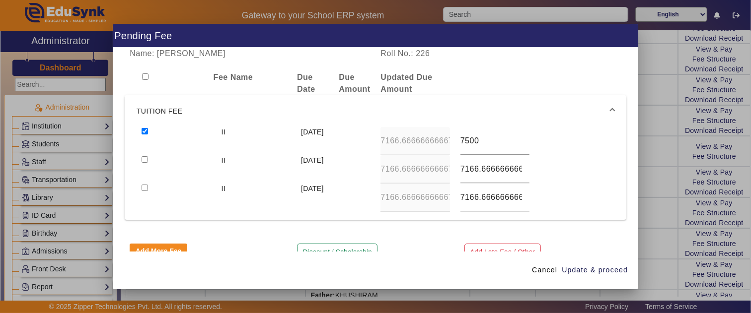
checkbox input "true"
type input "7000"
click at [142, 185] on input "checkbox" at bounding box center [145, 188] width 6 height 6
checkbox input "true"
type input "7000"
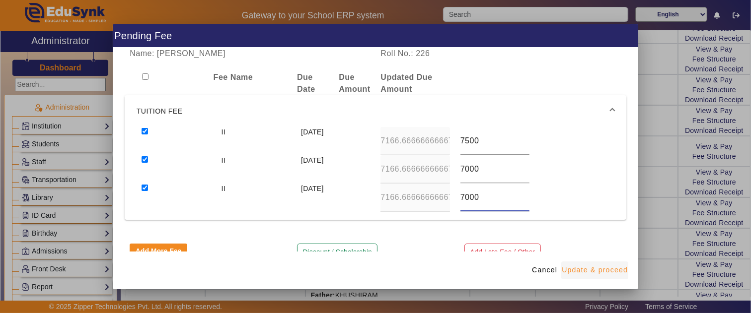
click at [593, 269] on span "Update & proceed" at bounding box center [595, 270] width 66 height 10
type input "7500"
type input "7000"
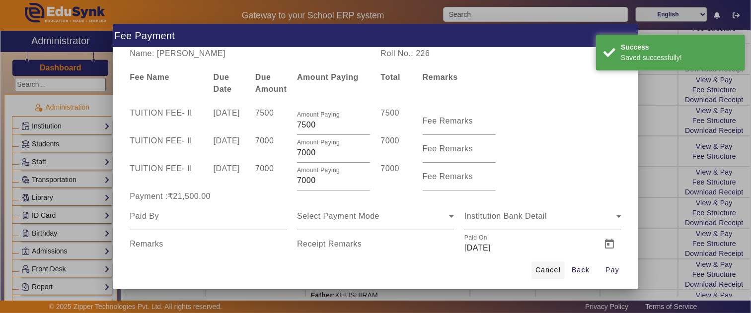
click at [547, 270] on span "Cancel" at bounding box center [547, 270] width 25 height 10
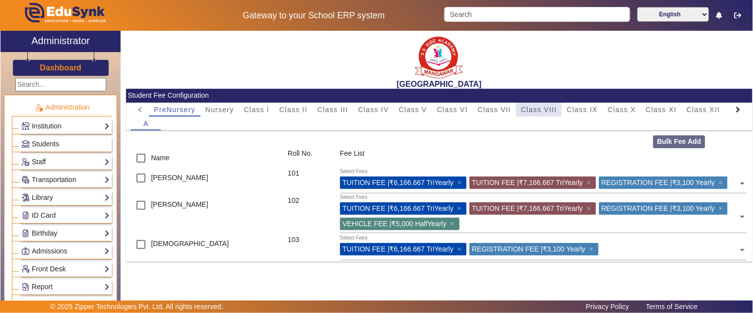
click at [550, 110] on span "Class VIII" at bounding box center [539, 109] width 36 height 7
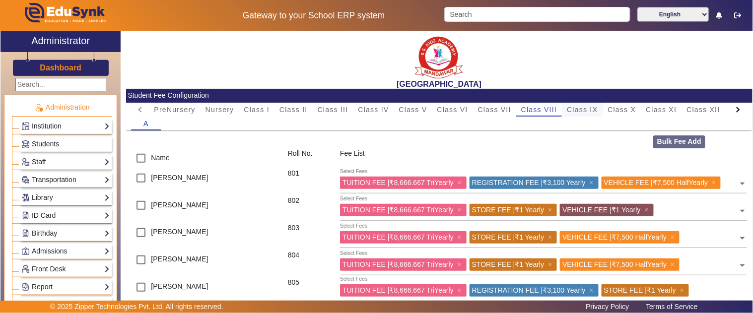
click at [574, 108] on span "Class IX" at bounding box center [582, 109] width 31 height 7
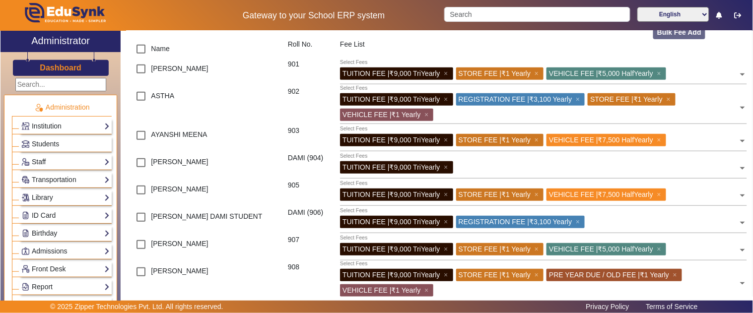
scroll to position [110, 0]
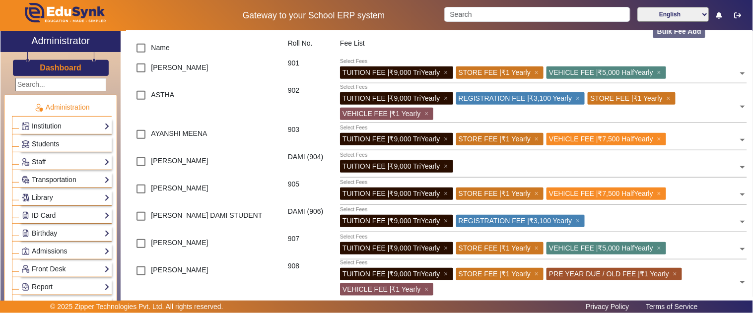
click at [70, 64] on h3 "Dashboard" at bounding box center [61, 67] width 42 height 9
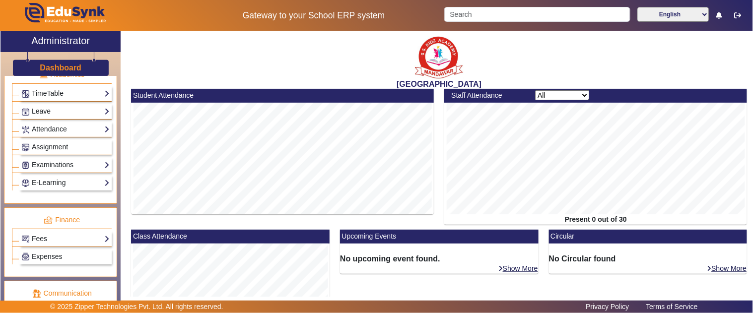
scroll to position [492, 0]
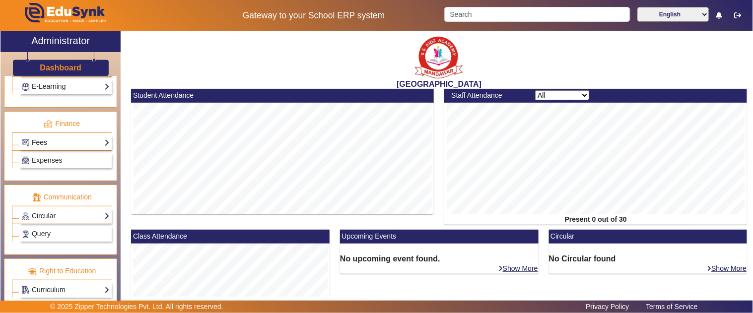
click at [46, 139] on link "Fees" at bounding box center [65, 142] width 88 height 11
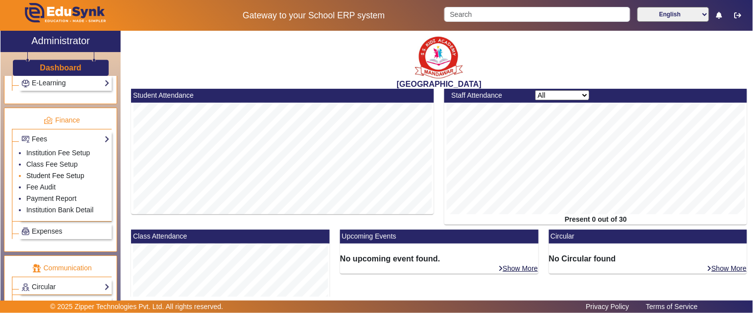
click at [40, 177] on link "Student Fee Setup" at bounding box center [55, 176] width 58 height 8
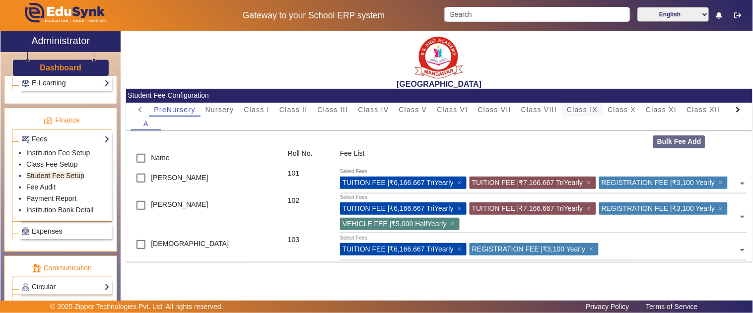
click at [588, 111] on span "Class IX" at bounding box center [582, 109] width 31 height 7
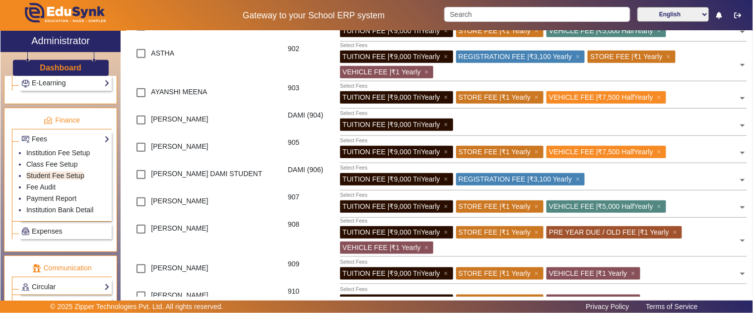
scroll to position [165, 0]
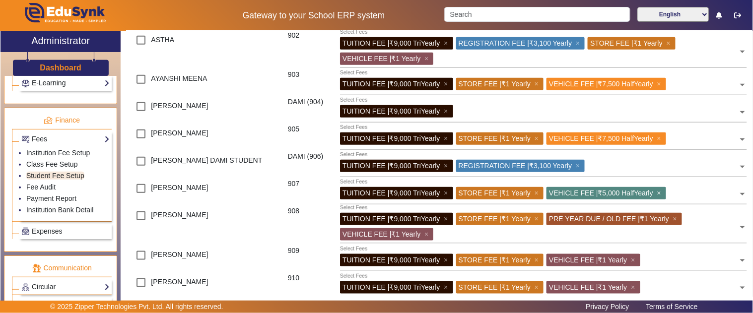
click at [664, 194] on span "×" at bounding box center [660, 193] width 6 height 8
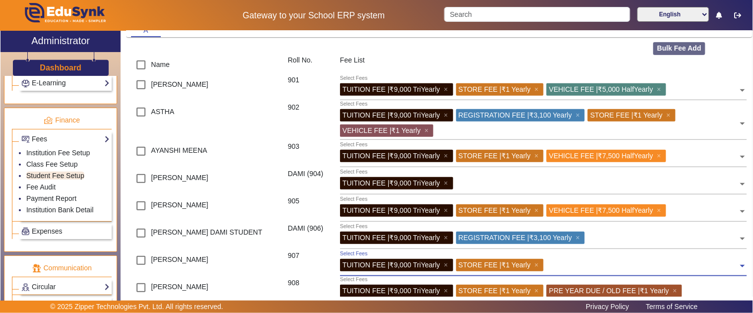
scroll to position [0, 0]
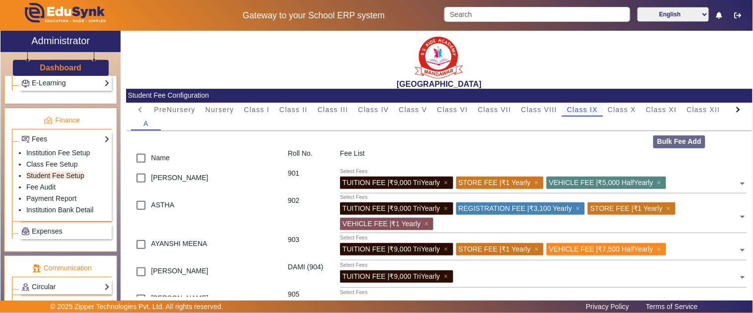
click at [579, 103] on span "Class IX" at bounding box center [582, 110] width 31 height 14
click at [542, 107] on span "Class VIII" at bounding box center [539, 109] width 36 height 7
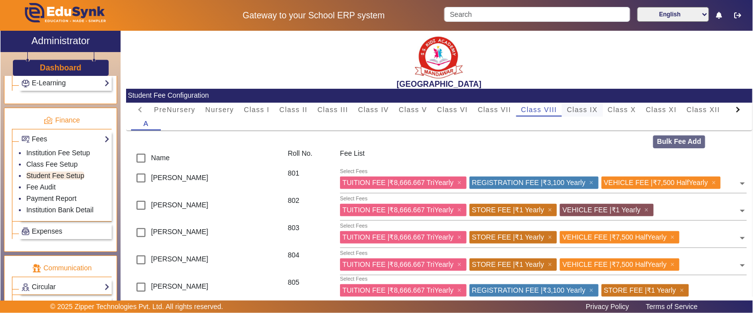
click at [578, 107] on span "Class IX" at bounding box center [582, 109] width 31 height 7
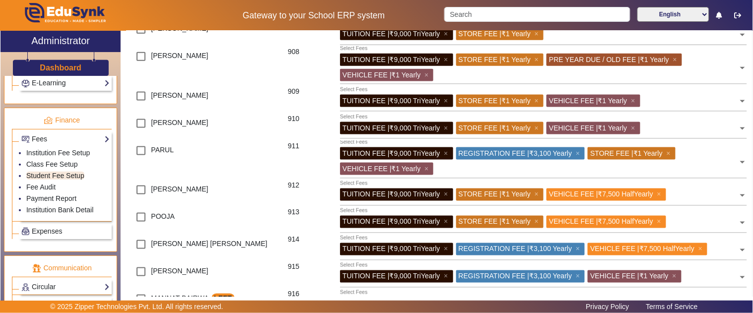
scroll to position [379, 0]
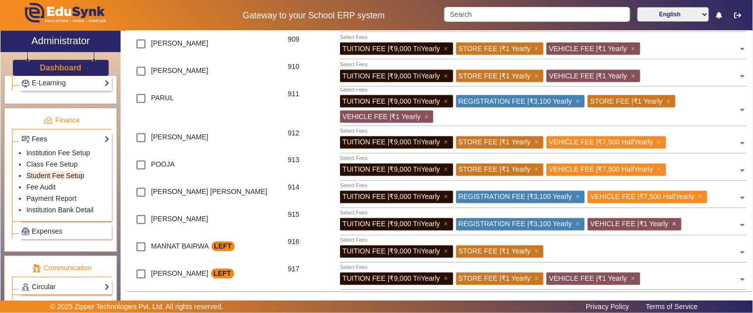
click at [679, 224] on span "×" at bounding box center [676, 224] width 6 height 8
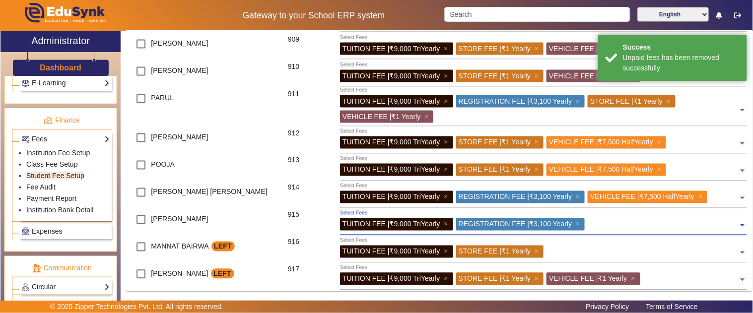
click at [633, 226] on input "text" at bounding box center [663, 223] width 150 height 9
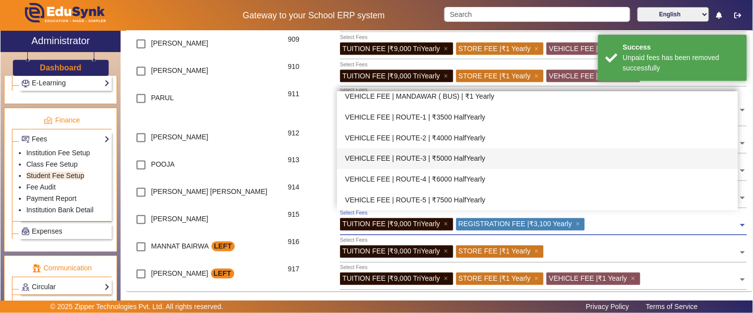
scroll to position [423, 0]
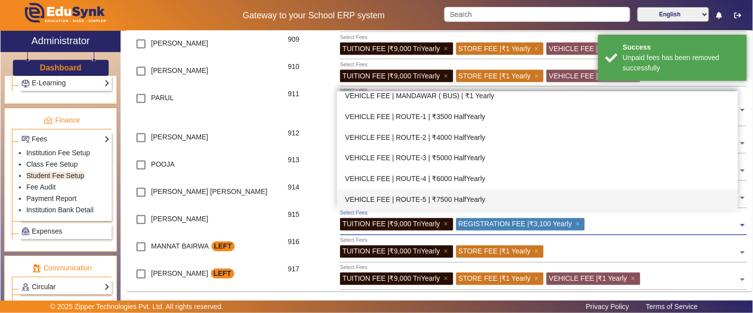
click at [470, 199] on div "VEHICLE FEE | ROUTE-5 | ₹7500 HalfYearly" at bounding box center [537, 200] width 401 height 21
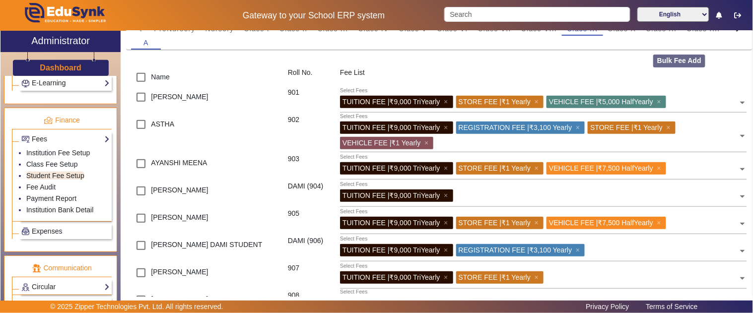
scroll to position [0, 0]
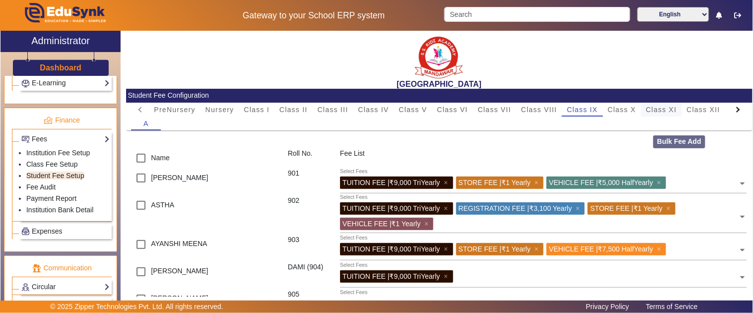
click at [665, 107] on span "Class XI" at bounding box center [662, 109] width 31 height 7
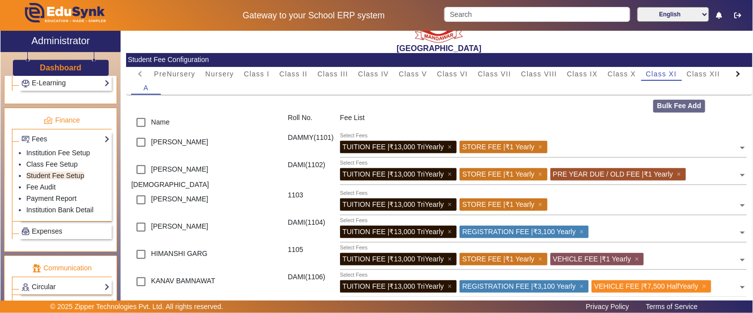
scroll to position [55, 0]
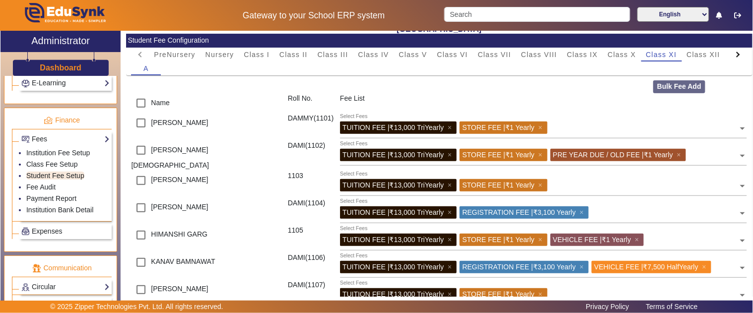
click at [573, 184] on input "text" at bounding box center [645, 183] width 188 height 9
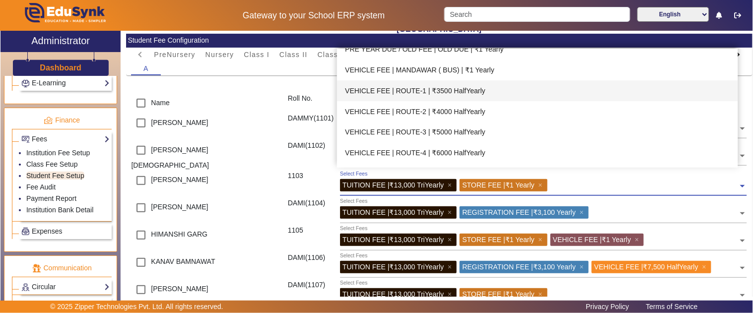
scroll to position [423, 0]
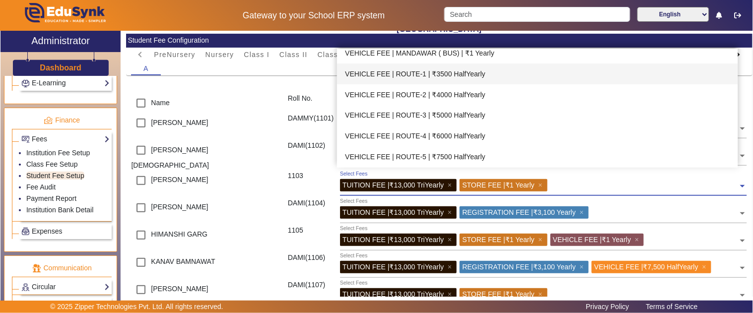
click at [484, 80] on div "VEHICLE FEE | ROUTE-1 | ₹3500 HalfYearly" at bounding box center [537, 74] width 401 height 21
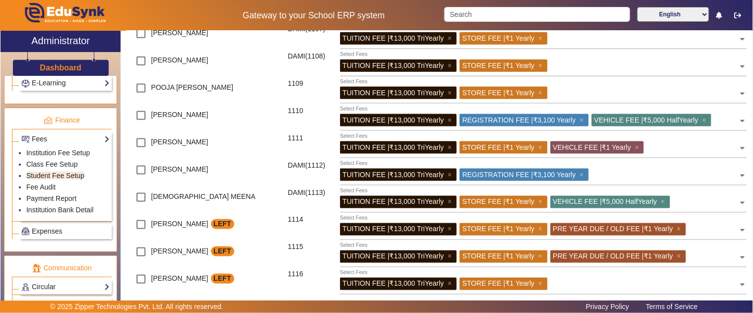
scroll to position [331, 0]
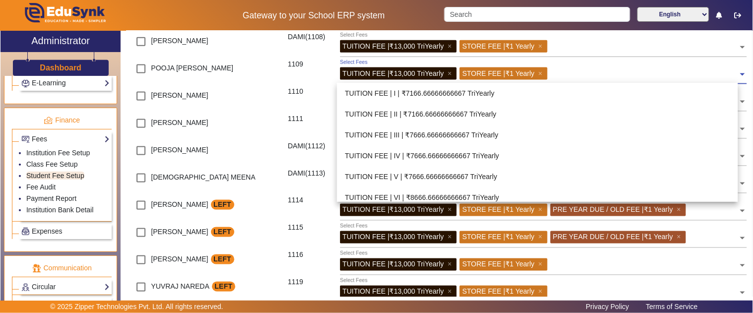
click at [589, 72] on input "text" at bounding box center [645, 72] width 188 height 9
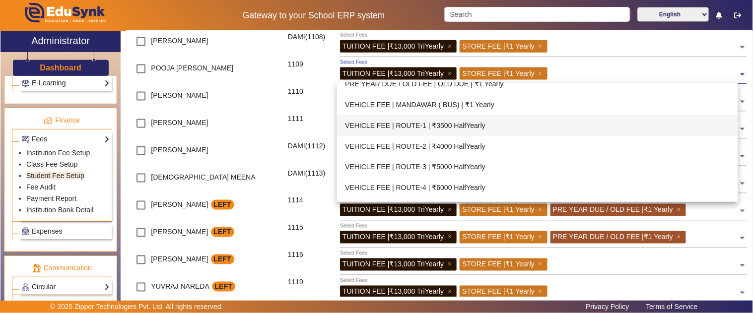
scroll to position [423, 0]
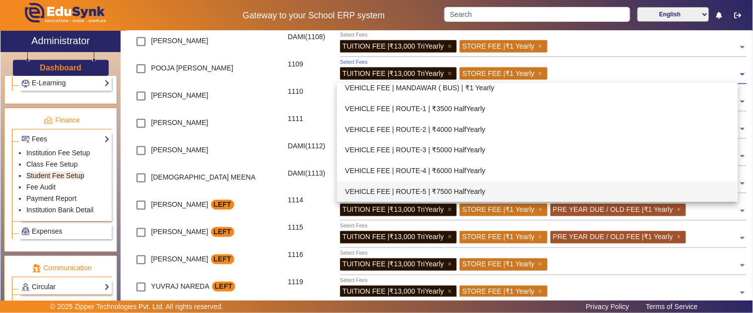
click at [488, 186] on div "VEHICLE FEE | ROUTE-5 | ₹7500 HalfYearly" at bounding box center [537, 192] width 401 height 21
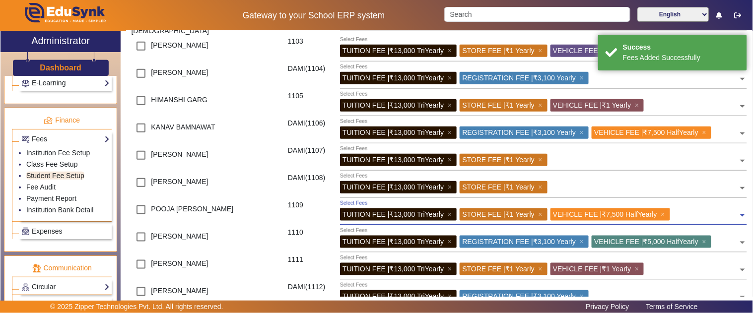
scroll to position [55, 0]
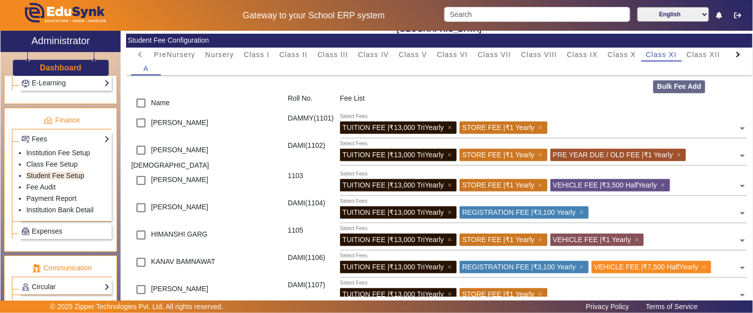
click at [63, 67] on h3 "Dashboard" at bounding box center [61, 67] width 42 height 9
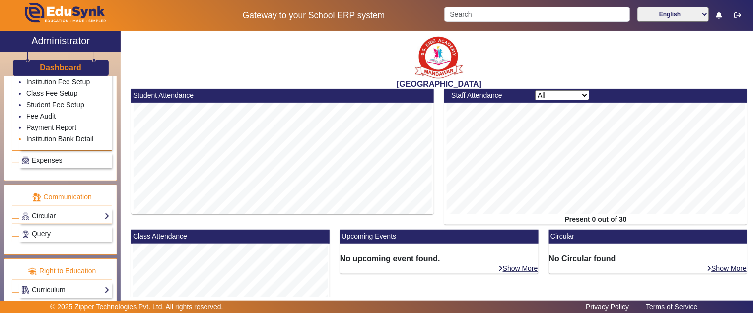
scroll to position [567, 0]
click at [36, 101] on link "Student Fee Setup" at bounding box center [55, 105] width 58 height 8
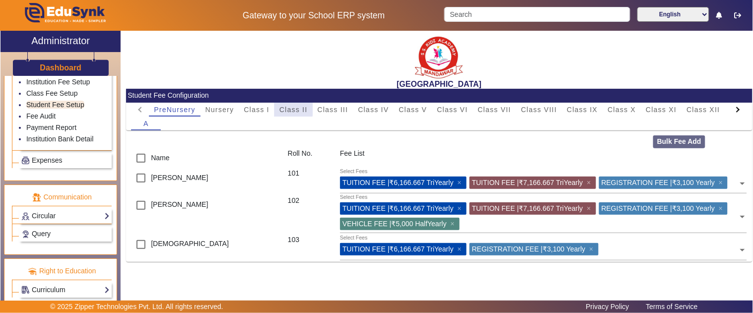
click at [290, 107] on span "Class II" at bounding box center [294, 109] width 28 height 7
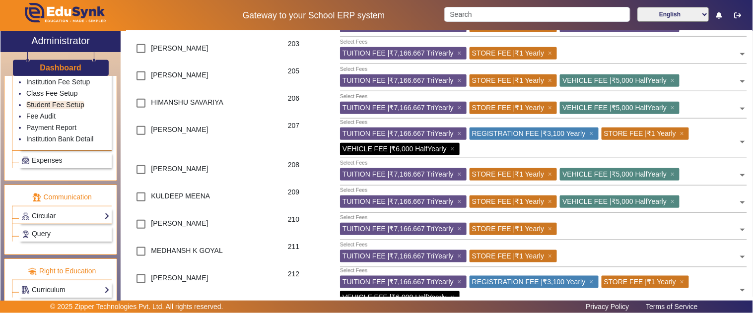
scroll to position [276, 0]
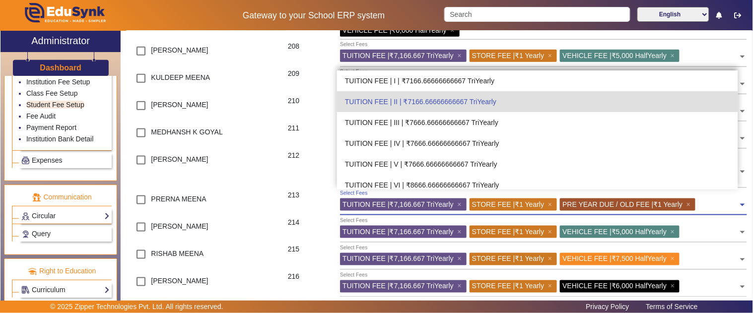
click at [727, 204] on input "text" at bounding box center [719, 203] width 40 height 9
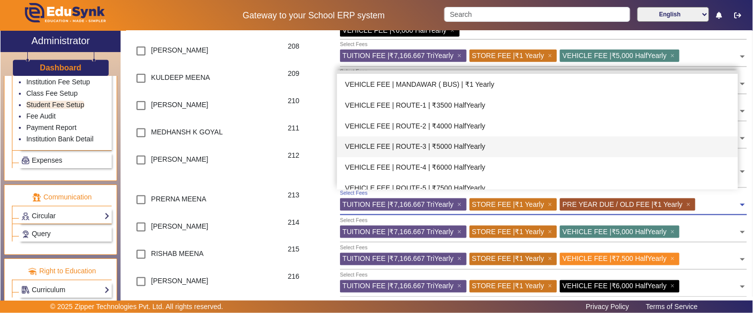
scroll to position [423, 0]
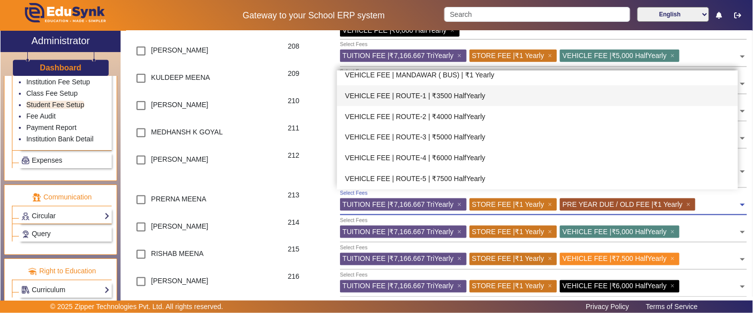
click at [473, 97] on div "VEHICLE FEE | ROUTE-1 | ₹3500 HalfYearly" at bounding box center [537, 95] width 401 height 21
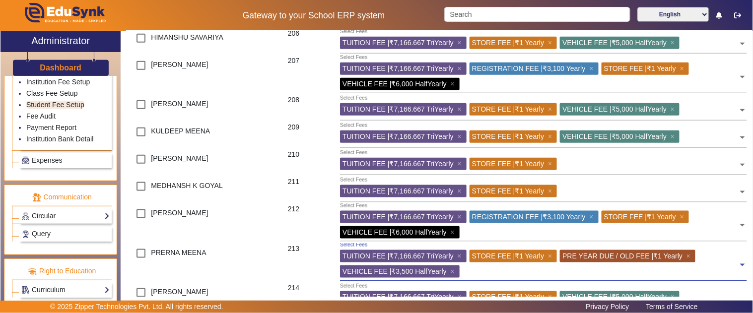
scroll to position [0, 0]
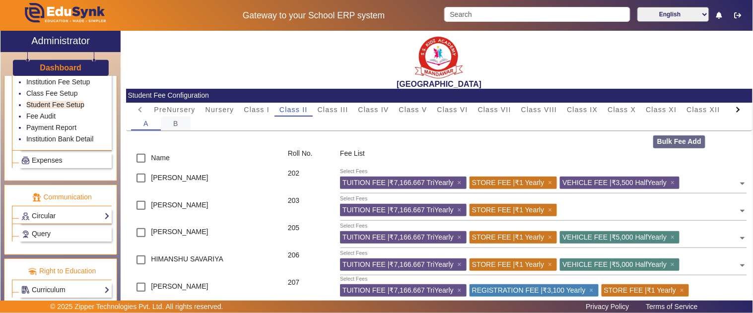
click at [177, 125] on span "B" at bounding box center [175, 123] width 5 height 7
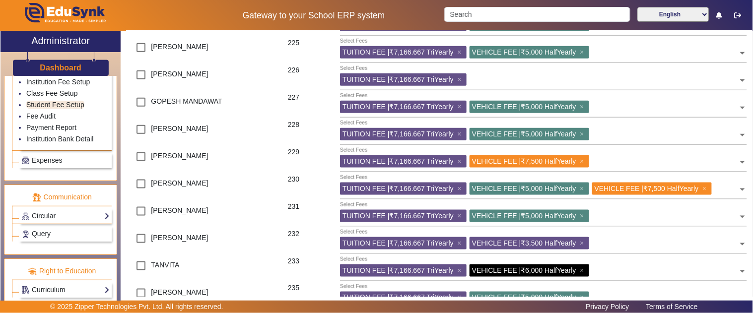
scroll to position [220, 0]
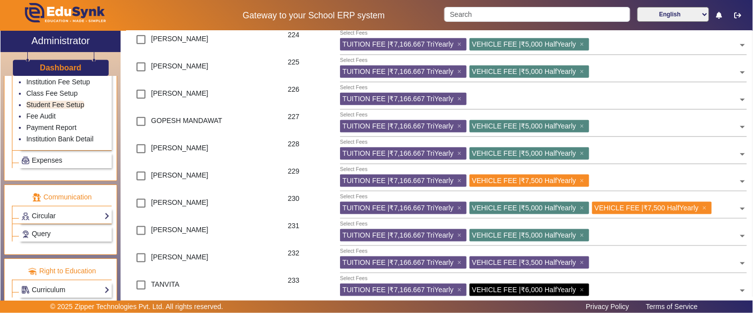
click at [475, 100] on input "text" at bounding box center [604, 97] width 269 height 9
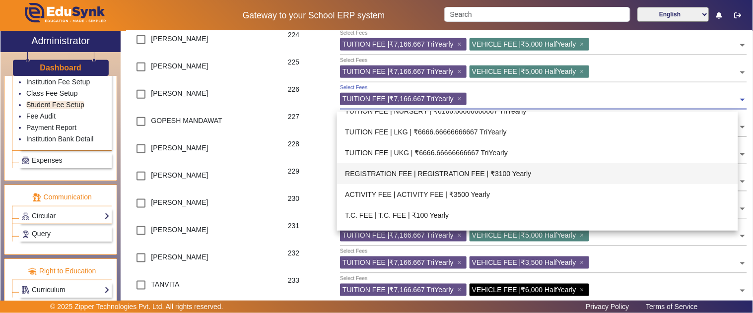
scroll to position [257, 0]
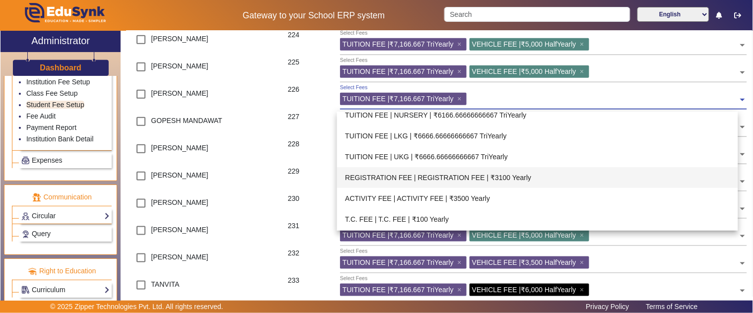
click at [510, 175] on div "REGISTRATION FEE | REGISTRATION FEE | ₹3100 Yearly" at bounding box center [537, 177] width 401 height 21
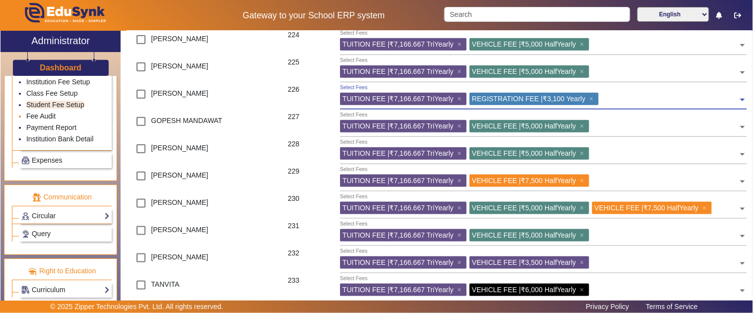
click at [38, 115] on link "Fee Audit" at bounding box center [40, 116] width 29 height 8
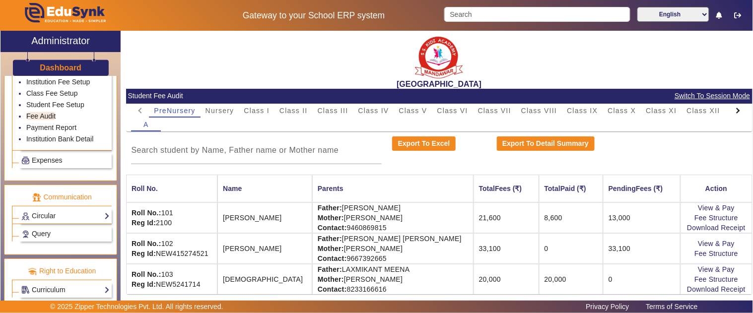
scroll to position [2, 0]
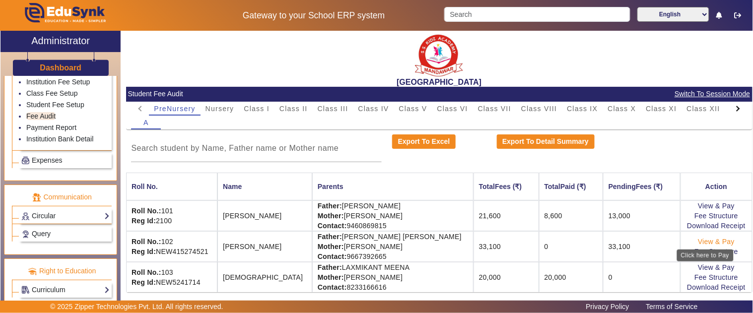
click at [697, 250] on div "Click here to Pay" at bounding box center [705, 256] width 57 height 12
click at [696, 249] on link "Fee Structure" at bounding box center [717, 252] width 44 height 8
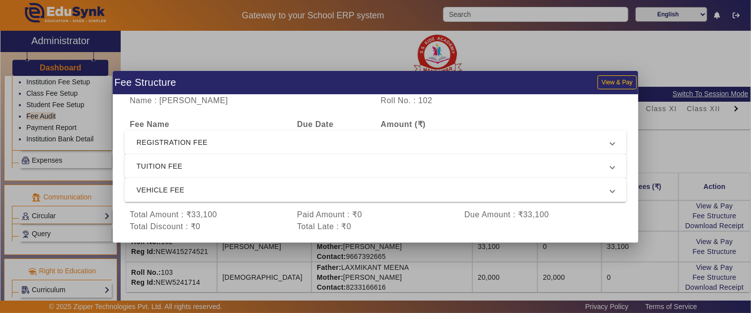
click at [701, 244] on div at bounding box center [375, 156] width 751 height 313
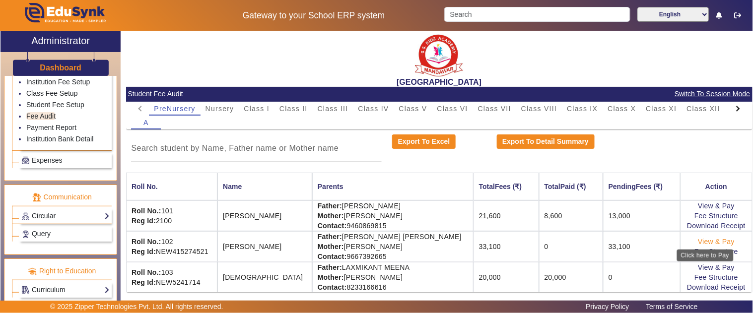
click at [702, 241] on link "View & Pay" at bounding box center [716, 242] width 37 height 8
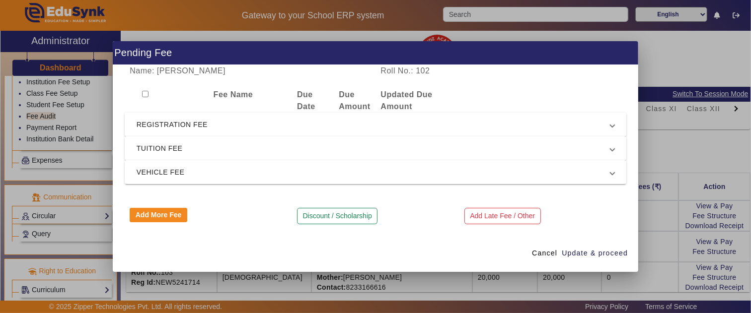
click at [700, 241] on div at bounding box center [375, 156] width 751 height 313
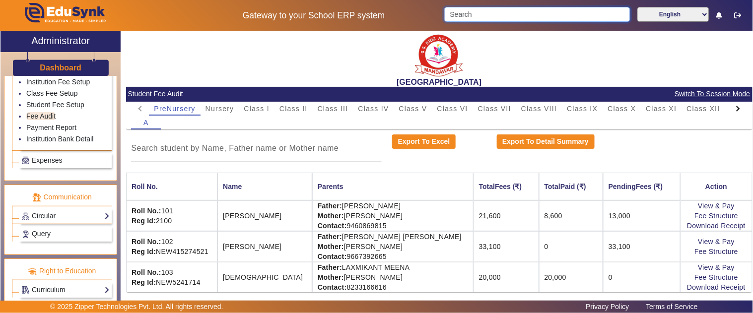
click at [509, 10] on input "Search" at bounding box center [537, 14] width 186 height 15
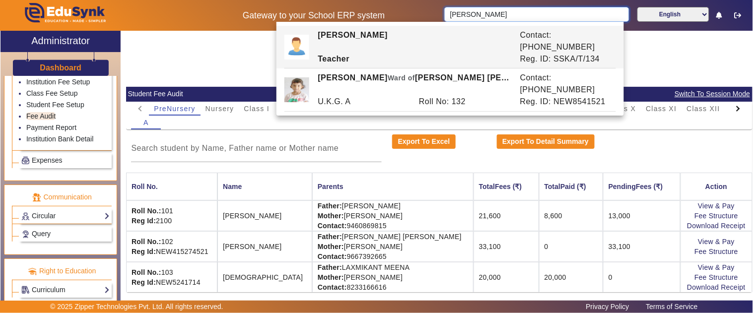
type input "SARA"
click at [279, 131] on mat-card-content "PreNursery Nursery Class I Class II Class III Class IV Class V Class VI Class V…" at bounding box center [439, 197] width 627 height 191
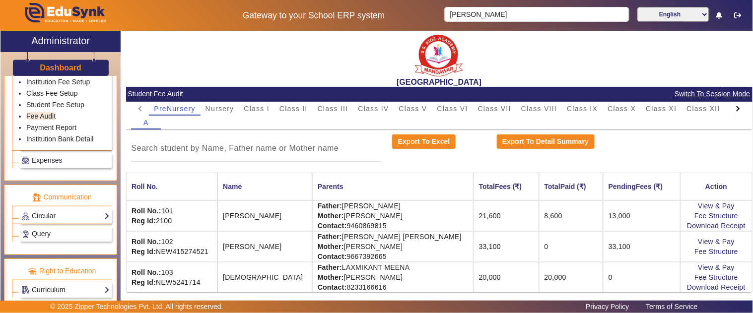
click at [731, 111] on div at bounding box center [738, 109] width 18 height 14
click at [730, 112] on mat-tab-header "PreNursery Nursery Class I Class II Class III Class IV Class V Class VI Class V…" at bounding box center [439, 109] width 616 height 14
click at [702, 110] on span "U.K.G." at bounding box center [703, 108] width 25 height 7
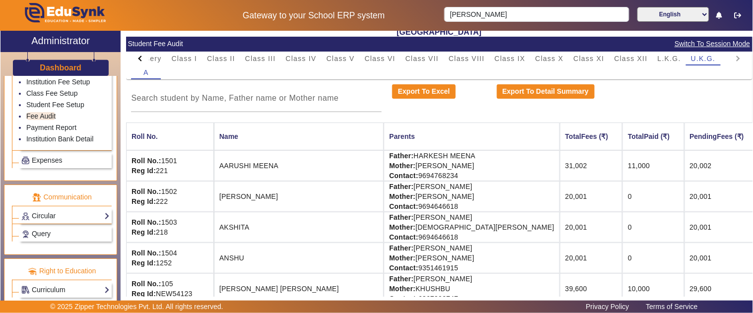
scroll to position [0, 0]
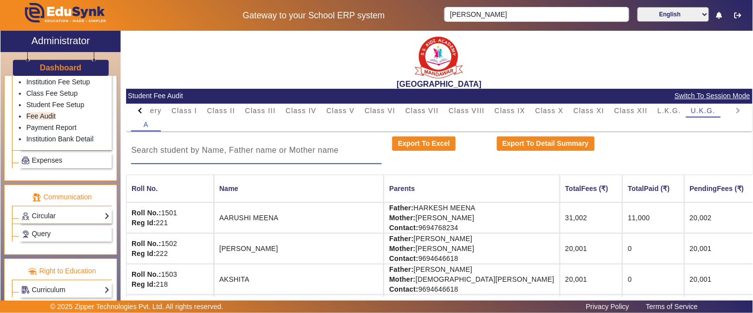
click at [219, 149] on input at bounding box center [256, 151] width 251 height 12
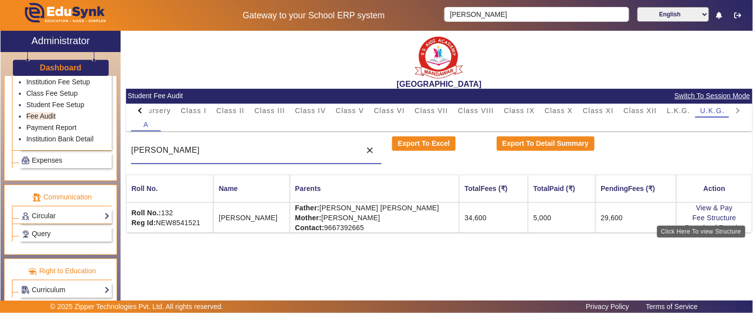
type input "SARA"
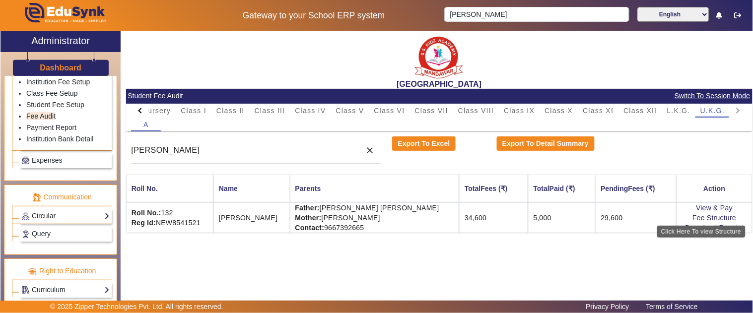
drag, startPoint x: 699, startPoint y: 225, endPoint x: 701, endPoint y: 236, distance: 11.1
click at [699, 226] on div "Click Here To view Structure" at bounding box center [701, 232] width 88 height 12
click at [703, 225] on link "Download Receipt" at bounding box center [715, 228] width 59 height 8
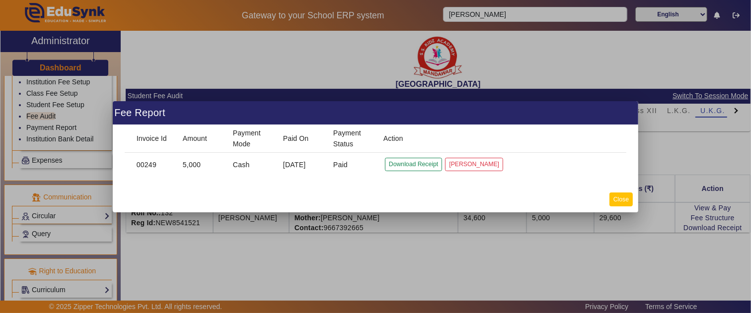
click at [618, 199] on button "Close" at bounding box center [620, 199] width 23 height 13
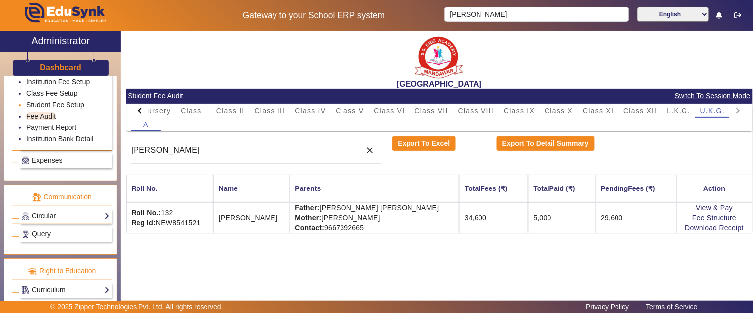
click at [45, 101] on link "Student Fee Setup" at bounding box center [55, 105] width 58 height 8
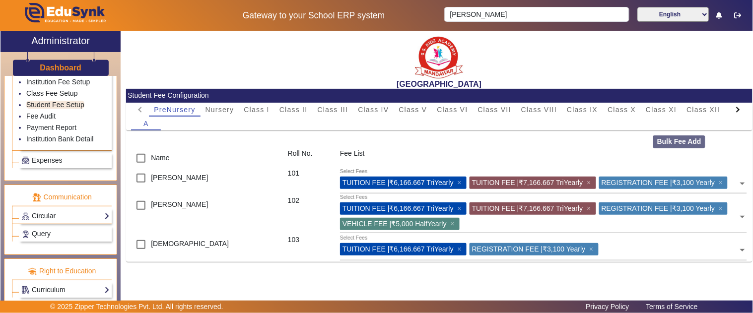
click at [738, 107] on div at bounding box center [737, 109] width 5 height 5
click at [738, 107] on mat-tab-header "PreNursery Nursery Class I Class II Class III Class IV Class V Class VI Class V…" at bounding box center [439, 110] width 616 height 14
click at [705, 113] on span "U.K.G." at bounding box center [713, 109] width 25 height 7
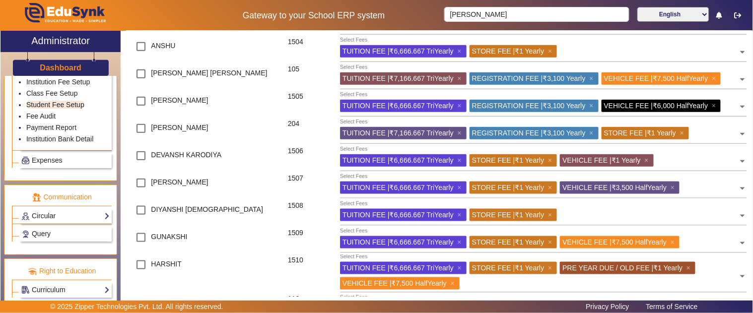
scroll to position [276, 0]
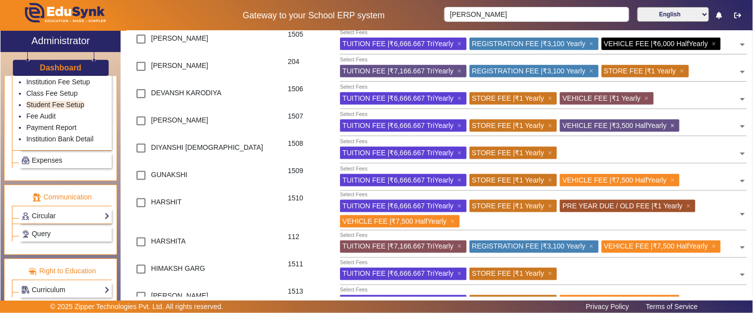
click at [677, 130] on span "×" at bounding box center [674, 126] width 6 height 8
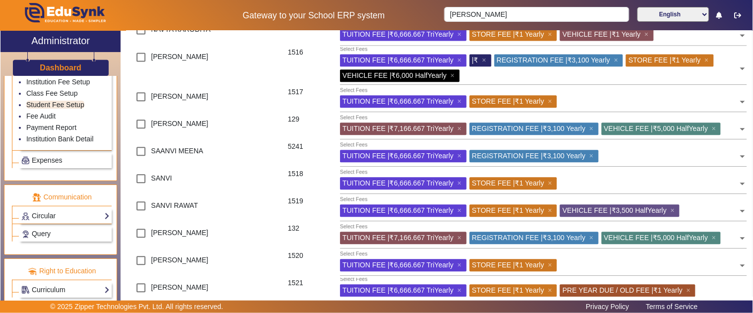
scroll to position [552, 0]
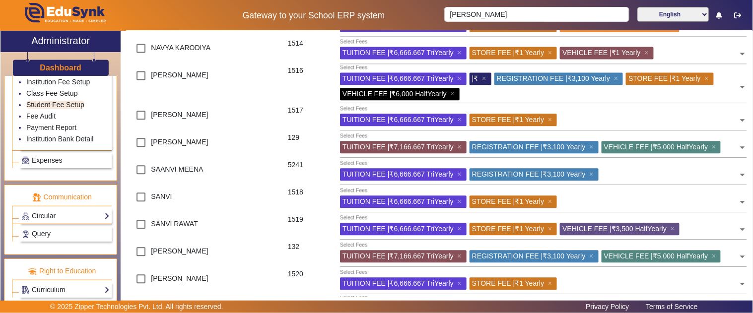
click at [477, 82] on span "| ₹" at bounding box center [475, 78] width 6 height 8
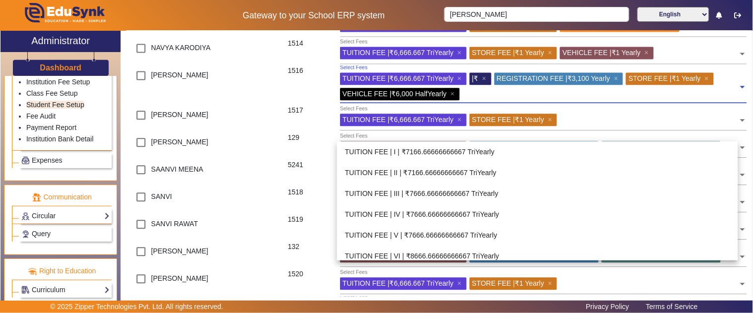
click at [477, 82] on span "| ₹" at bounding box center [475, 78] width 6 height 8
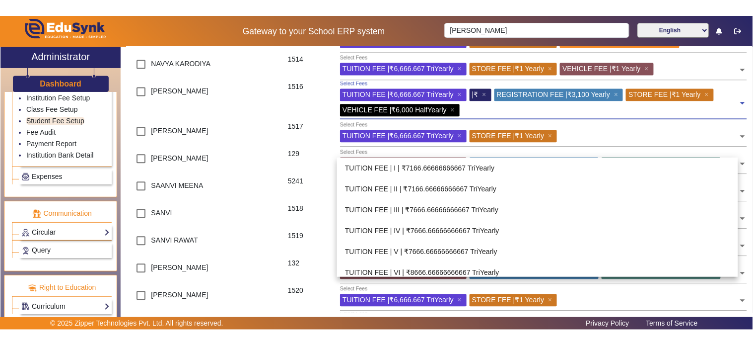
scroll to position [423, 0]
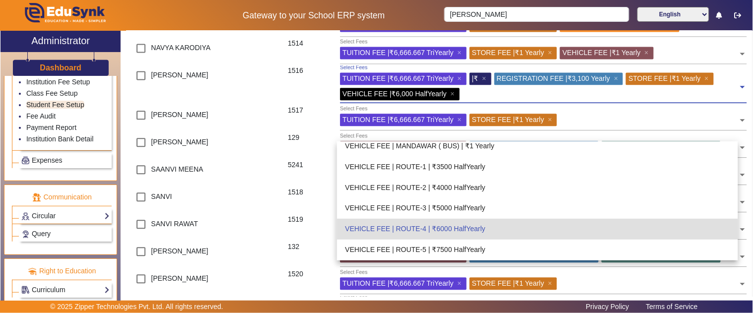
click at [477, 82] on span "| ₹" at bounding box center [475, 78] width 6 height 8
click at [483, 97] on input "text" at bounding box center [601, 92] width 276 height 9
click at [465, 143] on div "VEHICLE FEE | MANDAWAR ( BUS) | ₹1 Yearly" at bounding box center [537, 146] width 401 height 21
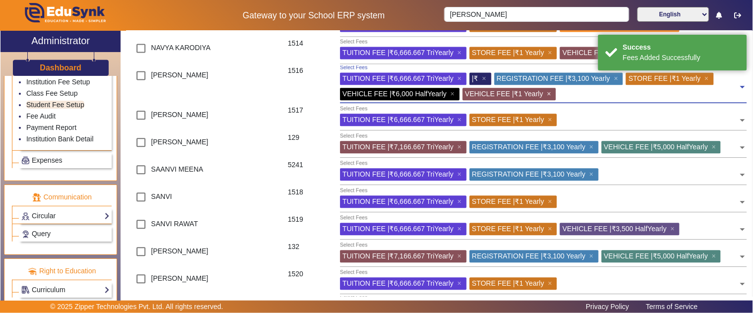
click at [553, 98] on span "×" at bounding box center [550, 94] width 6 height 8
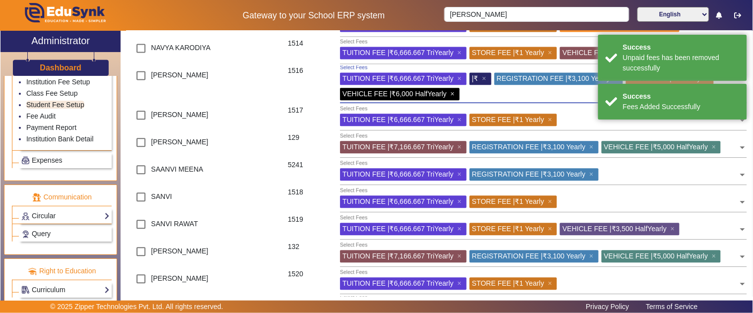
click at [452, 98] on span "×" at bounding box center [454, 94] width 6 height 8
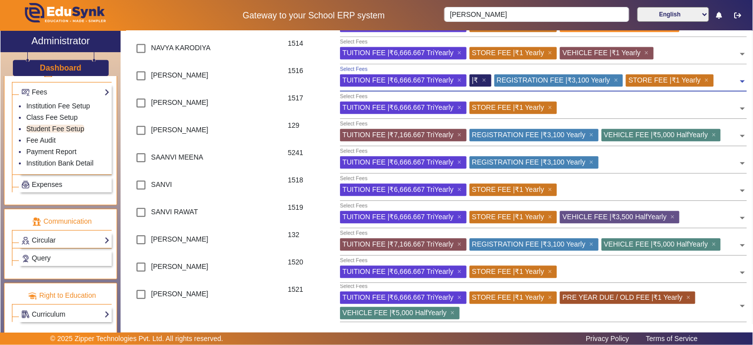
scroll to position [543, 0]
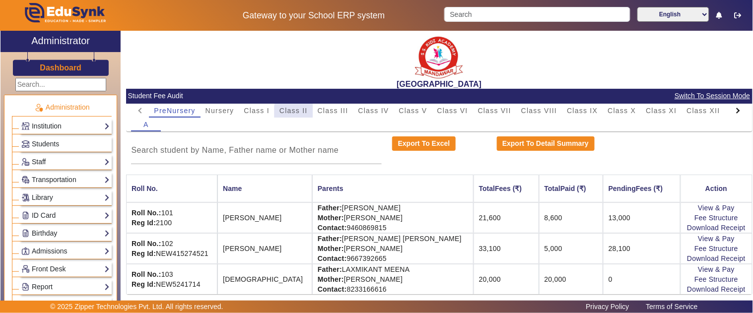
click at [301, 112] on span "Class II" at bounding box center [294, 110] width 28 height 7
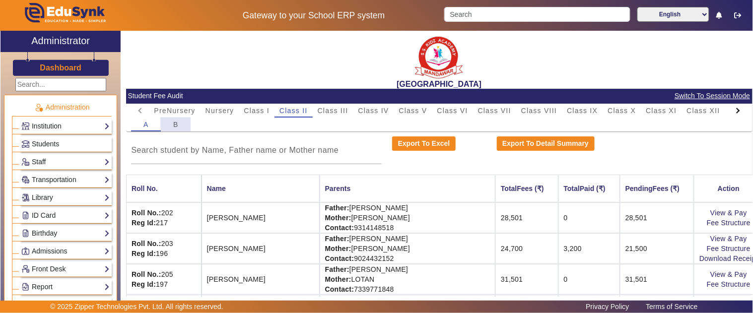
click at [180, 122] on div "B" at bounding box center [176, 125] width 30 height 14
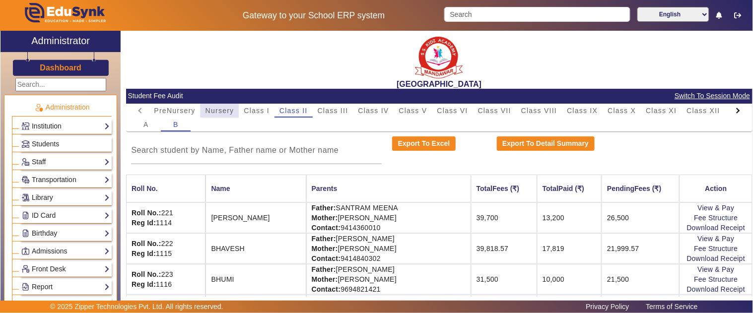
click at [225, 109] on span "Nursery" at bounding box center [220, 110] width 29 height 7
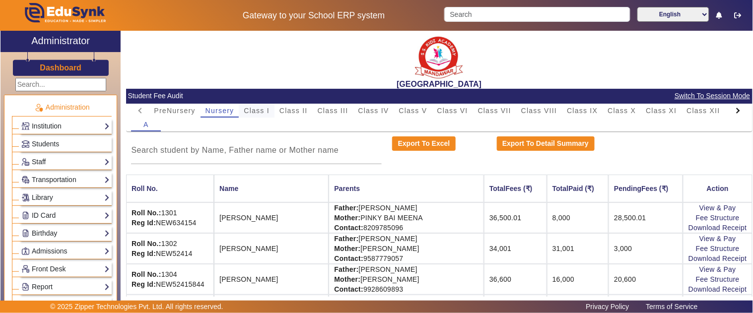
click at [260, 114] on span "Class I" at bounding box center [257, 110] width 26 height 7
click at [232, 110] on span "Nursery" at bounding box center [220, 110] width 29 height 7
click at [735, 108] on div at bounding box center [738, 111] width 18 height 14
click at [732, 108] on mat-tab-header "PreNursery Nursery Class I Class II Class III Class IV Class V Class VI Class V…" at bounding box center [439, 111] width 616 height 14
click at [731, 109] on mat-tab-header "PreNursery Nursery Class I Class II Class III Class IV Class V Class VI Class V…" at bounding box center [439, 111] width 616 height 14
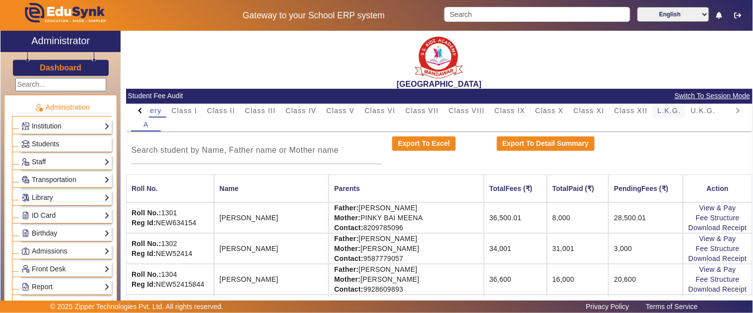
click at [673, 108] on span "L.K.G." at bounding box center [669, 110] width 23 height 7
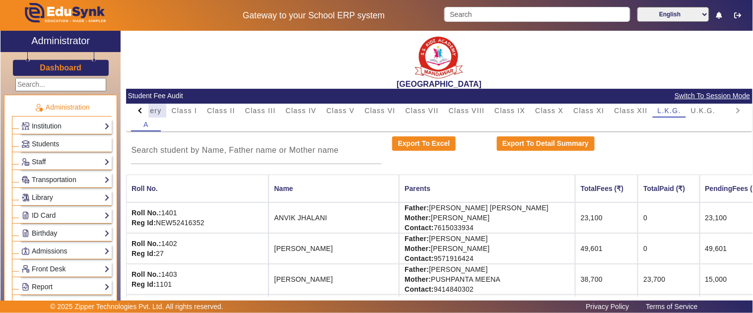
click at [149, 111] on span "Nursery" at bounding box center [147, 110] width 29 height 7
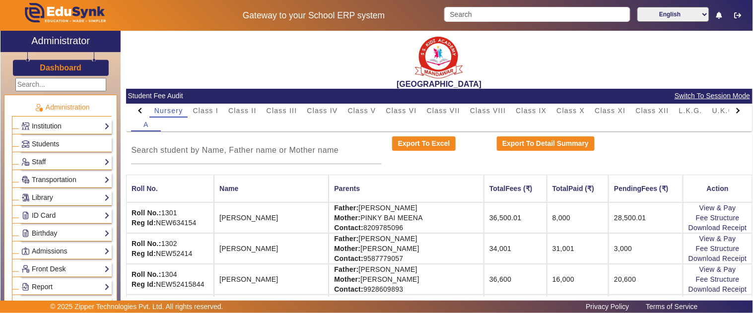
click at [136, 111] on div at bounding box center [140, 111] width 18 height 14
drag, startPoint x: 136, startPoint y: 111, endPoint x: 171, endPoint y: 118, distance: 35.9
click at [146, 111] on mat-tab-header "PreNursery Nursery Class I Class II Class III Class IV Class V Class VI Class V…" at bounding box center [439, 111] width 616 height 14
click at [175, 115] on span "PreNursery" at bounding box center [174, 111] width 41 height 14
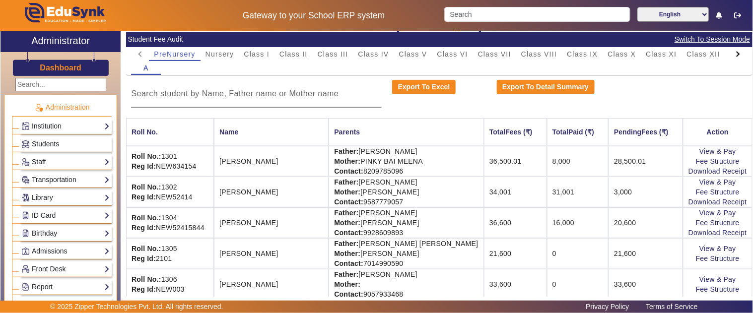
scroll to position [2, 0]
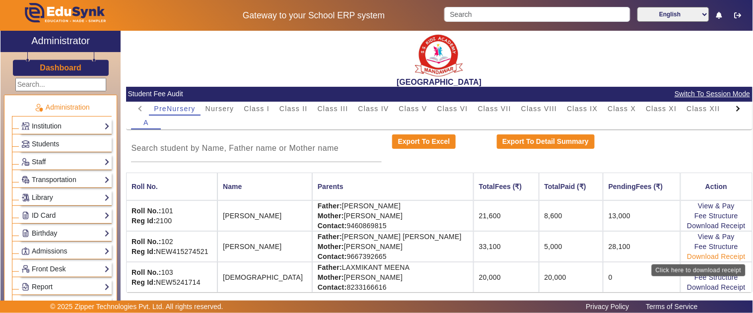
click at [701, 253] on link "Download Receipt" at bounding box center [716, 257] width 59 height 8
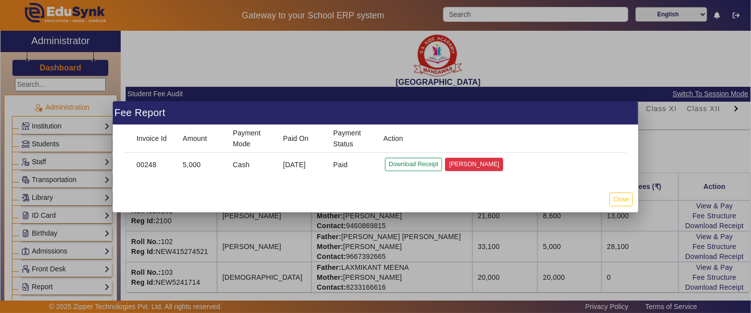
click at [462, 165] on button "[PERSON_NAME]" at bounding box center [474, 164] width 58 height 13
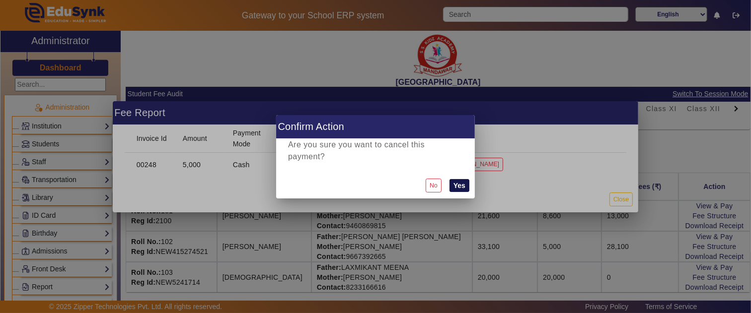
click at [459, 187] on button "Yes" at bounding box center [459, 185] width 20 height 13
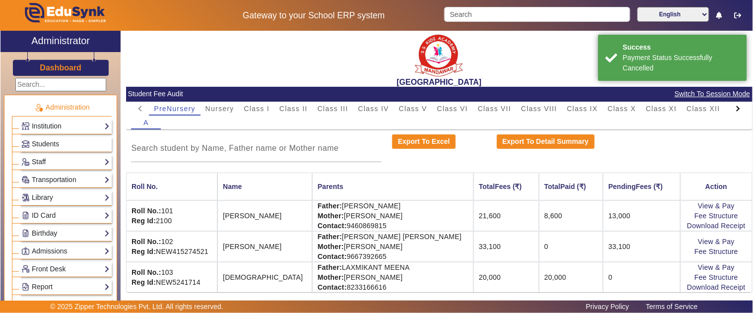
click at [735, 107] on div at bounding box center [737, 108] width 5 height 5
click at [728, 106] on mat-tab-header "PreNursery Nursery Class I Class II Class III Class IV Class V Class VI Class V…" at bounding box center [439, 109] width 616 height 14
click at [660, 109] on span "L.K.G." at bounding box center [669, 108] width 23 height 7
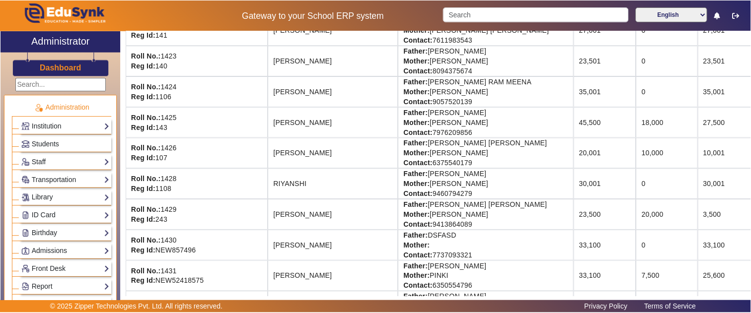
scroll to position [885, 0]
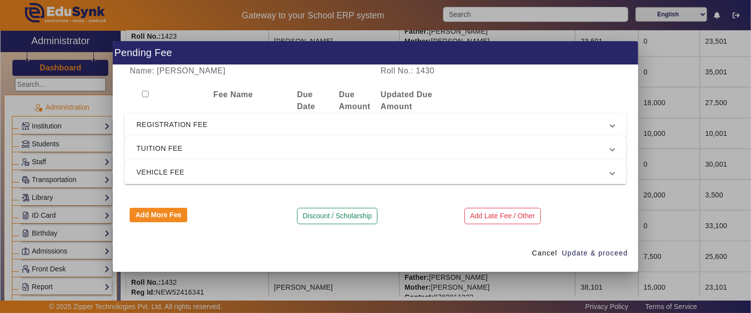
click at [163, 122] on span "REGISTRATION FEE" at bounding box center [374, 125] width 474 height 12
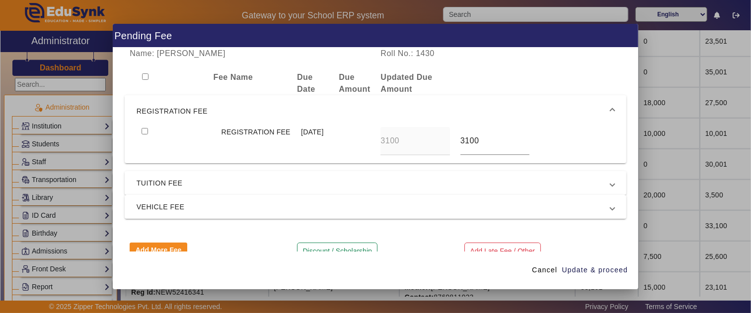
click at [147, 132] on div at bounding box center [176, 141] width 79 height 28
click at [143, 129] on input "checkbox" at bounding box center [145, 131] width 6 height 6
checkbox input "true"
click at [171, 185] on span "TUITION FEE" at bounding box center [374, 183] width 474 height 12
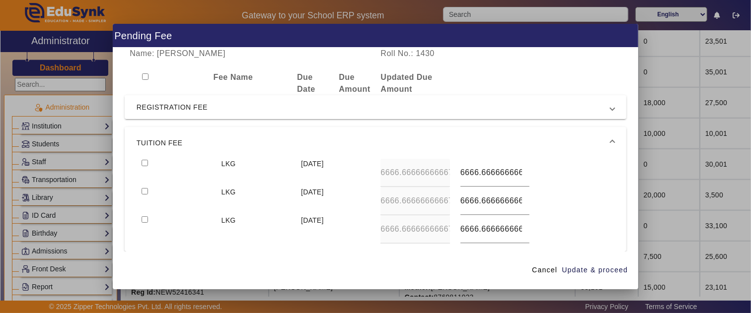
click at [144, 161] on input "checkbox" at bounding box center [145, 163] width 6 height 6
checkbox input "true"
type input "7000"
click at [142, 188] on input "checkbox" at bounding box center [145, 191] width 6 height 6
checkbox input "true"
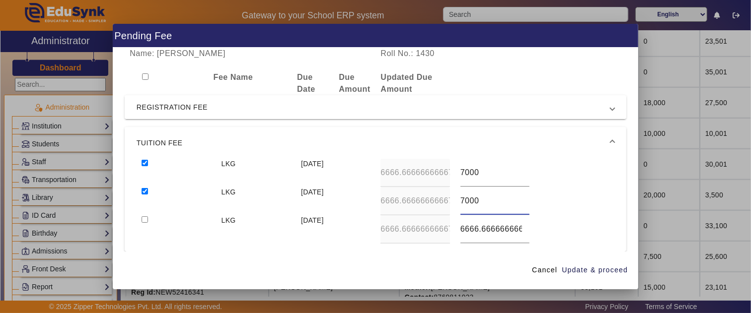
type input "7000"
click at [142, 217] on input "checkbox" at bounding box center [145, 220] width 6 height 6
checkbox input "true"
type input "6000"
click at [598, 269] on span "Update & proceed" at bounding box center [595, 270] width 66 height 10
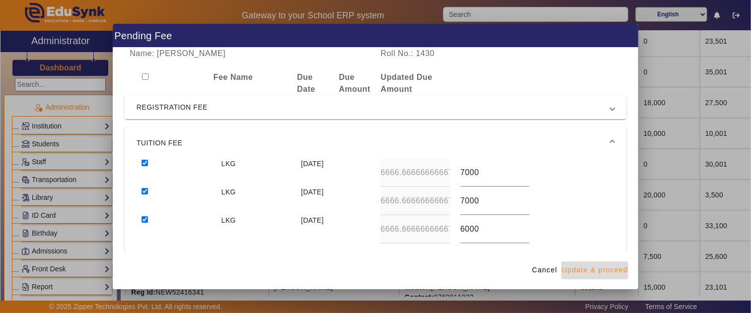
type input "7000"
type input "6000"
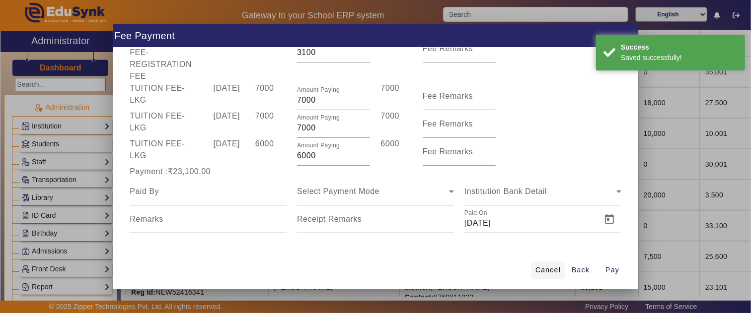
scroll to position [76, 0]
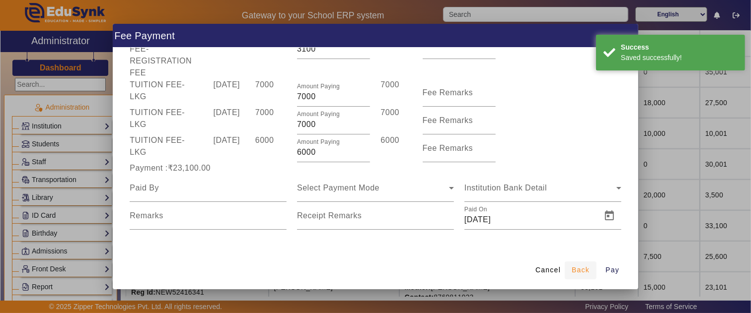
click at [581, 269] on span "Back" at bounding box center [581, 270] width 18 height 10
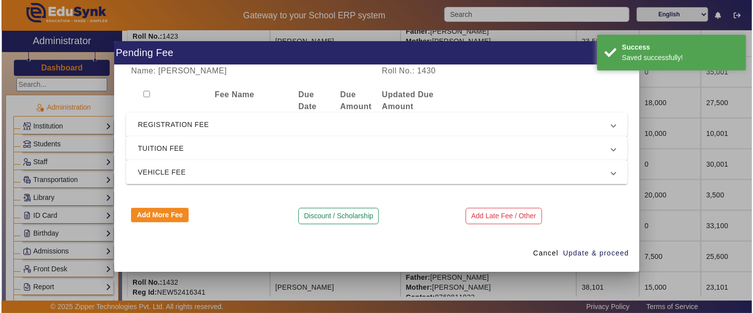
scroll to position [0, 0]
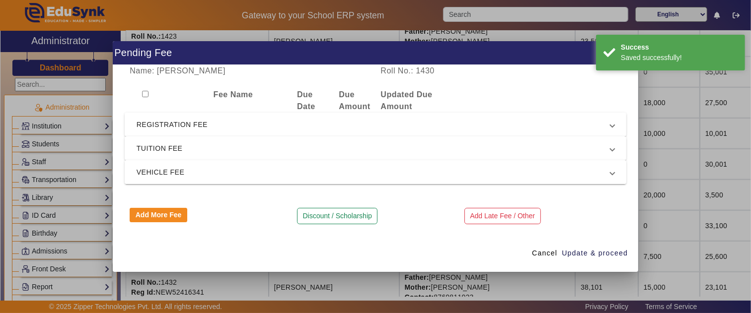
click at [228, 174] on span "VEHICLE FEE" at bounding box center [374, 172] width 474 height 12
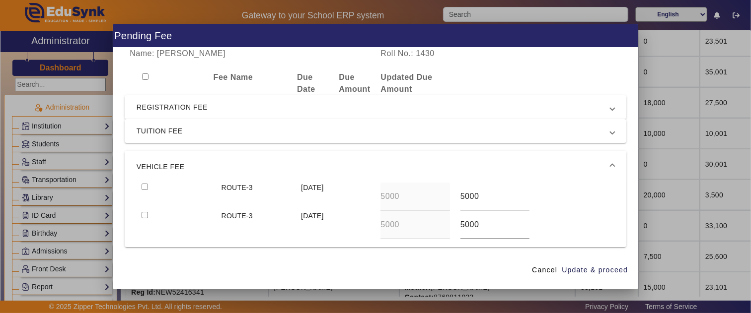
click at [244, 162] on span "VEHICLE FEE" at bounding box center [374, 167] width 474 height 12
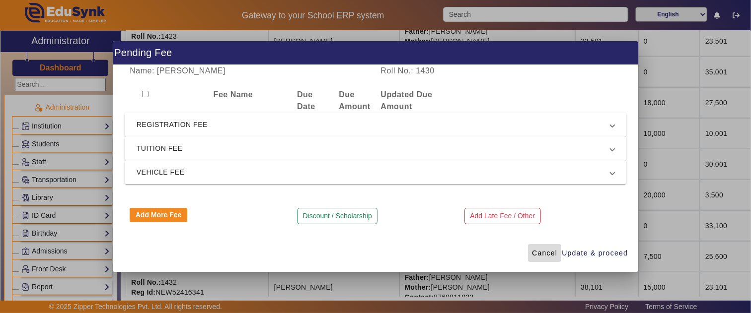
click at [540, 257] on span "Cancel" at bounding box center [544, 253] width 25 height 10
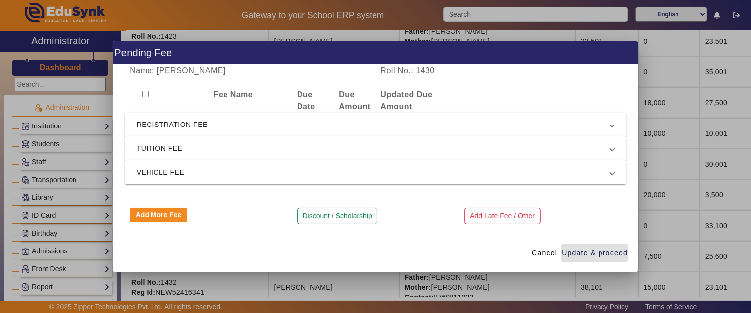
click at [165, 122] on span "REGISTRATION FEE" at bounding box center [374, 125] width 474 height 12
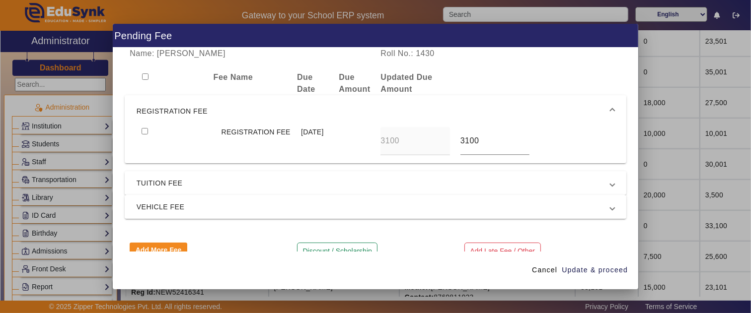
click at [145, 132] on input "checkbox" at bounding box center [145, 131] width 6 height 6
checkbox input "true"
click at [150, 178] on span "TUITION FEE" at bounding box center [374, 183] width 474 height 12
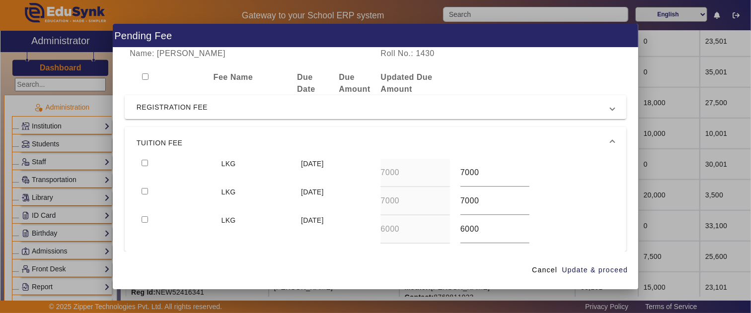
click at [147, 162] on div at bounding box center [176, 173] width 79 height 28
click at [142, 160] on input "checkbox" at bounding box center [145, 163] width 6 height 6
checkbox input "true"
click at [609, 261] on span "button" at bounding box center [594, 271] width 67 height 24
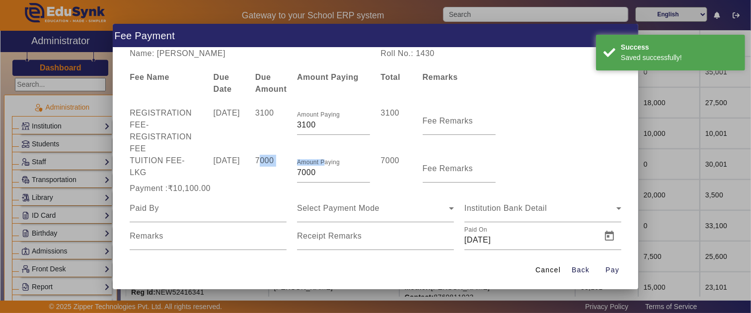
drag, startPoint x: 320, startPoint y: 165, endPoint x: 257, endPoint y: 163, distance: 63.6
click at [257, 163] on div "TUITION FEE - LKG [DATE] 7000 Amount Paying 7000 7000 Fee Remarks" at bounding box center [376, 169] width 502 height 28
click at [370, 175] on div at bounding box center [370, 175] width 0 height 0
drag, startPoint x: 317, startPoint y: 175, endPoint x: 275, endPoint y: 171, distance: 41.9
click at [275, 171] on div "TUITION FEE - LKG [DATE] 7000 Amount Paying 7000 7000 Fee Remarks" at bounding box center [376, 169] width 502 height 28
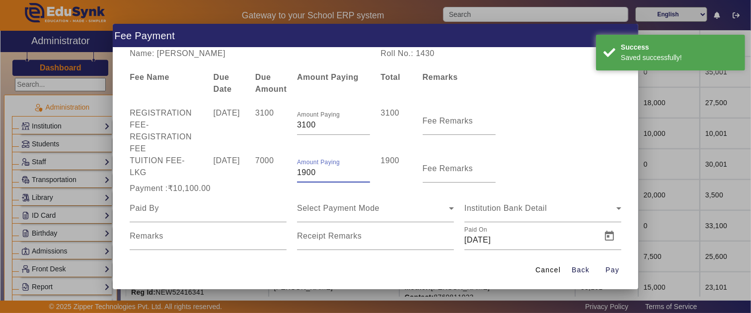
type input "1900"
click at [274, 171] on div "7000" at bounding box center [271, 169] width 42 height 28
drag, startPoint x: 201, startPoint y: 220, endPoint x: 194, endPoint y: 197, distance: 24.4
click at [199, 219] on div at bounding box center [208, 209] width 157 height 28
click at [194, 197] on div at bounding box center [208, 209] width 157 height 28
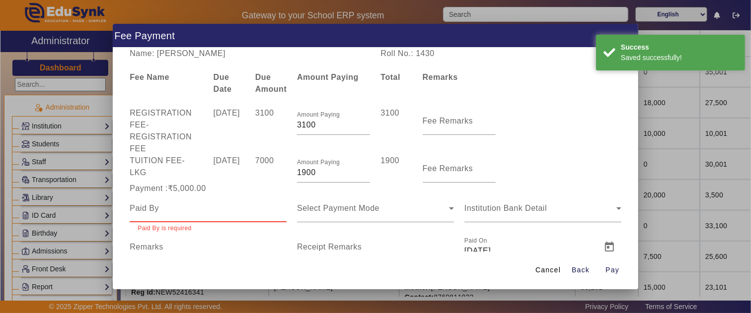
click at [195, 213] on input at bounding box center [208, 209] width 157 height 12
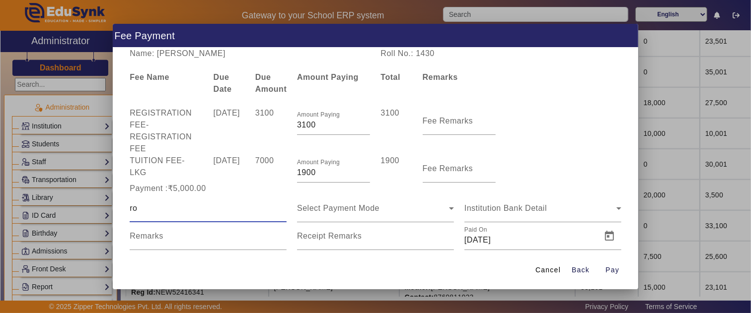
type input "r"
type input "[PERSON_NAME]"
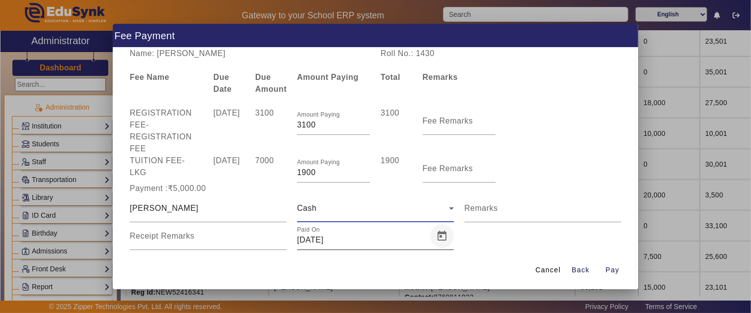
click at [442, 242] on span "Open calendar" at bounding box center [442, 236] width 24 height 24
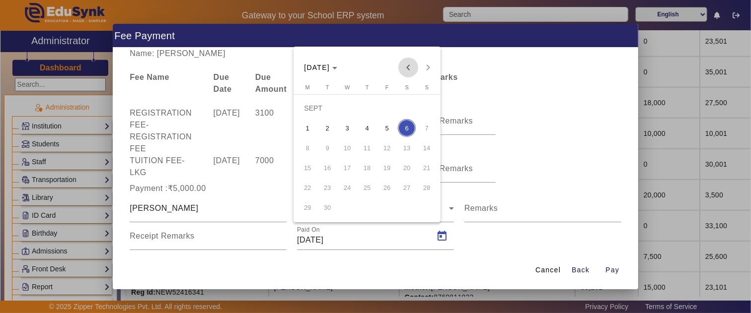
click at [408, 70] on span "Previous month" at bounding box center [408, 68] width 20 height 20
click at [409, 189] on span "26" at bounding box center [407, 188] width 18 height 18
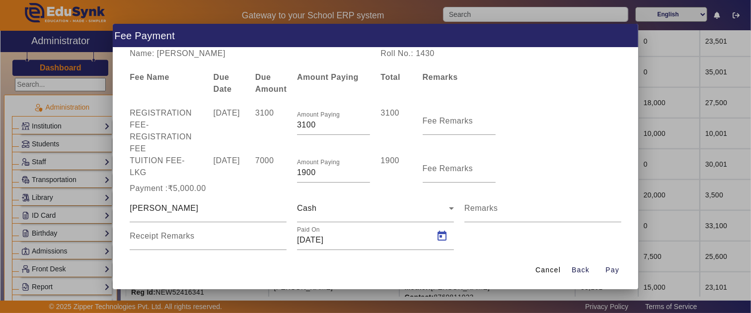
type input "[DATE]"
click at [614, 270] on span "Pay" at bounding box center [612, 270] width 14 height 10
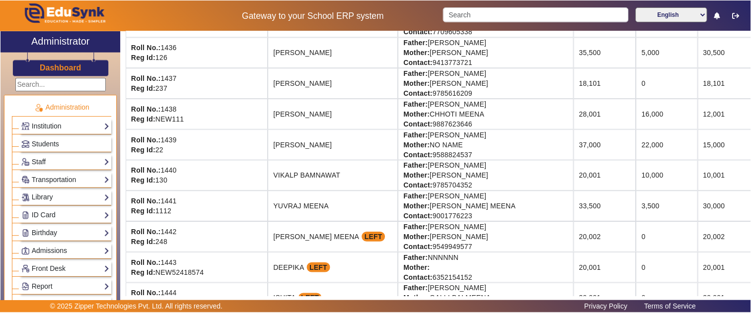
scroll to position [1216, 0]
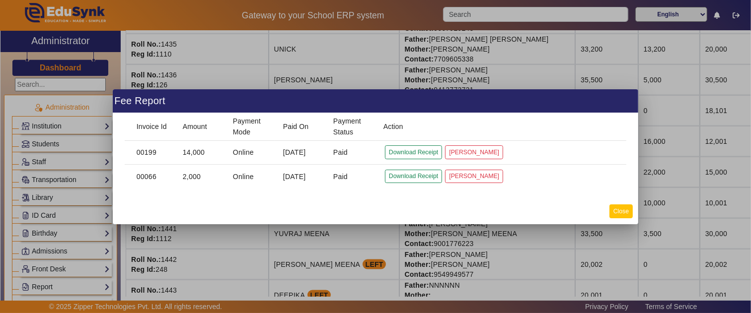
click at [621, 209] on button "Close" at bounding box center [620, 211] width 23 height 13
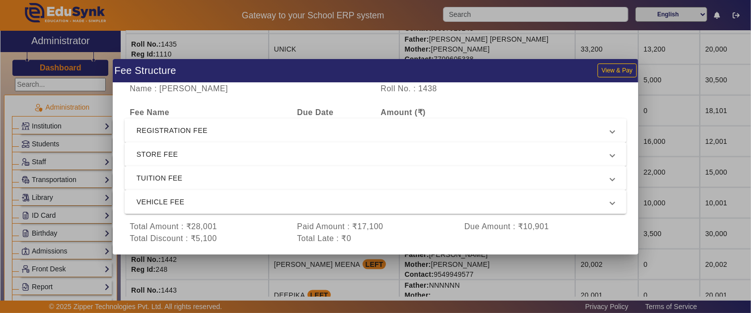
click at [230, 132] on span "REGISTRATION FEE" at bounding box center [374, 131] width 474 height 12
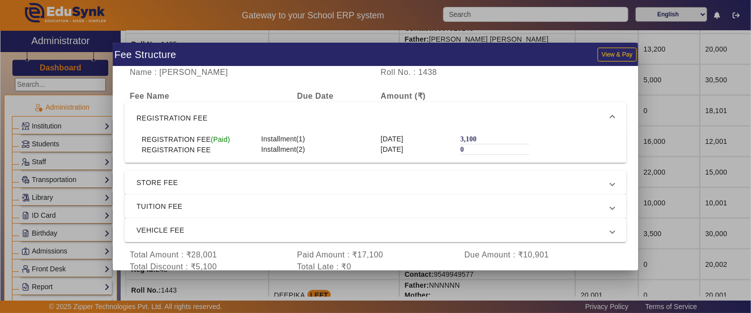
click at [240, 115] on span "REGISTRATION FEE" at bounding box center [374, 118] width 474 height 12
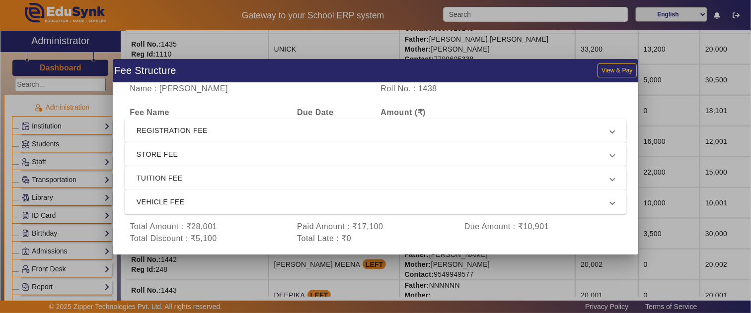
click at [224, 133] on span "REGISTRATION FEE" at bounding box center [374, 131] width 474 height 12
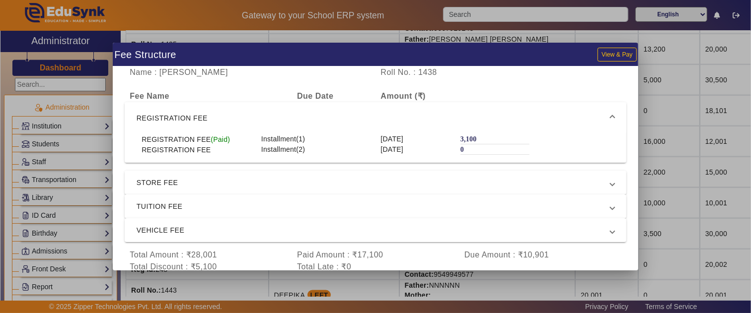
click at [230, 124] on span "REGISTRATION FEE" at bounding box center [374, 118] width 474 height 12
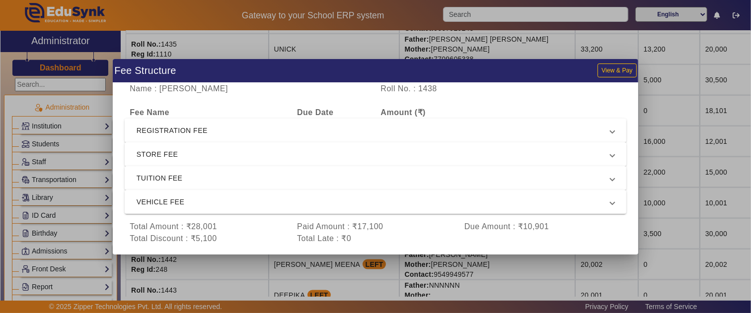
click at [212, 154] on span "STORE FEE" at bounding box center [374, 154] width 474 height 12
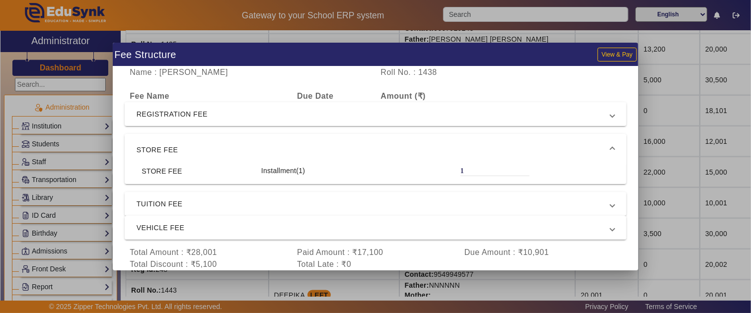
click at [219, 151] on span "STORE FEE" at bounding box center [374, 150] width 474 height 12
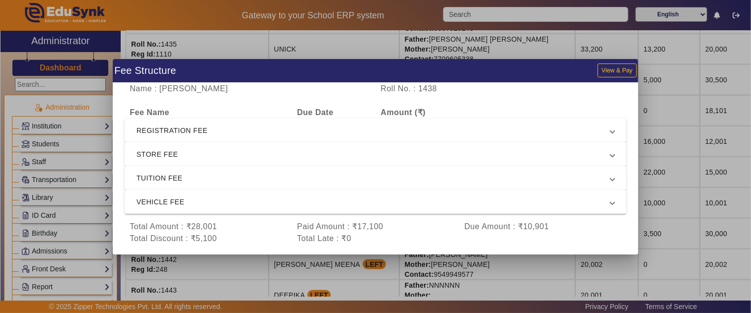
click at [212, 175] on span "TUITION FEE" at bounding box center [374, 178] width 474 height 12
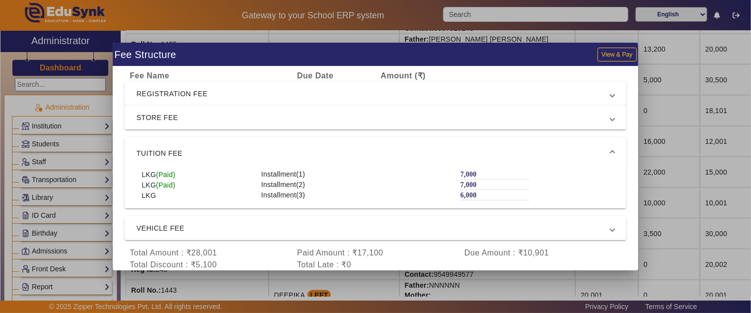
scroll to position [31, 0]
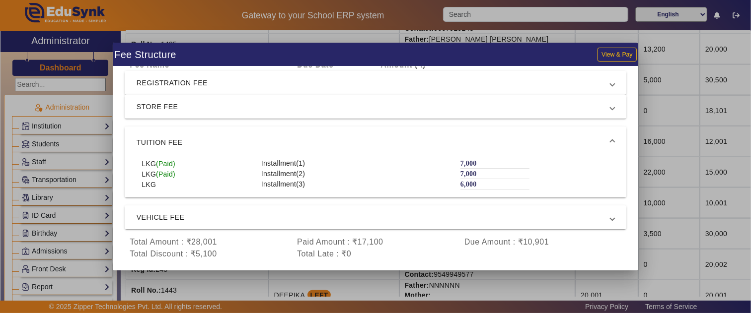
click at [200, 215] on span "VEHICLE FEE" at bounding box center [374, 218] width 474 height 12
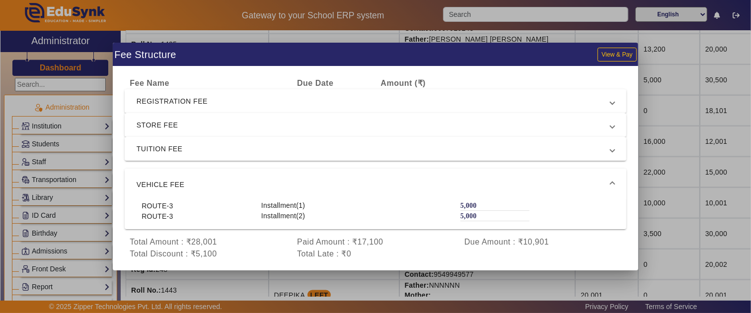
scroll to position [13, 0]
click at [272, 103] on span "REGISTRATION FEE" at bounding box center [374, 101] width 474 height 12
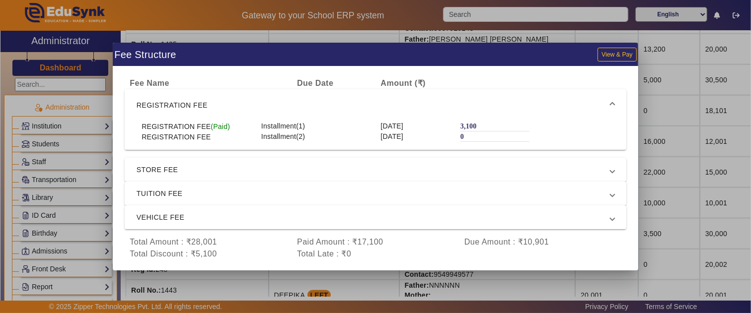
scroll to position [12, 0]
click at [205, 166] on span "STORE FEE" at bounding box center [374, 170] width 474 height 12
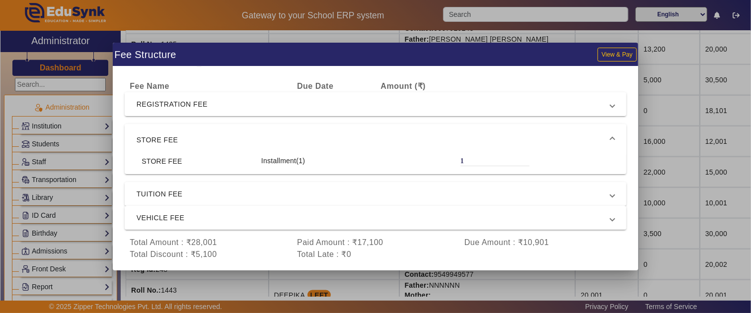
scroll to position [10, 0]
click at [189, 196] on span "TUITION FEE" at bounding box center [374, 194] width 474 height 12
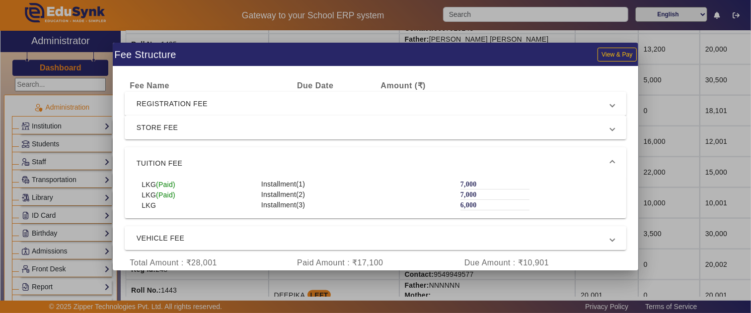
click at [182, 164] on span "TUITION FEE" at bounding box center [374, 163] width 474 height 12
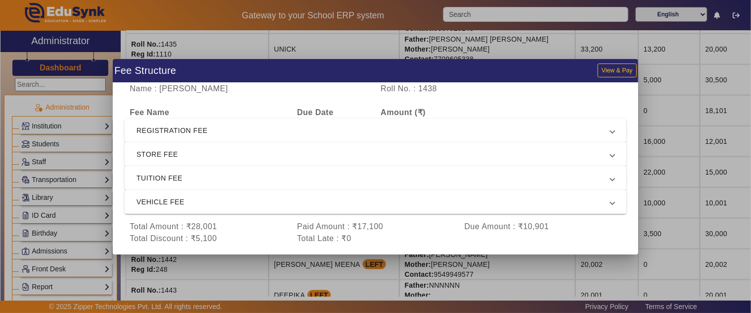
scroll to position [0, 0]
click at [584, 250] on div "Name : [PERSON_NAME] MEENA Roll No. : 1438 Fee Name Due Date Amount (₹) REGISTR…" at bounding box center [375, 169] width 525 height 172
click at [601, 274] on div at bounding box center [375, 156] width 751 height 313
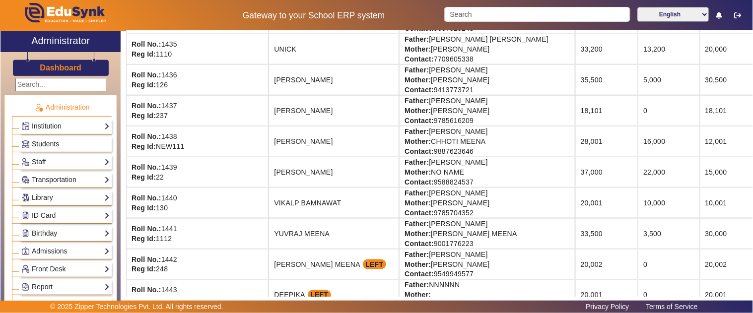
drag, startPoint x: 222, startPoint y: 143, endPoint x: 297, endPoint y: 141, distance: 75.0
click at [297, 141] on td "[PERSON_NAME]" at bounding box center [334, 141] width 131 height 31
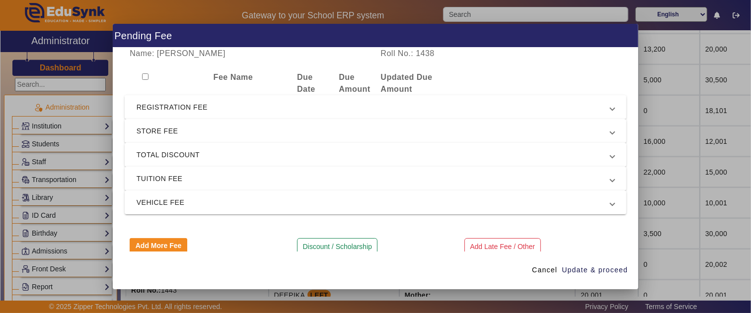
click at [194, 157] on span "TOTAL DISCOUNT" at bounding box center [374, 155] width 474 height 12
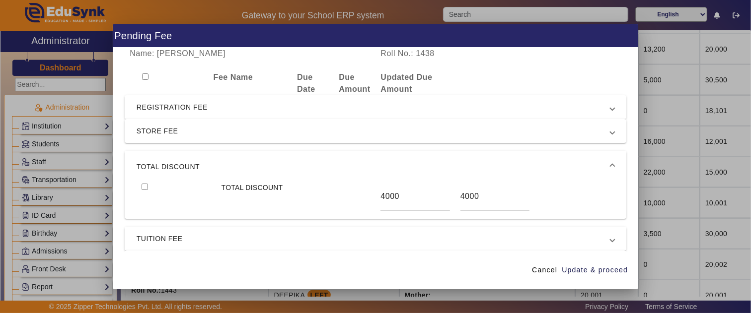
click at [142, 185] on input "checkbox" at bounding box center [145, 187] width 6 height 6
checkbox input "true"
click at [221, 128] on span "STORE FEE" at bounding box center [374, 131] width 474 height 12
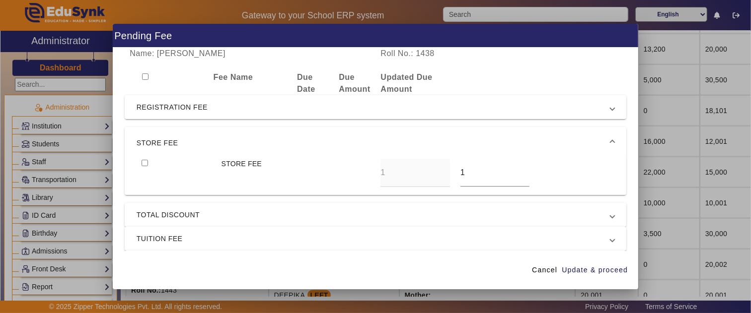
click at [221, 130] on mat-expansion-panel-header "STORE FEE" at bounding box center [376, 143] width 502 height 32
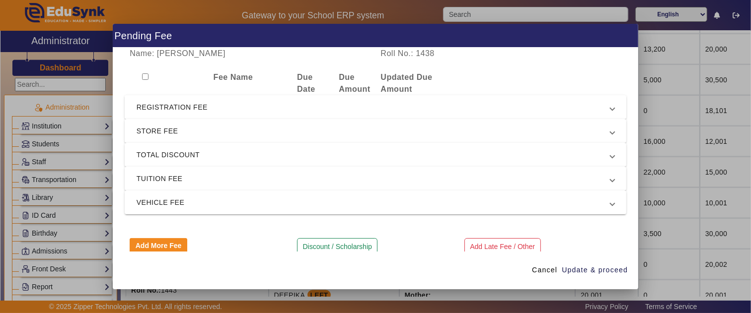
click at [213, 103] on span "REGISTRATION FEE" at bounding box center [374, 107] width 474 height 12
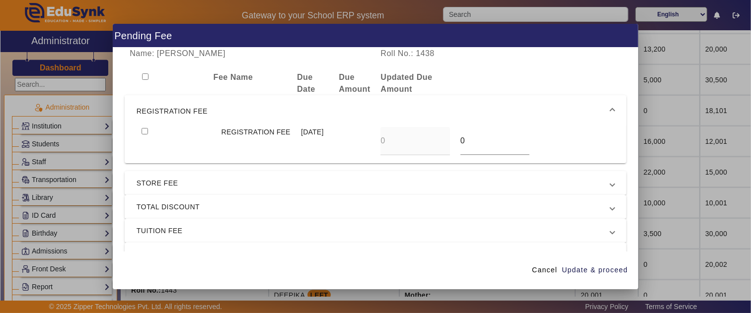
click at [213, 103] on mat-expansion-panel-header "REGISTRATION FEE" at bounding box center [376, 111] width 502 height 32
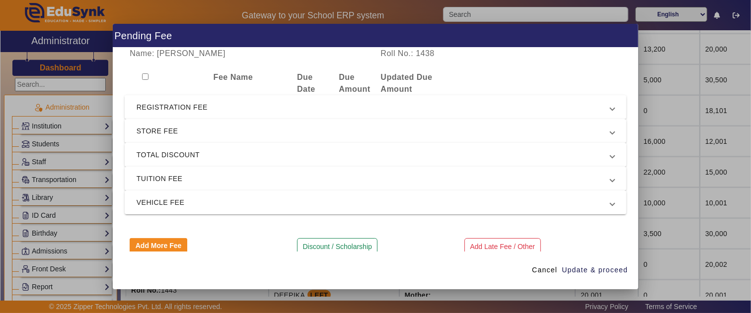
click at [174, 152] on span "TOTAL DISCOUNT" at bounding box center [374, 155] width 474 height 12
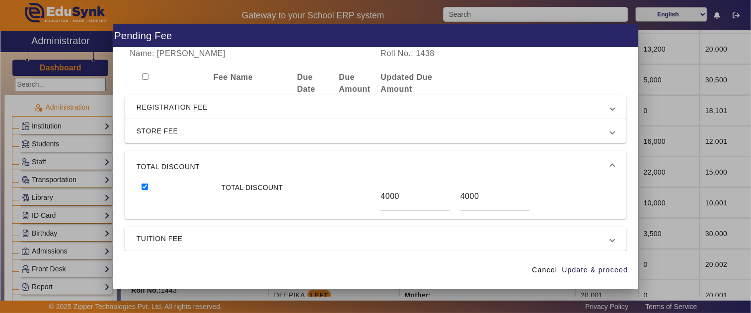
click at [174, 159] on mat-expansion-panel-header "TOTAL DISCOUNT" at bounding box center [376, 167] width 502 height 32
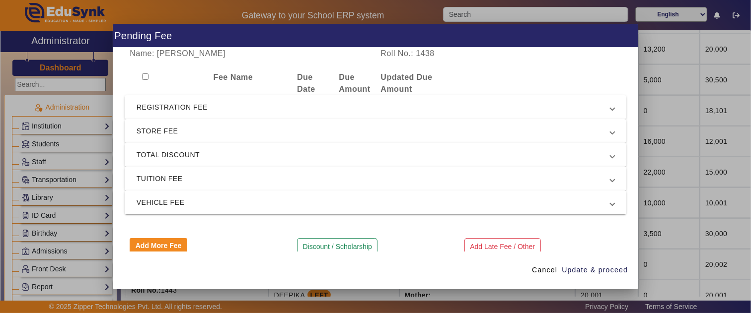
click at [159, 186] on mat-expansion-panel-header "TUITION FEE" at bounding box center [376, 179] width 502 height 24
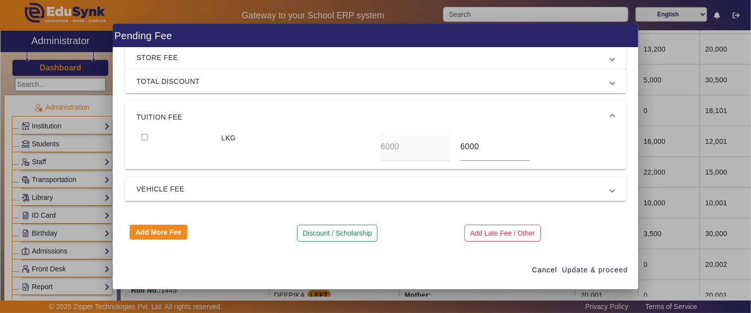
click at [175, 121] on span "TUITION FEE" at bounding box center [374, 117] width 474 height 12
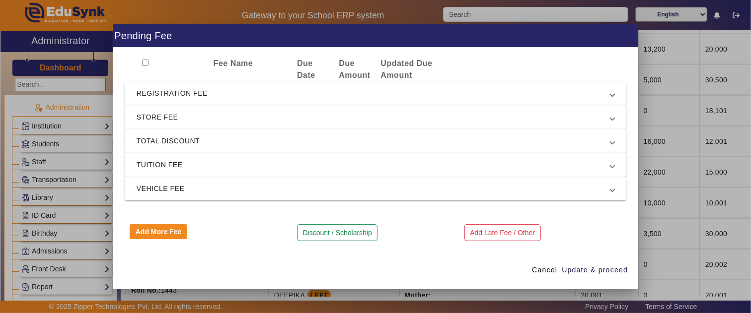
scroll to position [13, 0]
click at [165, 185] on span "VEHICLE FEE" at bounding box center [374, 189] width 474 height 12
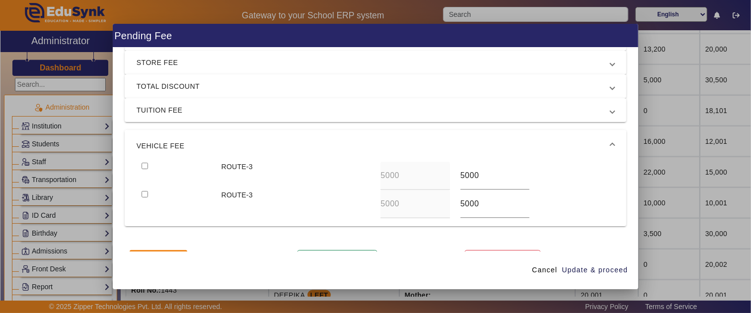
click at [191, 135] on mat-expansion-panel-header "VEHICLE FEE" at bounding box center [376, 146] width 502 height 32
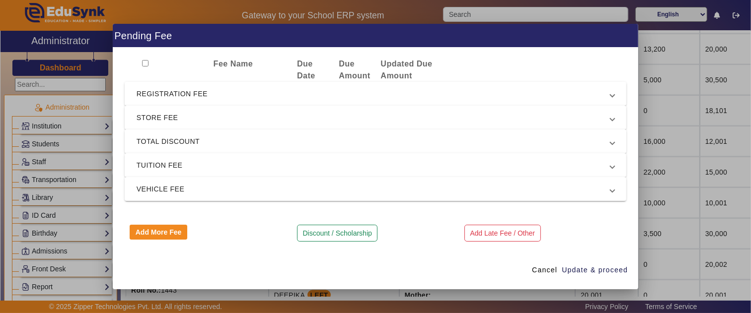
click at [216, 134] on mat-expansion-panel-header "TOTAL DISCOUNT" at bounding box center [376, 142] width 502 height 24
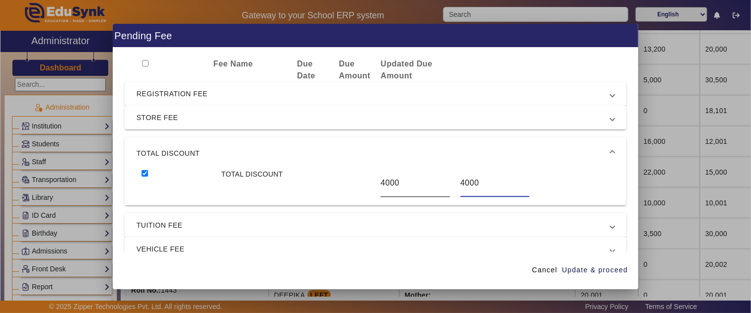
click at [411, 181] on div "TOTAL DISCOUNT 4000 4000" at bounding box center [376, 183] width 478 height 28
type input "0"
click at [596, 272] on span "Update & proceed" at bounding box center [595, 270] width 66 height 10
type input "0"
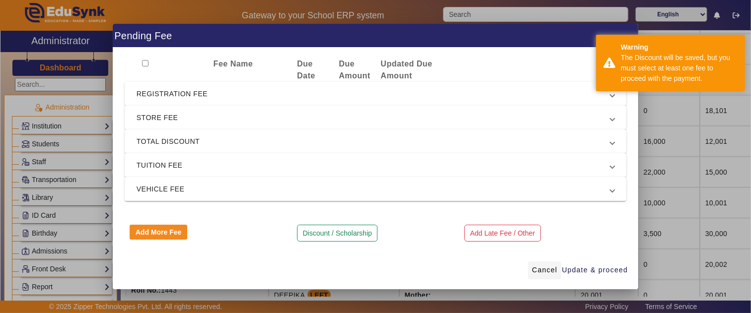
drag, startPoint x: 537, startPoint y: 273, endPoint x: 539, endPoint y: 265, distance: 8.7
click at [537, 273] on span "Cancel" at bounding box center [544, 270] width 25 height 10
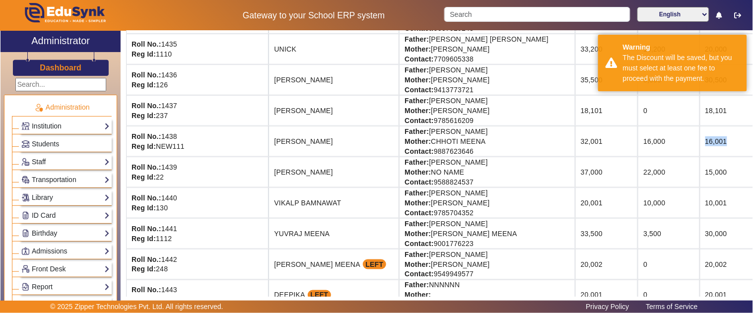
drag, startPoint x: 632, startPoint y: 142, endPoint x: 603, endPoint y: 146, distance: 29.2
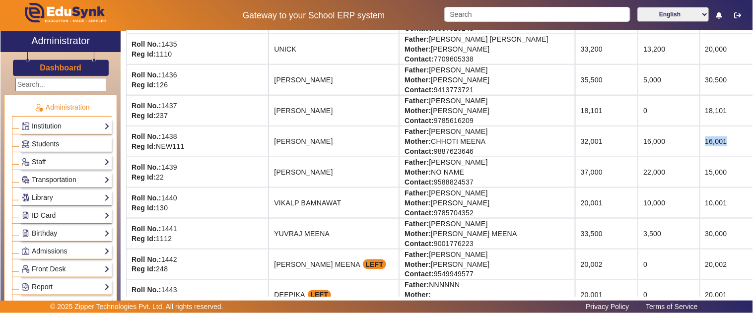
click at [700, 146] on td "16,001" at bounding box center [737, 141] width 74 height 31
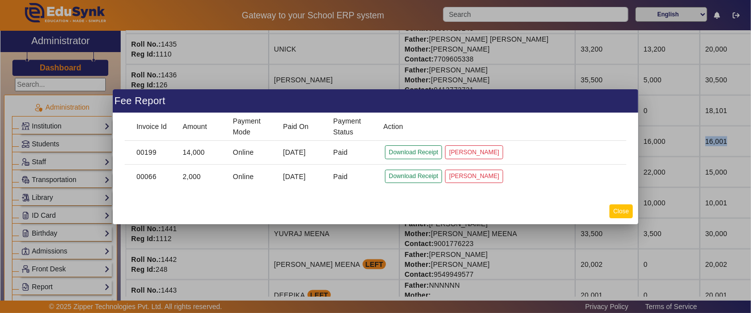
click at [628, 212] on button "Close" at bounding box center [620, 211] width 23 height 13
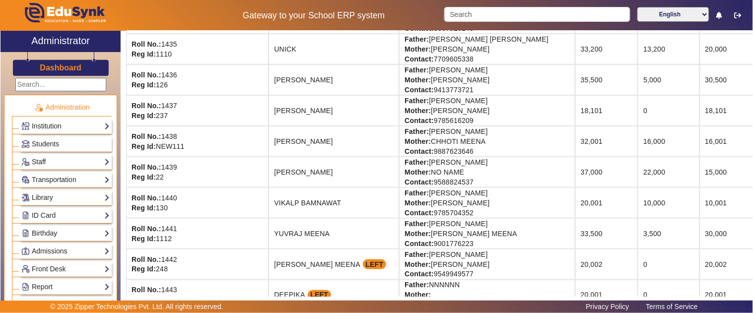
click at [700, 178] on td "15,000" at bounding box center [737, 172] width 74 height 31
click at [700, 149] on td "16,001" at bounding box center [737, 141] width 74 height 31
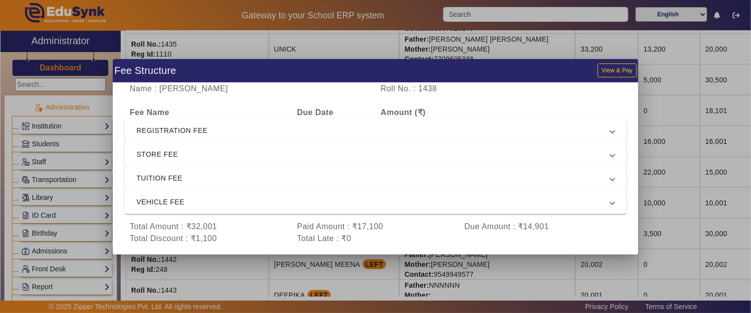
click at [183, 127] on span "REGISTRATION FEE" at bounding box center [374, 131] width 474 height 12
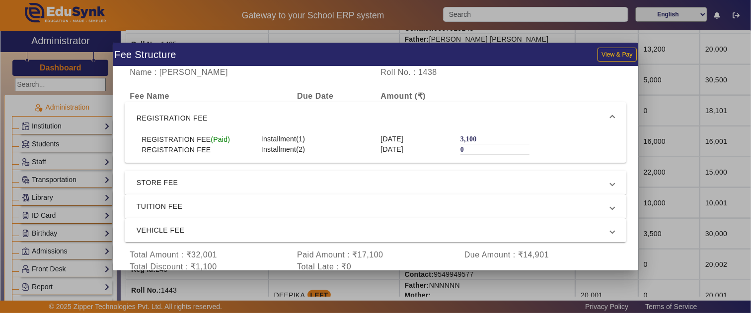
click at [183, 122] on span "REGISTRATION FEE" at bounding box center [374, 118] width 474 height 12
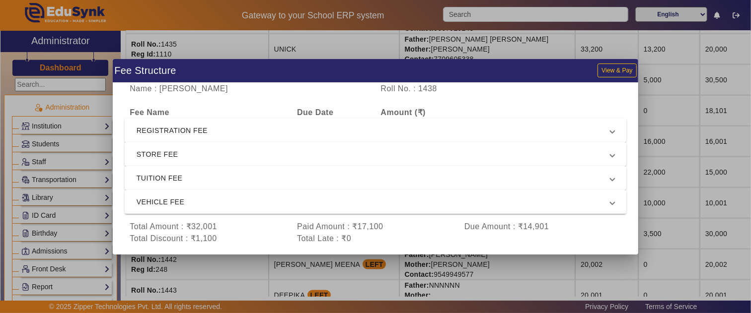
click at [185, 138] on mat-expansion-panel-header "REGISTRATION FEE" at bounding box center [376, 131] width 502 height 24
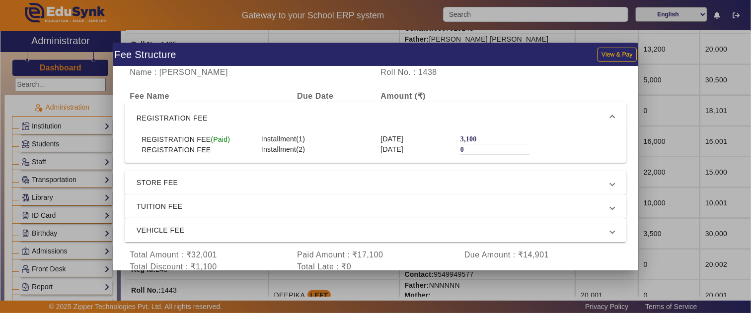
click at [190, 121] on span "REGISTRATION FEE" at bounding box center [374, 118] width 474 height 12
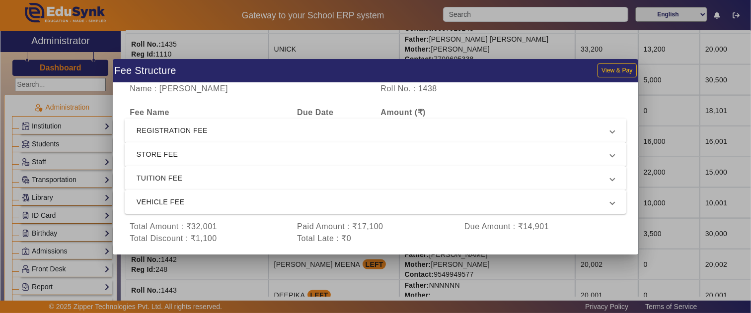
click at [190, 151] on span "STORE FEE" at bounding box center [374, 154] width 474 height 12
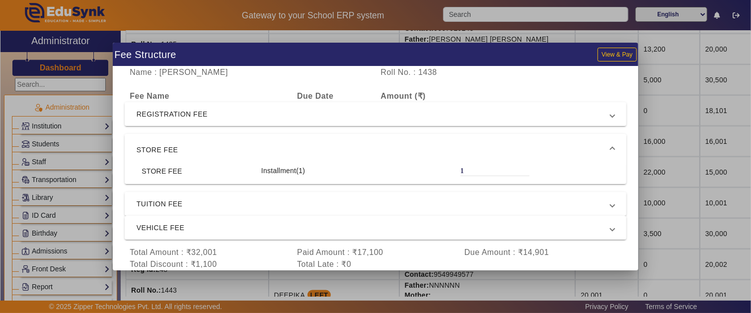
click at [190, 151] on span "STORE FEE" at bounding box center [374, 150] width 474 height 12
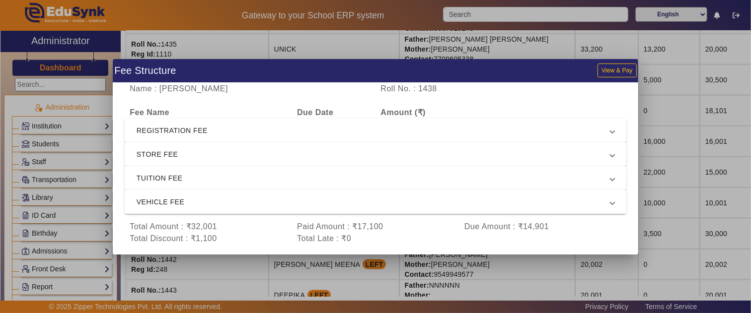
click at [182, 181] on span "TUITION FEE" at bounding box center [374, 178] width 474 height 12
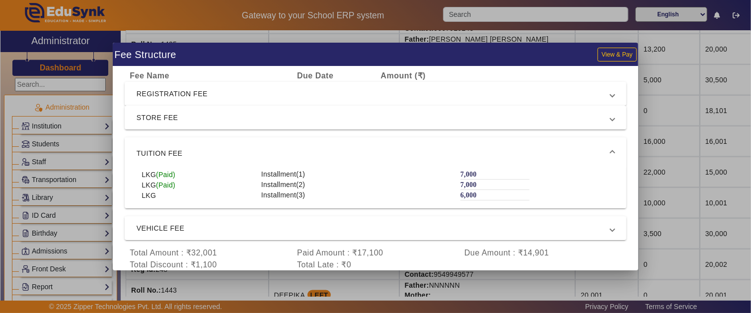
scroll to position [31, 0]
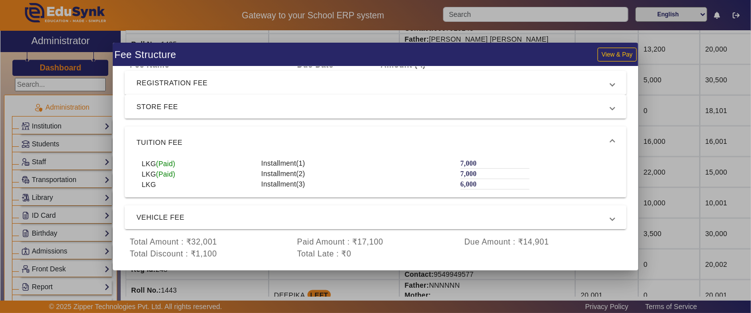
click at [185, 216] on span "VEHICLE FEE" at bounding box center [374, 218] width 474 height 12
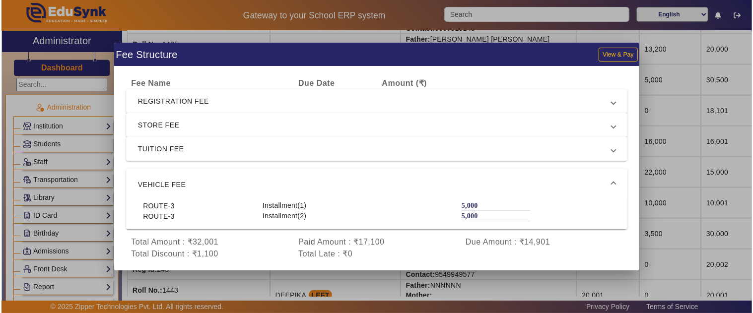
scroll to position [12, 0]
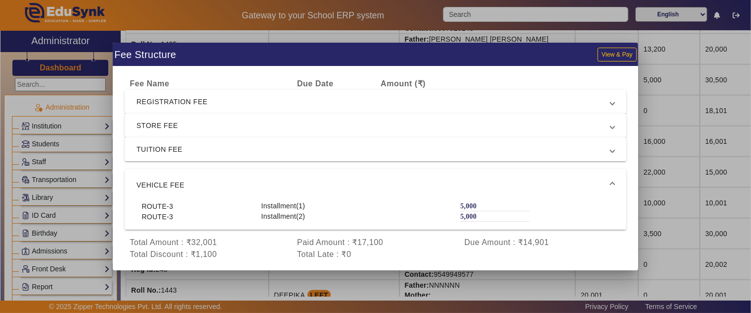
click at [652, 200] on div at bounding box center [375, 156] width 751 height 313
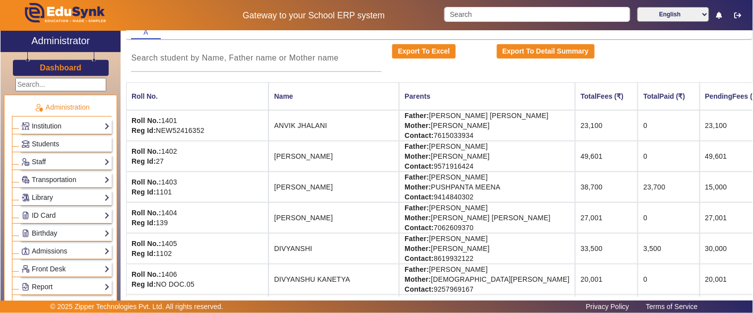
scroll to position [0, 0]
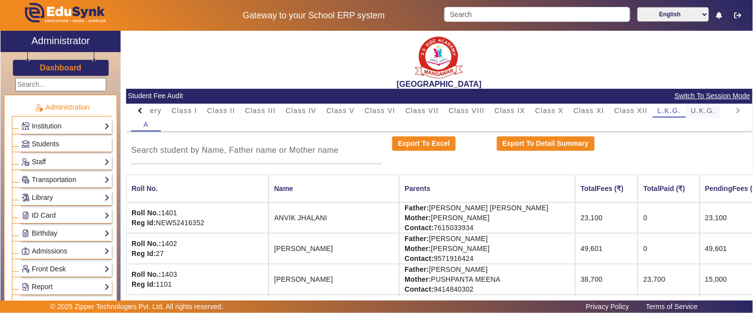
click at [709, 110] on span "U.K.G." at bounding box center [703, 110] width 25 height 7
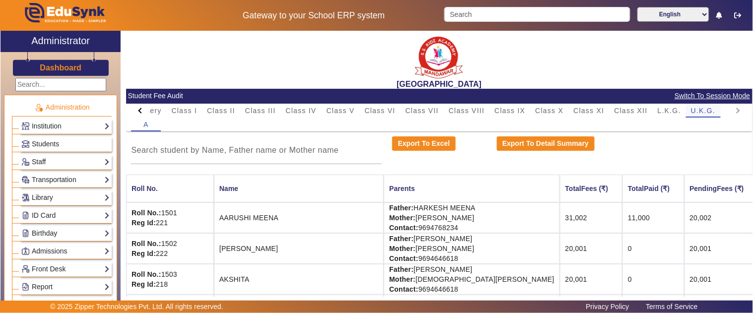
click at [659, 109] on span "L.K.G." at bounding box center [669, 110] width 23 height 7
click at [702, 111] on span "U.K.G." at bounding box center [703, 110] width 25 height 7
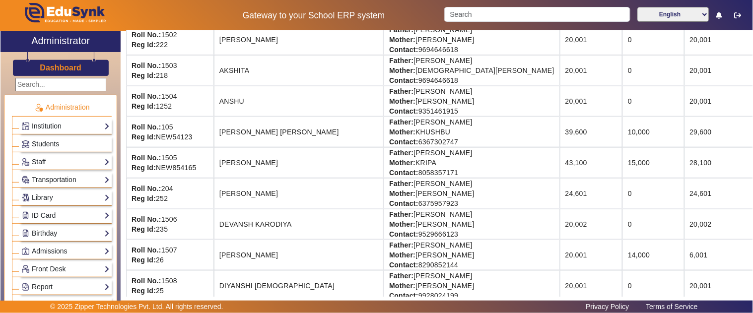
scroll to position [220, 0]
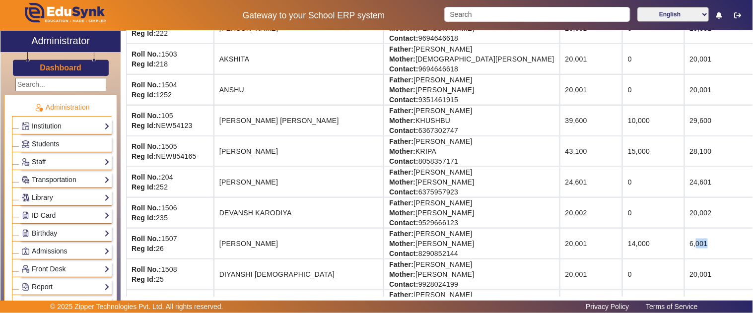
drag, startPoint x: 632, startPoint y: 247, endPoint x: 610, endPoint y: 244, distance: 22.1
click at [685, 244] on td "6,001" at bounding box center [722, 243] width 74 height 31
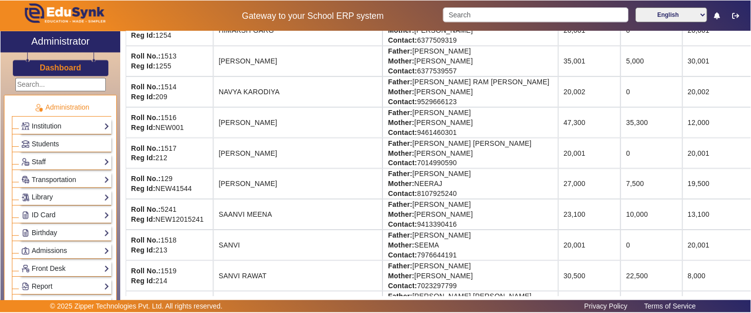
scroll to position [607, 0]
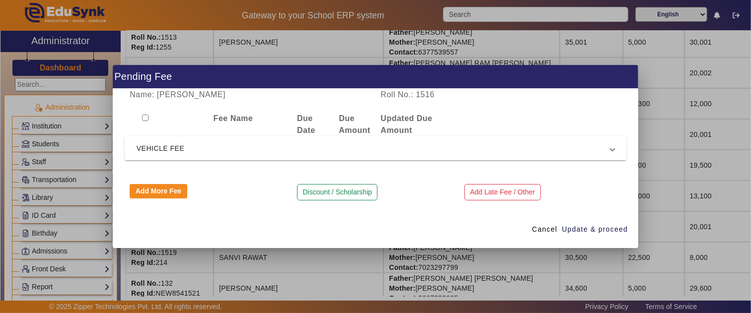
click at [277, 150] on span "VEHICLE FEE" at bounding box center [374, 149] width 474 height 12
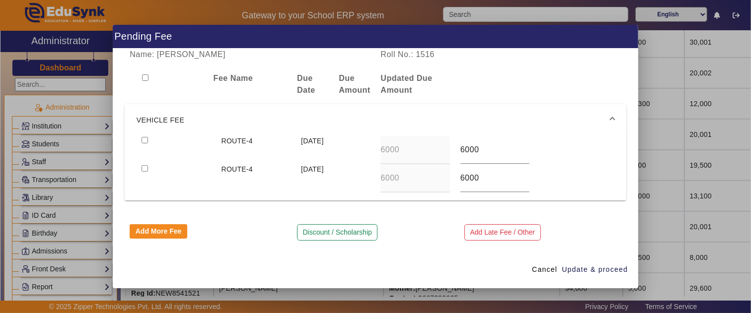
click at [241, 126] on mat-expansion-panel-header "VEHICLE FEE" at bounding box center [376, 120] width 502 height 32
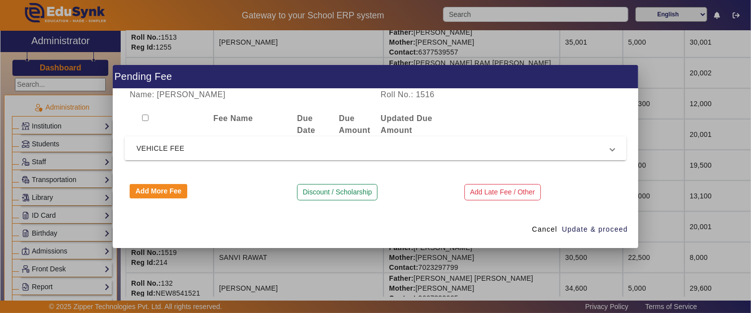
click at [237, 146] on span "VEHICLE FEE" at bounding box center [374, 149] width 474 height 12
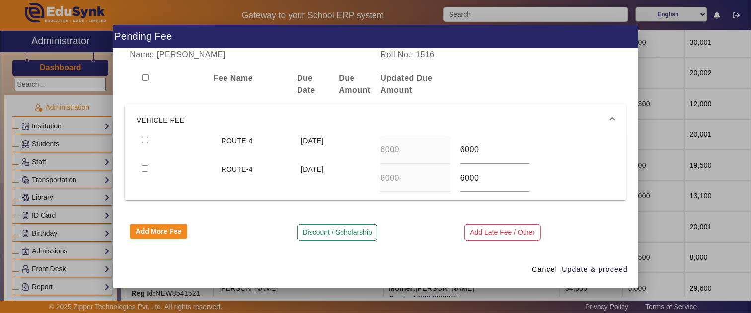
click at [229, 119] on span "VEHICLE FEE" at bounding box center [374, 120] width 474 height 12
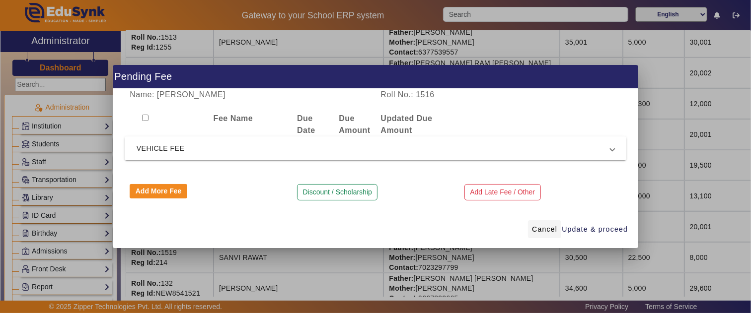
click at [553, 232] on span "Cancel" at bounding box center [544, 229] width 25 height 10
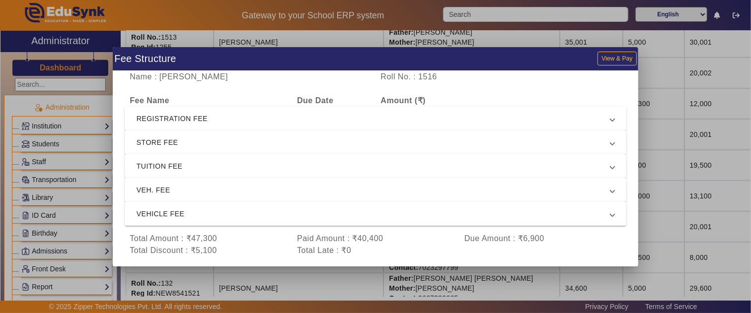
click at [192, 122] on span "REGISTRATION FEE" at bounding box center [374, 119] width 474 height 12
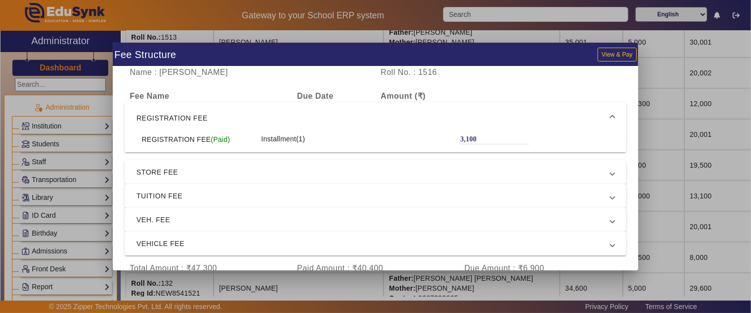
click at [192, 118] on span "REGISTRATION FEE" at bounding box center [374, 118] width 474 height 12
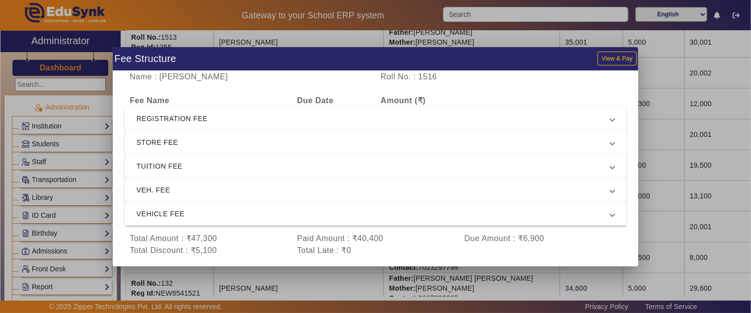
click at [181, 150] on mat-expansion-panel-header "STORE FEE" at bounding box center [376, 143] width 502 height 24
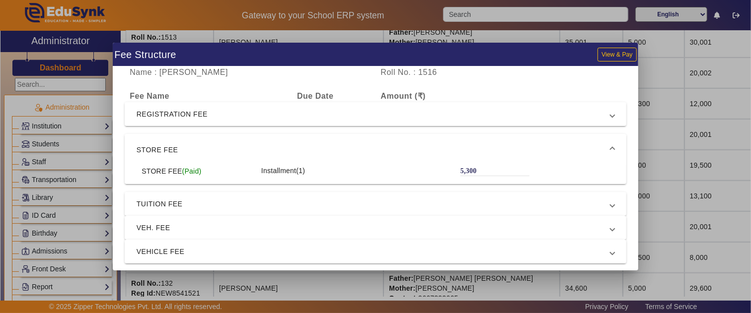
click at [181, 146] on span "STORE FEE" at bounding box center [374, 150] width 474 height 12
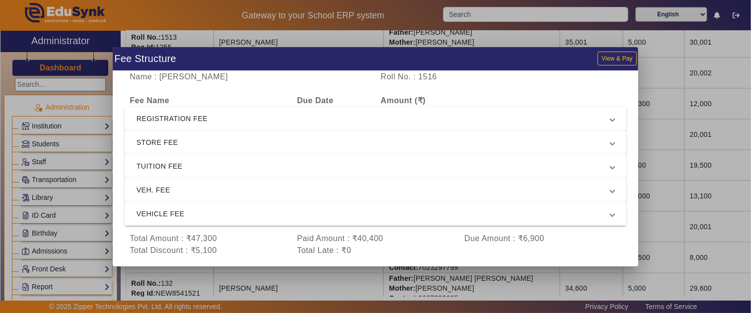
click at [174, 165] on span "TUITION FEE" at bounding box center [374, 166] width 474 height 12
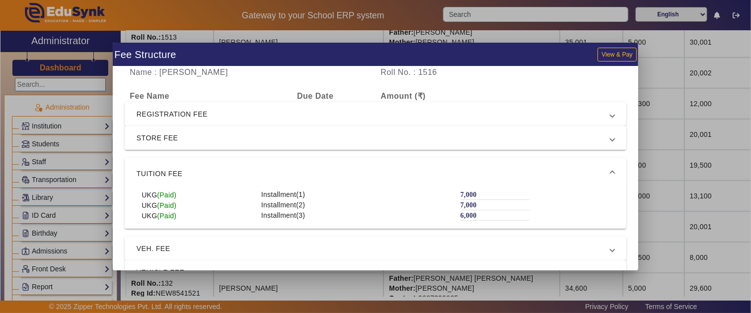
click at [174, 165] on mat-expansion-panel-header "TUITION FEE" at bounding box center [376, 174] width 502 height 32
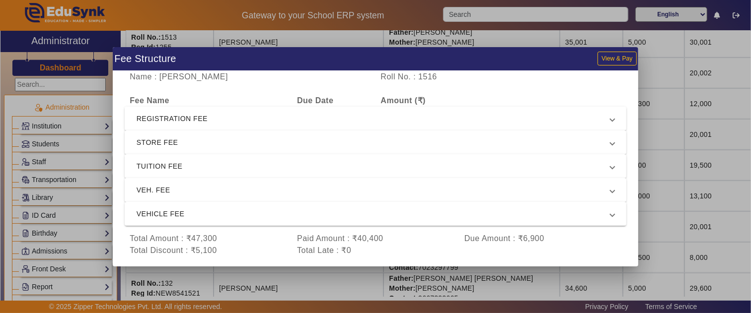
click at [174, 189] on span "VEH. FEE" at bounding box center [374, 190] width 474 height 12
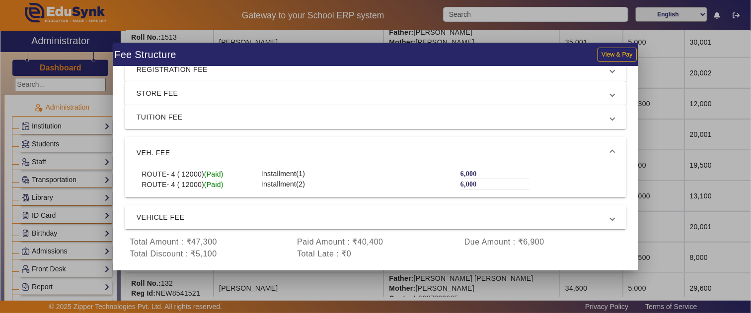
click at [164, 213] on span "VEHICLE FEE" at bounding box center [374, 218] width 474 height 12
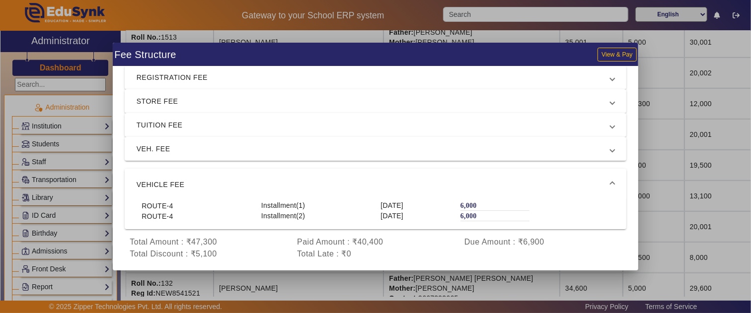
scroll to position [37, 0]
click at [174, 146] on span "VEH. FEE" at bounding box center [374, 149] width 474 height 12
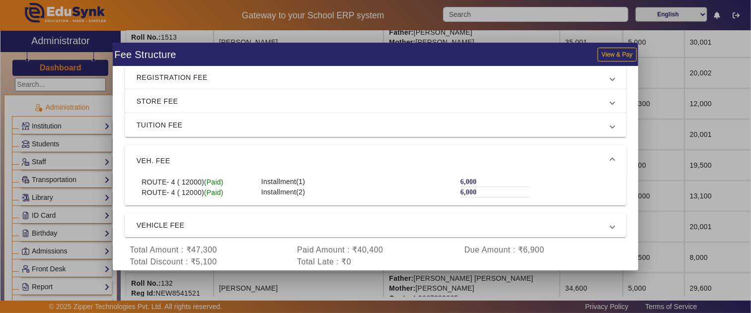
click at [172, 160] on span "VEH. FEE" at bounding box center [374, 161] width 474 height 12
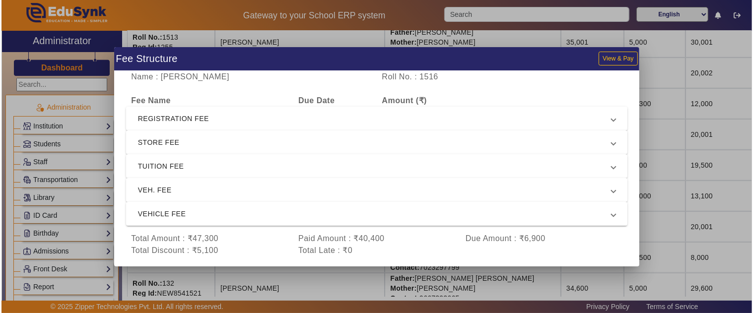
scroll to position [0, 0]
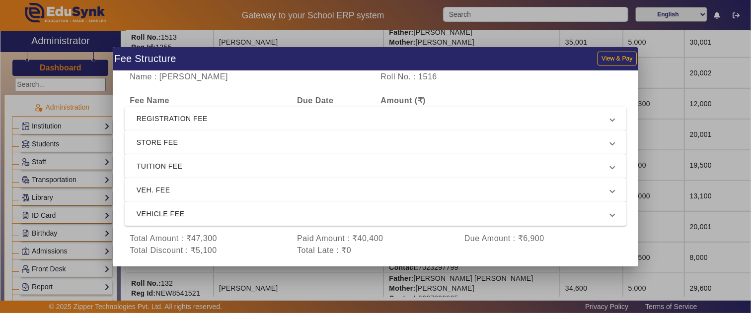
click at [664, 191] on div at bounding box center [375, 156] width 751 height 313
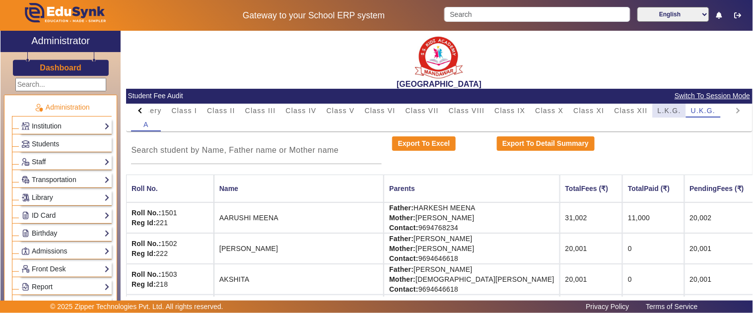
click at [673, 113] on span "L.K.G." at bounding box center [669, 110] width 23 height 7
click at [693, 107] on span "U.K.G." at bounding box center [703, 110] width 25 height 7
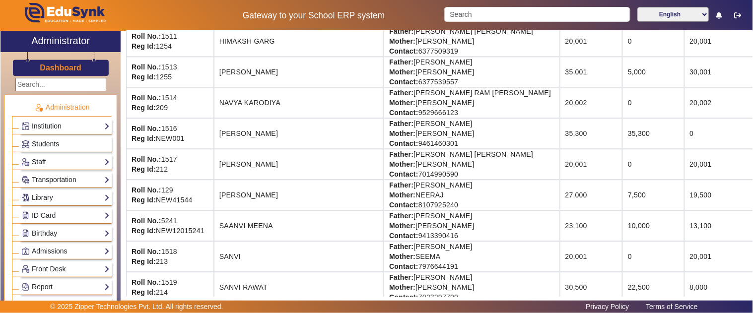
scroll to position [552, 0]
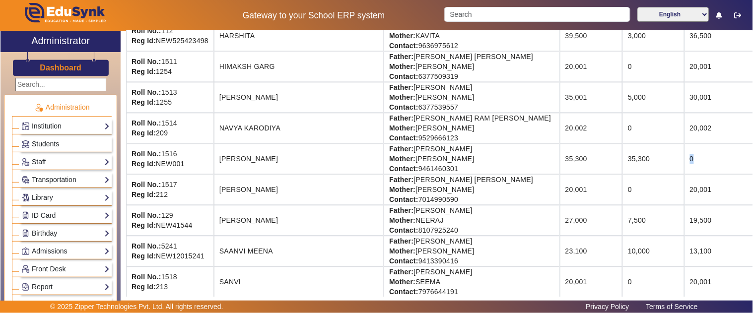
drag, startPoint x: 618, startPoint y: 164, endPoint x: 580, endPoint y: 162, distance: 38.3
click at [577, 161] on tr "Roll No.: 1516 Reg Id: NEW001 [PERSON_NAME] Father: [PERSON_NAME] Mother: [PERS…" at bounding box center [477, 159] width 702 height 31
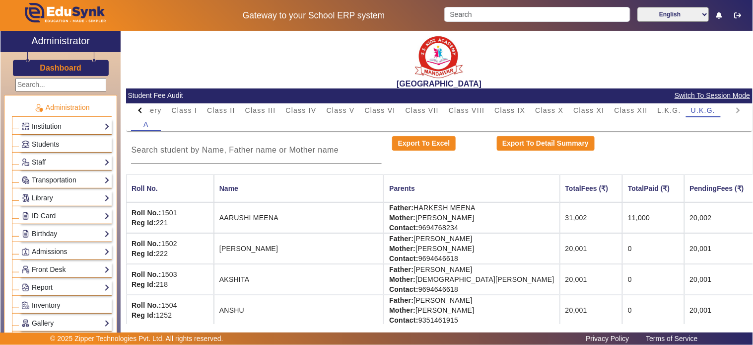
scroll to position [0, 0]
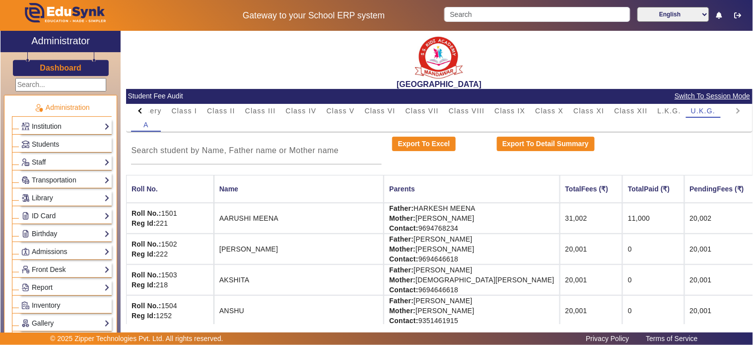
click at [56, 68] on h3 "Dashboard" at bounding box center [61, 67] width 42 height 9
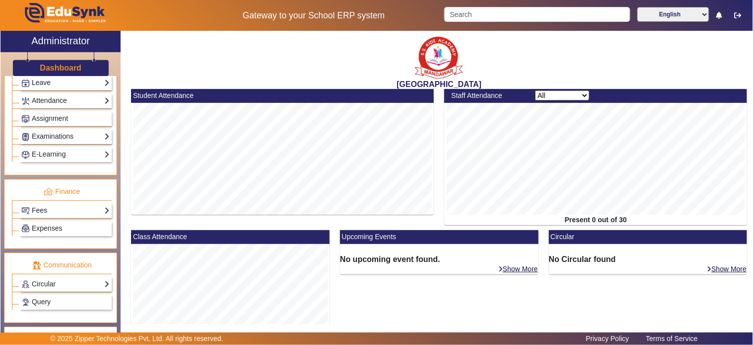
scroll to position [468, 0]
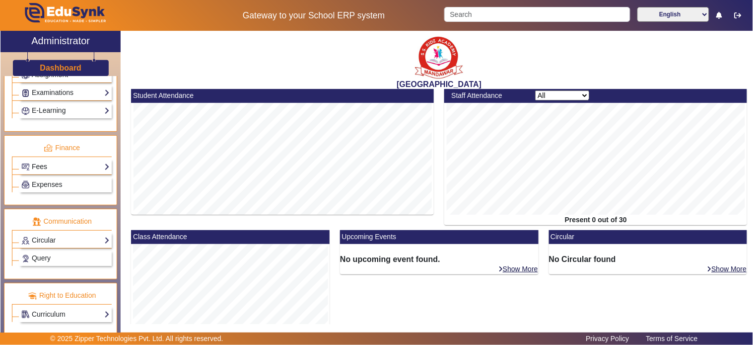
click at [41, 169] on link "Fees" at bounding box center [65, 166] width 88 height 11
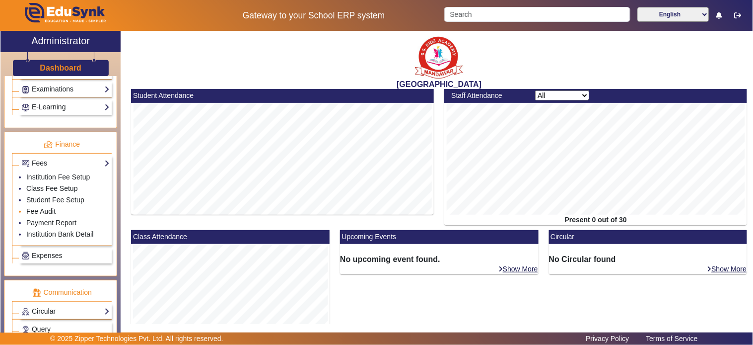
click at [45, 213] on link "Fee Audit" at bounding box center [40, 211] width 29 height 8
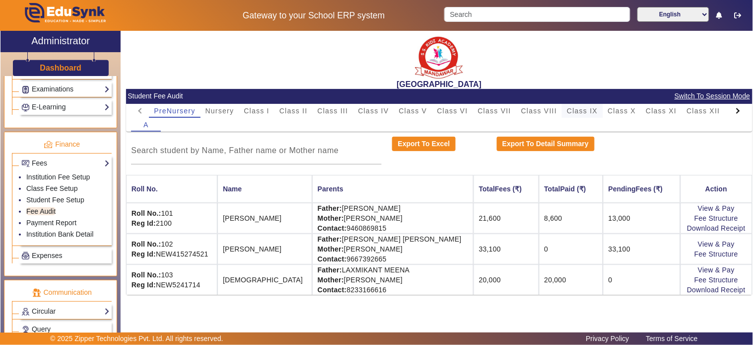
click at [586, 112] on span "Class IX" at bounding box center [582, 110] width 31 height 7
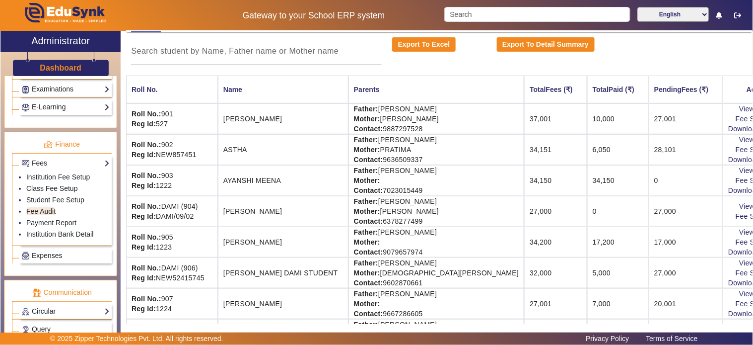
scroll to position [110, 0]
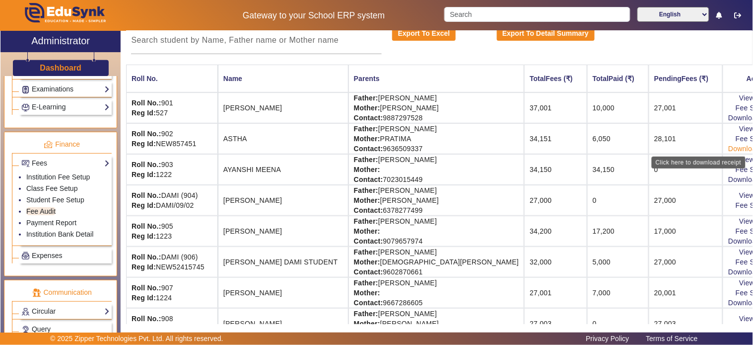
click at [729, 147] on link "Download Receipt" at bounding box center [758, 149] width 59 height 8
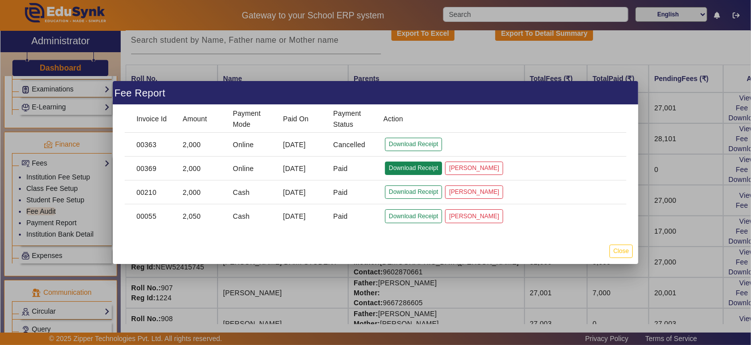
click at [409, 169] on button "Download Receipt" at bounding box center [413, 167] width 57 height 13
click at [399, 187] on button "Download Receipt" at bounding box center [413, 191] width 57 height 13
click at [411, 214] on button "Download Receipt" at bounding box center [413, 215] width 57 height 13
click at [623, 252] on button "Close" at bounding box center [620, 250] width 23 height 13
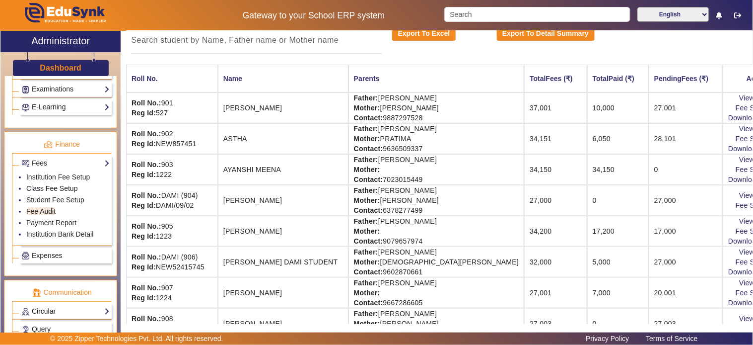
click at [649, 143] on td "28,101" at bounding box center [686, 138] width 74 height 31
click at [721, 139] on div "Click here to Pay" at bounding box center [717, 143] width 57 height 12
click at [736, 136] on link "Fee Structure" at bounding box center [758, 139] width 44 height 8
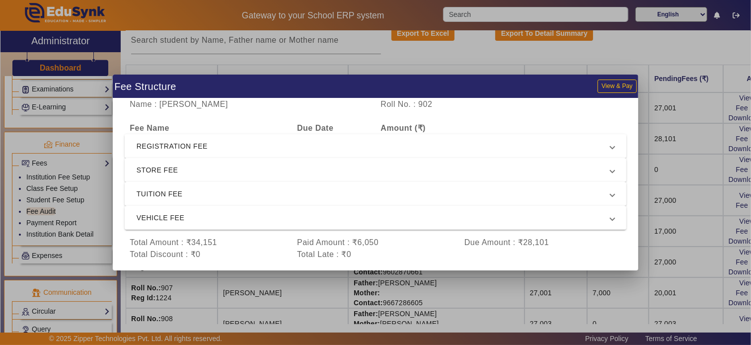
click at [185, 148] on span "REGISTRATION FEE" at bounding box center [374, 146] width 474 height 12
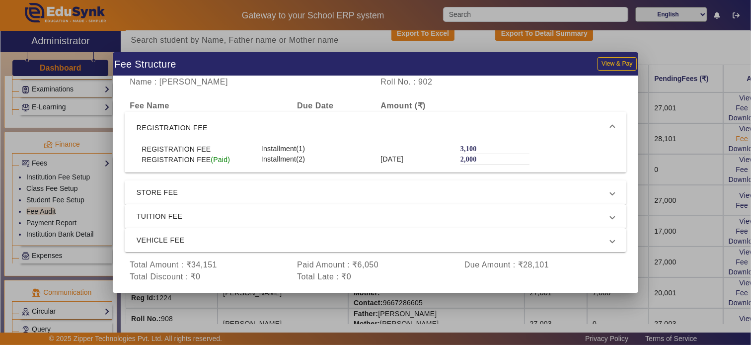
drag, startPoint x: 673, startPoint y: 154, endPoint x: 716, endPoint y: 136, distance: 46.9
click at [681, 154] on div at bounding box center [375, 172] width 751 height 345
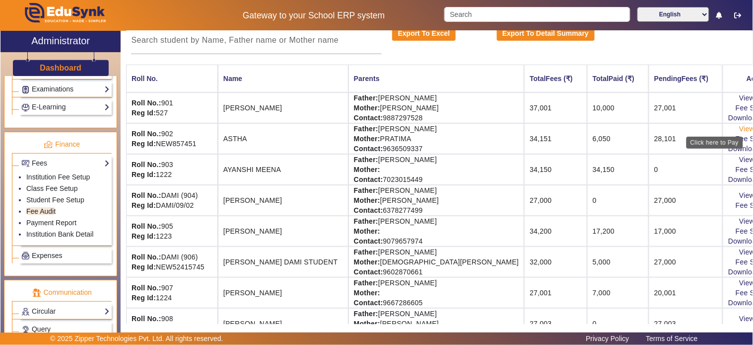
click at [739, 130] on link "View & Pay" at bounding box center [757, 129] width 37 height 8
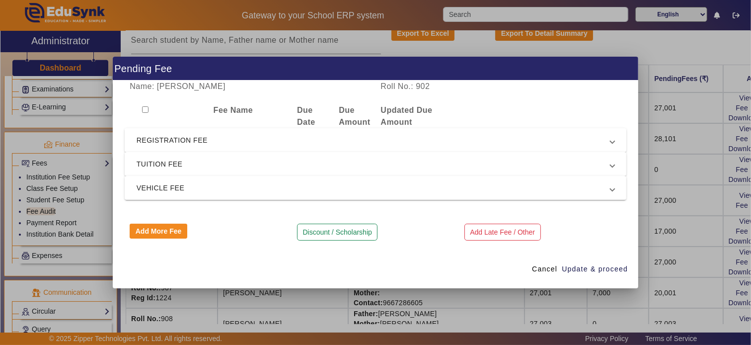
click at [174, 137] on span "REGISTRATION FEE" at bounding box center [374, 140] width 474 height 12
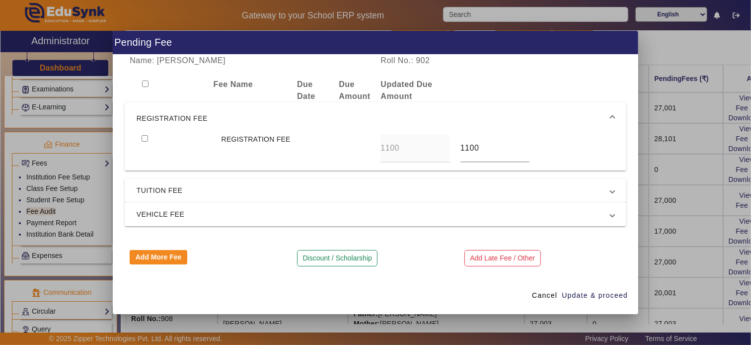
click at [147, 139] on div at bounding box center [176, 148] width 79 height 28
click at [142, 140] on input "checkbox" at bounding box center [145, 138] width 6 height 6
checkbox input "true"
drag, startPoint x: 494, startPoint y: 143, endPoint x: 442, endPoint y: 147, distance: 51.8
click at [442, 147] on div "REGISTRATION FEE 1100 1100" at bounding box center [376, 148] width 478 height 28
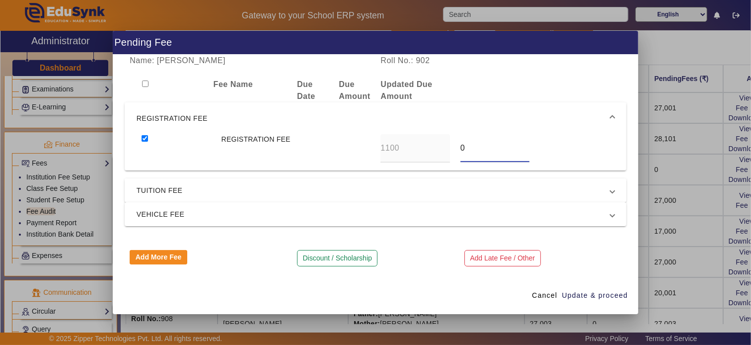
type input "0"
click at [240, 197] on mat-expansion-panel-header "TUITION FEE" at bounding box center [376, 190] width 502 height 24
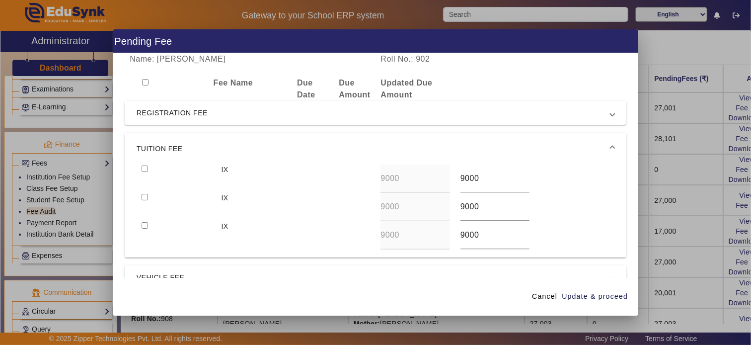
click at [144, 169] on input "checkbox" at bounding box center [145, 168] width 6 height 6
checkbox input "true"
drag, startPoint x: 487, startPoint y: 179, endPoint x: 433, endPoint y: 185, distance: 54.5
click at [433, 185] on div "IX 9000 9000" at bounding box center [376, 178] width 478 height 28
type input "8100"
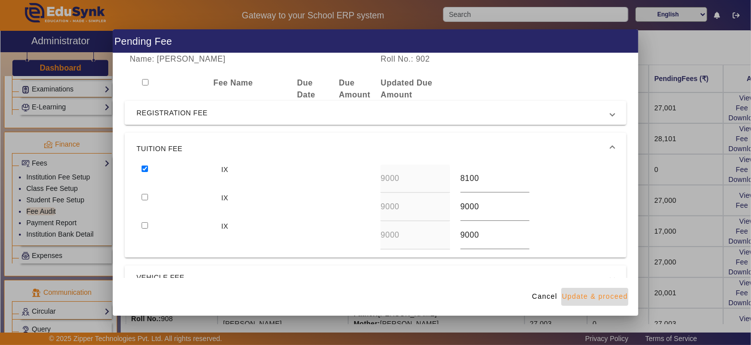
click at [599, 294] on span "Update & proceed" at bounding box center [595, 296] width 66 height 10
type input "2000"
type input "8100"
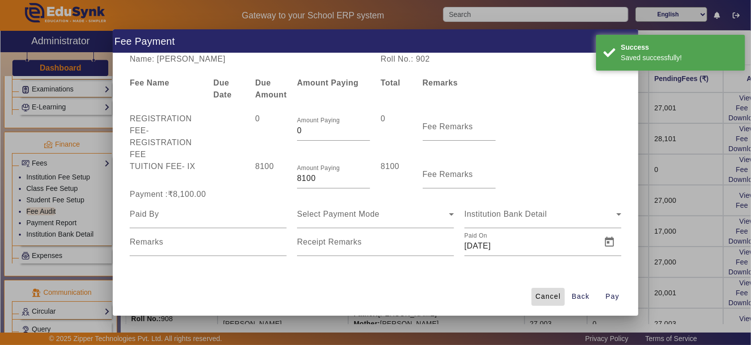
click at [556, 295] on span "Cancel" at bounding box center [547, 296] width 25 height 10
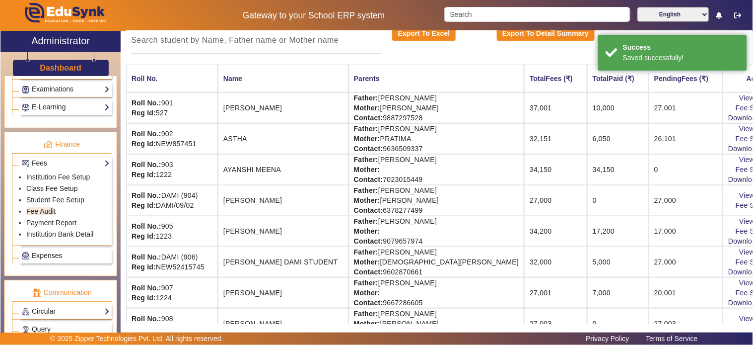
click at [649, 139] on td "26,101" at bounding box center [686, 138] width 74 height 31
click at [649, 147] on td "26,101" at bounding box center [686, 138] width 74 height 31
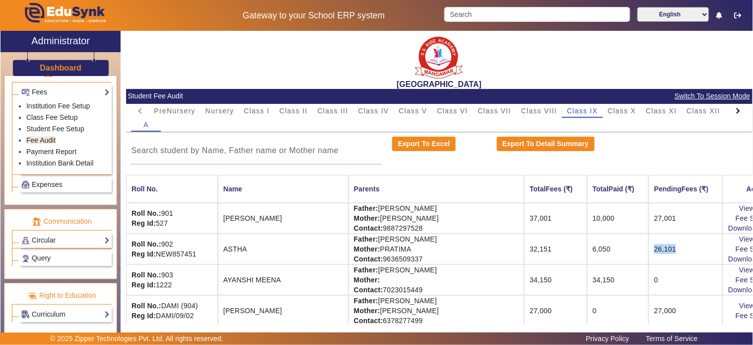
scroll to position [543, 0]
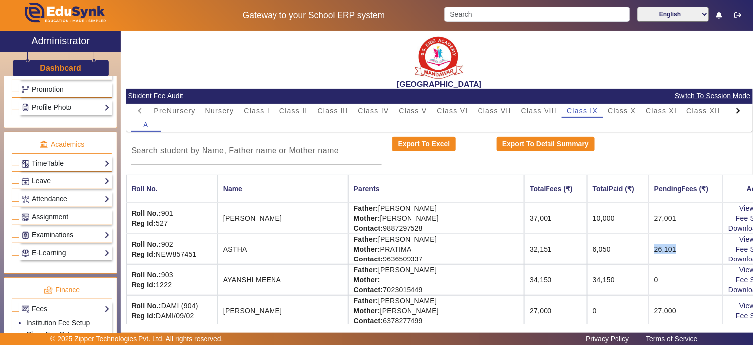
click at [52, 240] on link "Examinations" at bounding box center [65, 234] width 88 height 11
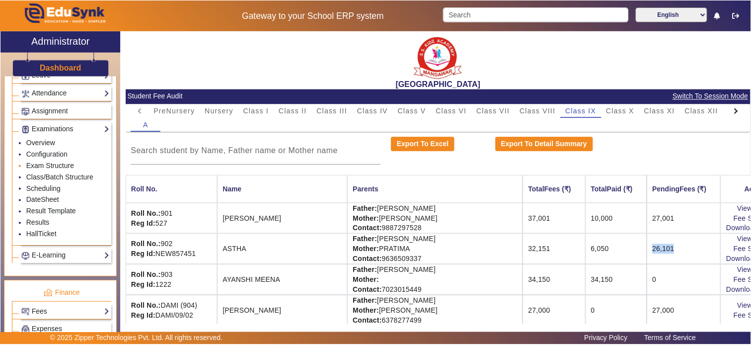
scroll to position [433, 0]
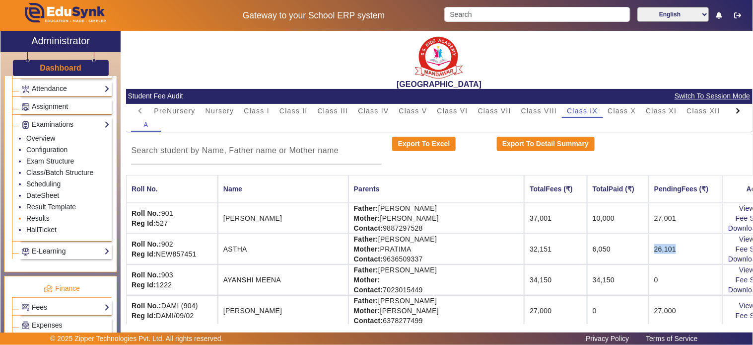
click at [41, 220] on link "Results" at bounding box center [37, 218] width 23 height 8
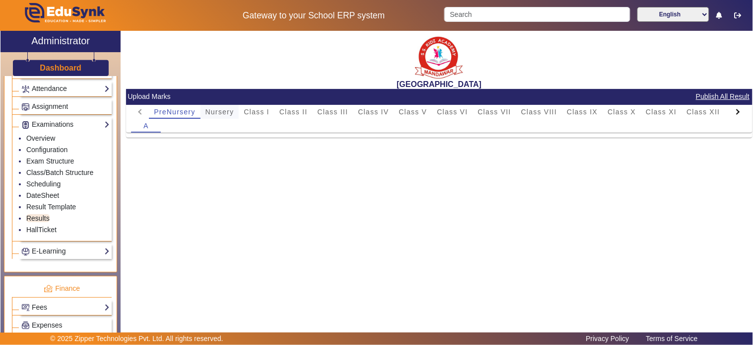
click at [223, 112] on span "Nursery" at bounding box center [220, 111] width 29 height 7
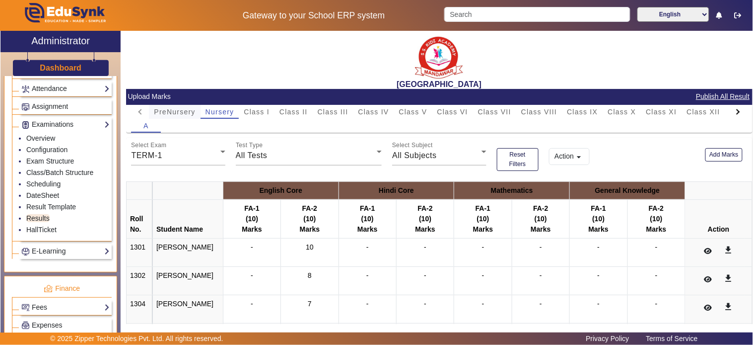
click at [170, 110] on span "PreNursery" at bounding box center [174, 111] width 41 height 7
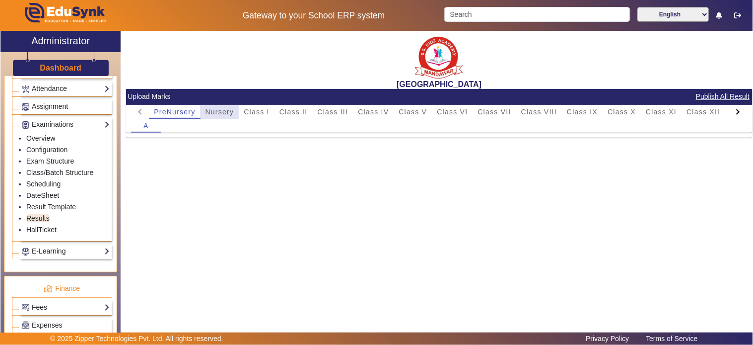
click at [211, 112] on span "Nursery" at bounding box center [220, 111] width 29 height 7
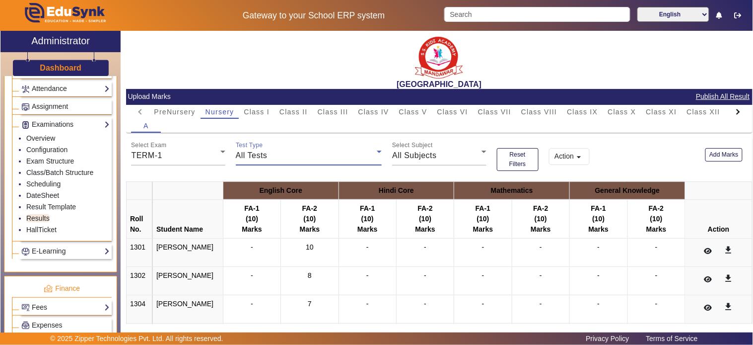
click at [247, 152] on span "All Tests" at bounding box center [252, 155] width 32 height 8
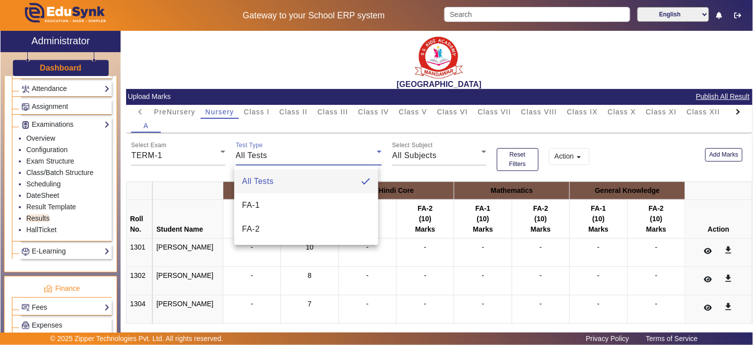
click at [253, 219] on mat-option "FA-2" at bounding box center [306, 229] width 144 height 24
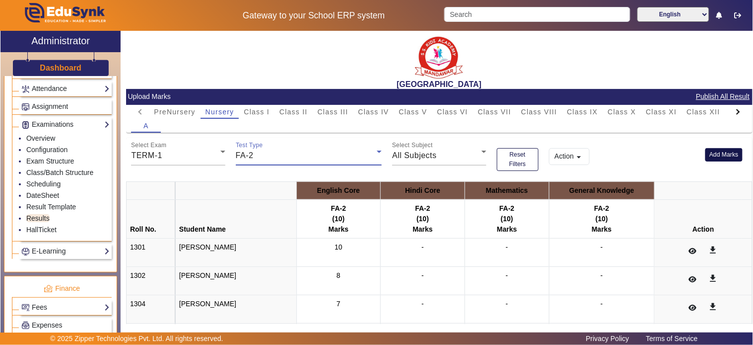
click at [708, 151] on button "Add Marks" at bounding box center [724, 154] width 37 height 13
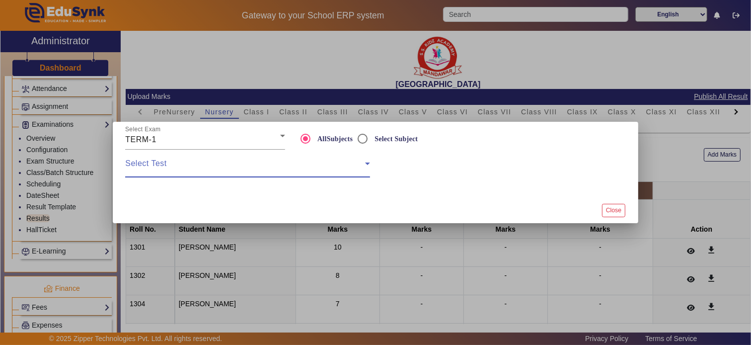
click at [226, 162] on span at bounding box center [245, 167] width 240 height 12
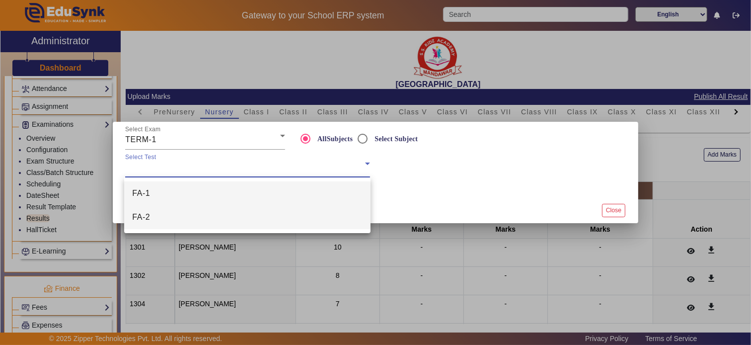
click at [184, 218] on mat-option "FA-2" at bounding box center [247, 217] width 246 height 24
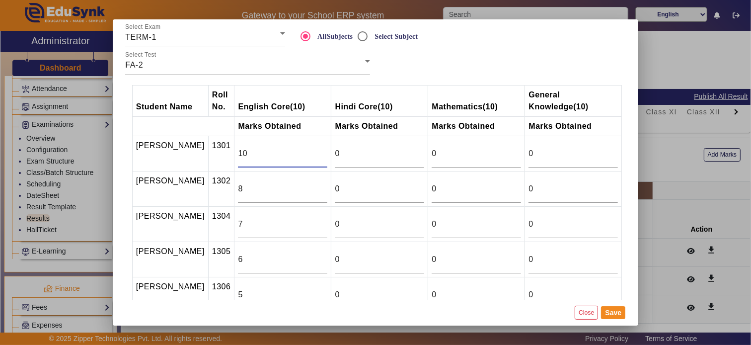
drag, startPoint x: 251, startPoint y: 154, endPoint x: 229, endPoint y: 157, distance: 22.6
click at [238, 157] on input "10" at bounding box center [282, 153] width 89 height 12
type input "1"
type input "9"
type input "8"
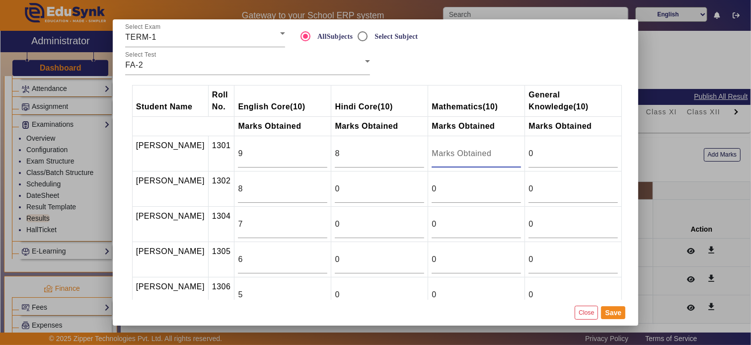
type input "0"
type input "9"
click at [616, 309] on button "Save" at bounding box center [613, 312] width 24 height 13
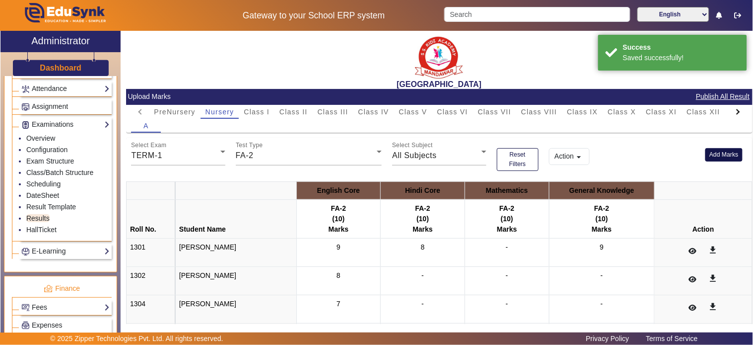
click at [718, 156] on button "Add Marks" at bounding box center [724, 154] width 37 height 13
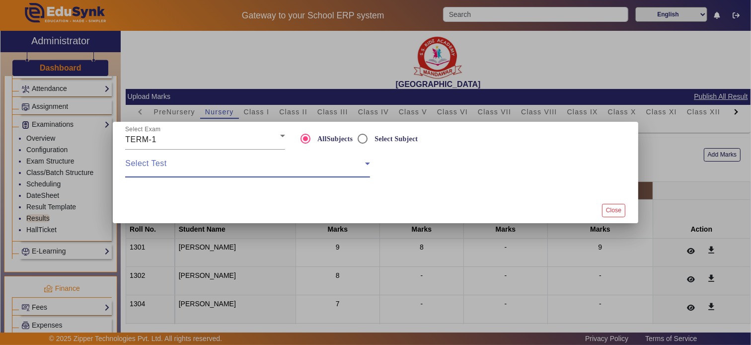
click at [256, 165] on span at bounding box center [245, 167] width 240 height 12
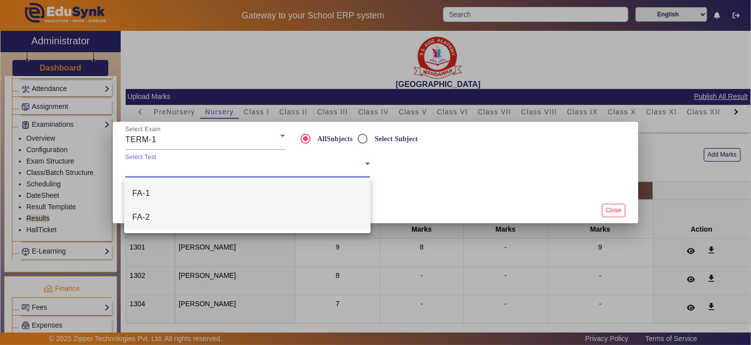
click at [180, 211] on mat-option "FA-2" at bounding box center [247, 217] width 246 height 24
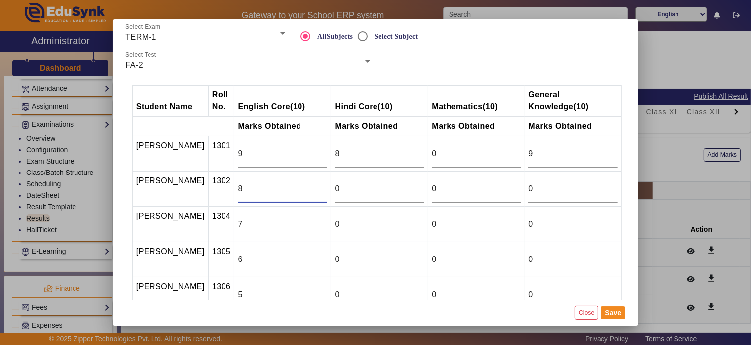
drag, startPoint x: 257, startPoint y: 186, endPoint x: 226, endPoint y: 191, distance: 31.1
click at [238, 191] on input "8" at bounding box center [282, 189] width 89 height 12
type input "10"
type input "9"
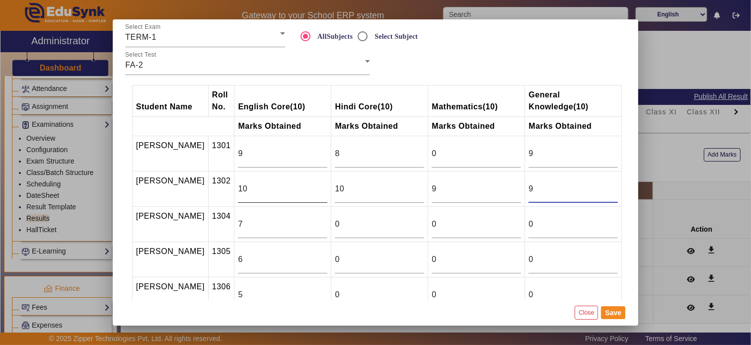
type input "9"
type input "8"
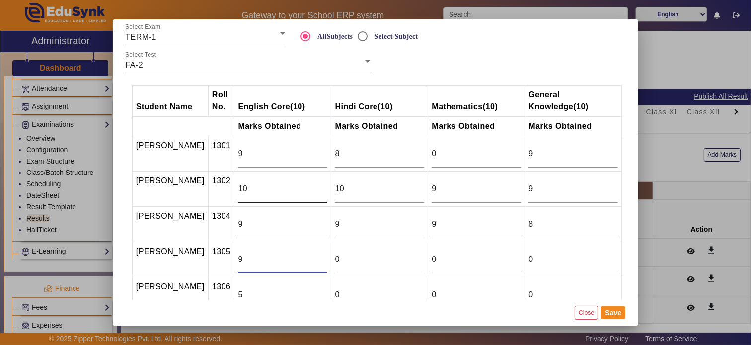
type input "9"
type input "7"
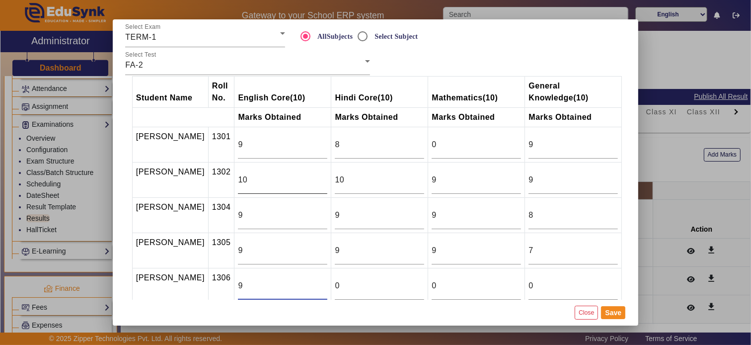
type input "9"
type input "8"
type input "7"
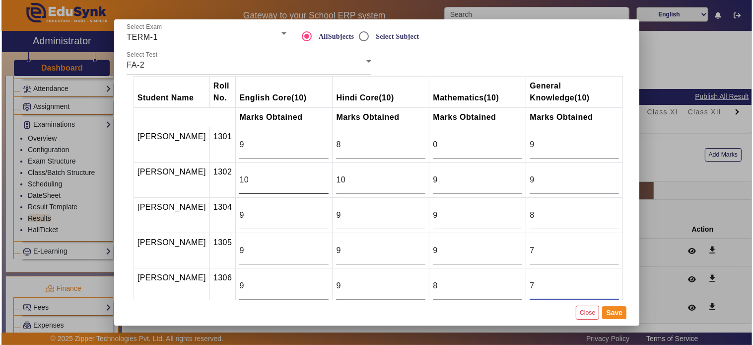
scroll to position [151, 0]
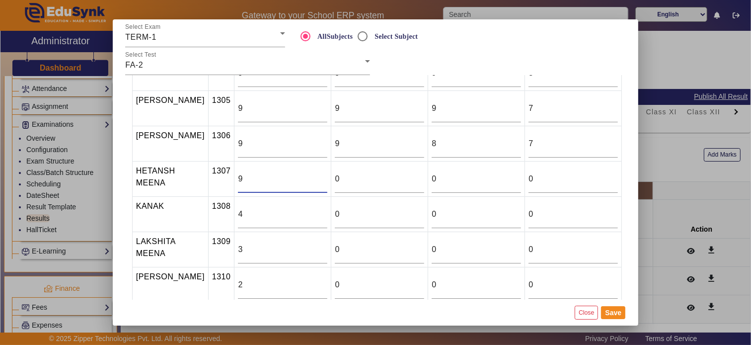
type input "9"
type input "8"
type input "10"
type input "9"
type input "0"
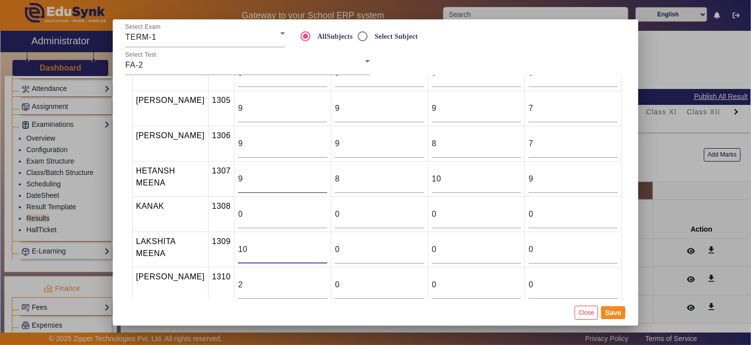
type input "10"
type input "8"
type input "10"
type input "9"
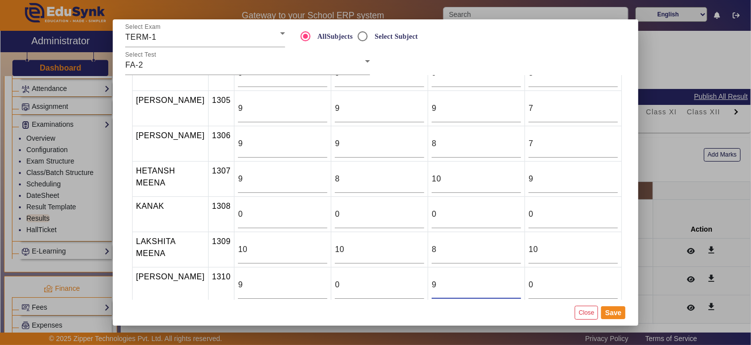
type input "9"
type input "8"
click at [615, 308] on button "Save" at bounding box center [613, 312] width 24 height 13
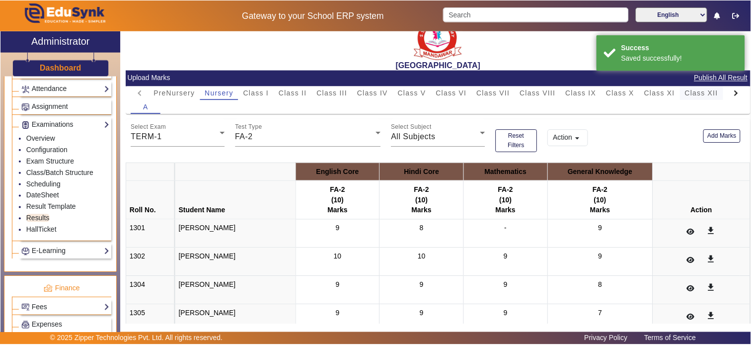
scroll to position [0, 0]
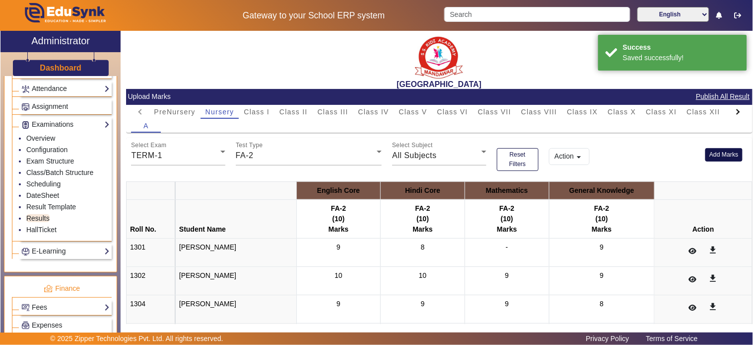
click at [718, 152] on button "Add Marks" at bounding box center [724, 154] width 37 height 13
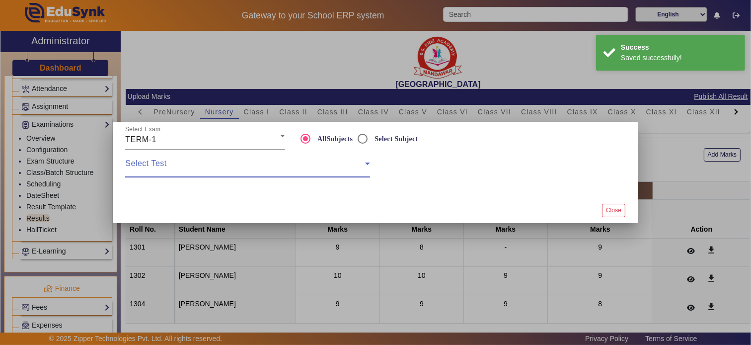
click at [300, 162] on span at bounding box center [245, 167] width 240 height 12
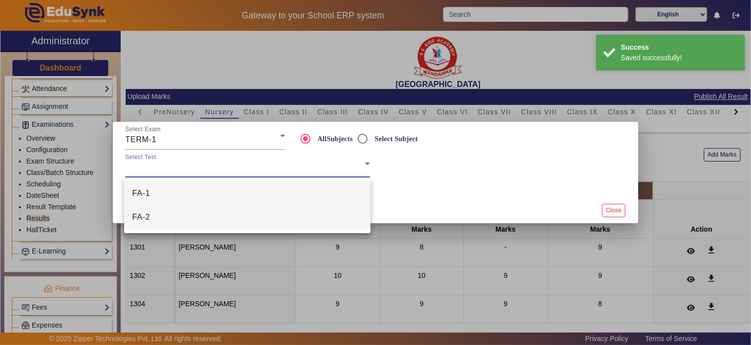
click at [204, 216] on mat-option "FA-2" at bounding box center [247, 217] width 246 height 24
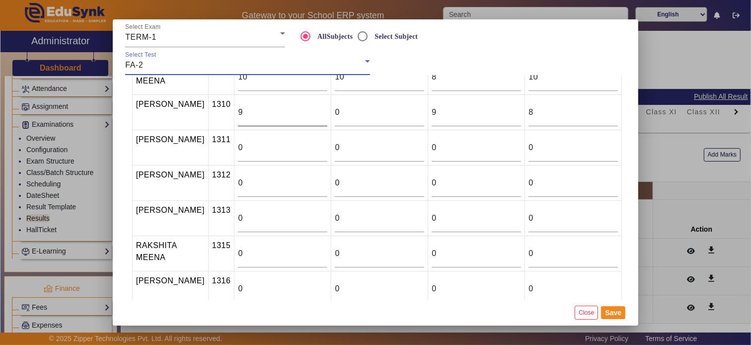
scroll to position [331, 0]
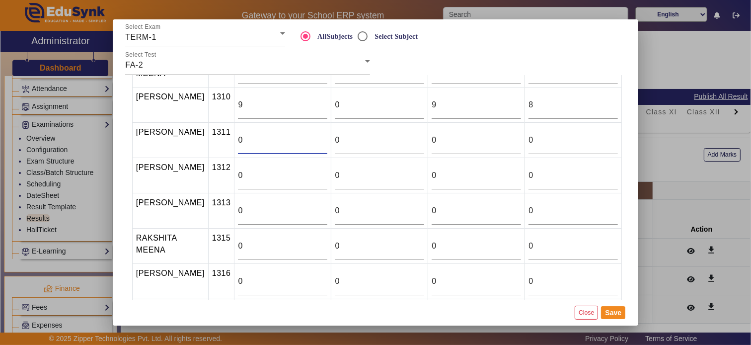
drag, startPoint x: 244, startPoint y: 148, endPoint x: 199, endPoint y: 147, distance: 44.7
click at [199, 147] on tr "[PERSON_NAME] 1311 0 0 0 0" at bounding box center [377, 140] width 490 height 35
type input "9"
type input "10"
type input "9"
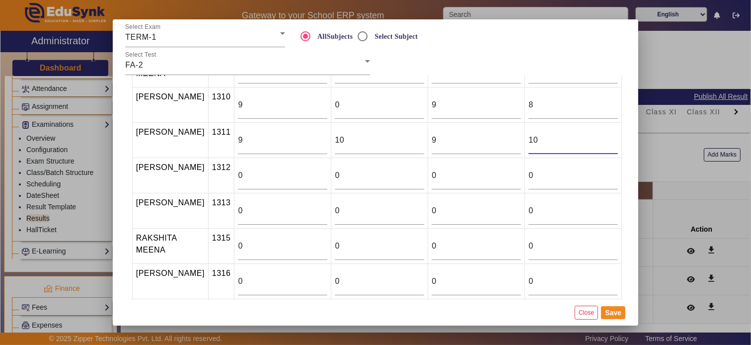
type input "10"
type input "9"
type input "8"
type input "10"
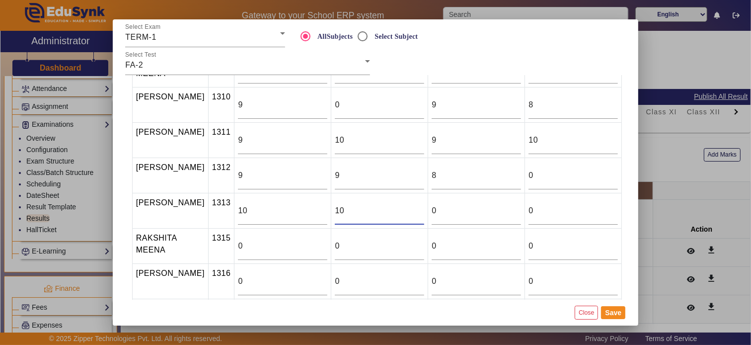
type input "10"
type input "9"
type input "8"
type input "7"
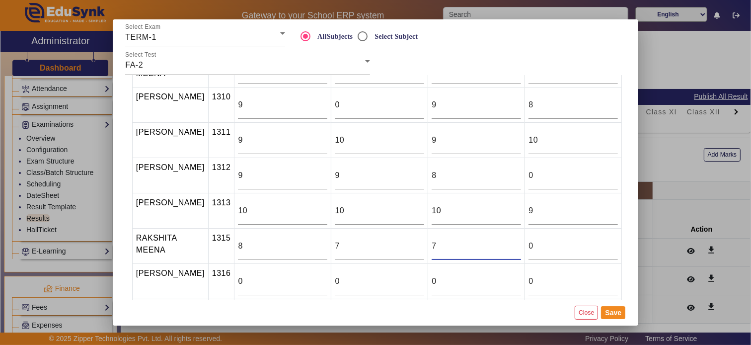
type input "7"
type input "10"
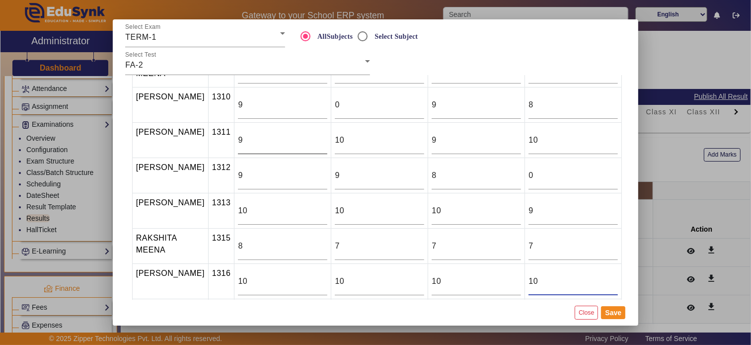
type input "10"
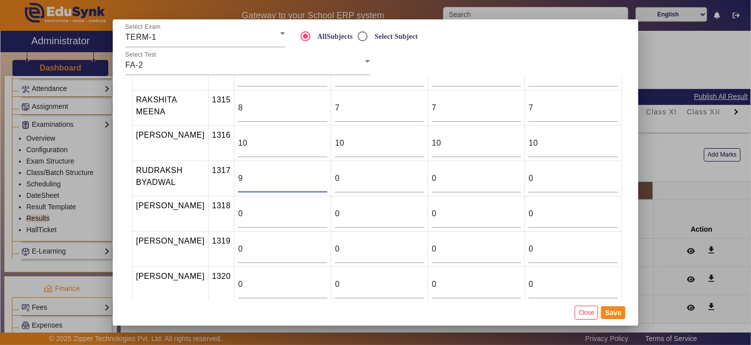
type input "9"
type input "8"
type input "7"
type input "9"
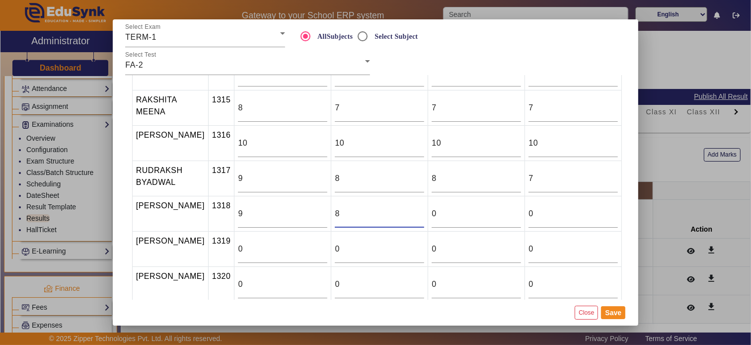
type input "8"
type input "9"
type input "7"
click at [501, 257] on tr "[PERSON_NAME] 1319 0 0 0 0" at bounding box center [377, 248] width 490 height 35
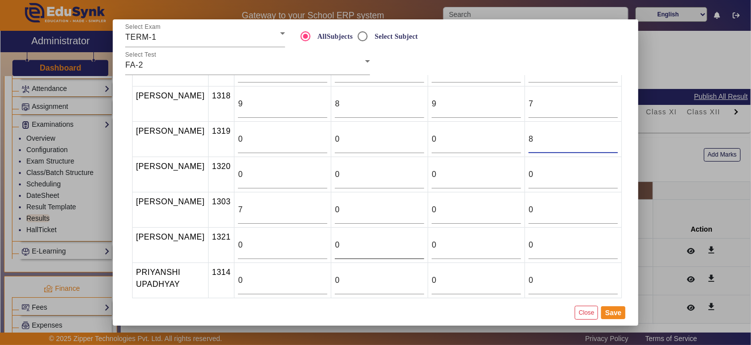
scroll to position [579, 0]
type input "8"
drag, startPoint x: 321, startPoint y: 182, endPoint x: 285, endPoint y: 187, distance: 36.6
click at [285, 185] on tr "[PERSON_NAME] 1320 0 0 0 0" at bounding box center [377, 173] width 490 height 35
type input "9"
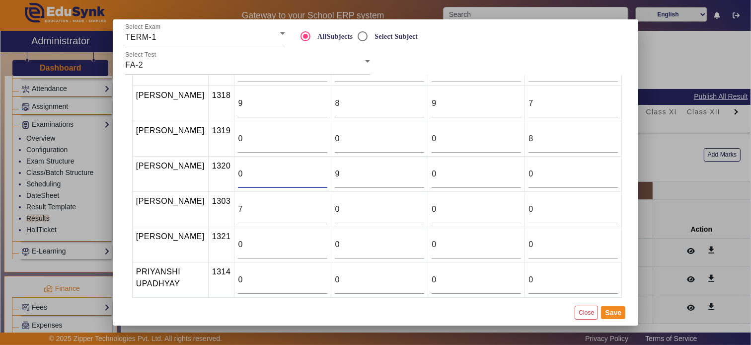
drag, startPoint x: 257, startPoint y: 184, endPoint x: 219, endPoint y: 184, distance: 37.7
click at [219, 184] on tr "[PERSON_NAME] 1320 0 9 0 0" at bounding box center [377, 173] width 490 height 35
type input "9"
type input "8"
type input "9"
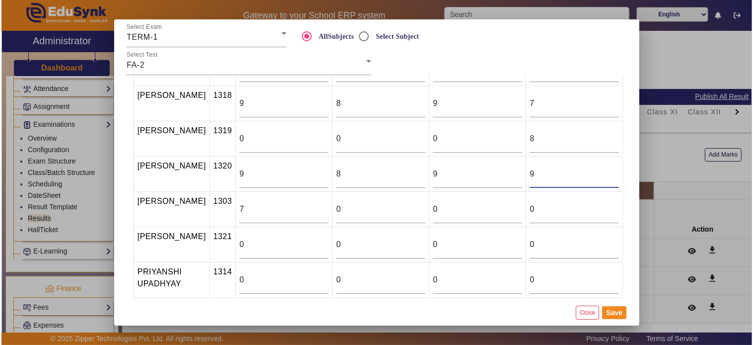
scroll to position [596, 0]
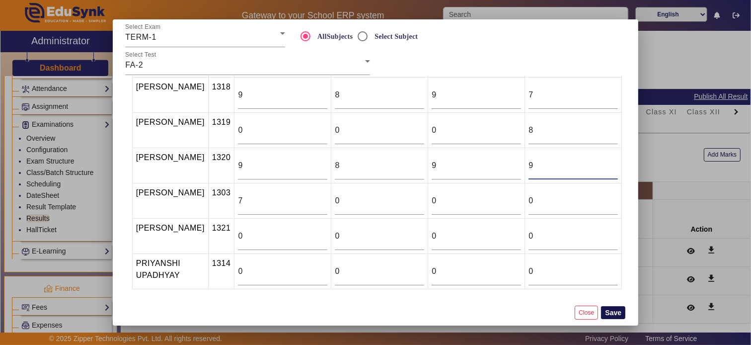
type input "9"
click at [614, 310] on button "Save" at bounding box center [613, 312] width 24 height 13
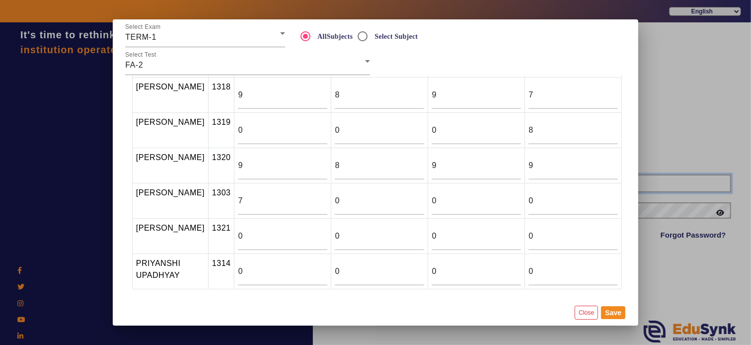
type input "9928895959"
click at [621, 309] on button "Save" at bounding box center [613, 312] width 24 height 13
click at [616, 311] on button "Save" at bounding box center [613, 312] width 24 height 13
click at [614, 311] on button "Save" at bounding box center [613, 312] width 24 height 13
click at [585, 313] on button "Close" at bounding box center [586, 311] width 23 height 13
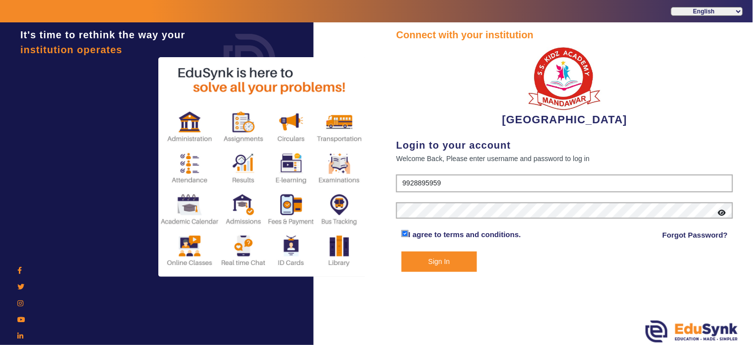
click at [458, 257] on button "Sign In" at bounding box center [439, 261] width 75 height 20
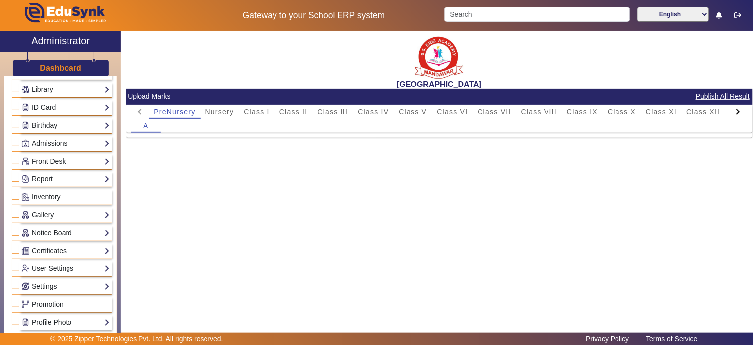
scroll to position [386, 0]
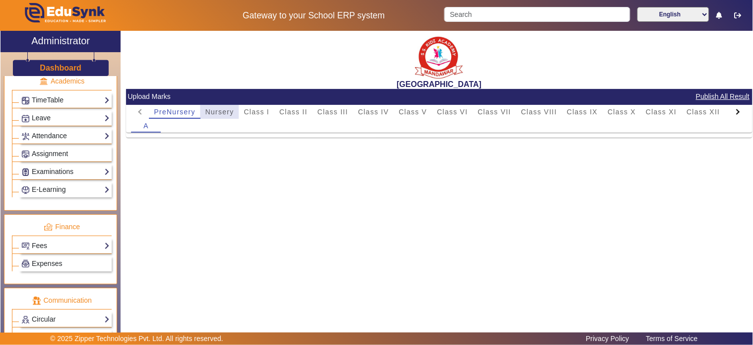
drag, startPoint x: 215, startPoint y: 111, endPoint x: 216, endPoint y: 116, distance: 5.6
click at [216, 112] on span "Nursery" at bounding box center [220, 111] width 29 height 7
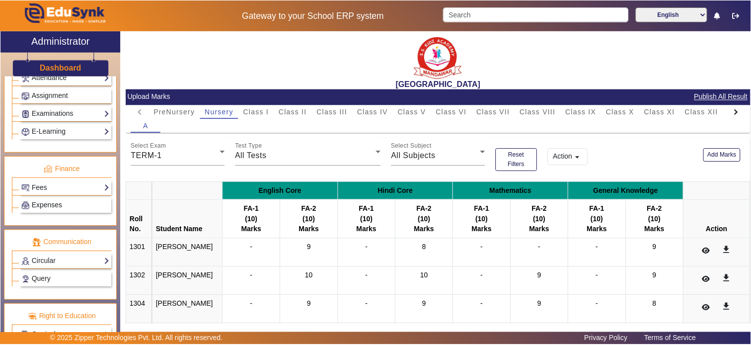
scroll to position [468, 0]
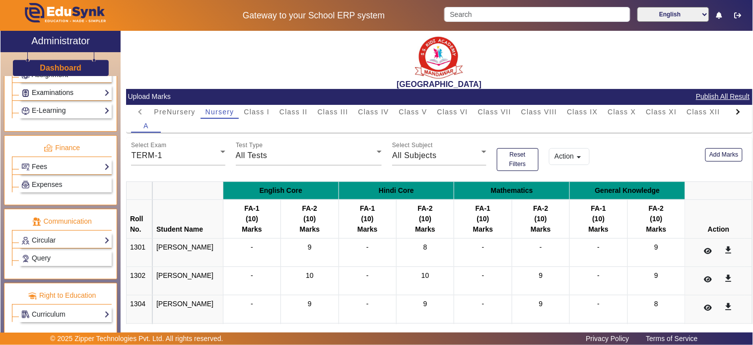
click at [42, 90] on link "Examinations" at bounding box center [65, 92] width 88 height 11
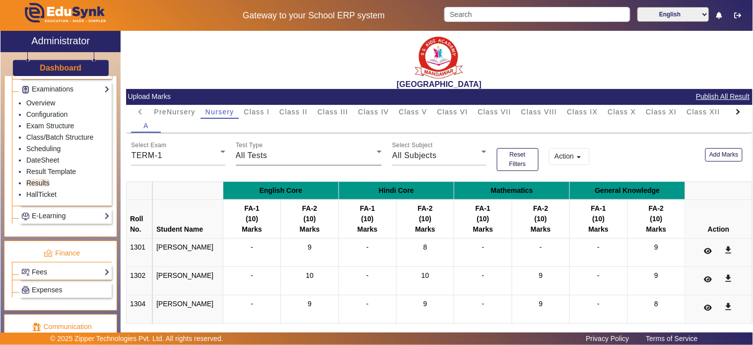
click at [289, 155] on div "All Tests" at bounding box center [307, 155] width 142 height 12
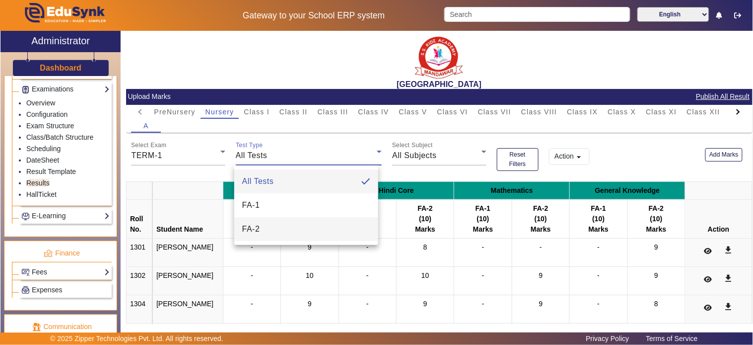
click at [262, 223] on mat-option "FA-2" at bounding box center [306, 229] width 144 height 24
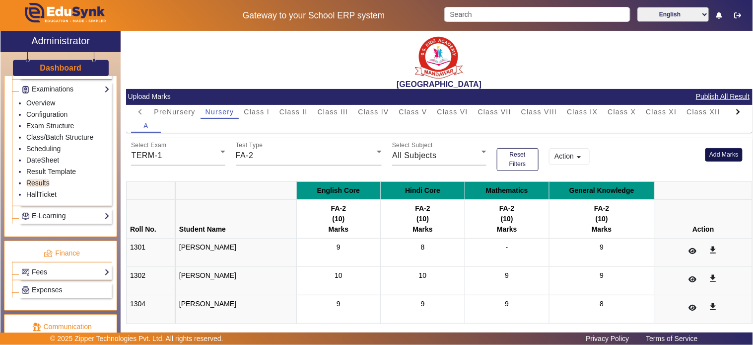
click at [714, 157] on button "Add Marks" at bounding box center [724, 154] width 37 height 13
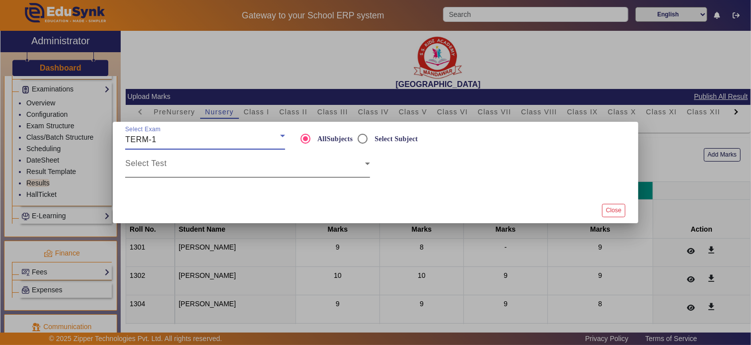
click at [189, 159] on div "Select Test" at bounding box center [247, 163] width 245 height 28
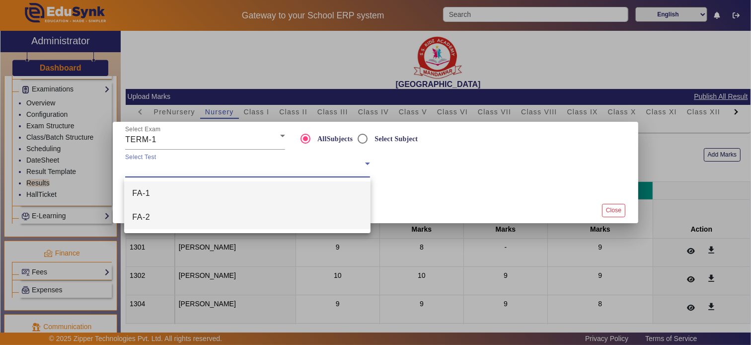
click at [170, 211] on mat-option "FA-2" at bounding box center [247, 217] width 246 height 24
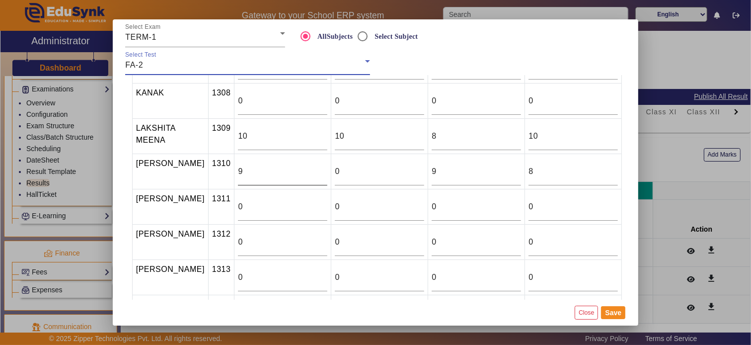
scroll to position [265, 0]
drag, startPoint x: 236, startPoint y: 207, endPoint x: 249, endPoint y: 211, distance: 13.0
click at [239, 207] on div "0" at bounding box center [282, 206] width 89 height 28
drag, startPoint x: 246, startPoint y: 212, endPoint x: 202, endPoint y: 227, distance: 46.6
click at [199, 224] on tr "[PERSON_NAME] 1311 0 0 0 0" at bounding box center [377, 206] width 490 height 35
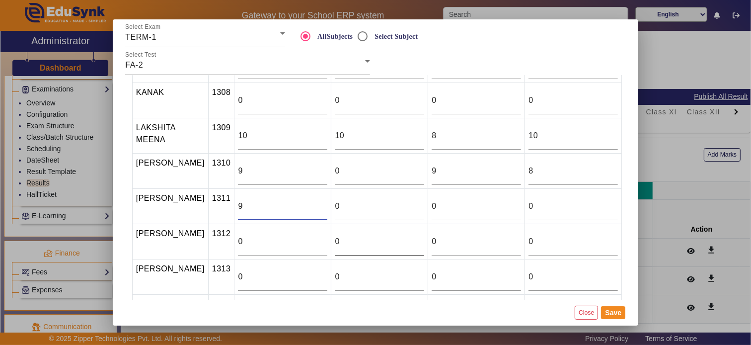
type input "9"
type input "10"
type input "9"
type input "10"
type input "9"
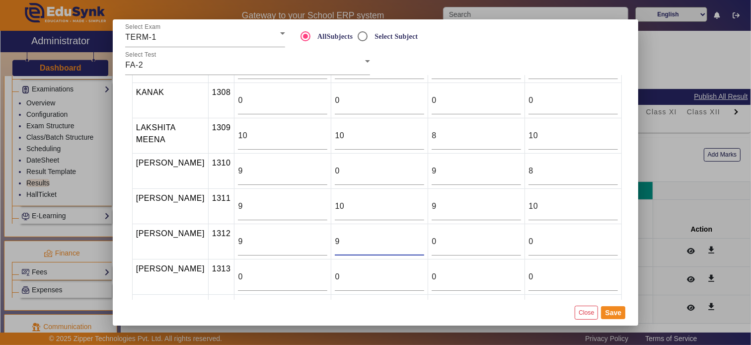
type input "9"
type input "8"
type input "10"
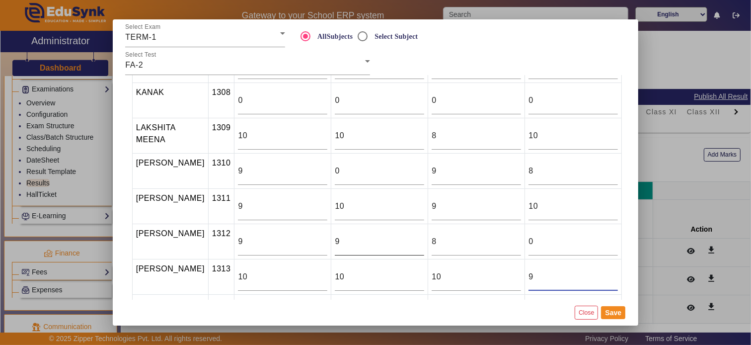
type input "9"
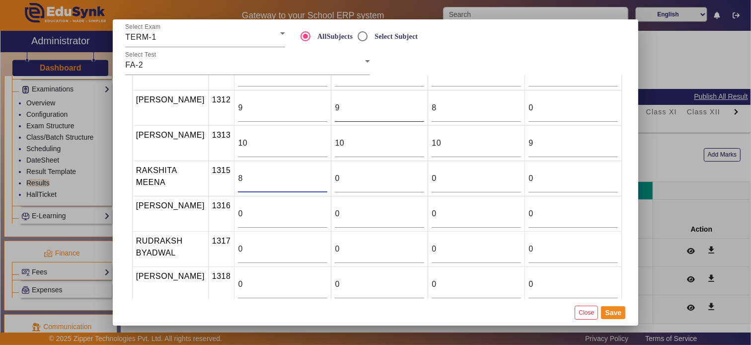
type input "8"
type input "7"
type input "10"
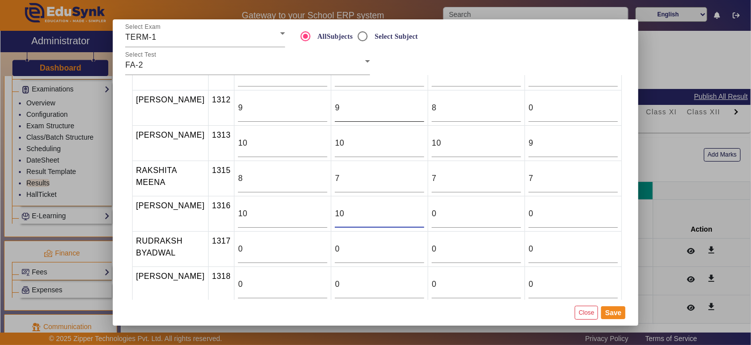
type input "10"
type input "9"
type input "8"
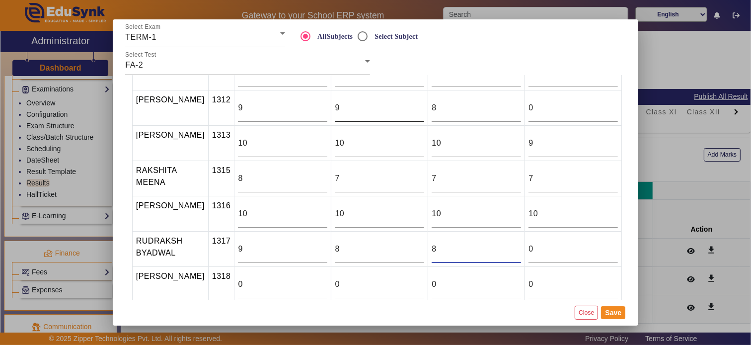
type input "8"
type input "7"
type input "9"
type input "8"
type input "9"
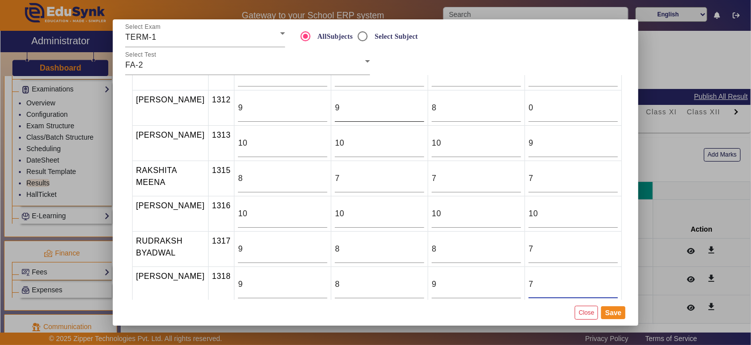
type input "7"
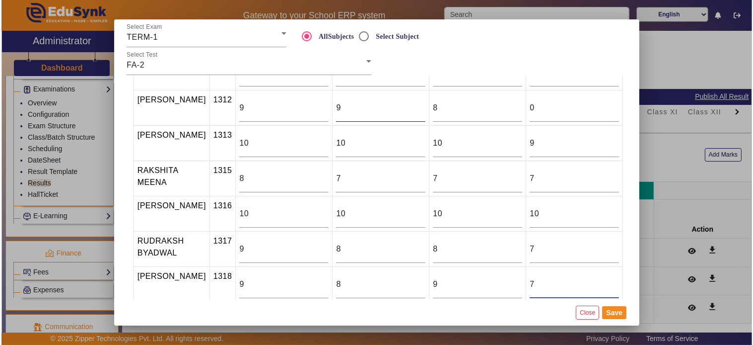
scroll to position [539, 0]
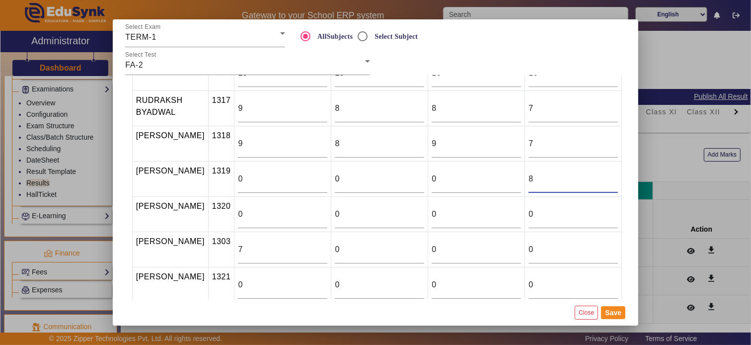
type input "8"
type input "9"
type input "8"
type input "9"
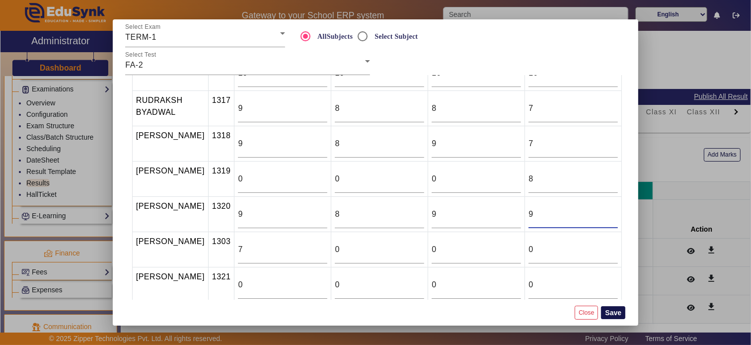
click at [619, 313] on button "Save" at bounding box center [613, 312] width 24 height 13
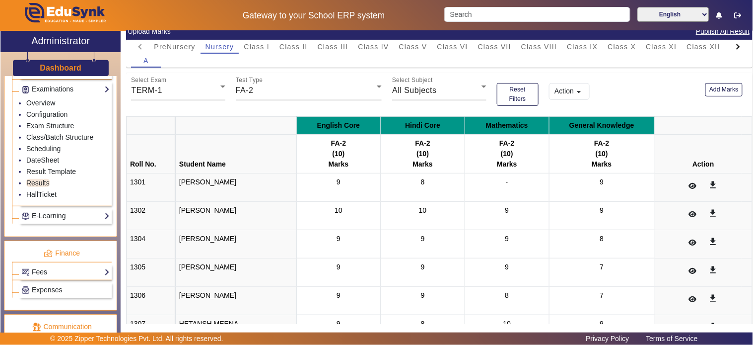
scroll to position [43, 0]
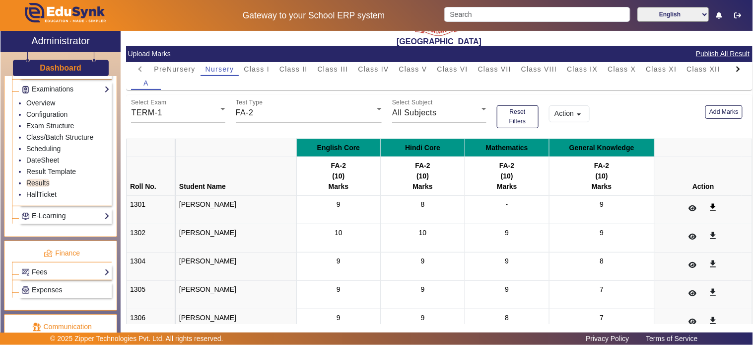
click at [709, 206] on mat-icon "get_app" at bounding box center [714, 207] width 10 height 10
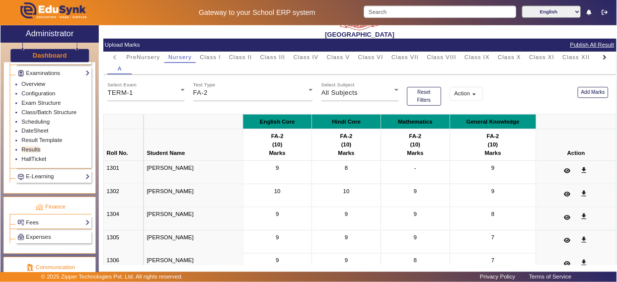
scroll to position [41, 0]
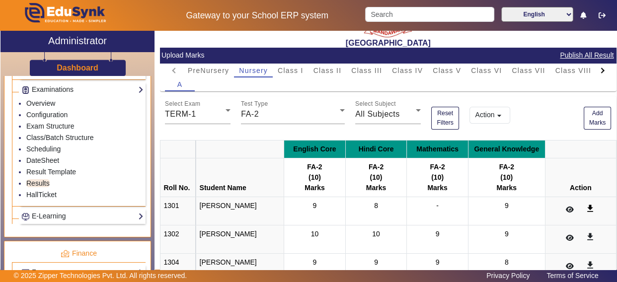
click at [585, 211] on mat-icon "get_app" at bounding box center [590, 209] width 10 height 10
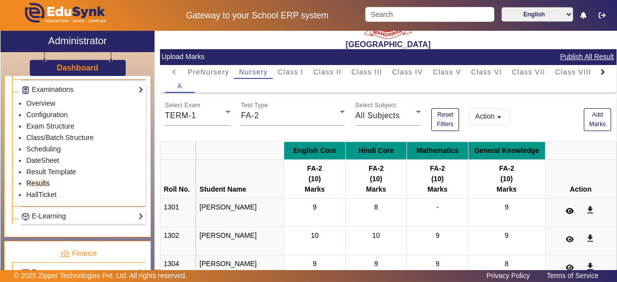
click at [566, 213] on icon at bounding box center [570, 211] width 8 height 7
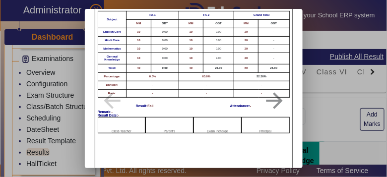
scroll to position [71, 0]
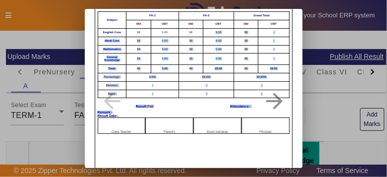
drag, startPoint x: 213, startPoint y: 33, endPoint x: 216, endPoint y: 88, distance: 55.2
click at [217, 108] on div "Affiliation No.: RJDSA33231 Dise Code: 08110406041 SANTIANS INTERNATIONAL SCHOO…" at bounding box center [193, 43] width 197 height 188
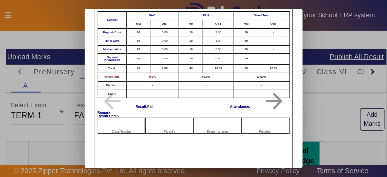
click at [196, 23] on th "MM" at bounding box center [191, 24] width 24 height 8
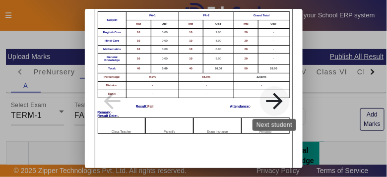
click at [269, 100] on mat-icon "arrow_forward" at bounding box center [275, 101] width 50 height 25
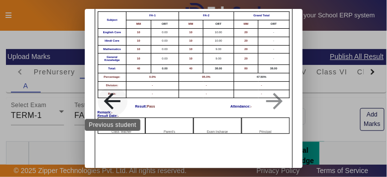
click at [112, 105] on mat-icon "arrow_back" at bounding box center [113, 101] width 50 height 25
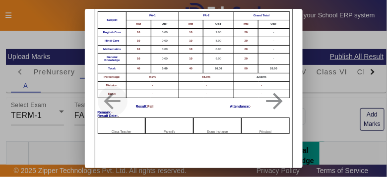
click at [113, 105] on mat-icon "arrow_back" at bounding box center [113, 101] width 50 height 25
drag, startPoint x: 361, startPoint y: 105, endPoint x: 356, endPoint y: 108, distance: 6.2
click at [361, 105] on div at bounding box center [193, 88] width 387 height 177
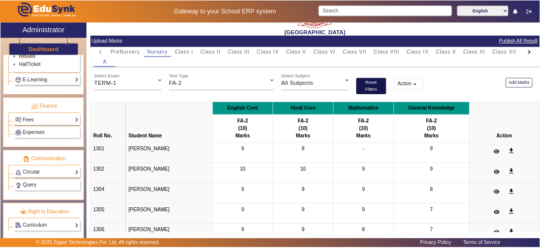
scroll to position [40, 0]
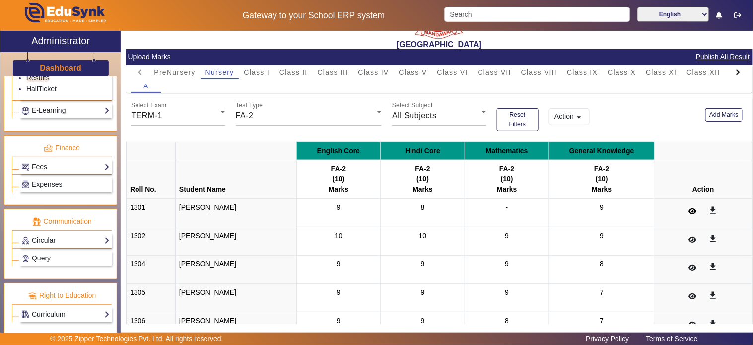
click at [689, 211] on icon at bounding box center [693, 211] width 8 height 7
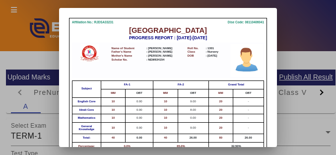
click at [283, 105] on div at bounding box center [168, 77] width 336 height 155
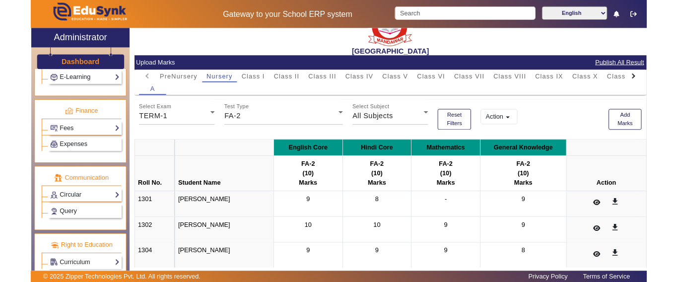
scroll to position [59, 0]
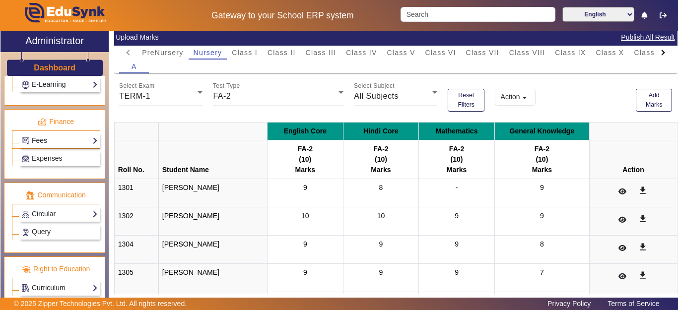
click at [508, 95] on button "Action arrow_drop_down" at bounding box center [515, 97] width 41 height 17
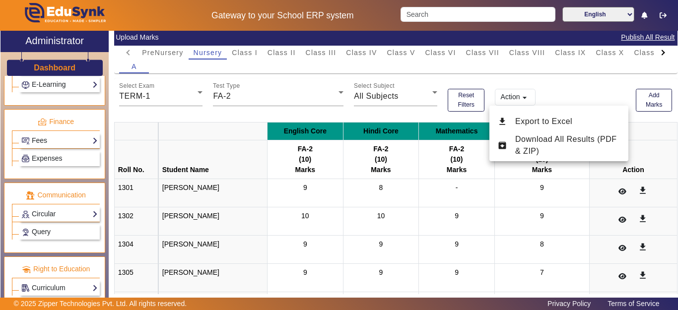
click at [597, 89] on div at bounding box center [339, 155] width 678 height 310
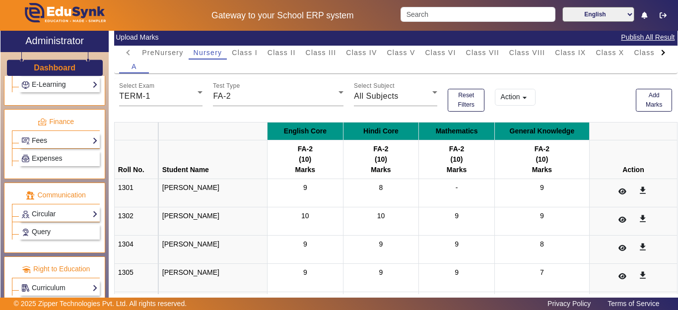
click at [390, 107] on div "Select Subject All Subjects" at bounding box center [396, 94] width 94 height 33
click at [569, 101] on div "Action arrow_drop_down" at bounding box center [560, 94] width 141 height 33
click at [249, 103] on div "Test Type FA-2" at bounding box center [278, 92] width 131 height 28
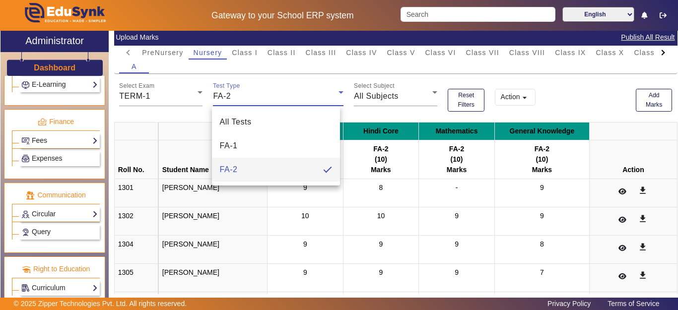
click at [578, 109] on div at bounding box center [339, 155] width 678 height 310
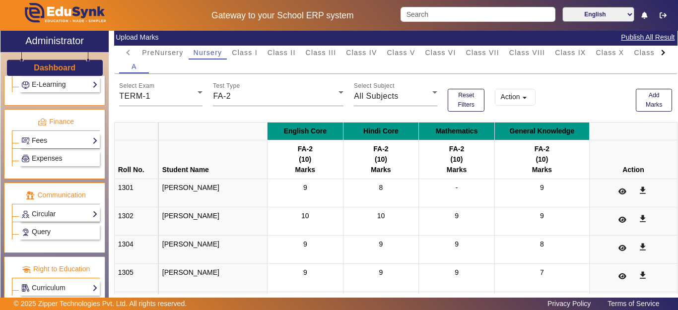
click at [520, 99] on mat-icon "arrow_drop_down" at bounding box center [525, 98] width 10 height 10
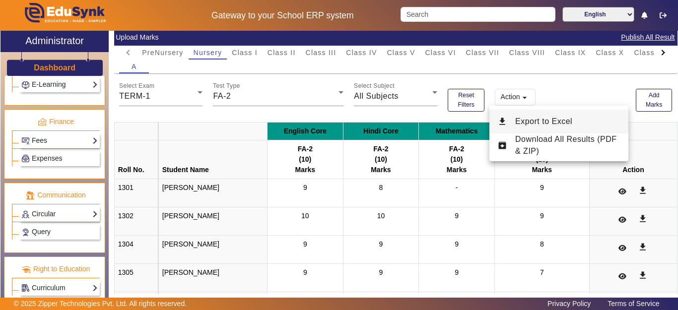
click at [524, 121] on span "Export to Excel" at bounding box center [543, 121] width 57 height 8
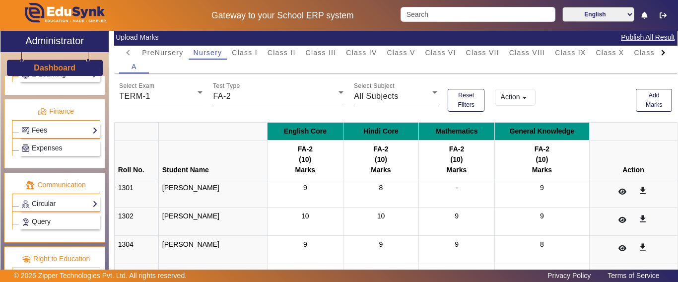
click at [224, 111] on div "Test Type FA-2" at bounding box center [278, 94] width 141 height 33
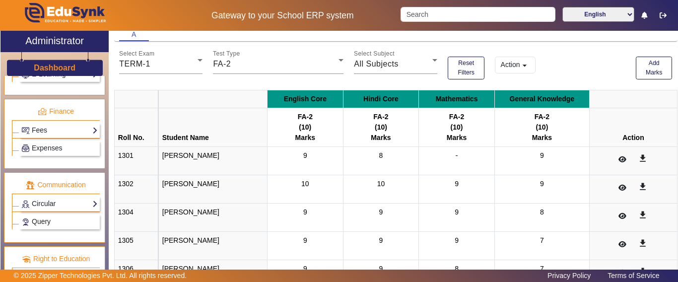
scroll to position [109, 0]
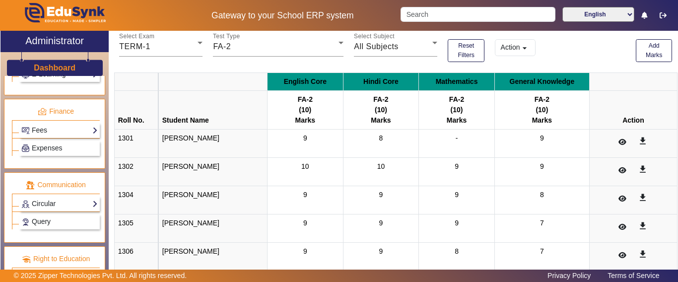
click at [509, 47] on button "Action arrow_drop_down" at bounding box center [515, 47] width 41 height 17
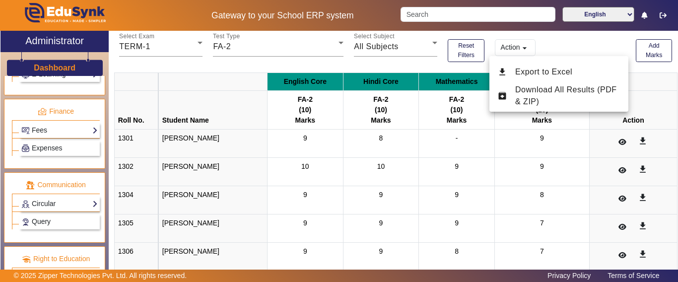
click at [584, 43] on div at bounding box center [339, 141] width 678 height 282
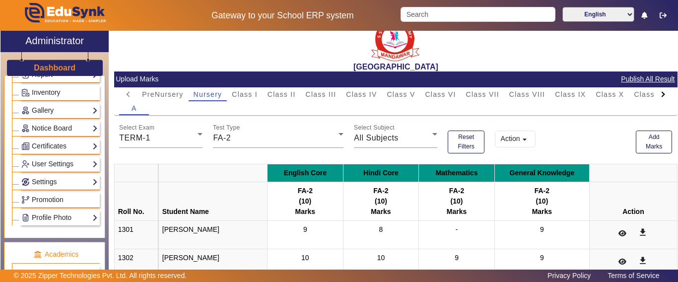
scroll to position [0, 0]
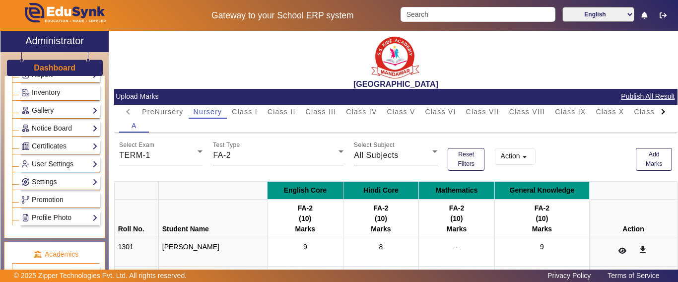
click at [129, 114] on mat-tab-header "PreNursery Nursery Class I Class II Class III Class IV Class V Class VI Class V…" at bounding box center [395, 112] width 553 height 14
click at [151, 105] on span "PreNursery" at bounding box center [162, 112] width 41 height 14
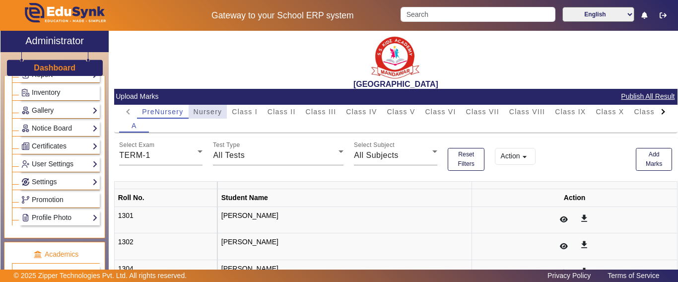
click at [205, 115] on span "Nursery" at bounding box center [208, 111] width 29 height 7
click at [165, 112] on span "PreNursery" at bounding box center [162, 111] width 41 height 7
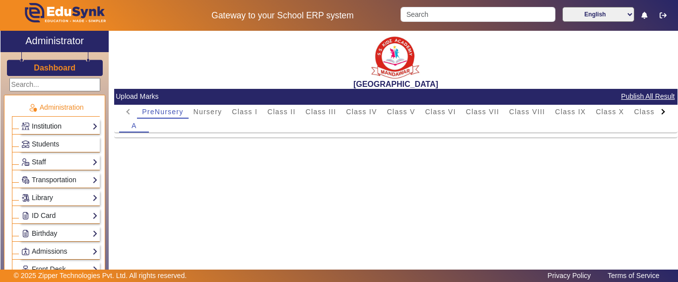
click at [48, 124] on link "Institution" at bounding box center [59, 126] width 76 height 11
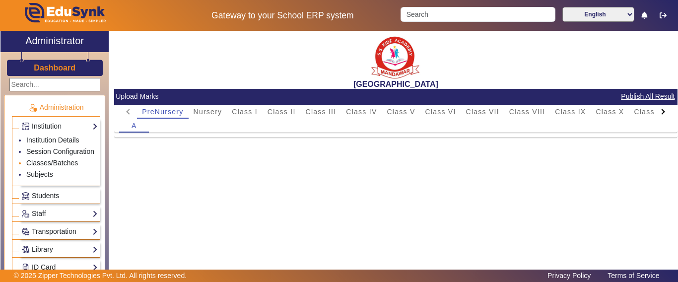
click at [47, 167] on link "Classes/Batches" at bounding box center [52, 163] width 52 height 8
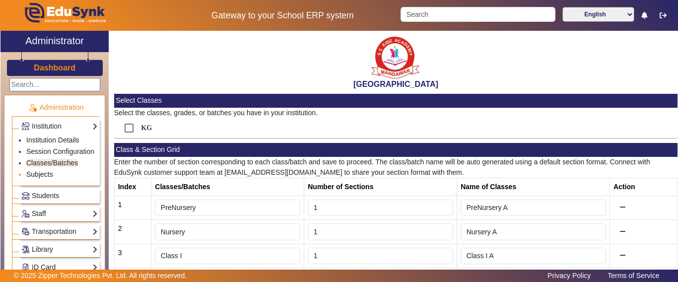
click at [39, 178] on link "Subjects" at bounding box center [39, 174] width 27 height 8
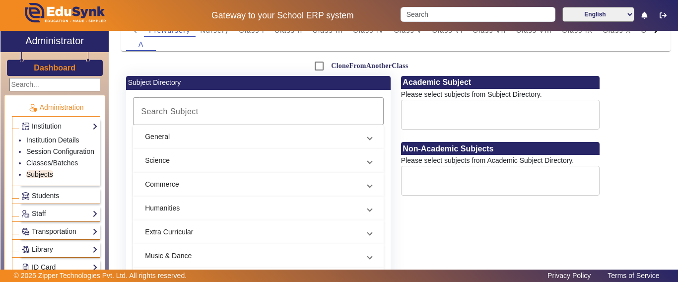
scroll to position [149, 0]
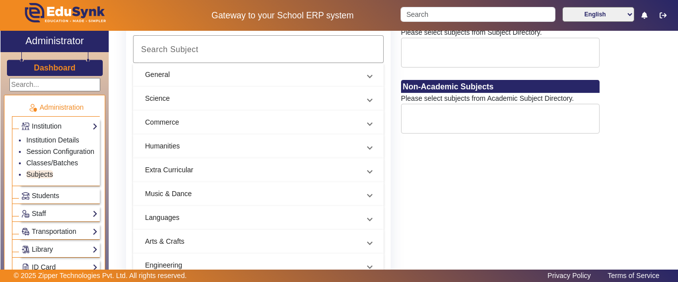
click at [215, 65] on mat-expansion-panel-header "General" at bounding box center [258, 75] width 251 height 24
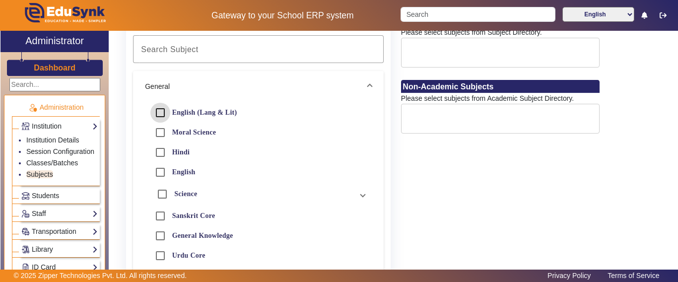
click at [172, 109] on div at bounding box center [160, 113] width 24 height 24
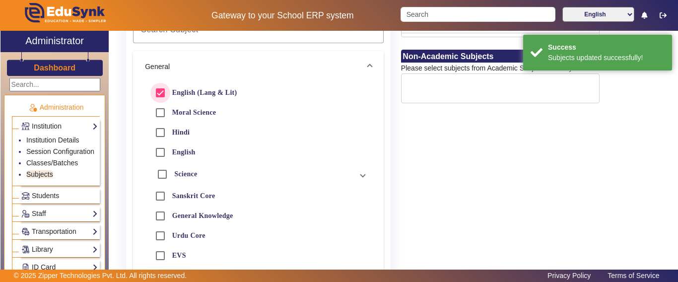
scroll to position [199, 0]
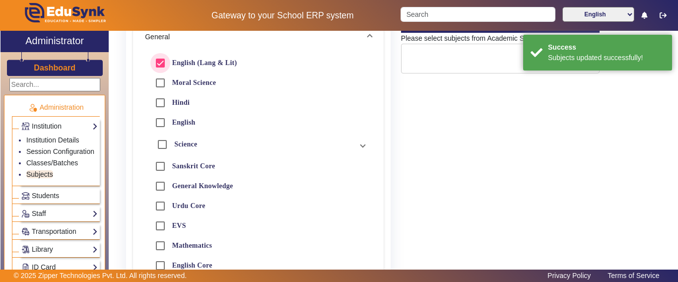
click at [166, 63] on input "English (Lang & Lit)" at bounding box center [160, 63] width 20 height 20
checkbox input "false"
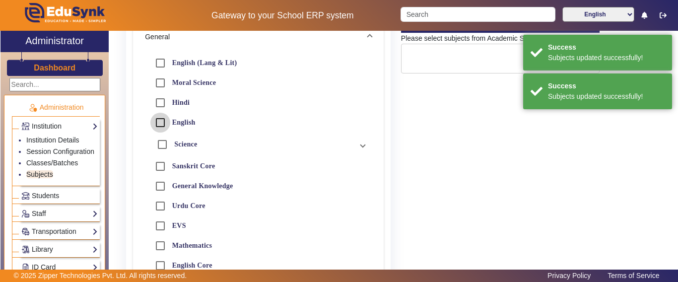
click at [163, 121] on input "English" at bounding box center [160, 123] width 20 height 20
checkbox input "true"
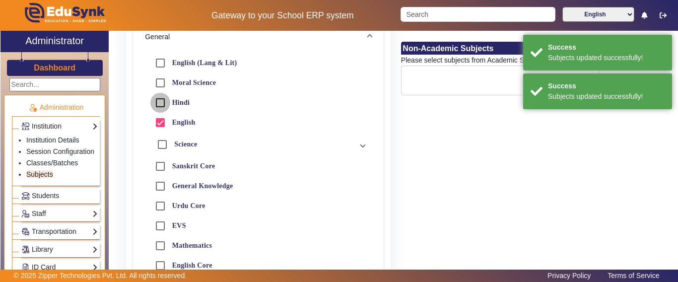
click at [159, 100] on input "Hindi" at bounding box center [160, 103] width 20 height 20
checkbox input "true"
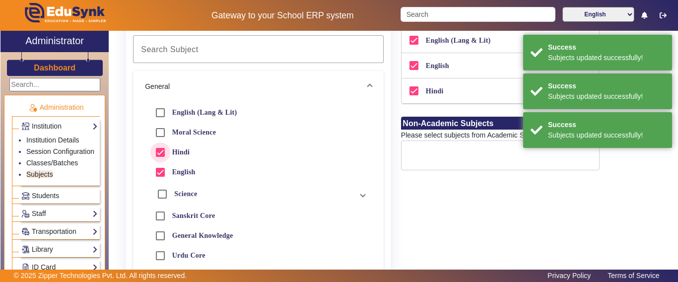
scroll to position [99, 0]
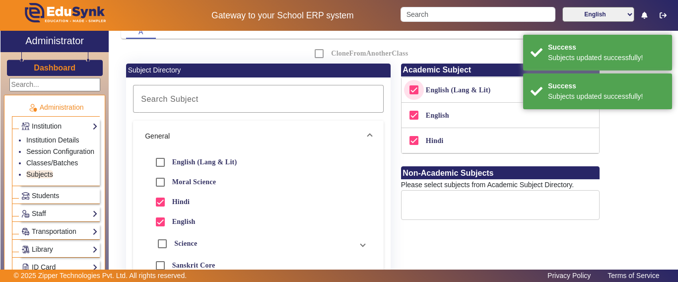
click at [410, 92] on input "English (Lang & Lit)" at bounding box center [414, 90] width 20 height 20
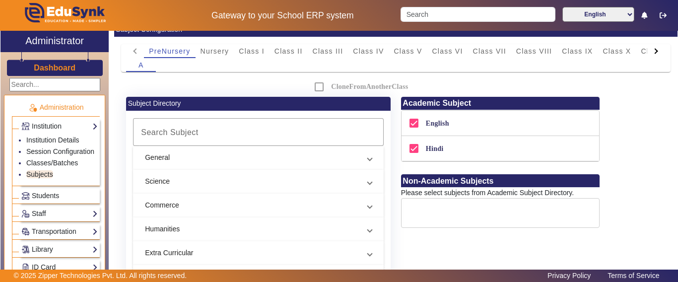
scroll to position [50, 0]
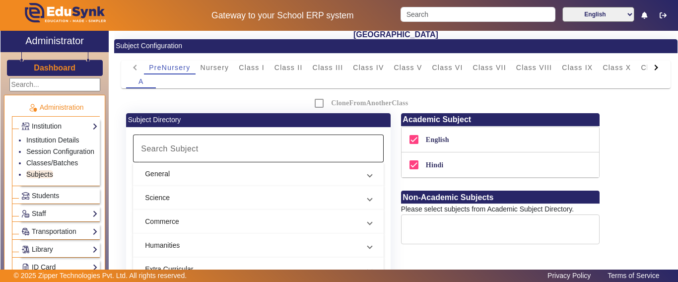
click at [178, 148] on mat-label "Search Subject" at bounding box center [170, 149] width 58 height 8
click at [178, 148] on input "Search Subject" at bounding box center [257, 149] width 238 height 12
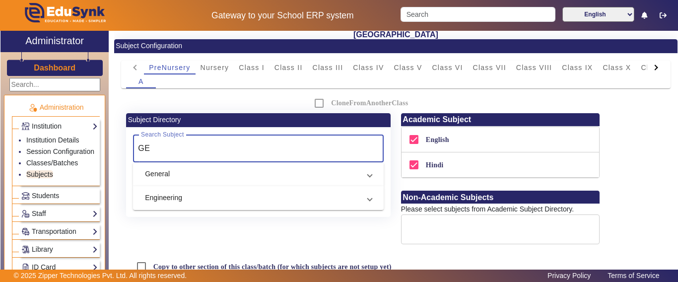
type input "G"
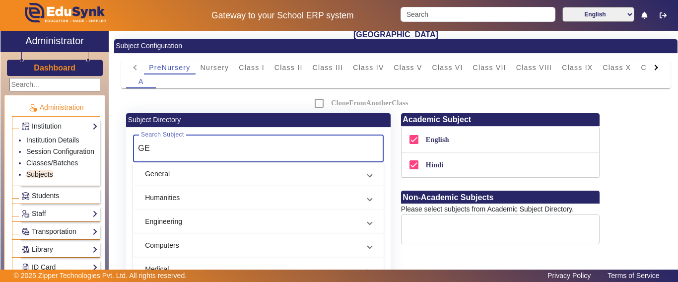
type input "G"
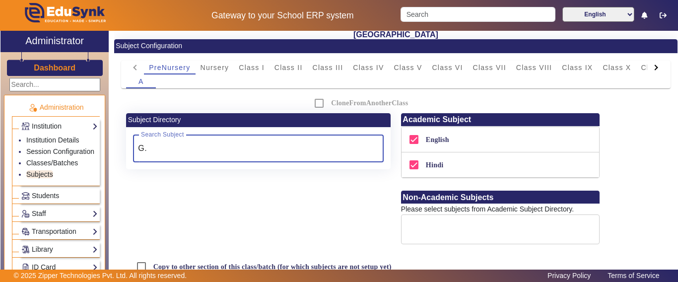
type input "G"
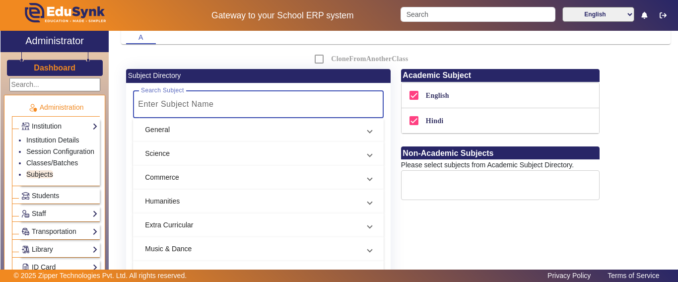
scroll to position [67, 0]
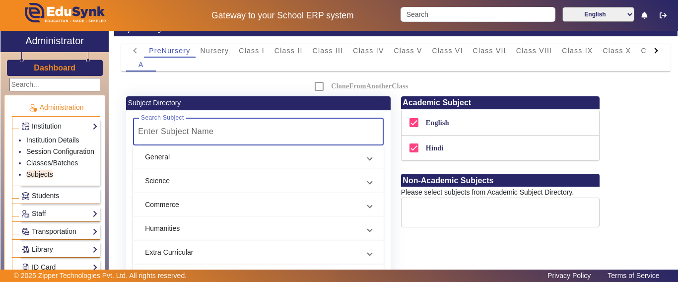
click at [170, 160] on mat-panel-title "General" at bounding box center [252, 157] width 215 height 10
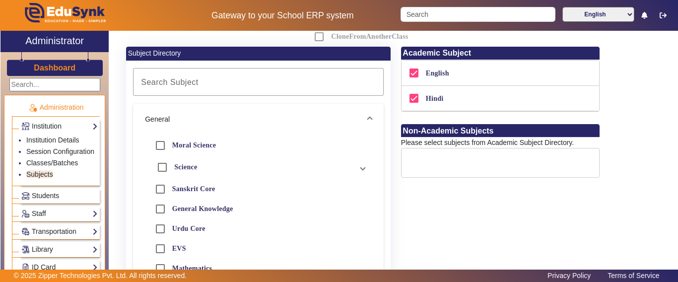
scroll to position [166, 0]
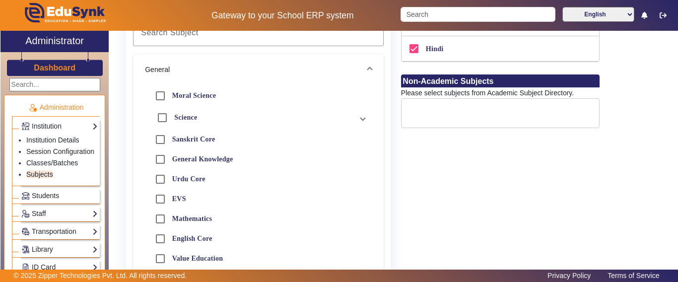
click at [191, 219] on label "Mathematics" at bounding box center [191, 219] width 42 height 8
click at [170, 219] on input "Mathematics" at bounding box center [160, 219] width 20 height 20
checkbox input "true"
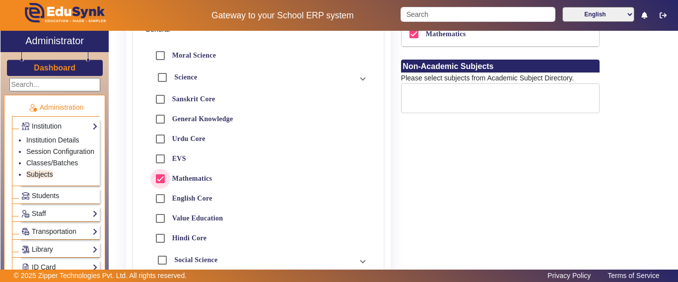
scroll to position [216, 0]
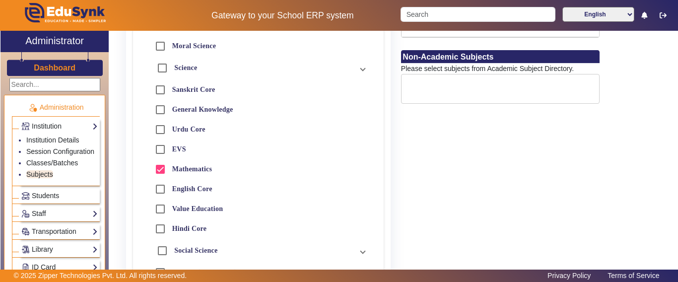
click at [196, 108] on label "General Knowledge" at bounding box center [201, 109] width 63 height 8
click at [170, 108] on input "General Knowledge" at bounding box center [160, 110] width 20 height 20
checkbox input "true"
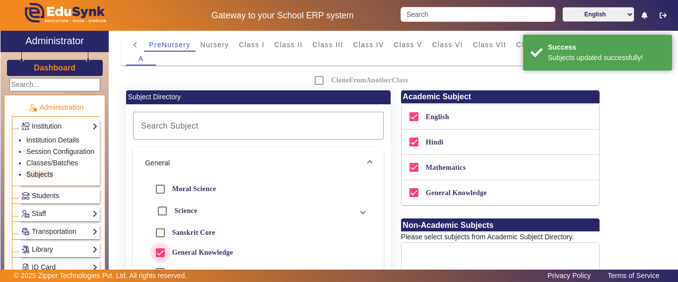
scroll to position [67, 0]
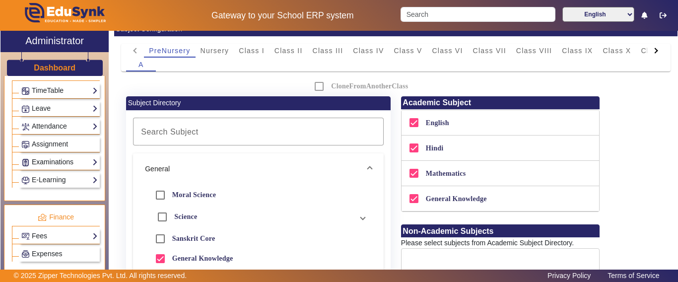
click at [52, 168] on link "Examinations" at bounding box center [59, 161] width 76 height 11
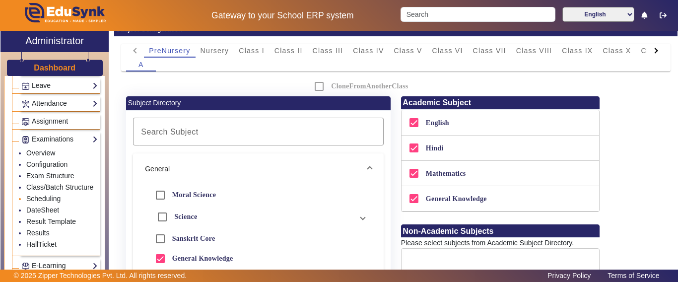
scroll to position [435, 0]
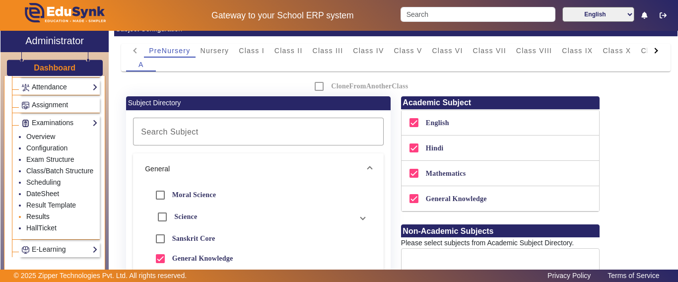
drag, startPoint x: 36, startPoint y: 224, endPoint x: 44, endPoint y: 225, distance: 7.5
click at [36, 220] on link "Results" at bounding box center [37, 217] width 23 height 8
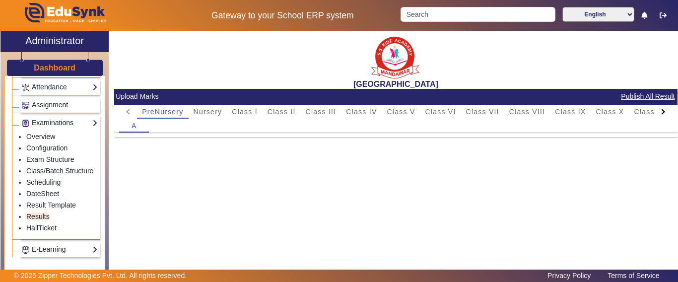
click at [231, 170] on div "[GEOGRAPHIC_DATA] Upload Marks Publish All Result PreNursery Nursery Class I Cl…" at bounding box center [393, 157] width 569 height 253
click at [49, 198] on link "DateSheet" at bounding box center [42, 194] width 33 height 8
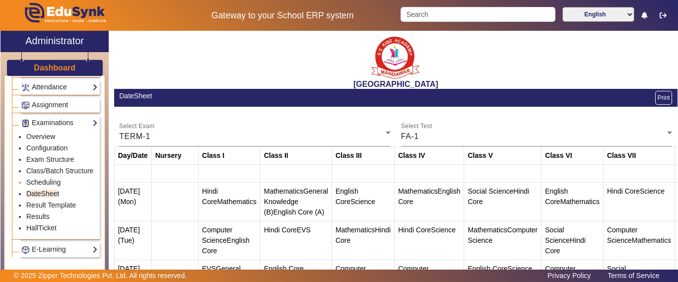
click at [42, 186] on link "Scheduling" at bounding box center [43, 182] width 34 height 8
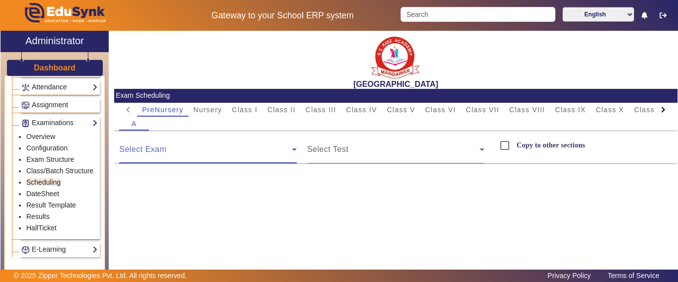
click at [150, 151] on span at bounding box center [205, 153] width 172 height 12
click at [178, 154] on span at bounding box center [205, 153] width 172 height 12
click at [333, 152] on span at bounding box center [393, 153] width 172 height 12
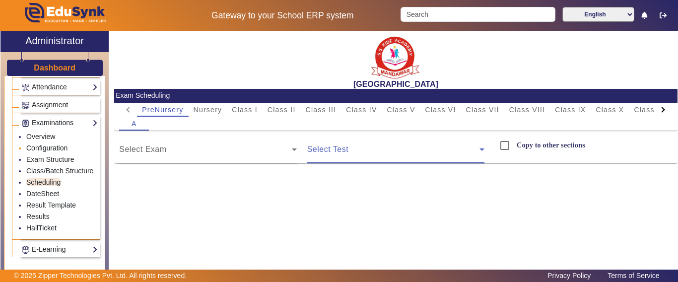
click at [41, 146] on link "Configuration" at bounding box center [46, 148] width 41 height 8
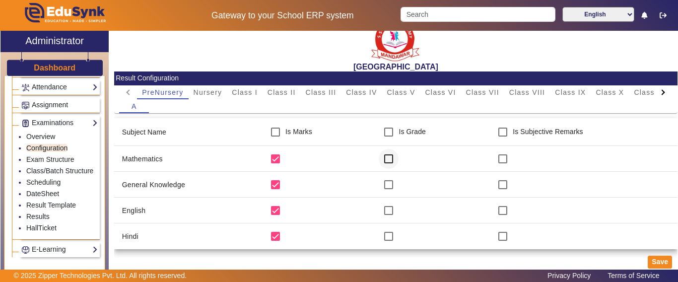
scroll to position [27, 0]
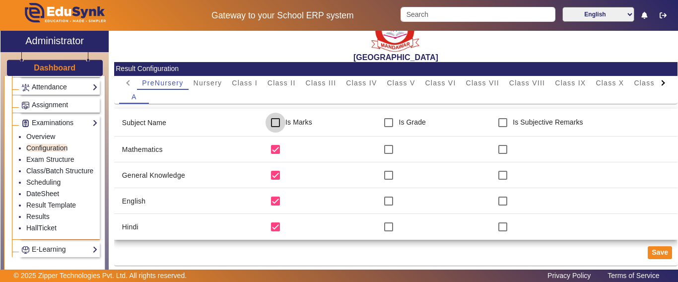
click at [269, 125] on input "checkbox" at bounding box center [276, 123] width 20 height 20
checkbox input "true"
click at [649, 249] on button "Save" at bounding box center [660, 252] width 24 height 13
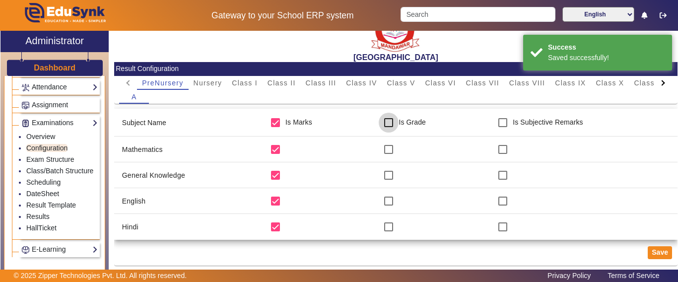
click at [381, 122] on input "checkbox" at bounding box center [389, 123] width 20 height 20
checkbox input "true"
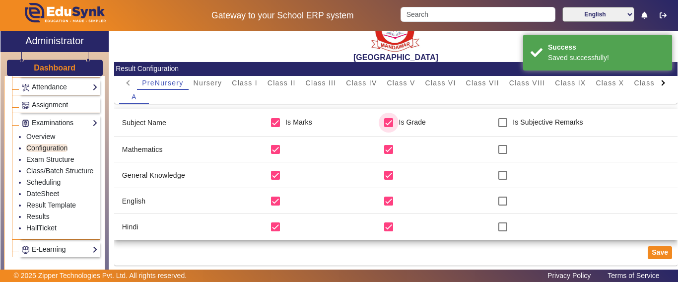
checkbox input "true"
click at [656, 253] on button "Save" at bounding box center [660, 252] width 24 height 13
click at [51, 159] on link "Exam Structure" at bounding box center [50, 159] width 48 height 8
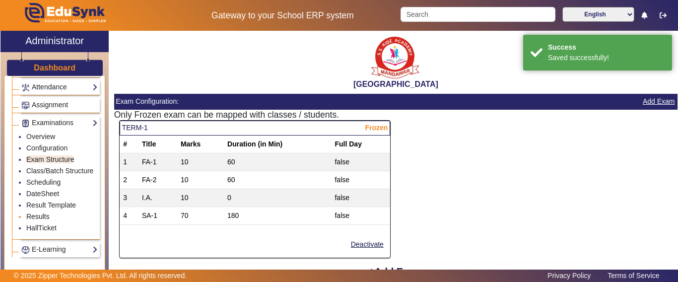
scroll to position [484, 0]
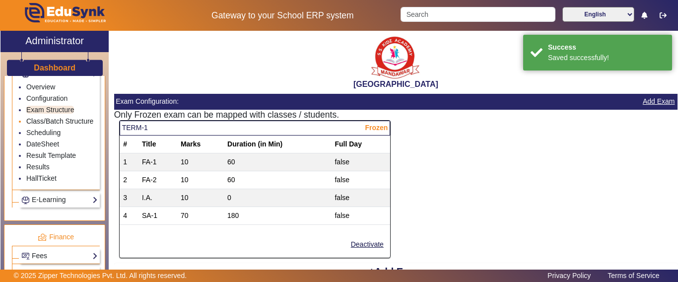
click at [38, 120] on link "Class/Batch Structure" at bounding box center [59, 121] width 67 height 8
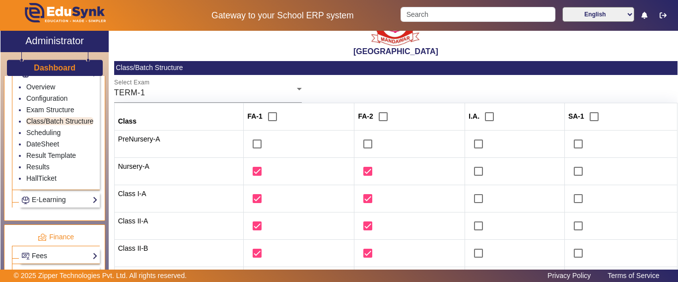
scroll to position [50, 0]
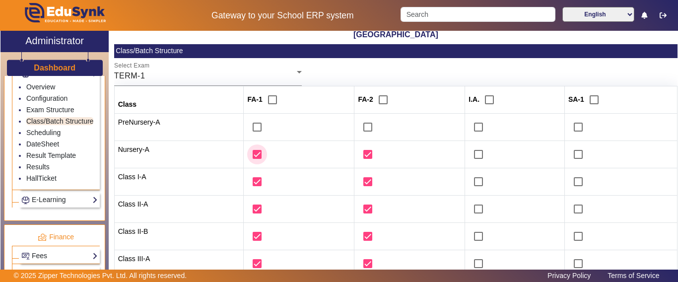
click at [248, 154] on input "checkbox" at bounding box center [257, 155] width 20 height 20
checkbox input "false"
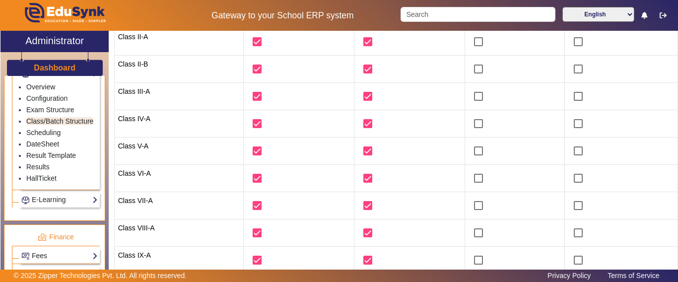
scroll to position [0, 0]
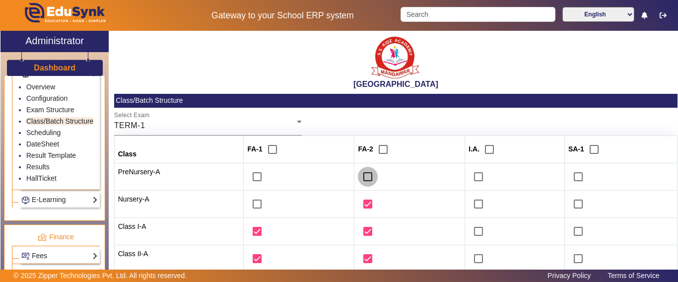
click at [360, 175] on input "checkbox" at bounding box center [368, 177] width 20 height 20
checkbox input "true"
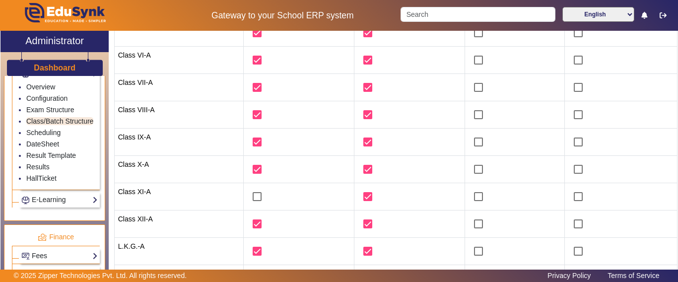
scroll to position [373, 0]
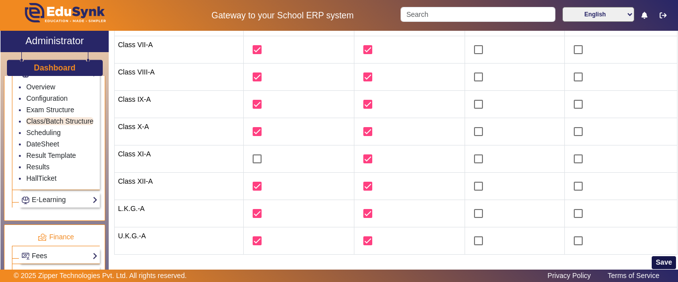
click at [655, 262] on button "Save" at bounding box center [664, 262] width 24 height 13
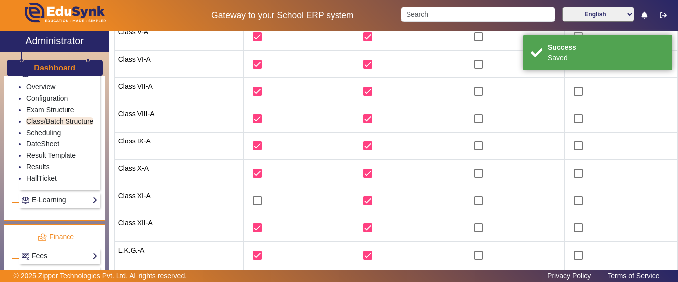
scroll to position [75, 0]
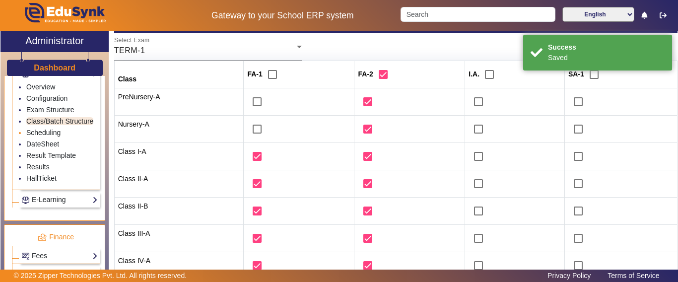
click at [44, 137] on link "Scheduling" at bounding box center [43, 133] width 34 height 8
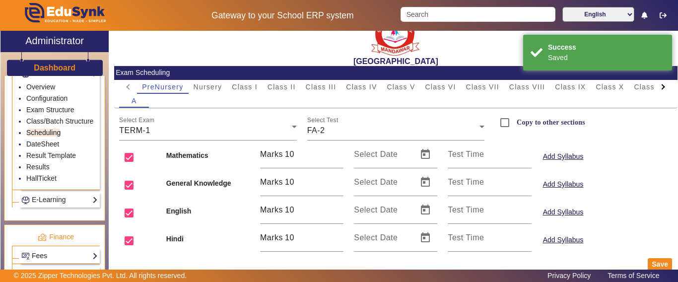
scroll to position [35, 0]
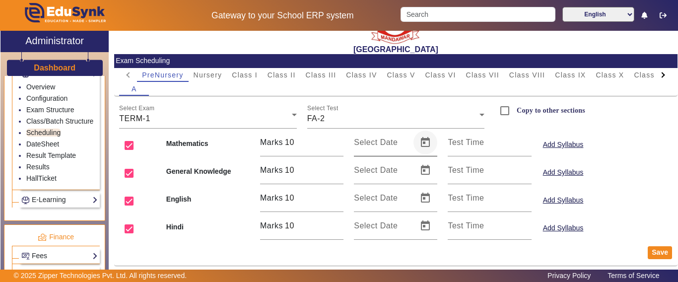
click at [427, 144] on span "Open calendar" at bounding box center [426, 143] width 24 height 24
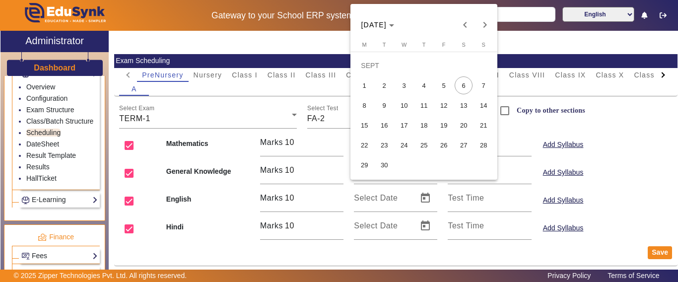
click at [431, 251] on div at bounding box center [339, 141] width 678 height 282
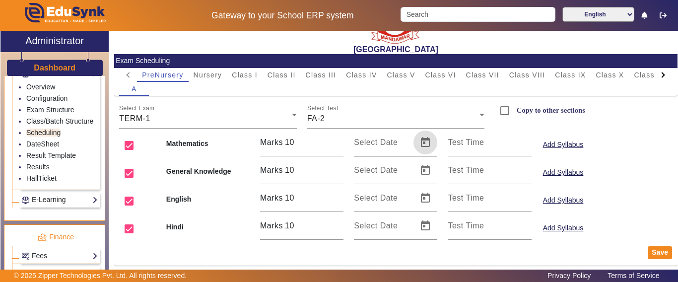
click at [419, 144] on span "Open calendar" at bounding box center [426, 143] width 24 height 24
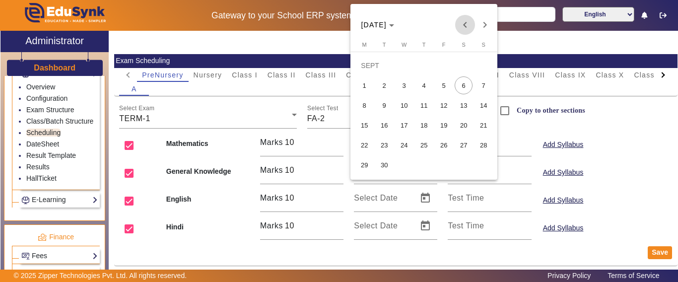
click at [466, 25] on span "Previous month" at bounding box center [465, 25] width 20 height 20
click at [426, 150] on span "28" at bounding box center [424, 145] width 18 height 18
type input "[DATE]"
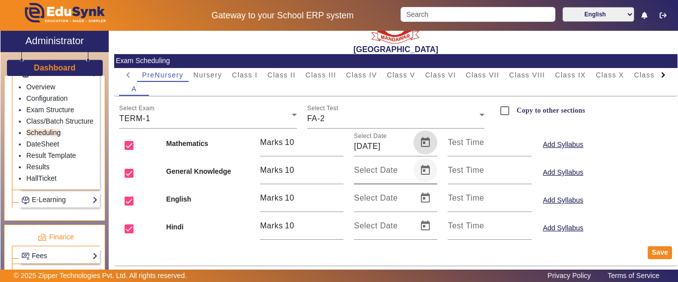
click at [418, 167] on span "Open calendar" at bounding box center [426, 170] width 24 height 24
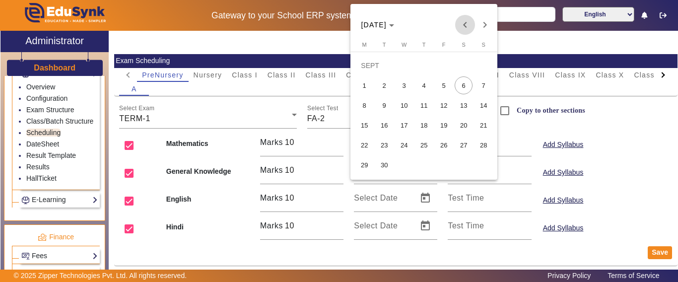
click at [470, 24] on span "Previous month" at bounding box center [465, 25] width 20 height 20
click at [438, 154] on button "29" at bounding box center [444, 145] width 20 height 20
type input "[DATE]"
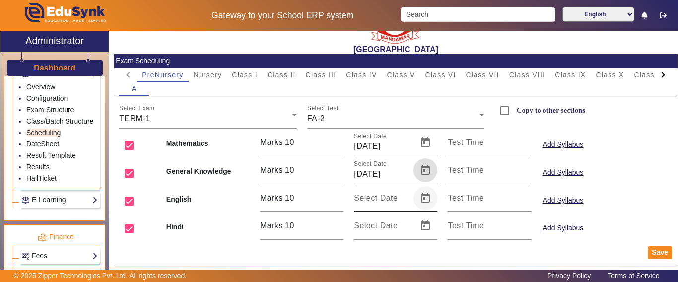
click at [421, 204] on span "Open calendar" at bounding box center [426, 198] width 24 height 24
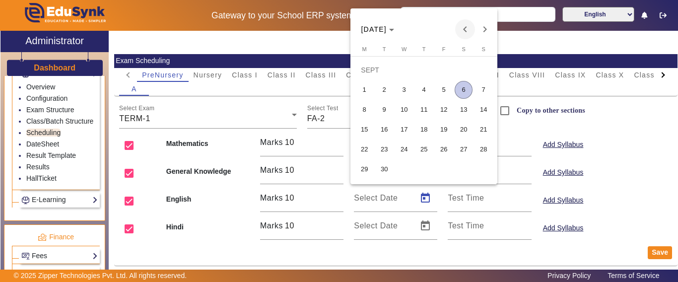
click at [469, 29] on span "Previous month" at bounding box center [465, 29] width 20 height 20
click at [468, 146] on span "30" at bounding box center [464, 150] width 18 height 18
type input "[DATE]"
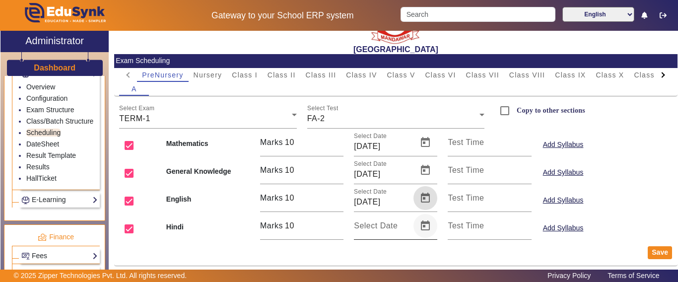
click at [420, 224] on span "Open calendar" at bounding box center [426, 226] width 24 height 24
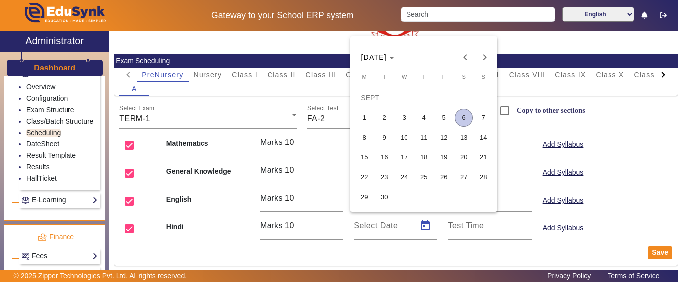
click at [364, 117] on span "1" at bounding box center [365, 118] width 18 height 18
type input "[DATE]"
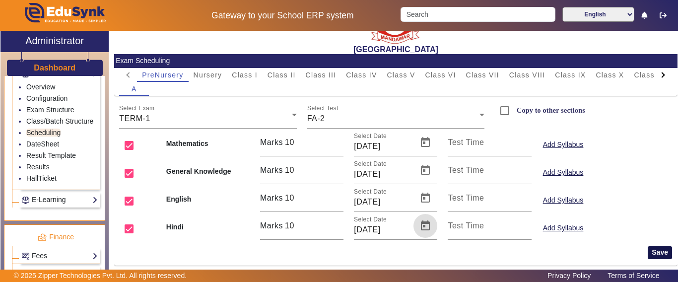
click at [661, 251] on button "Save" at bounding box center [660, 252] width 24 height 13
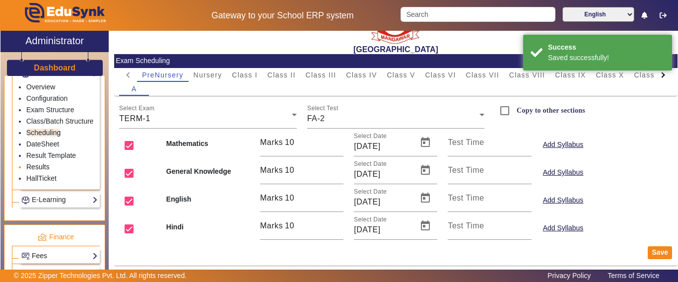
click at [38, 171] on link "Results" at bounding box center [37, 167] width 23 height 8
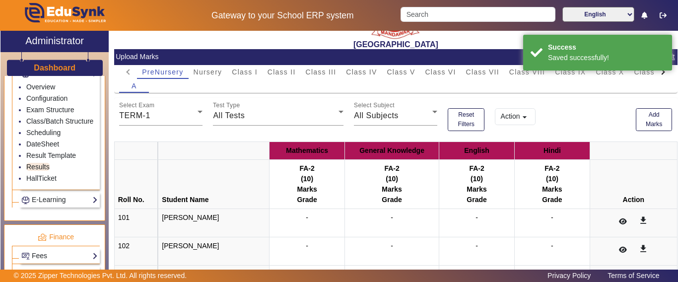
scroll to position [93, 0]
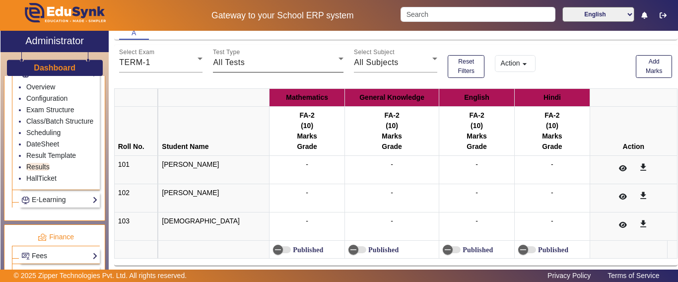
click at [243, 58] on div "All Tests" at bounding box center [276, 63] width 126 height 12
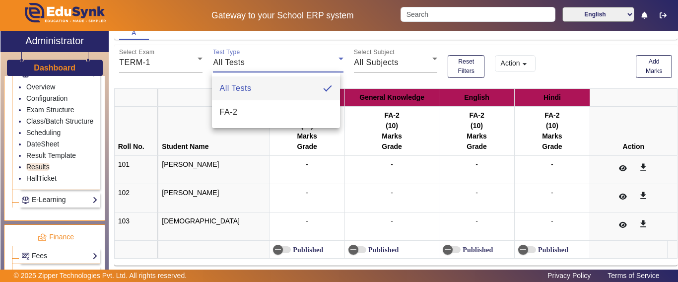
click at [637, 60] on div at bounding box center [339, 141] width 678 height 282
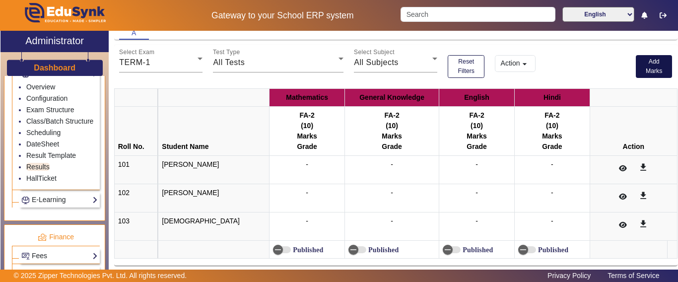
click at [641, 75] on button "Add Marks" at bounding box center [654, 66] width 37 height 23
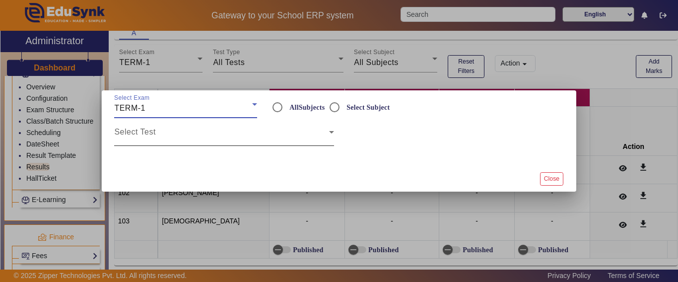
click at [176, 138] on span at bounding box center [221, 136] width 215 height 12
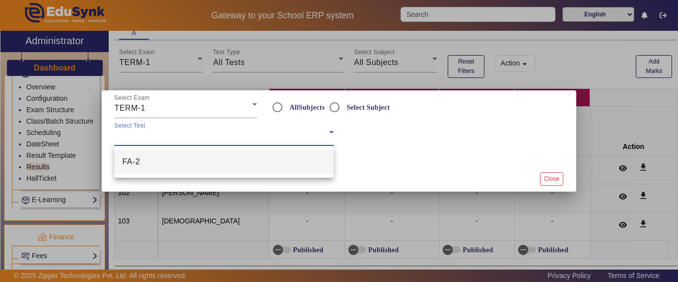
click at [155, 164] on mat-option "FA-2" at bounding box center [223, 162] width 219 height 24
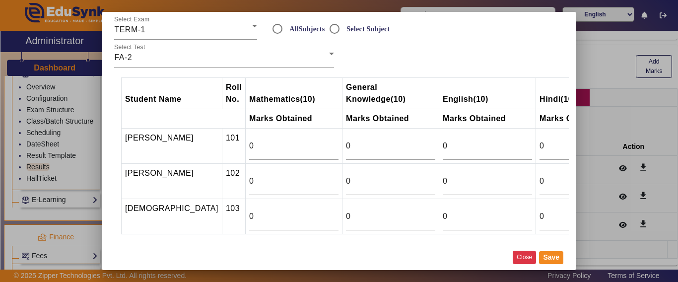
click at [530, 260] on button "Close" at bounding box center [524, 257] width 23 height 13
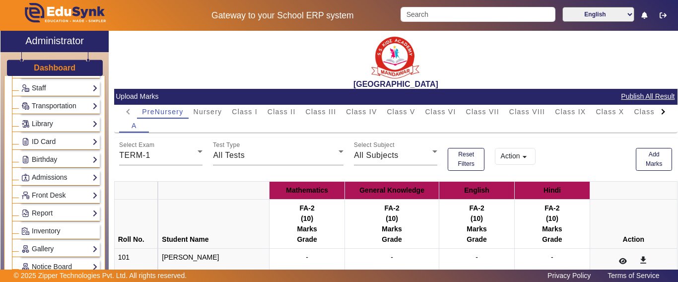
scroll to position [0, 0]
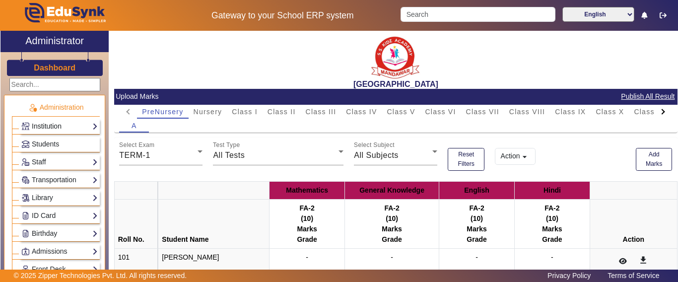
click at [42, 127] on link "Institution" at bounding box center [59, 126] width 76 height 11
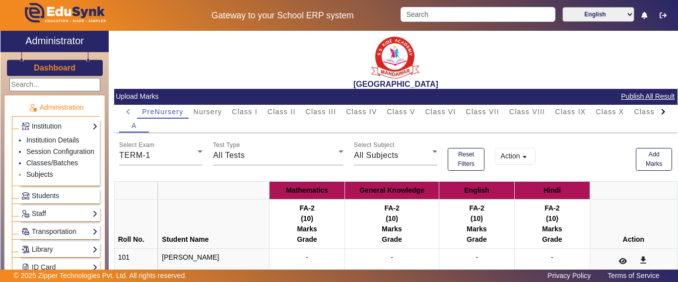
click at [46, 178] on link "Subjects" at bounding box center [39, 174] width 27 height 8
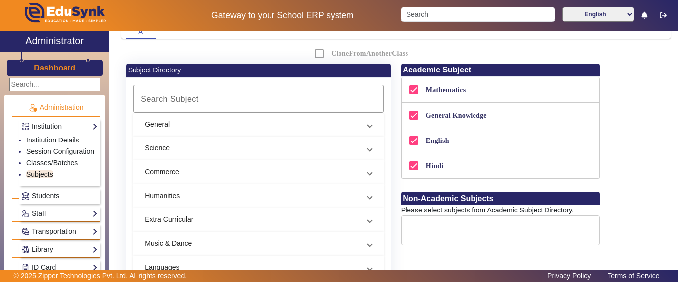
scroll to position [149, 0]
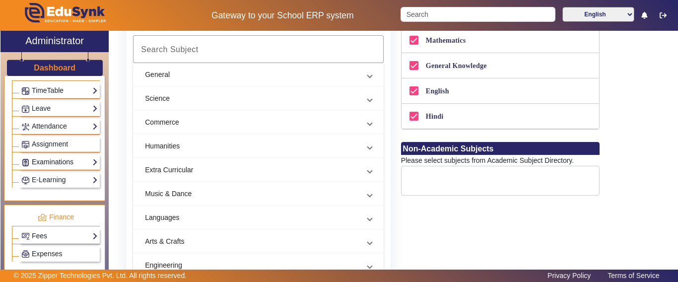
click at [46, 168] on link "Examinations" at bounding box center [59, 161] width 76 height 11
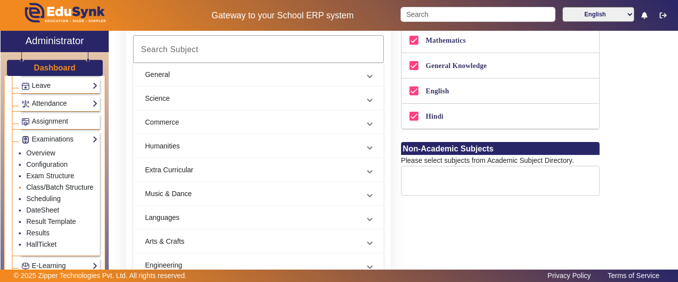
scroll to position [435, 0]
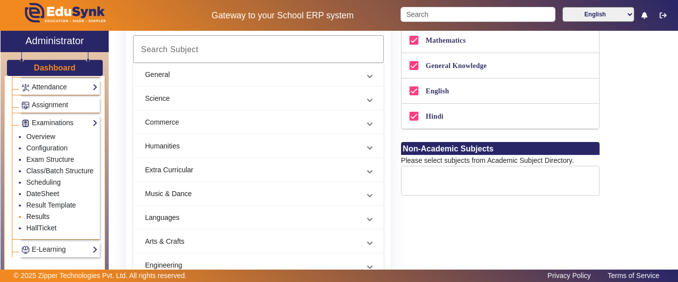
click at [41, 220] on link "Results" at bounding box center [37, 217] width 23 height 8
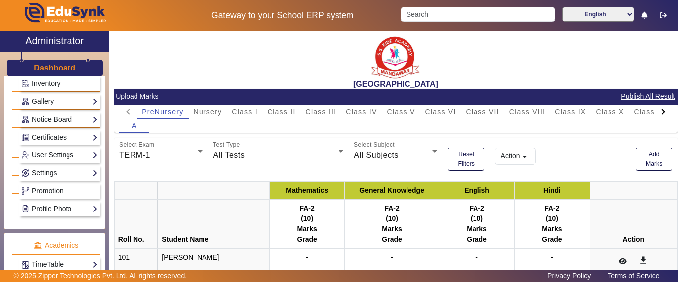
scroll to position [87, 0]
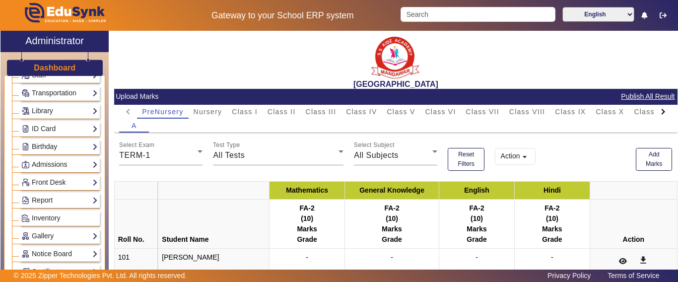
click at [55, 69] on h3 "Dashboard" at bounding box center [55, 67] width 42 height 9
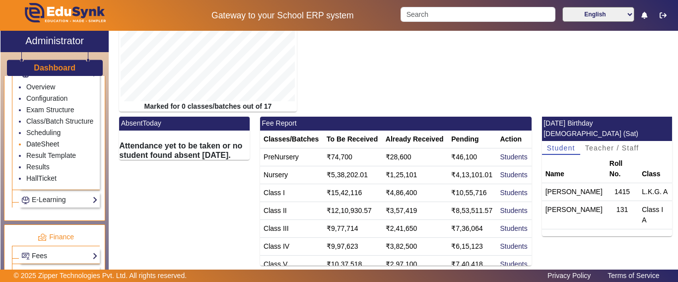
scroll to position [482, 0]
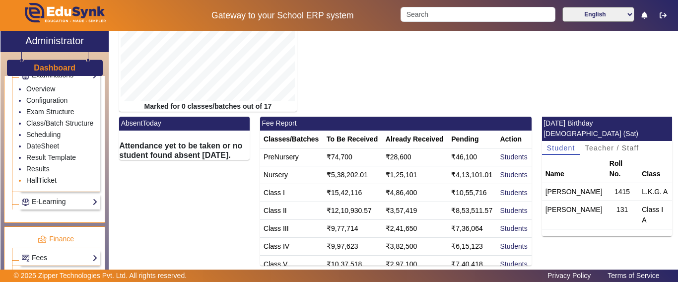
click at [41, 184] on link "HallTicket" at bounding box center [41, 180] width 30 height 8
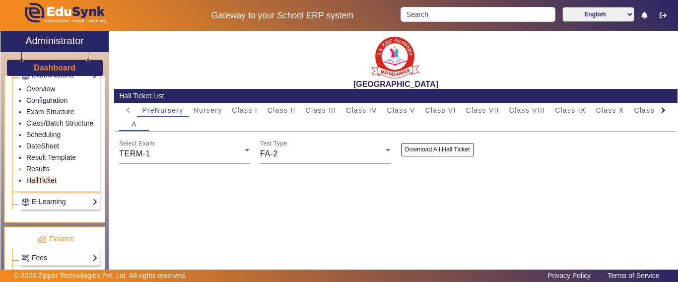
click at [39, 173] on link "Results" at bounding box center [37, 169] width 23 height 8
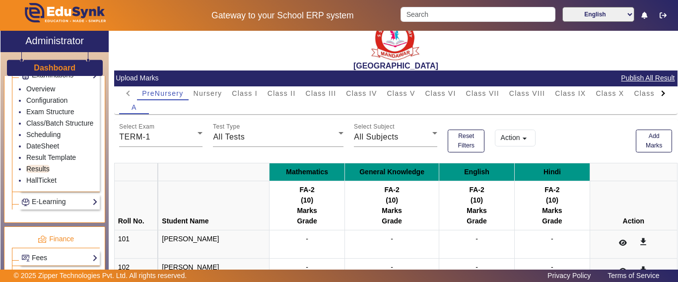
scroll to position [50, 0]
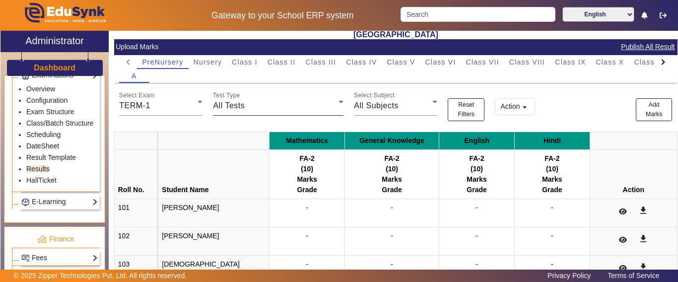
click at [226, 104] on span "All Tests" at bounding box center [229, 105] width 32 height 8
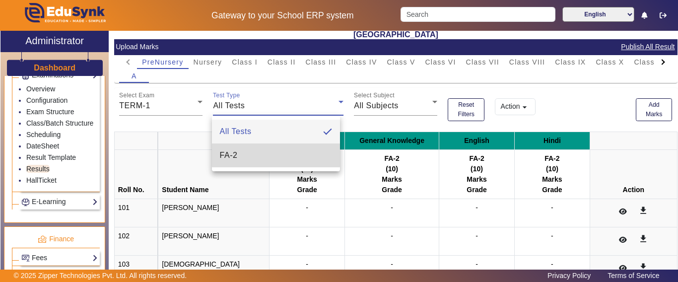
click at [243, 150] on mat-option "FA-2" at bounding box center [276, 156] width 129 height 24
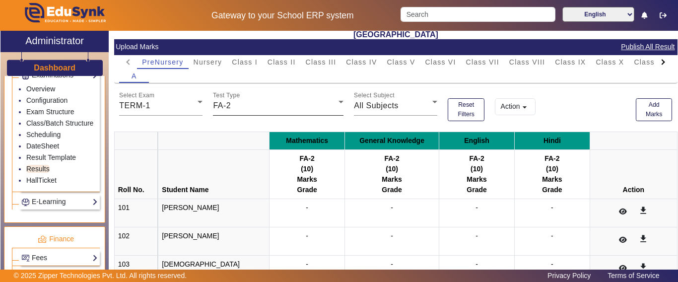
click at [230, 95] on mat-label "Test Type" at bounding box center [226, 95] width 27 height 6
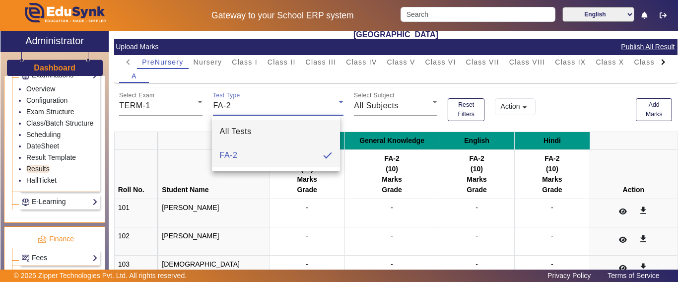
click at [237, 131] on span "All Tests" at bounding box center [236, 132] width 32 height 12
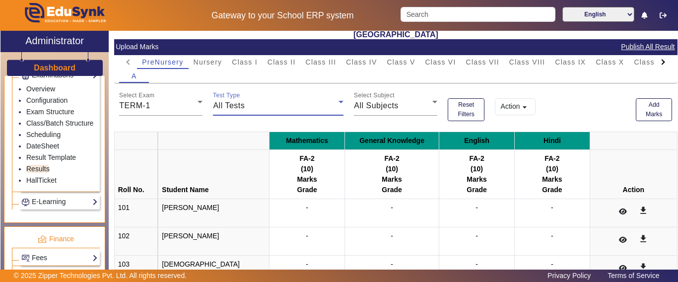
click at [232, 104] on span "All Tests" at bounding box center [229, 105] width 32 height 8
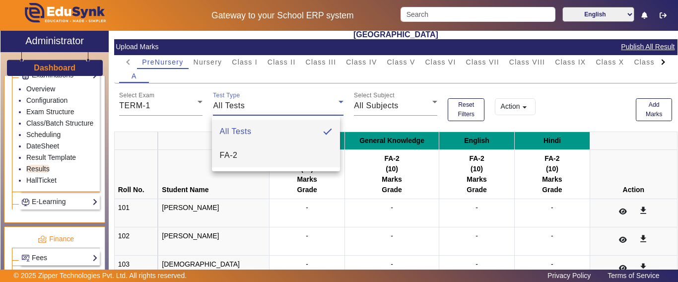
click at [232, 154] on span "FA-2" at bounding box center [229, 155] width 18 height 12
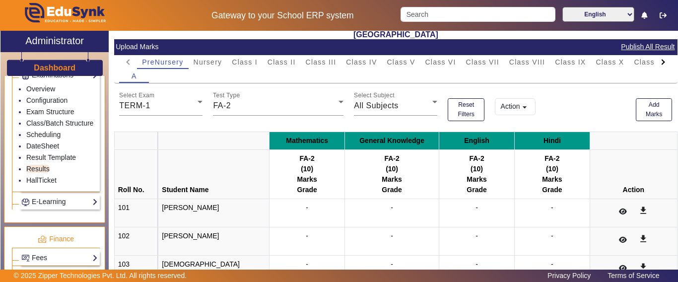
click at [356, 191] on div "Grade" at bounding box center [392, 190] width 87 height 10
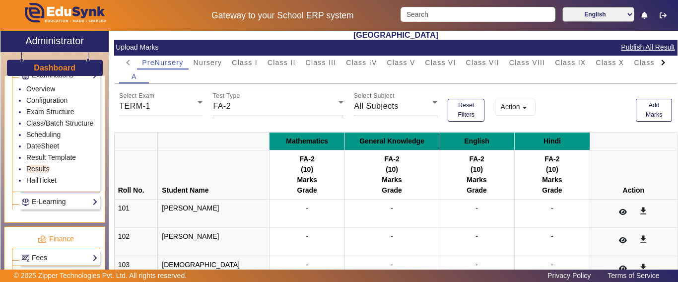
scroll to position [0, 0]
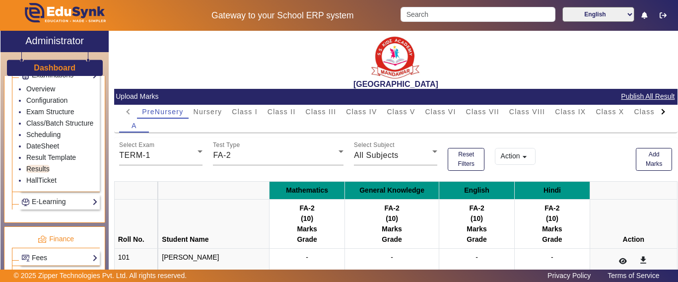
click at [56, 64] on h3 "Dashboard" at bounding box center [55, 67] width 42 height 9
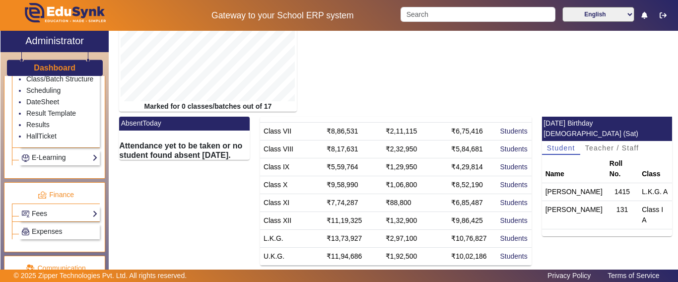
scroll to position [532, 0]
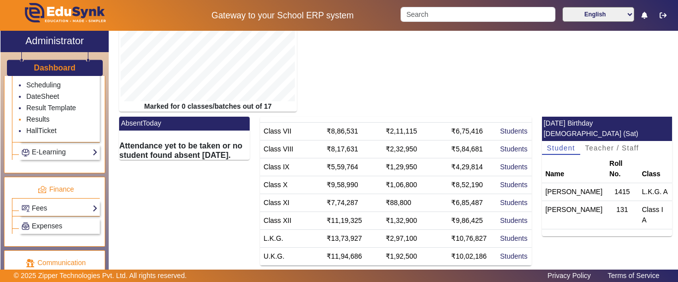
click at [37, 123] on link "Results" at bounding box center [37, 119] width 23 height 8
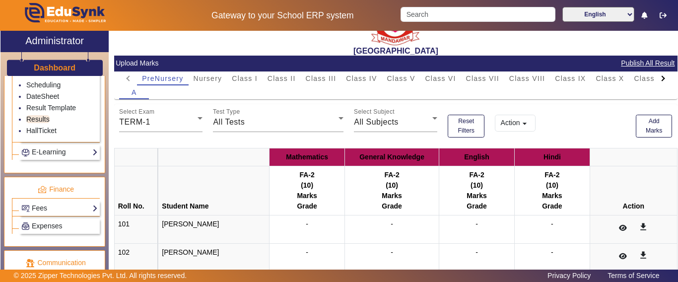
scroll to position [50, 0]
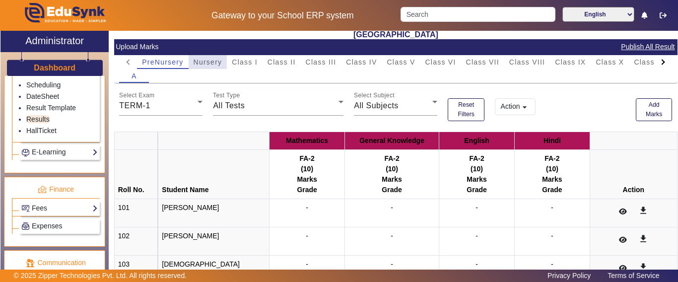
click at [209, 61] on span "Nursery" at bounding box center [208, 62] width 29 height 7
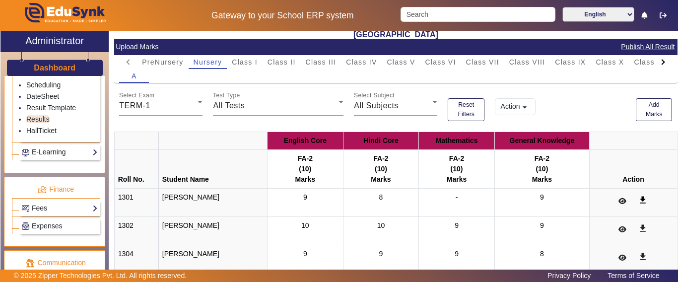
click at [640, 202] on mat-icon "get_app" at bounding box center [643, 200] width 10 height 10
click at [619, 201] on icon at bounding box center [623, 201] width 8 height 7
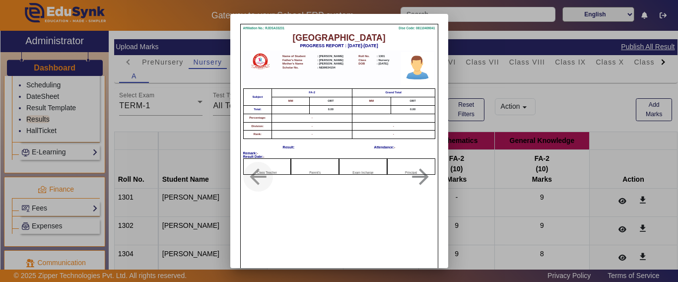
scroll to position [72, 0]
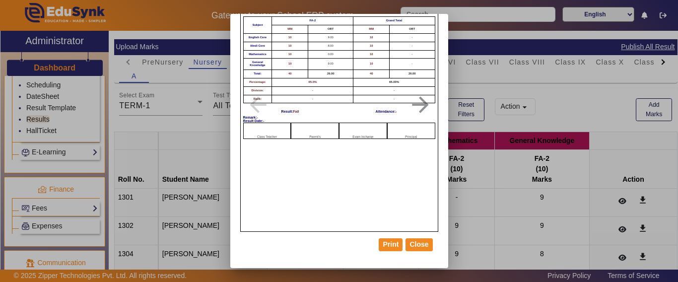
drag, startPoint x: 369, startPoint y: 114, endPoint x: 395, endPoint y: 110, distance: 25.6
click at [395, 110] on div "Affiliation No.: RJDSA33231 Dise Code: 08110406041 SANTIANS INTERNATIONAL SCHOO…" at bounding box center [339, 46] width 197 height 189
click at [390, 110] on div "Attendance: -" at bounding box center [386, 111] width 21 height 3
click at [379, 111] on div "Attendance: -" at bounding box center [386, 111] width 21 height 3
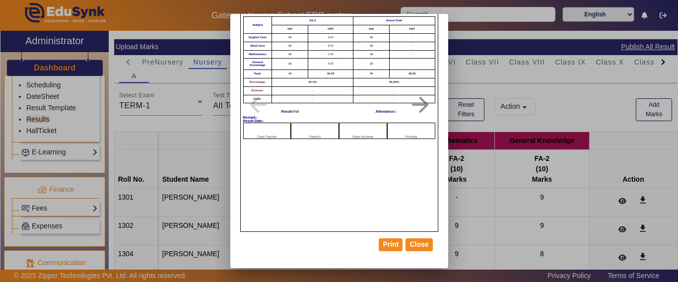
click at [379, 111] on div "Attendance: -" at bounding box center [386, 111] width 21 height 3
click at [372, 117] on div "Remark: -" at bounding box center [339, 117] width 192 height 3
click at [283, 110] on span "Result:" at bounding box center [288, 111] width 12 height 3
click at [285, 109] on div "Affiliation No.: RJDSA33231 Dise Code: 08110406041 SANTIANS INTERNATIONAL SCHOO…" at bounding box center [339, 46] width 197 height 189
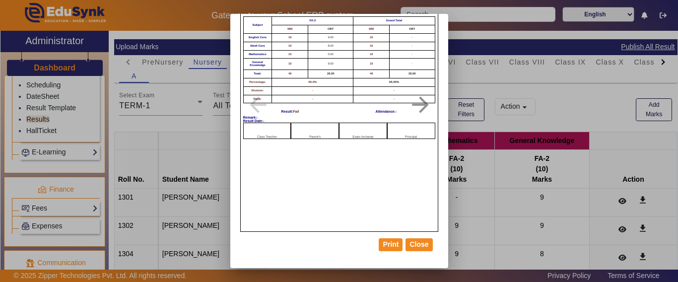
click at [384, 111] on div "Attendance: -" at bounding box center [386, 111] width 21 height 3
click at [418, 248] on button "Close" at bounding box center [419, 244] width 27 height 13
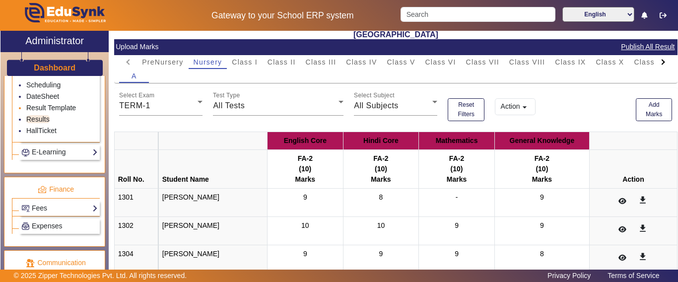
click at [41, 112] on link "Result Template" at bounding box center [51, 108] width 50 height 8
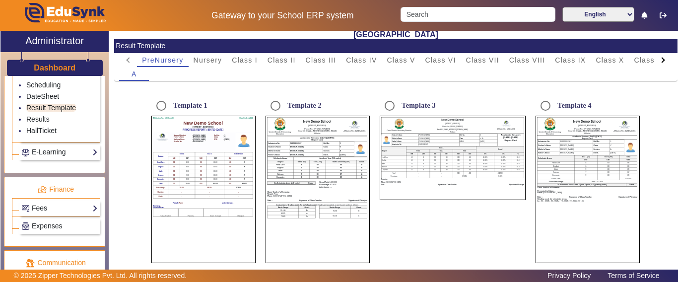
scroll to position [93, 0]
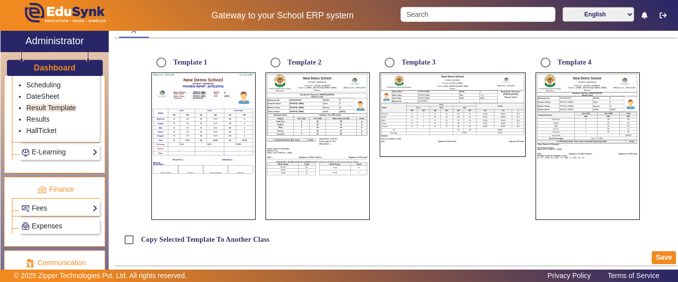
click at [301, 123] on td "8" at bounding box center [302, 121] width 16 height 3
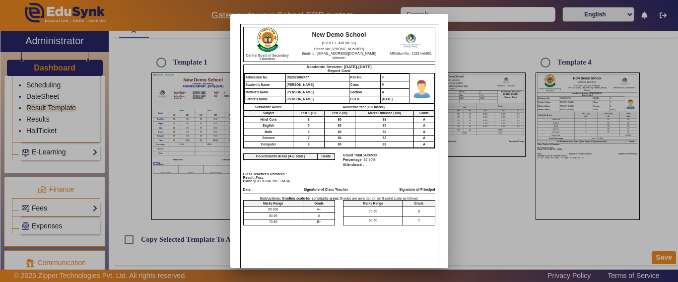
click at [471, 180] on div at bounding box center [339, 141] width 678 height 282
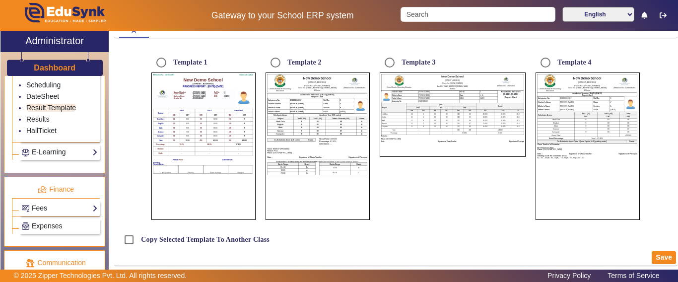
click at [441, 123] on td "80" at bounding box center [447, 123] width 12 height 3
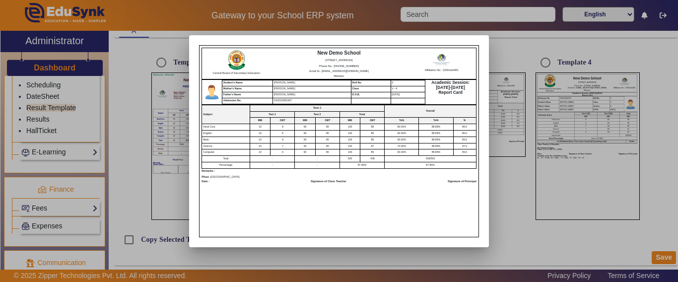
click at [440, 123] on th "Te%" at bounding box center [436, 121] width 34 height 6
click at [508, 174] on div at bounding box center [339, 141] width 678 height 282
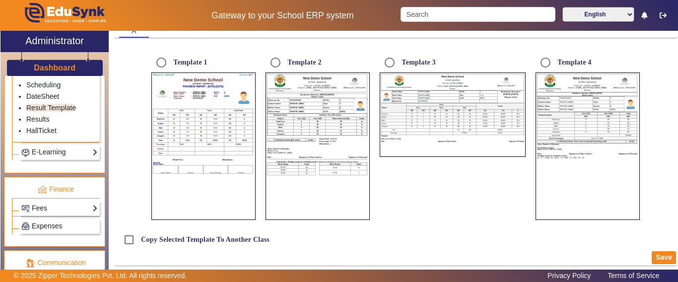
click at [557, 123] on td "English" at bounding box center [556, 122] width 37 height 3
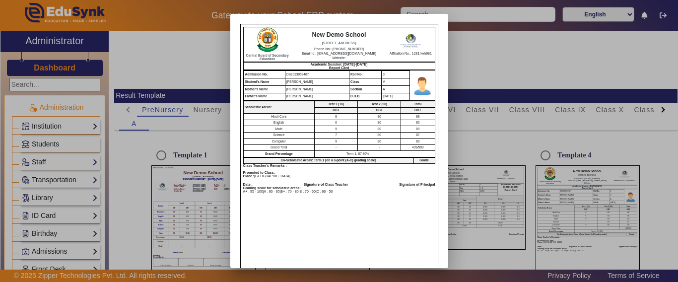
scroll to position [93, 0]
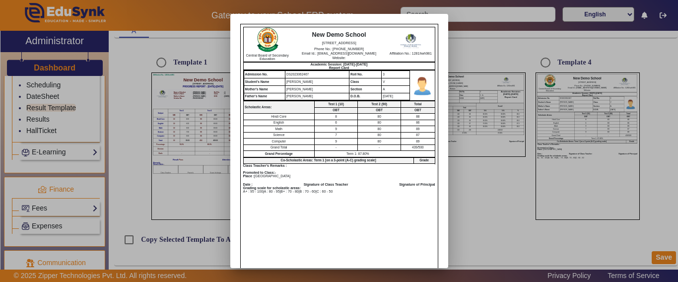
drag, startPoint x: 0, startPoint y: 0, endPoint x: 481, endPoint y: 173, distance: 511.3
click at [481, 173] on div at bounding box center [339, 141] width 678 height 282
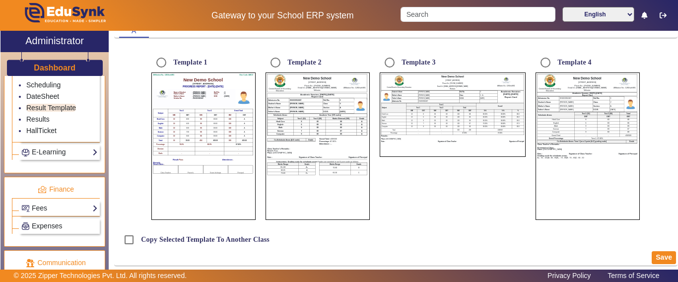
click at [457, 121] on td "100" at bounding box center [458, 120] width 11 height 3
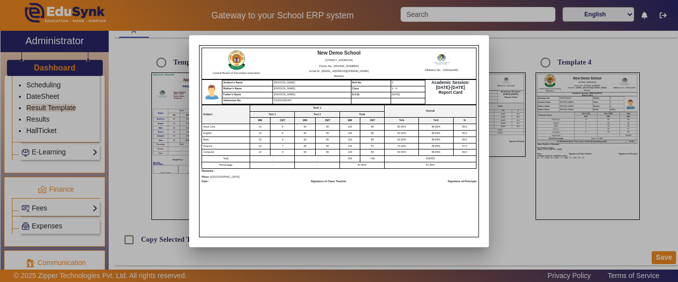
click at [537, 211] on div at bounding box center [339, 141] width 678 height 282
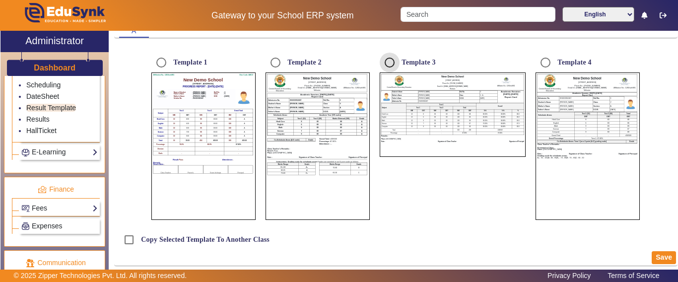
click at [386, 59] on input "Template 3" at bounding box center [390, 63] width 20 height 20
radio input "true"
click at [665, 264] on div "Save" at bounding box center [396, 258] width 564 height 16
click at [654, 254] on button "Save" at bounding box center [664, 257] width 24 height 13
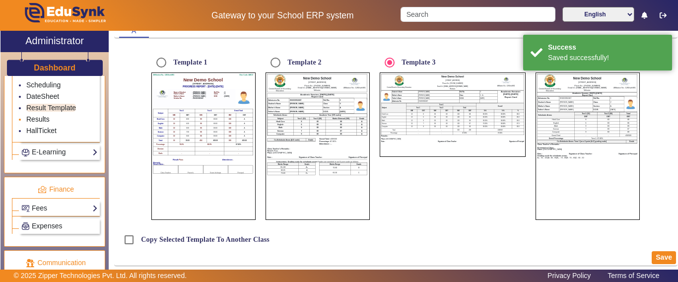
click at [42, 123] on link "Results" at bounding box center [37, 119] width 23 height 8
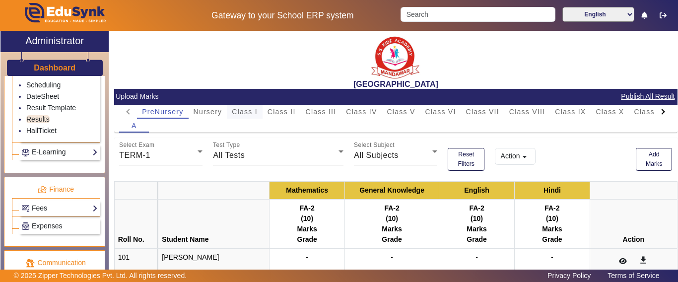
click at [253, 108] on span "Class I" at bounding box center [245, 111] width 26 height 7
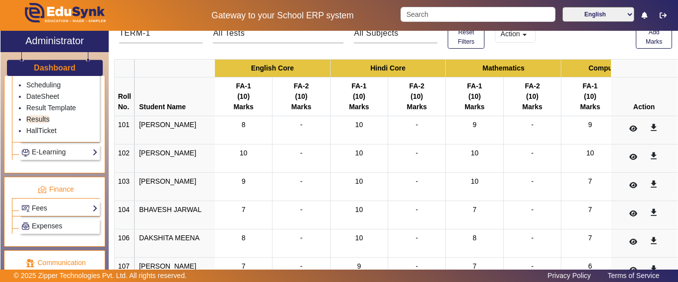
scroll to position [50, 0]
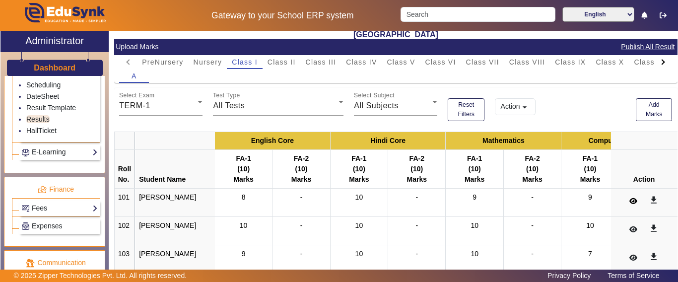
click at [624, 197] on button at bounding box center [633, 201] width 19 height 17
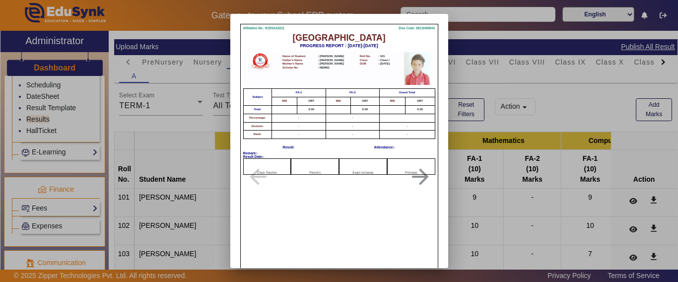
scroll to position [72, 0]
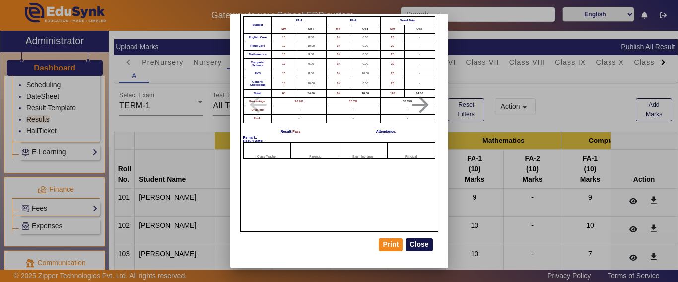
click at [422, 247] on button "Close" at bounding box center [419, 244] width 27 height 13
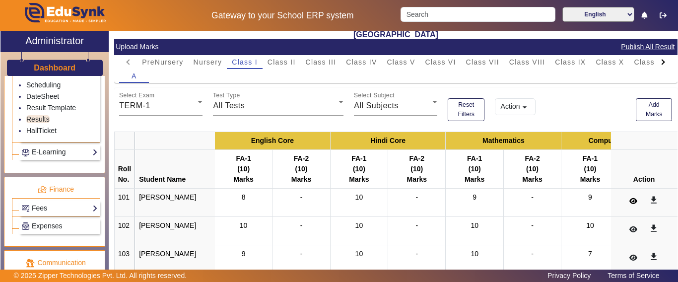
click at [624, 201] on button at bounding box center [633, 201] width 19 height 17
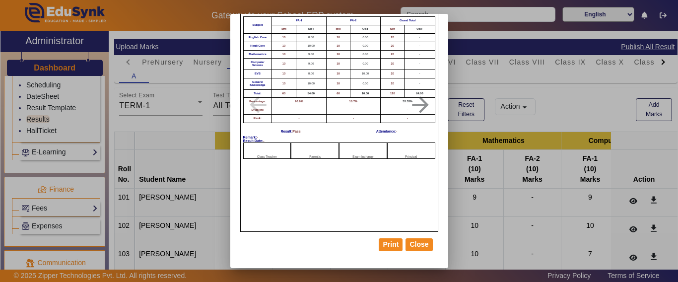
click at [52, 130] on div at bounding box center [339, 141] width 678 height 282
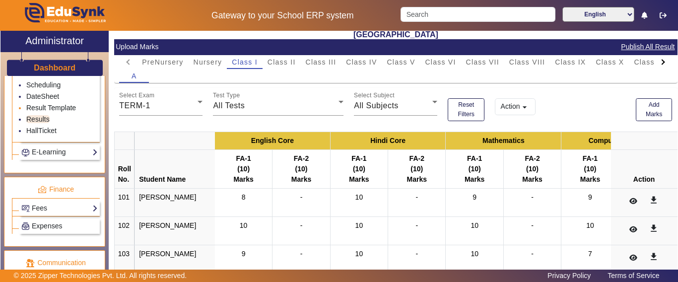
click at [46, 112] on link "Result Template" at bounding box center [51, 108] width 50 height 8
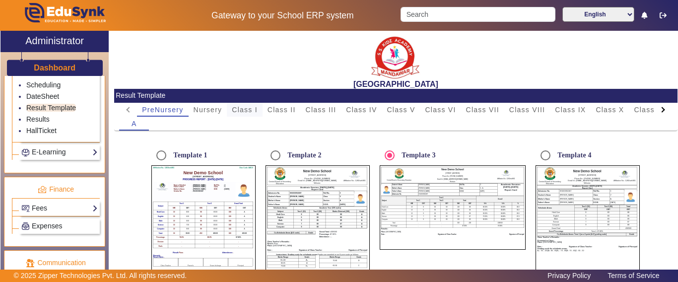
click at [251, 111] on span "Class I" at bounding box center [245, 109] width 26 height 7
radio input "false"
radio input "true"
click at [381, 154] on input "Template 3" at bounding box center [390, 156] width 20 height 20
radio input "true"
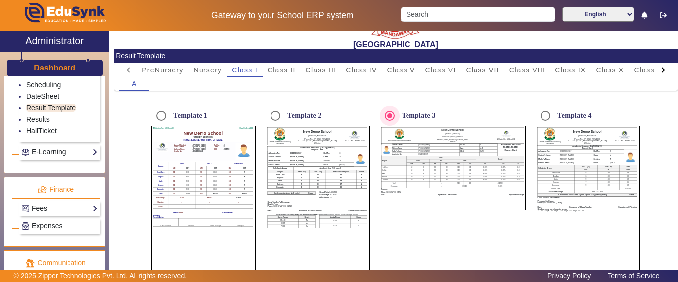
scroll to position [93, 0]
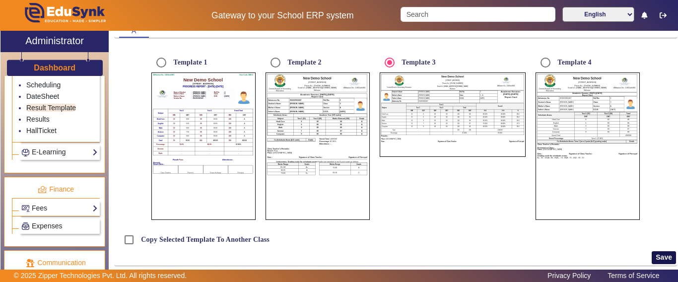
click at [654, 256] on button "Save" at bounding box center [664, 257] width 24 height 13
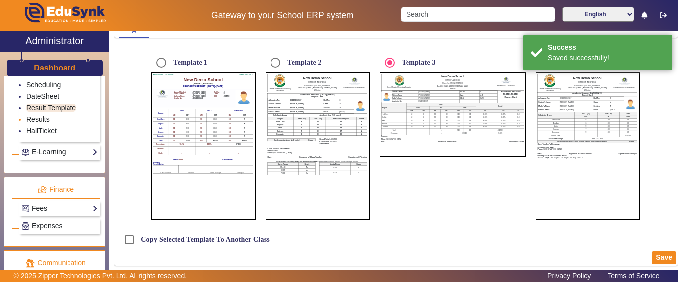
click at [41, 123] on link "Results" at bounding box center [37, 119] width 23 height 8
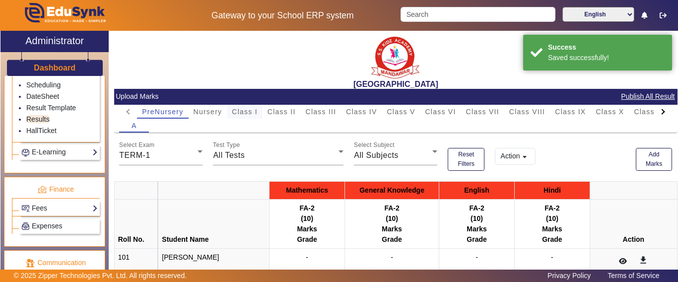
click at [236, 115] on span "Class I" at bounding box center [245, 111] width 26 height 7
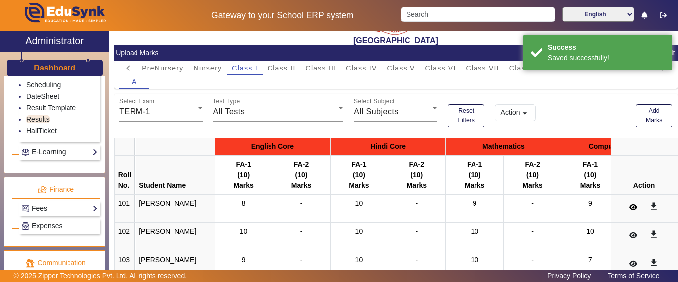
scroll to position [50, 0]
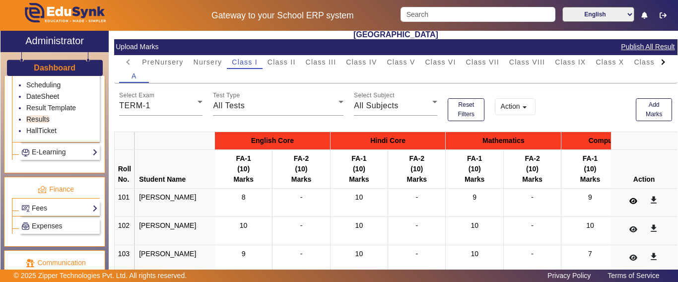
click at [625, 195] on button at bounding box center [633, 201] width 19 height 17
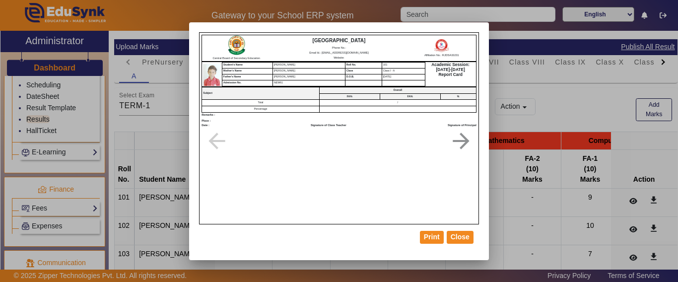
scroll to position [0, 0]
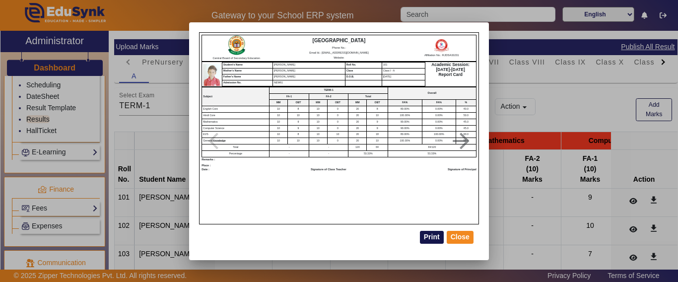
click at [432, 236] on button "Print" at bounding box center [432, 237] width 24 height 13
click at [431, 241] on button "Print" at bounding box center [432, 237] width 24 height 13
click at [349, 100] on th "MM" at bounding box center [358, 103] width 18 height 6
click at [434, 237] on button "Print" at bounding box center [432, 237] width 24 height 13
